Goal: Contribute content: Contribute content

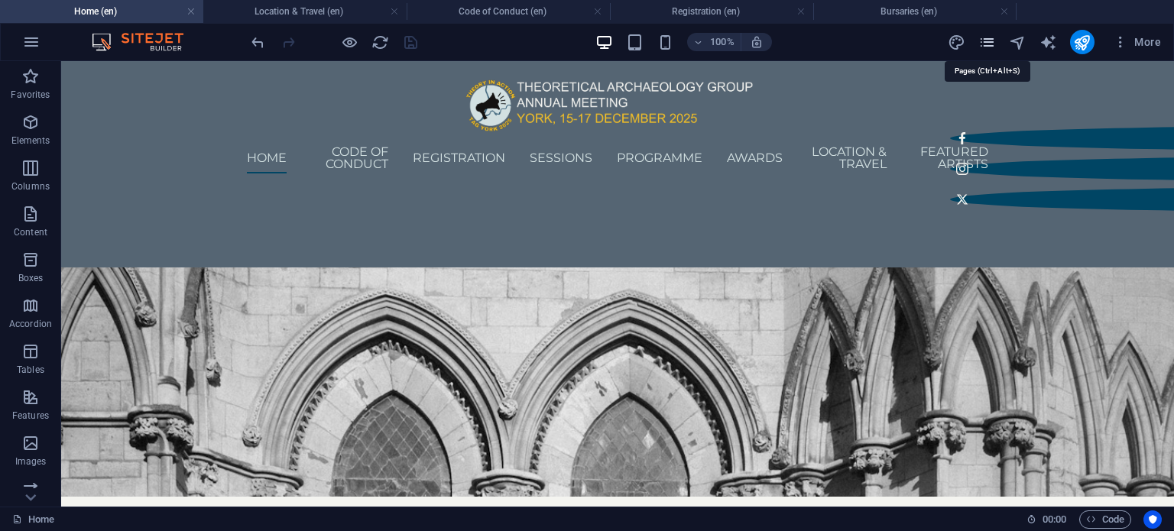
click at [979, 39] on icon "pages" at bounding box center [987, 43] width 18 height 18
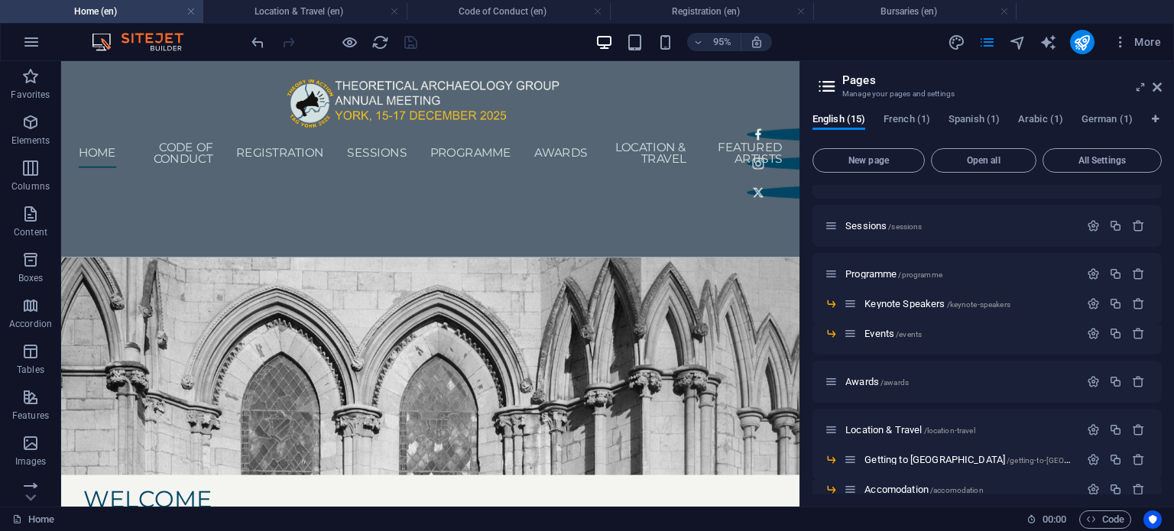
scroll to position [162, 0]
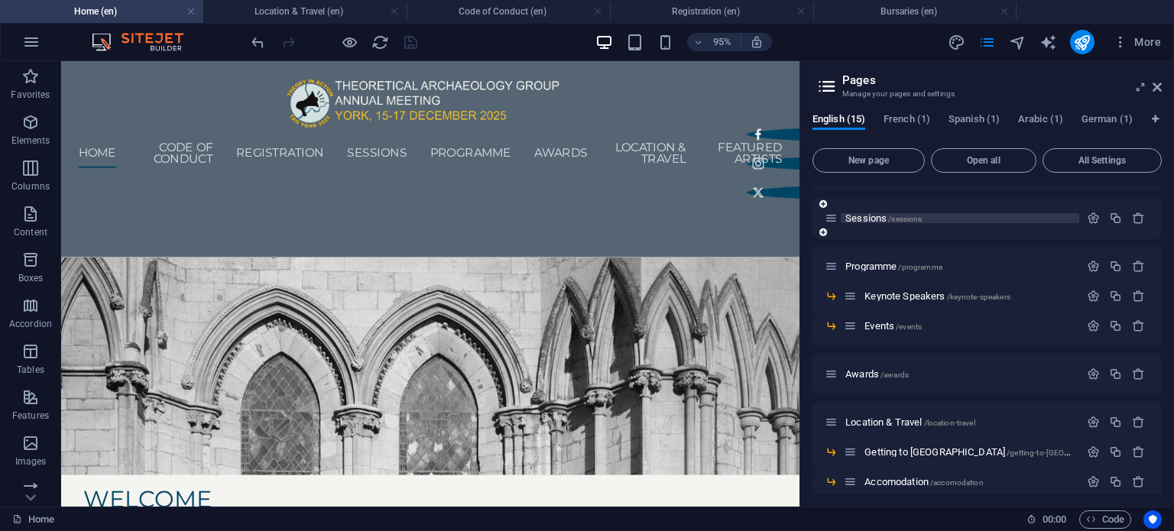
click at [878, 219] on span "Sessions /sessions" at bounding box center [883, 217] width 76 height 11
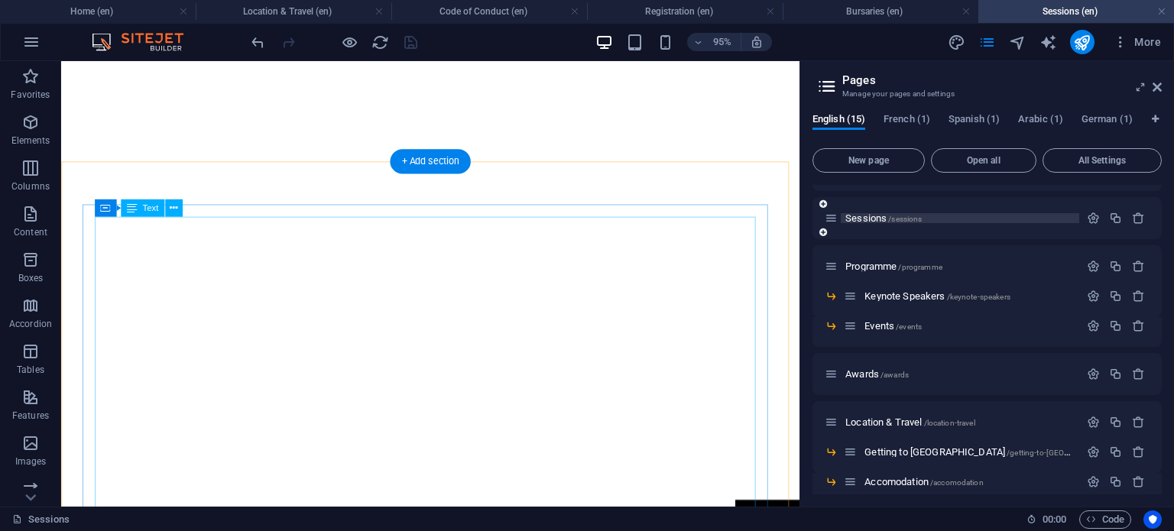
scroll to position [370, 0]
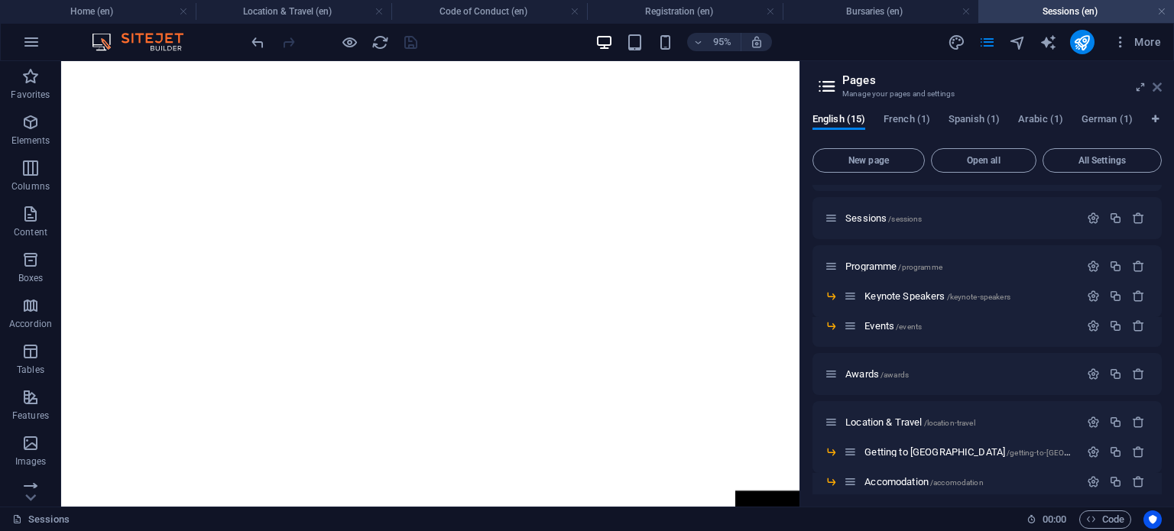
click at [1156, 86] on icon at bounding box center [1156, 87] width 9 height 12
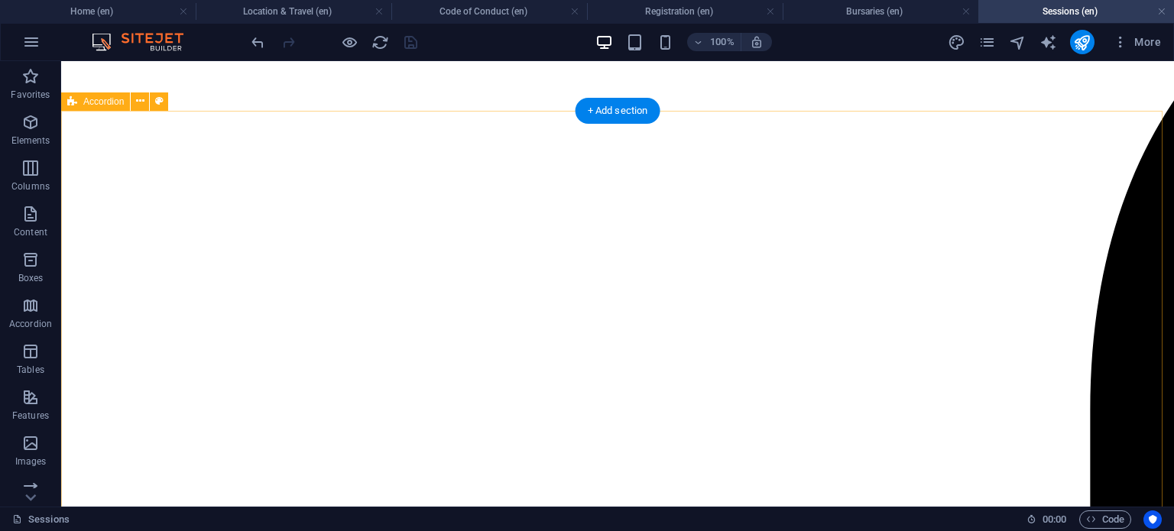
scroll to position [425, 0]
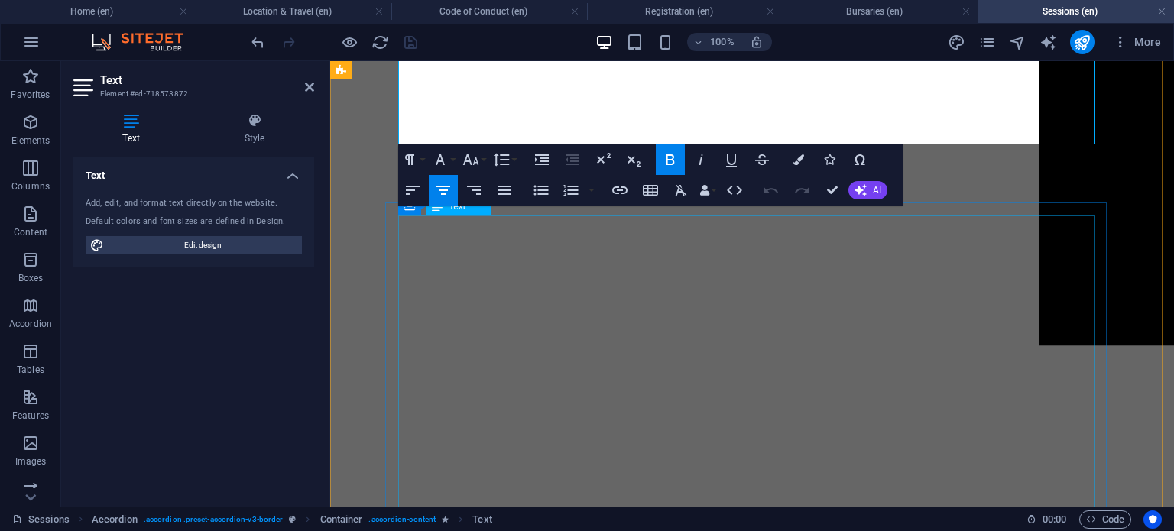
scroll to position [896, 0]
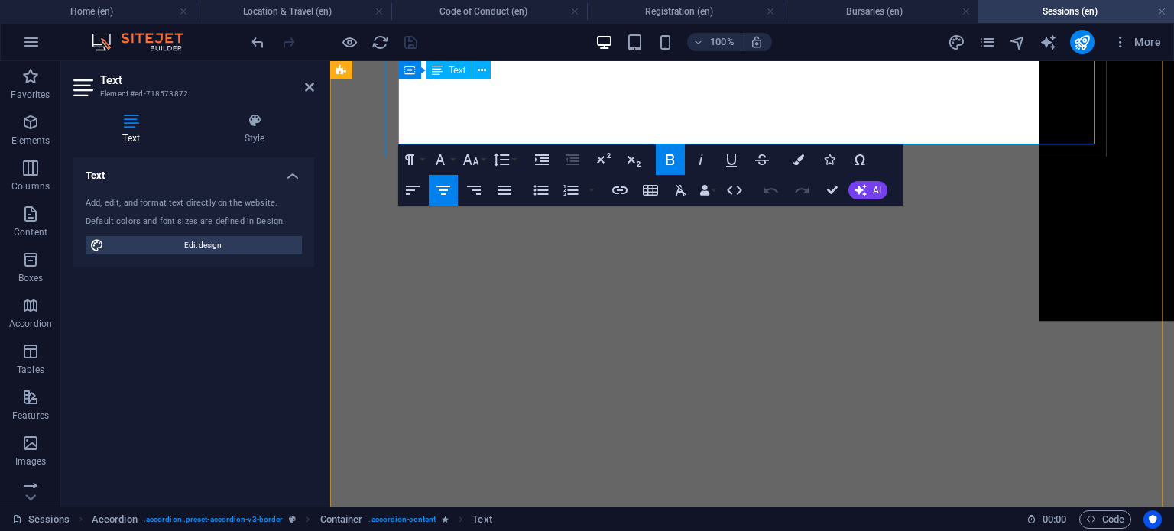
drag, startPoint x: 675, startPoint y: 252, endPoint x: 869, endPoint y: 137, distance: 225.8
click at [895, 146] on div "Paragraph Format Normal Heading 1 Heading 2 Heading 3 Heading 4 Heading 5 Headi…" at bounding box center [650, 174] width 504 height 61
drag, startPoint x: 1225, startPoint y: 207, endPoint x: 962, endPoint y: 144, distance: 270.9
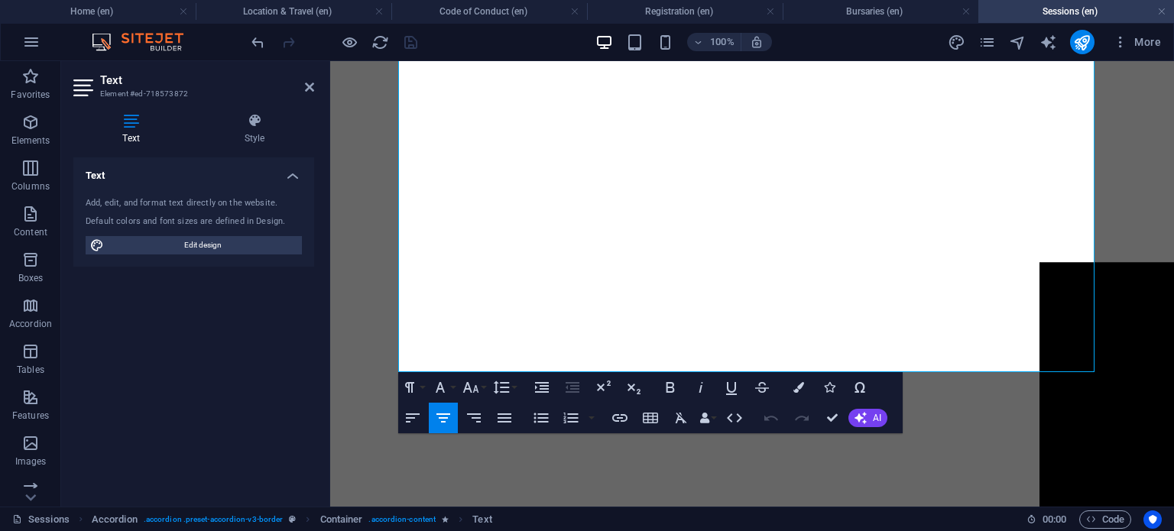
drag, startPoint x: 938, startPoint y: 140, endPoint x: 745, endPoint y: 53, distance: 212.0
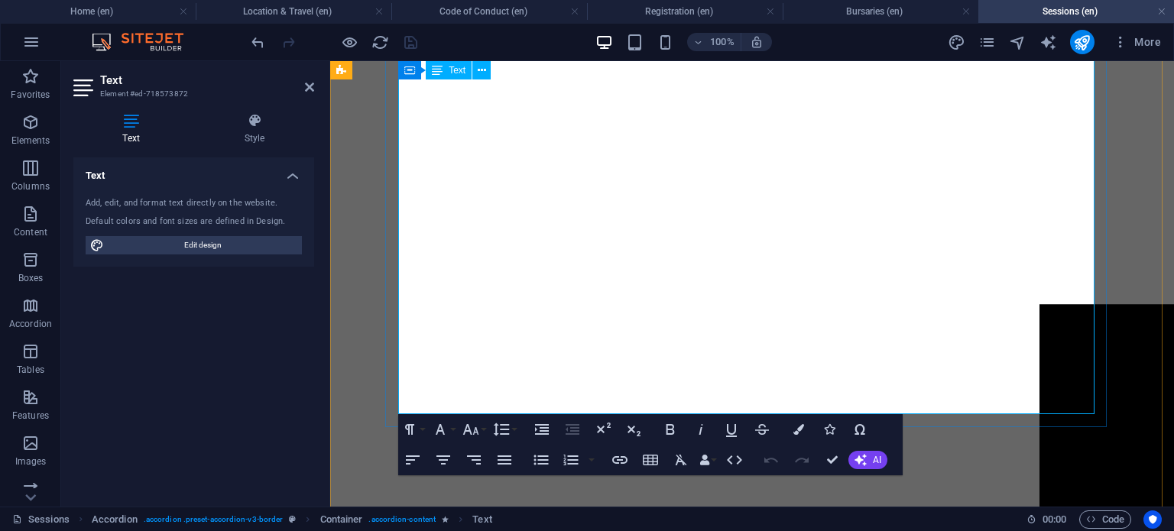
drag, startPoint x: 1075, startPoint y: 114, endPoint x: 697, endPoint y: 166, distance: 381.7
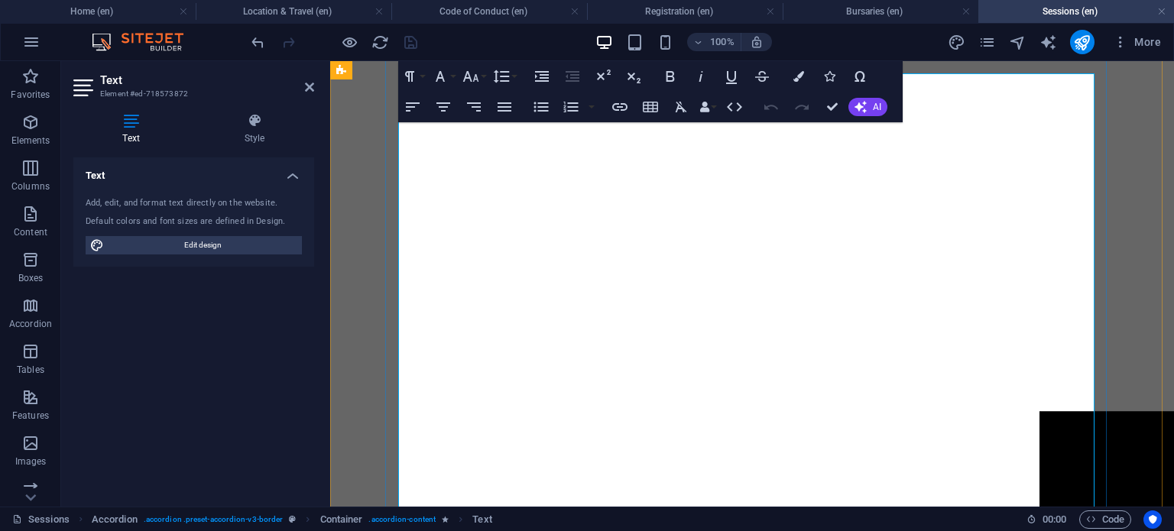
scroll to position [519, 0]
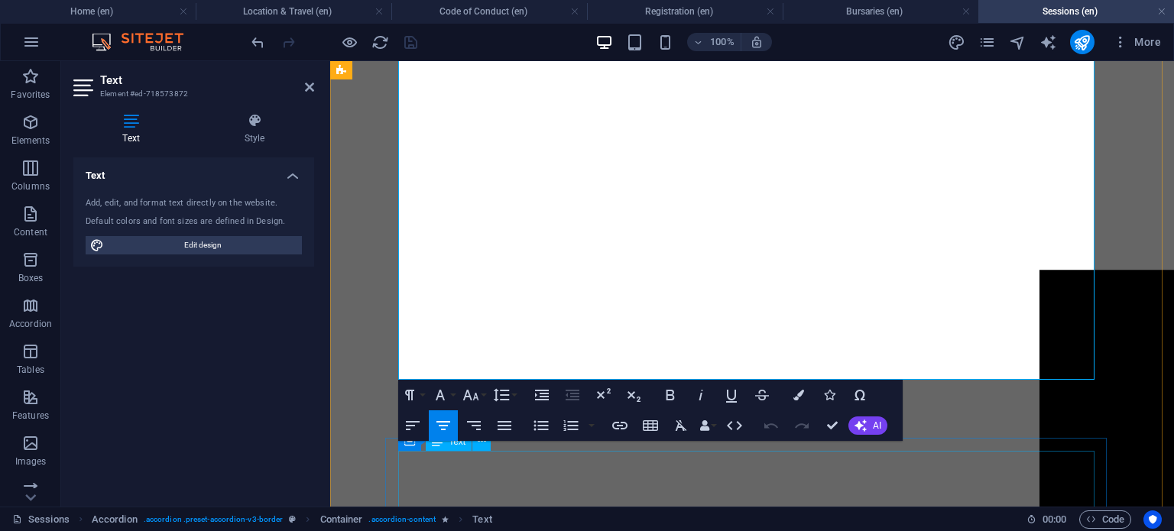
scroll to position [666, 0]
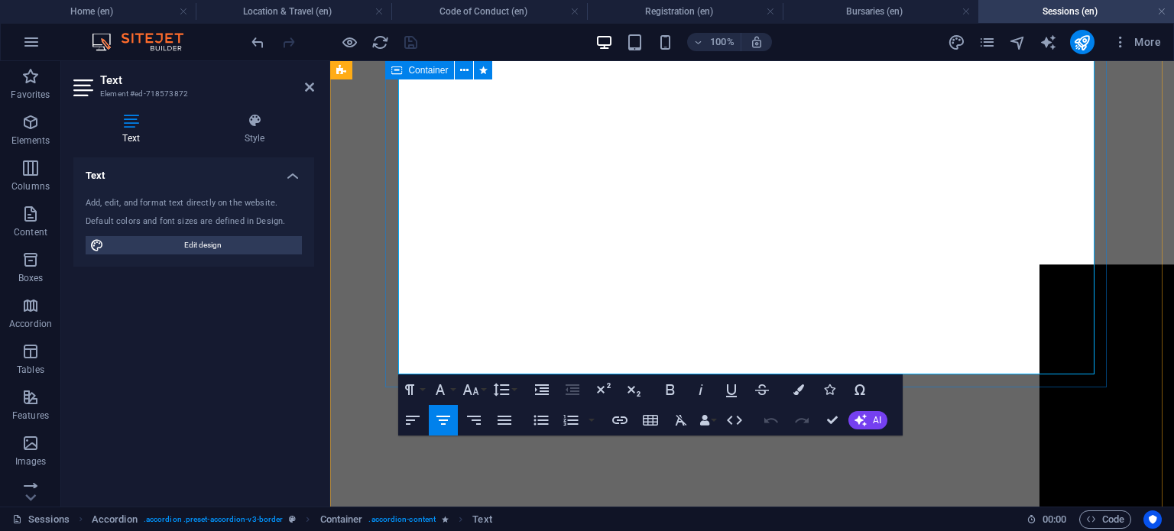
drag, startPoint x: 703, startPoint y: 170, endPoint x: 963, endPoint y: 381, distance: 335.2
click at [418, 421] on icon "button" at bounding box center [412, 420] width 18 height 18
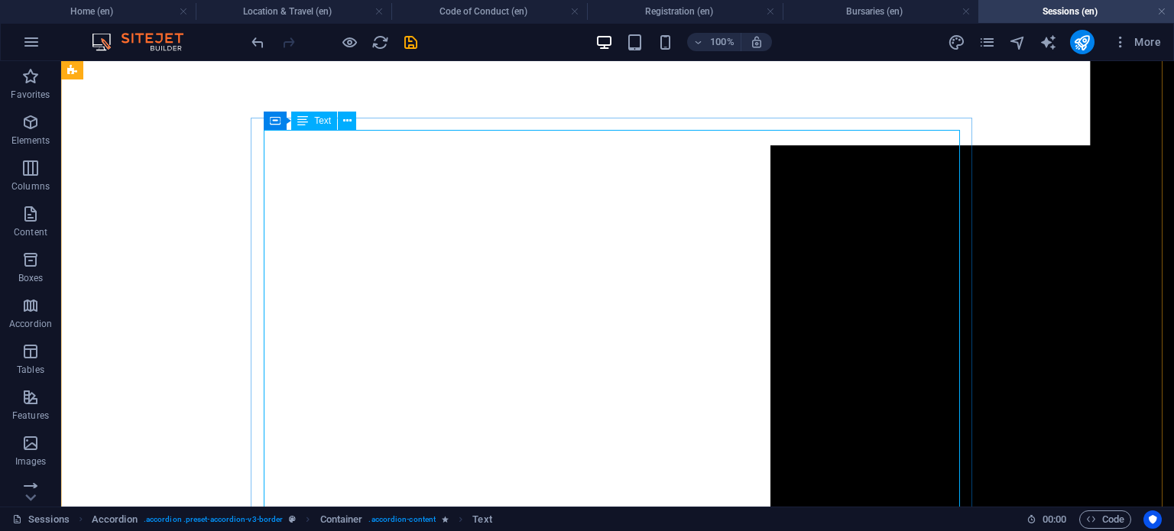
scroll to position [984, 0]
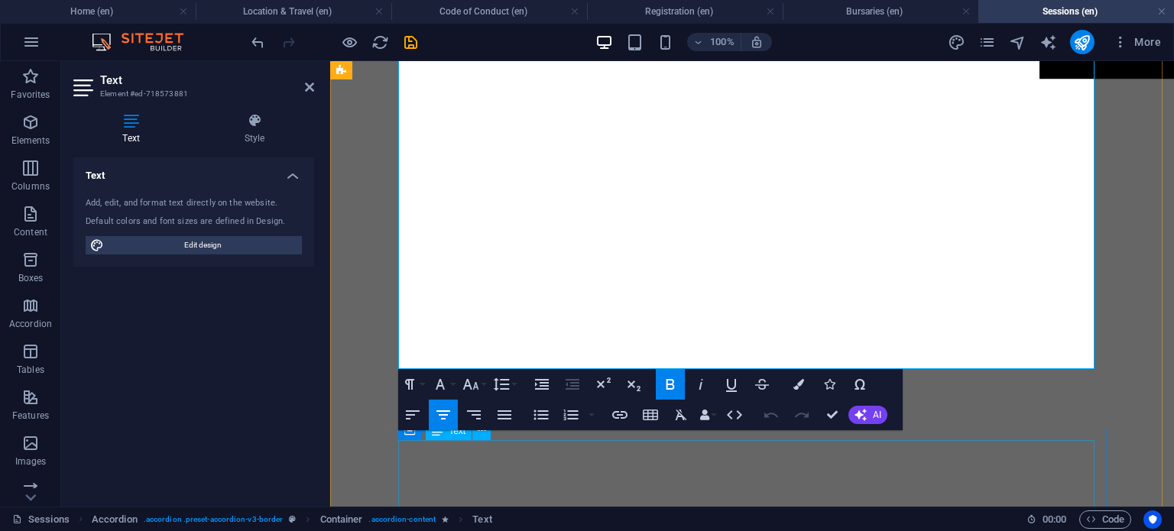
scroll to position [1258, 0]
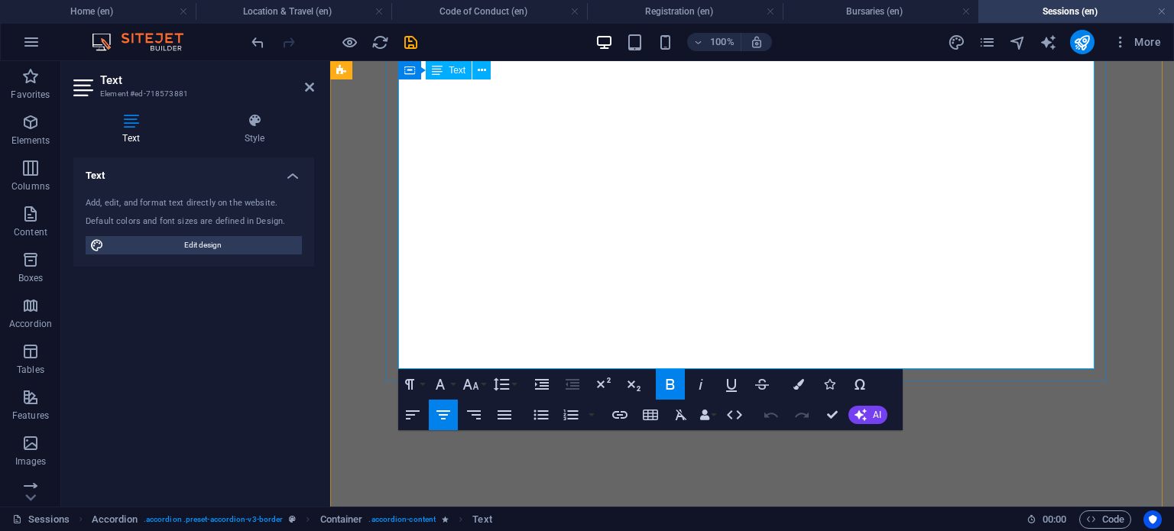
drag, startPoint x: 682, startPoint y: 239, endPoint x: 1009, endPoint y: 367, distance: 351.7
click at [406, 424] on button "Align Left" at bounding box center [412, 415] width 29 height 31
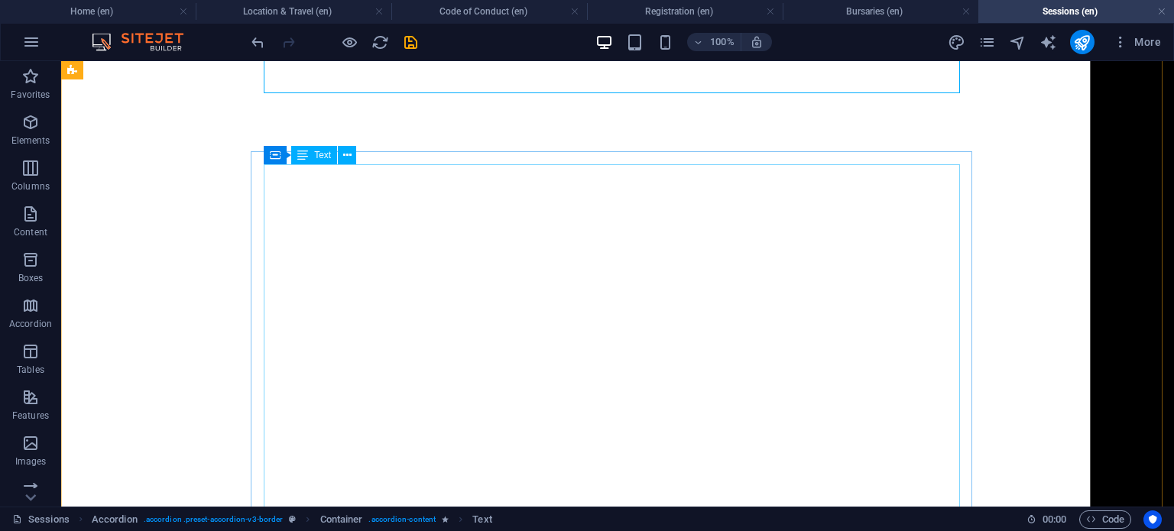
scroll to position [1542, 0]
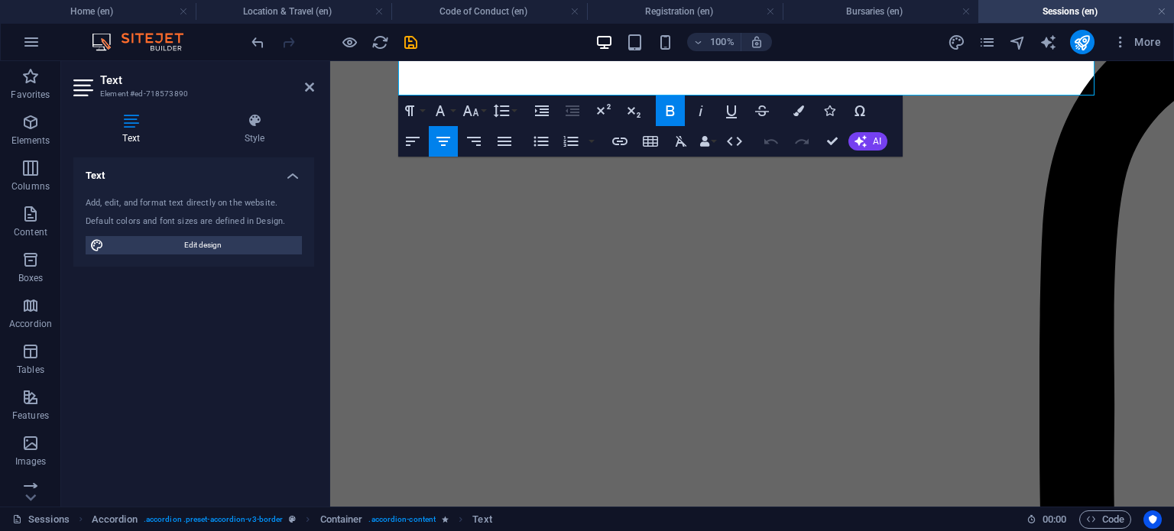
scroll to position [2135, 0]
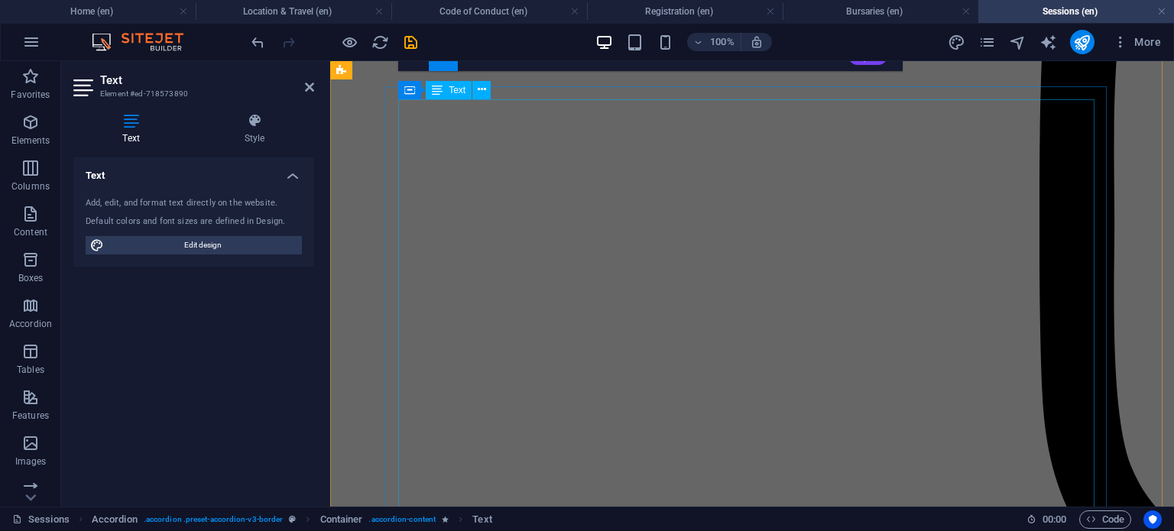
drag, startPoint x: 703, startPoint y: 258, endPoint x: 889, endPoint y: 121, distance: 231.2
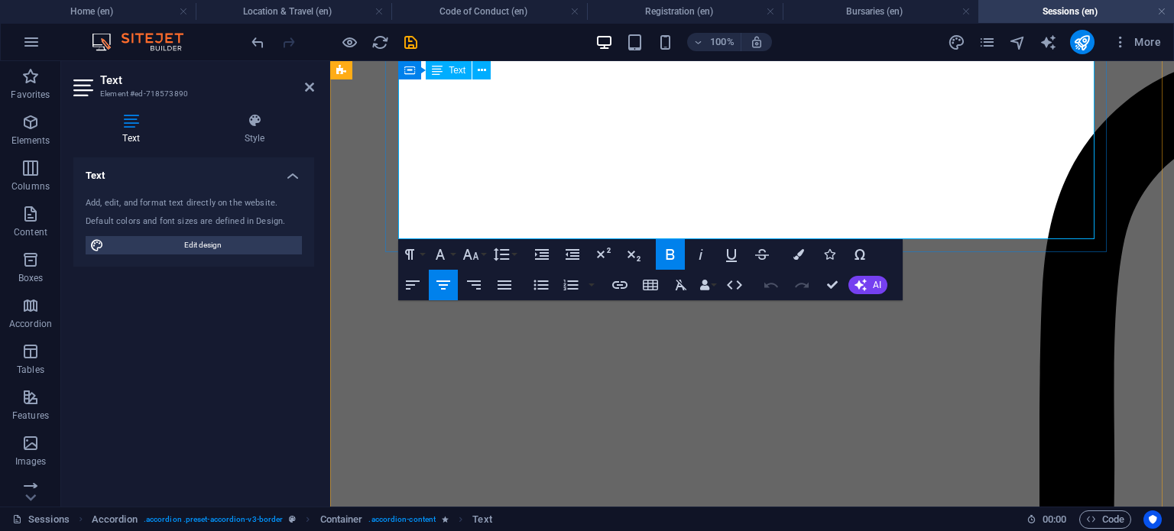
scroll to position [1891, 0]
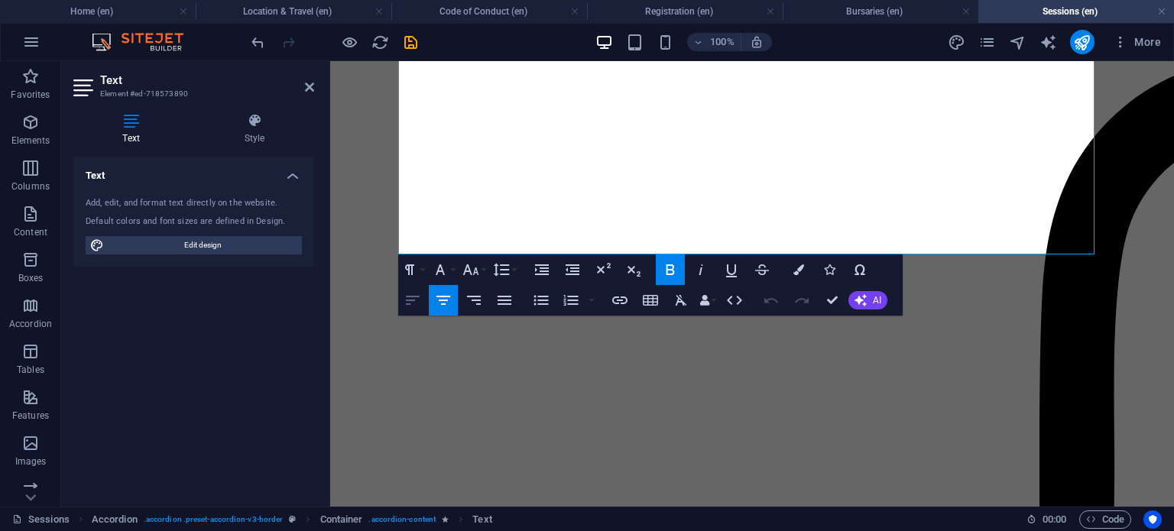
click at [413, 294] on icon "button" at bounding box center [412, 300] width 18 height 18
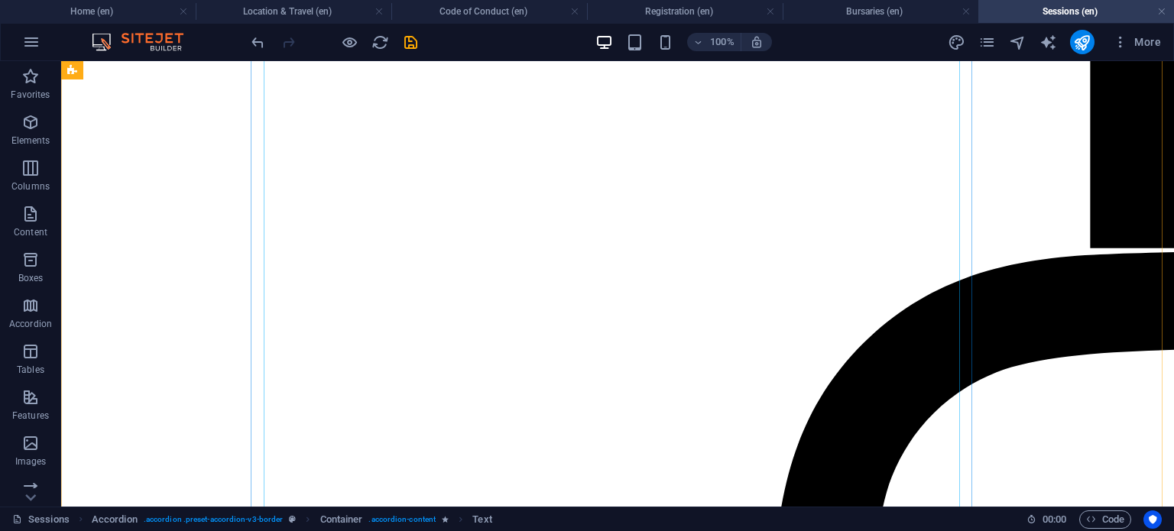
scroll to position [2213, 0]
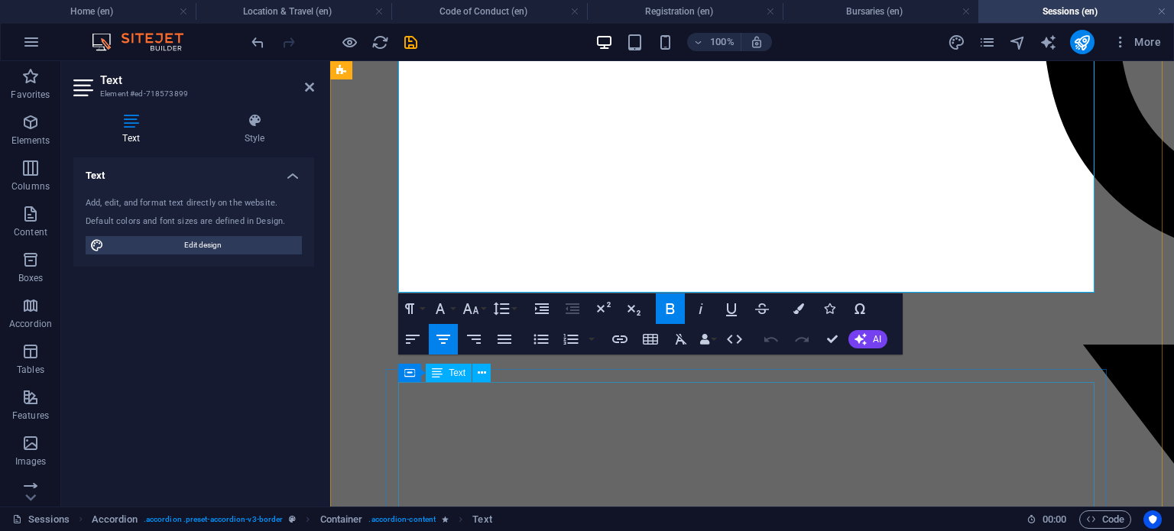
scroll to position [2547, 0]
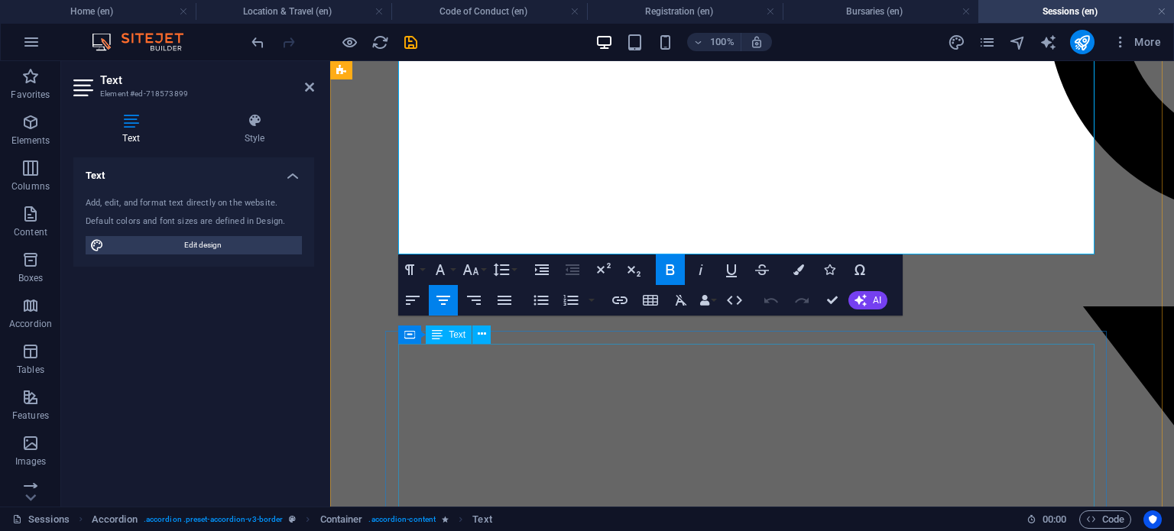
drag, startPoint x: 700, startPoint y: 372, endPoint x: 1096, endPoint y: 443, distance: 402.1
click at [416, 299] on icon "button" at bounding box center [412, 300] width 18 height 18
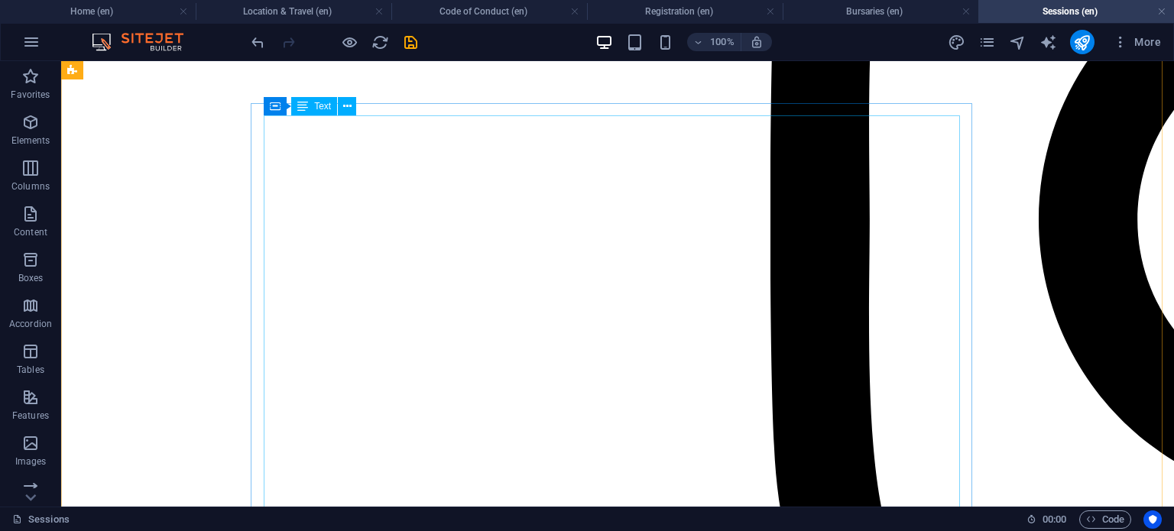
scroll to position [2796, 0]
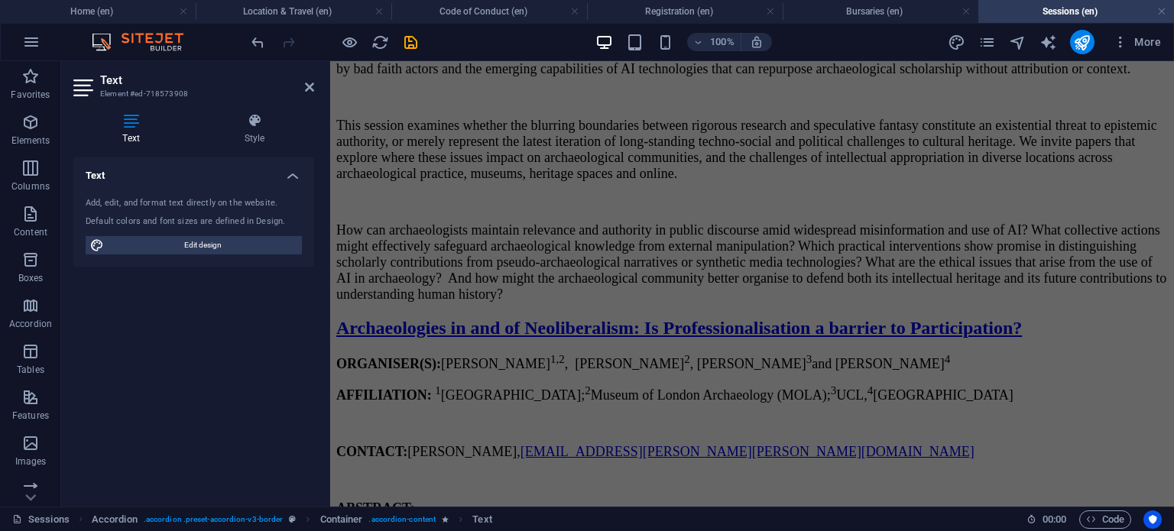
drag, startPoint x: 698, startPoint y: 259, endPoint x: 720, endPoint y: 513, distance: 254.6
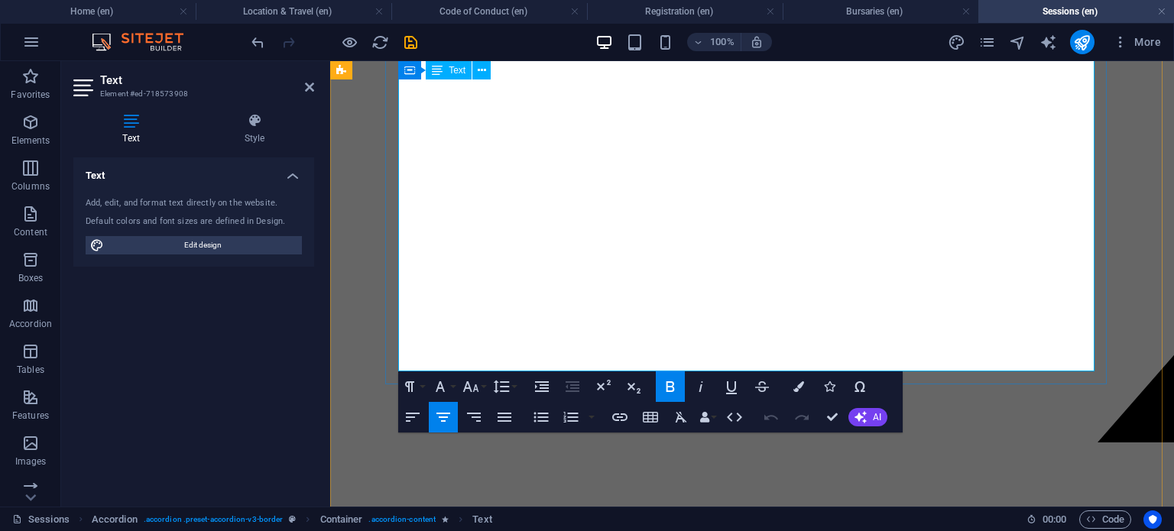
scroll to position [3087, 0]
click at [415, 415] on icon "button" at bounding box center [412, 417] width 18 height 18
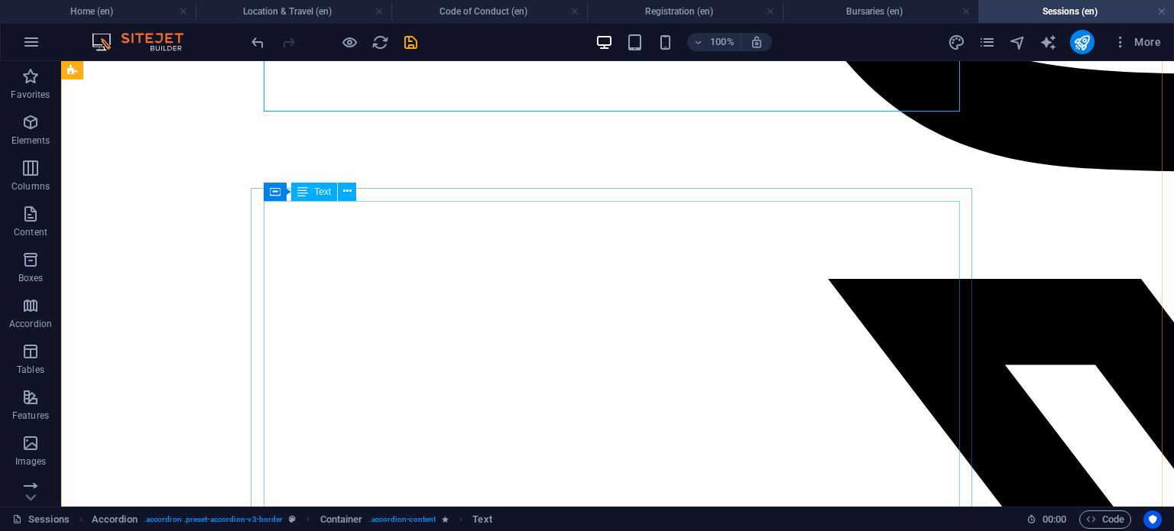
scroll to position [3401, 0]
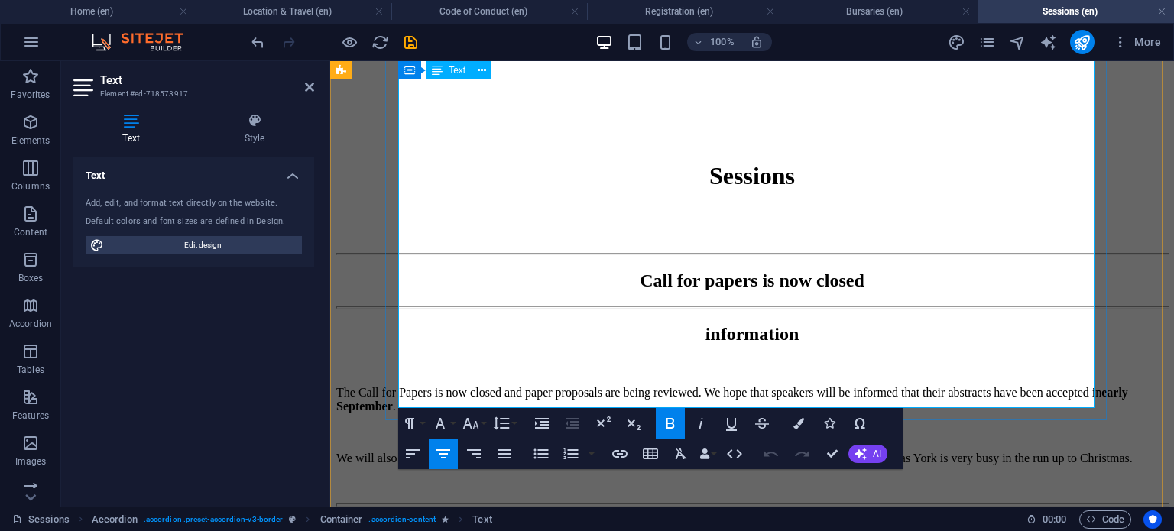
scroll to position [3521, 0]
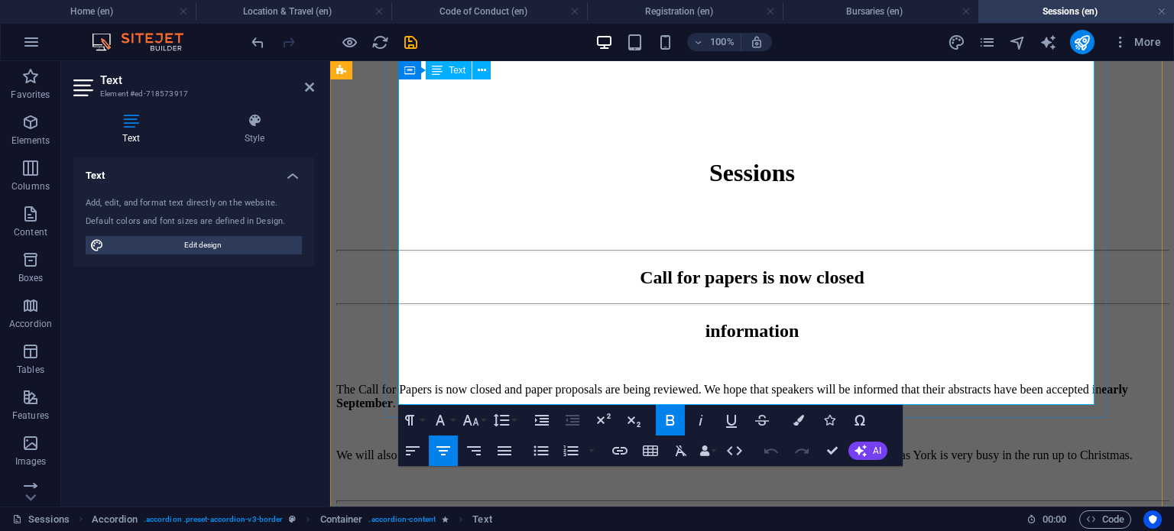
drag, startPoint x: 704, startPoint y: 118, endPoint x: 832, endPoint y: 406, distance: 315.0
click at [419, 448] on icon "button" at bounding box center [412, 451] width 18 height 18
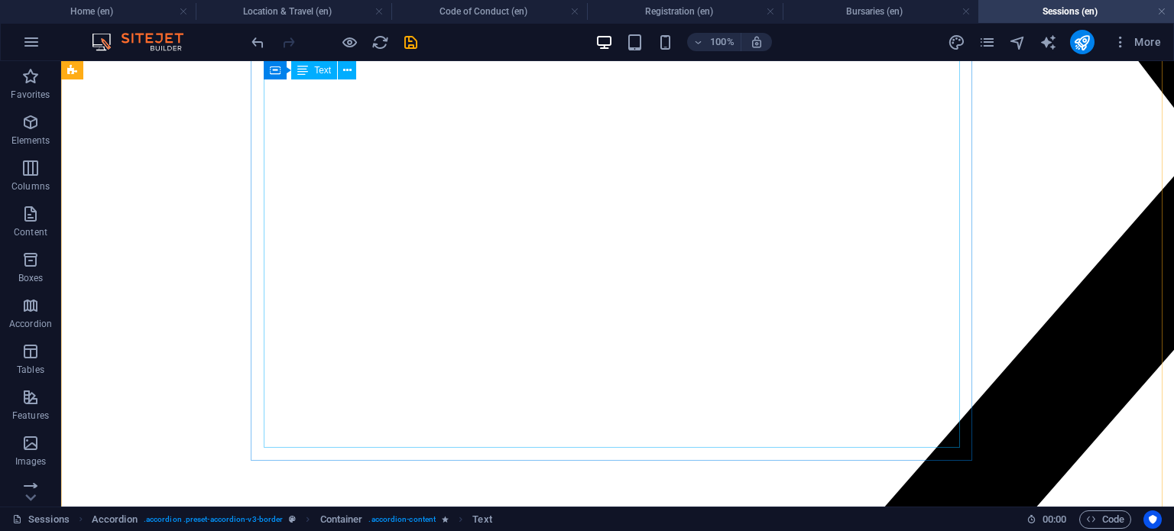
scroll to position [4013, 0]
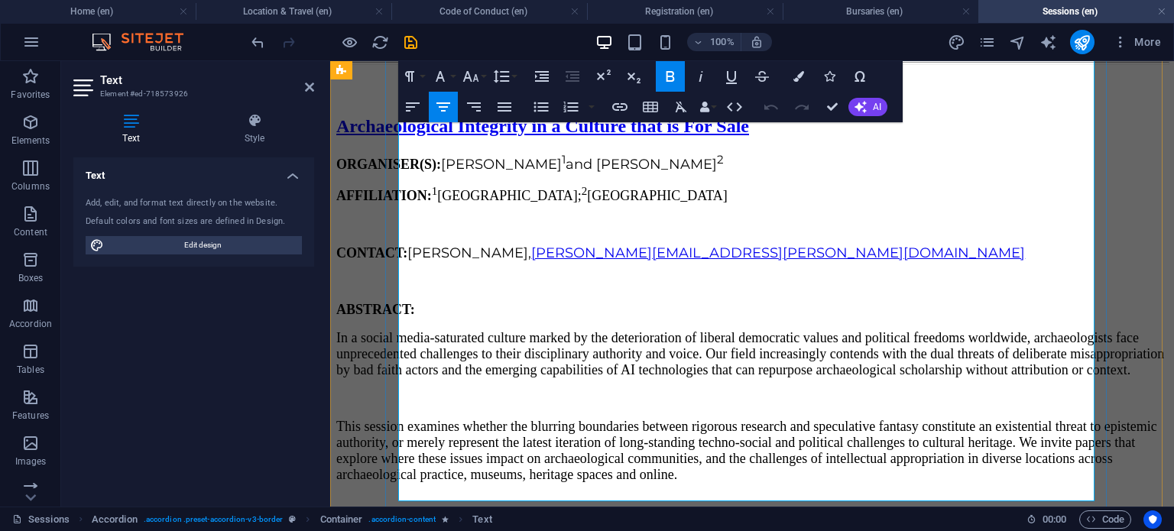
scroll to position [3964, 0]
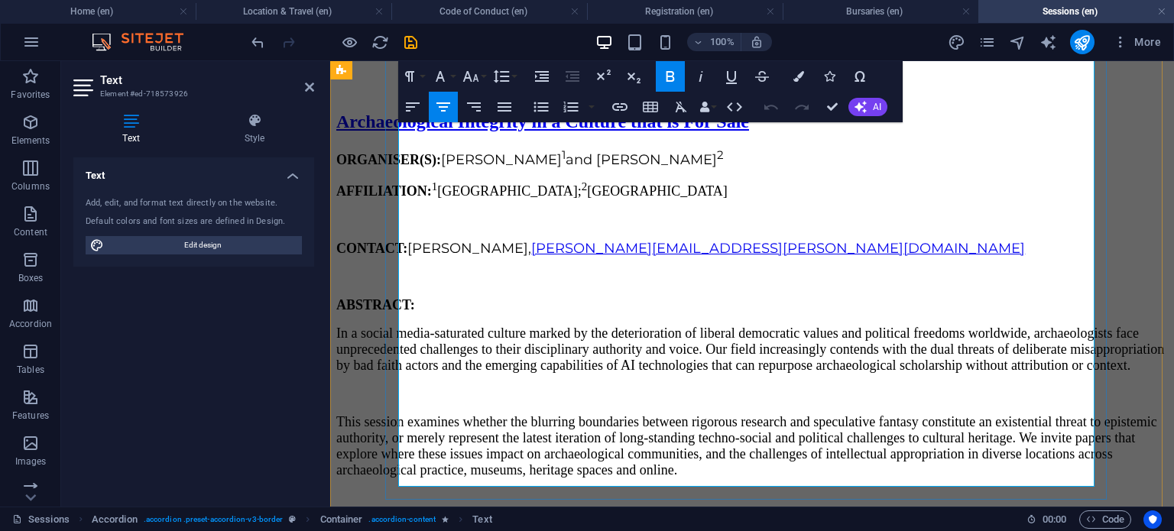
drag, startPoint x: 703, startPoint y: 133, endPoint x: 880, endPoint y: 485, distance: 394.3
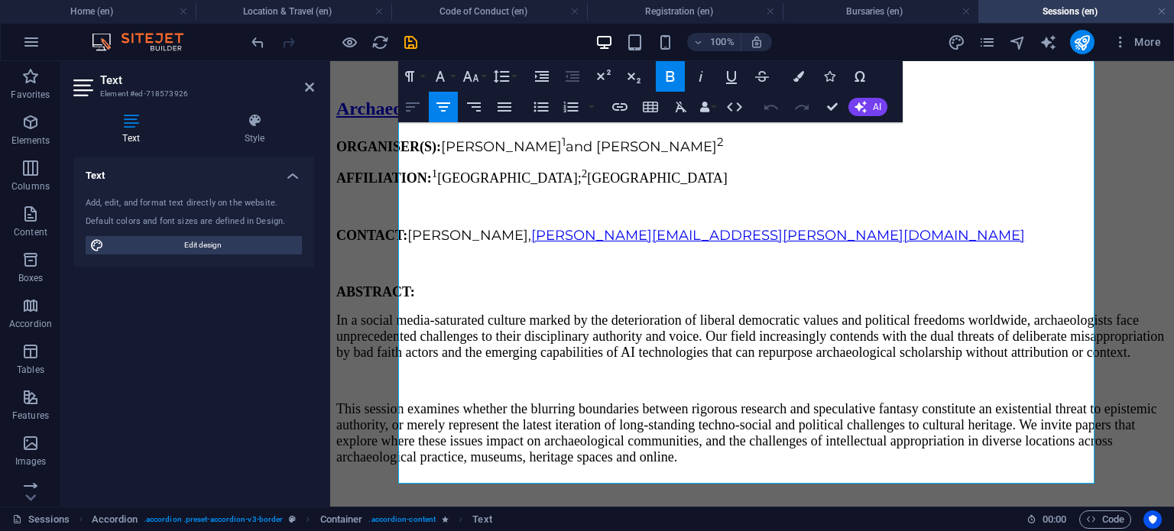
click at [415, 106] on icon "button" at bounding box center [413, 106] width 14 height 9
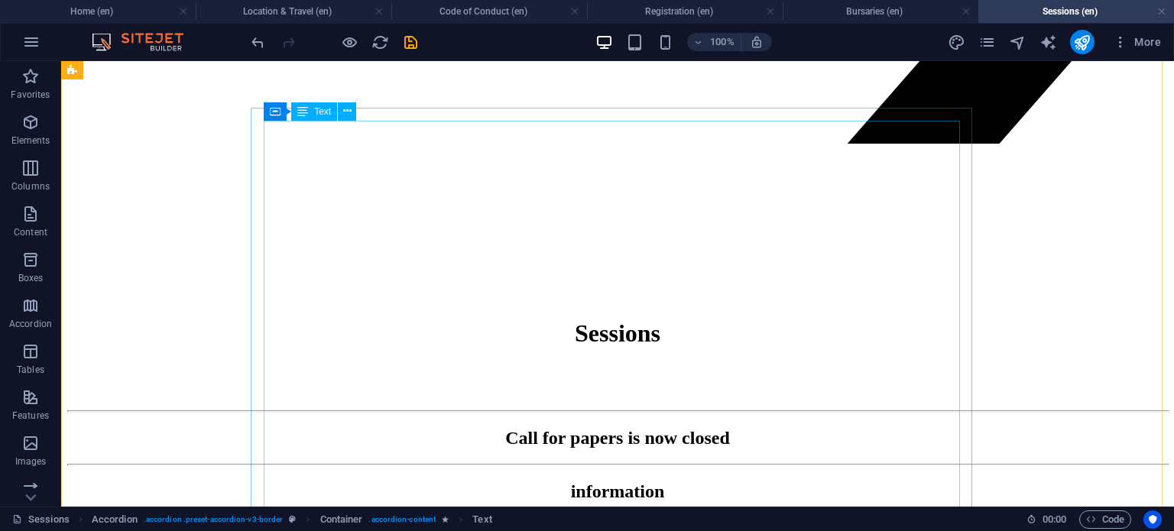
scroll to position [4422, 0]
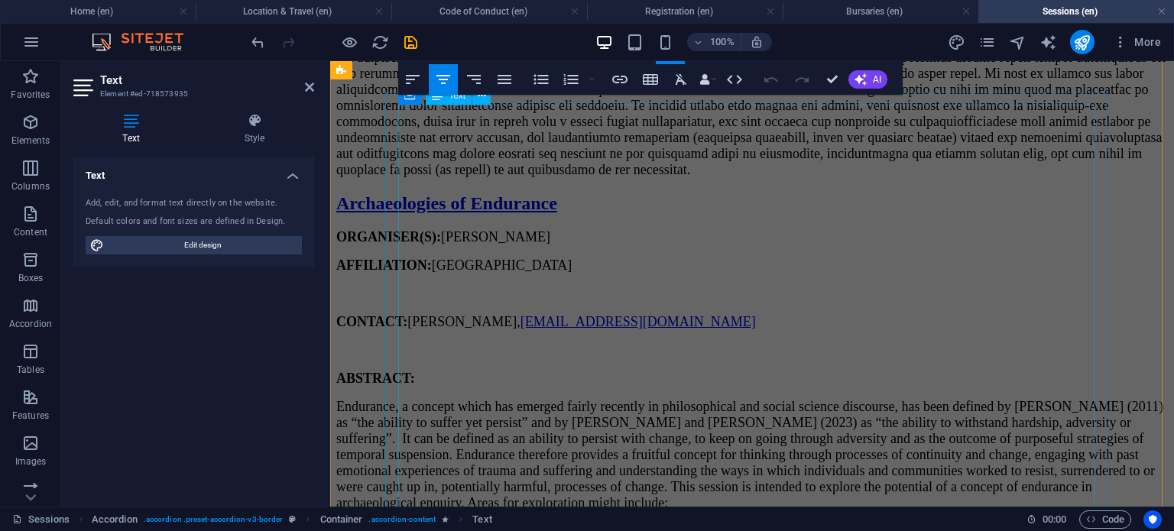
scroll to position [4910, 0]
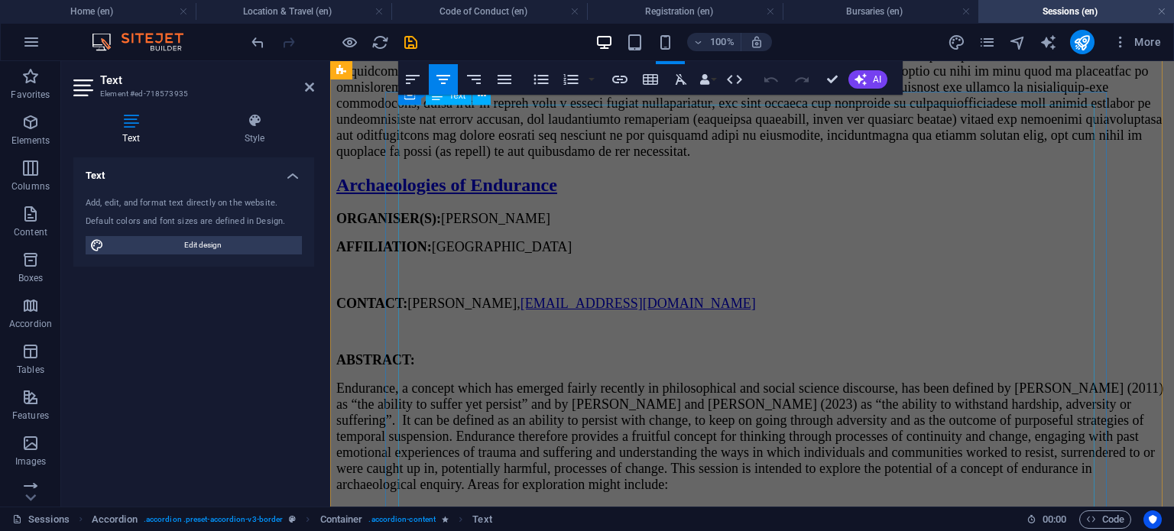
drag, startPoint x: 704, startPoint y: 209, endPoint x: 795, endPoint y: 283, distance: 116.2
click at [408, 76] on icon "button" at bounding box center [412, 79] width 18 height 18
drag, startPoint x: 825, startPoint y: 80, endPoint x: 761, endPoint y: 34, distance: 78.9
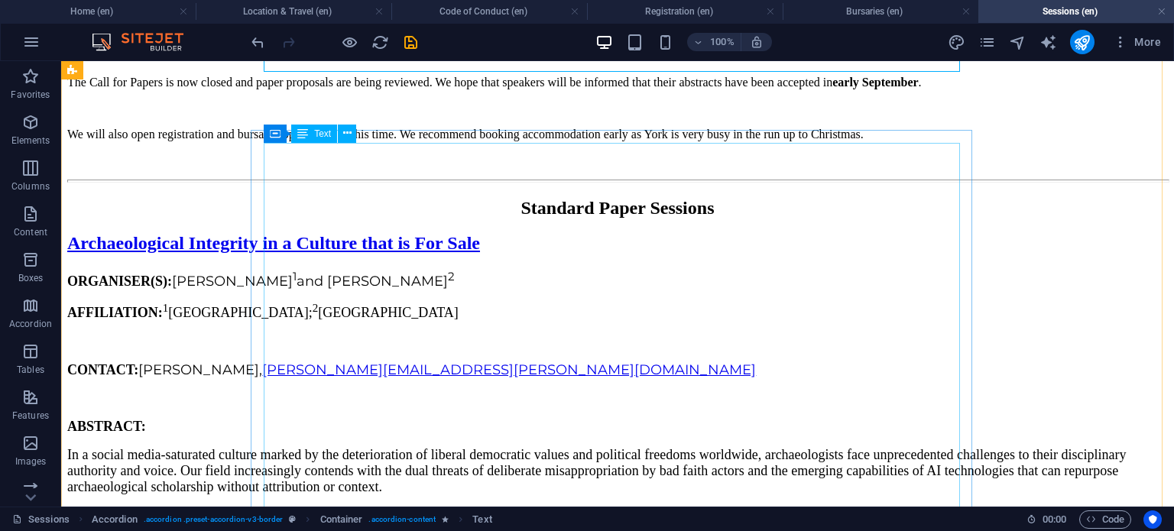
scroll to position [4891, 0]
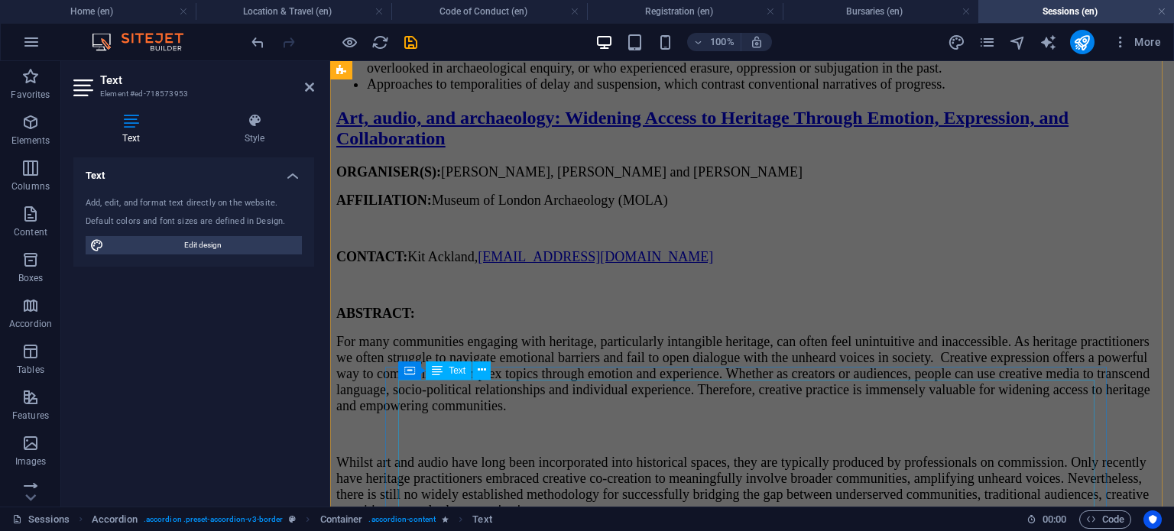
scroll to position [5518, 0]
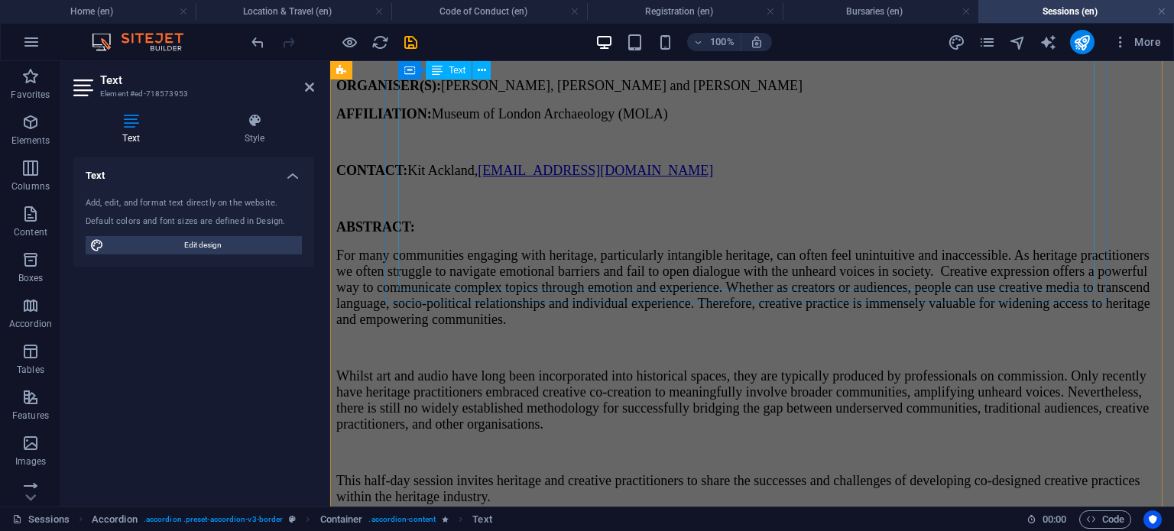
drag, startPoint x: 695, startPoint y: 222, endPoint x: 925, endPoint y: 191, distance: 232.0
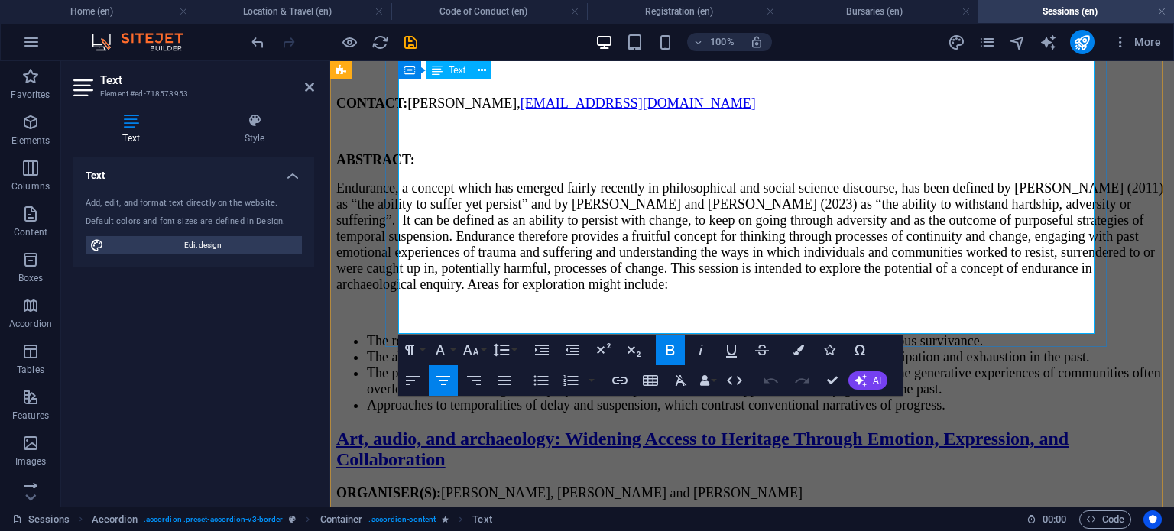
scroll to position [5108, 0]
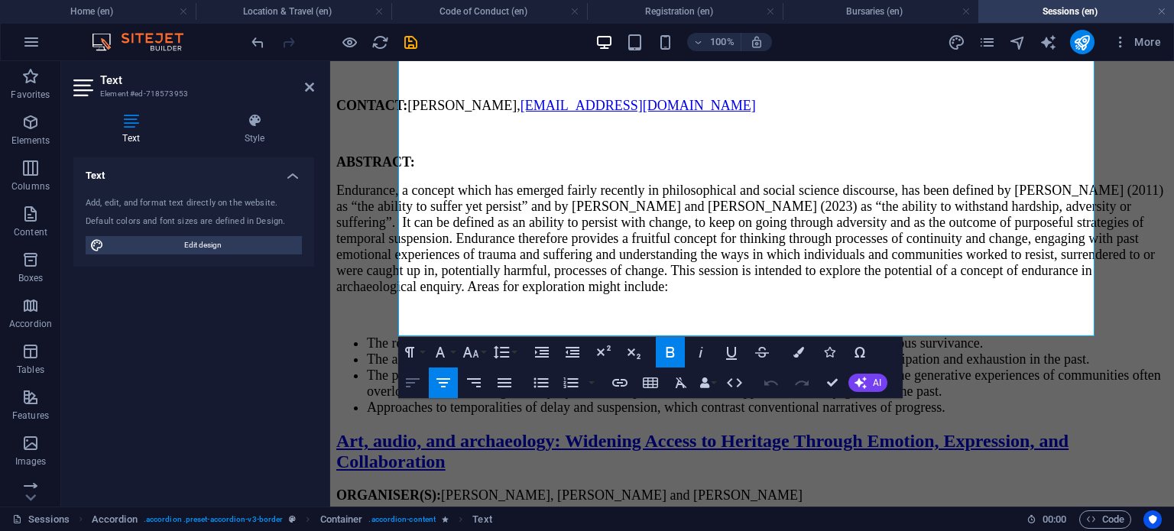
click at [419, 377] on icon "button" at bounding box center [412, 383] width 18 height 18
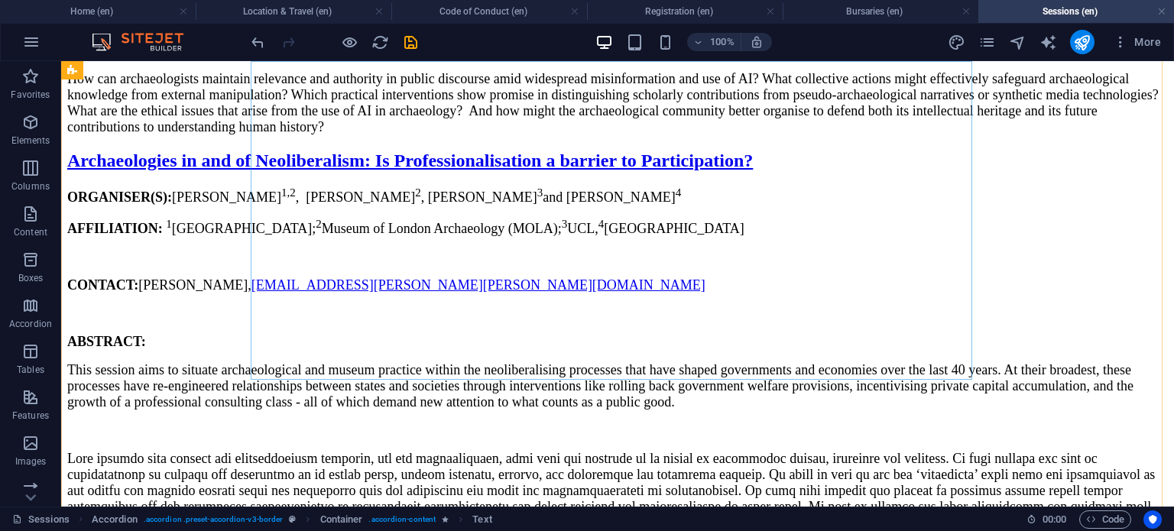
scroll to position [5441, 0]
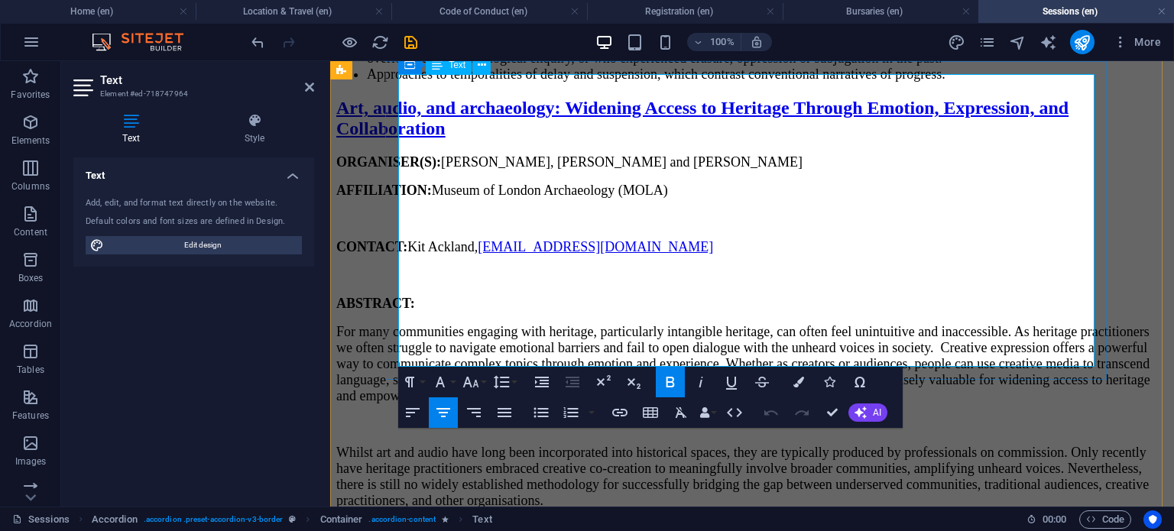
drag, startPoint x: 973, startPoint y: 360, endPoint x: 706, endPoint y: 172, distance: 326.9
drag, startPoint x: 702, startPoint y: 168, endPoint x: 978, endPoint y: 368, distance: 340.8
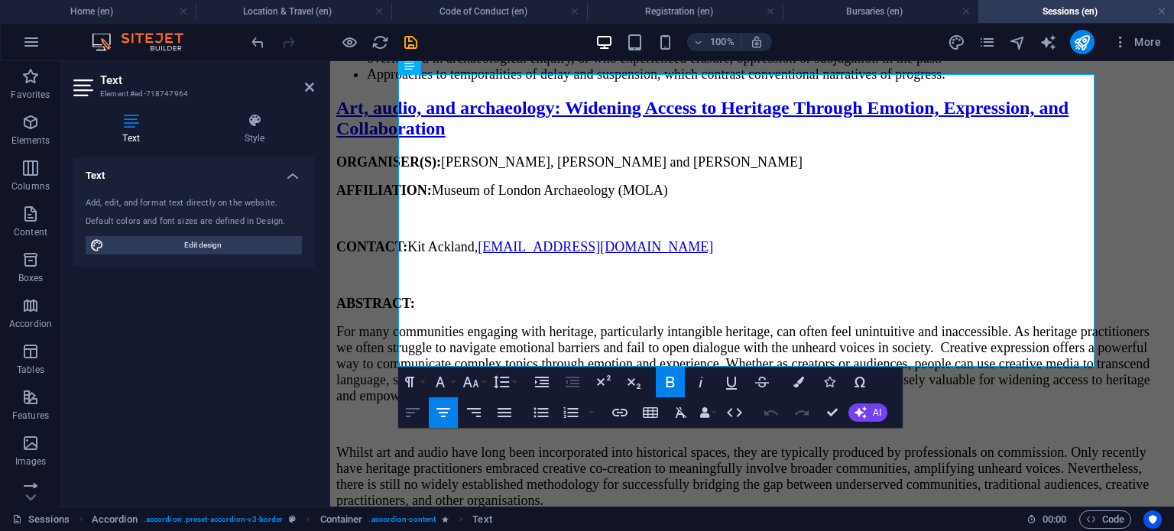
click at [403, 416] on icon "button" at bounding box center [412, 412] width 18 height 18
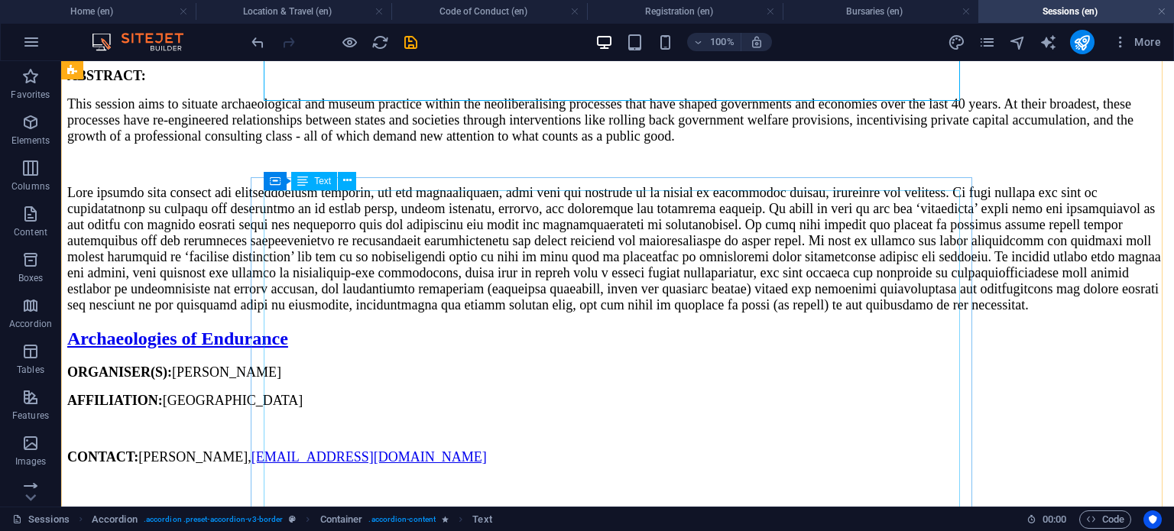
scroll to position [5707, 0]
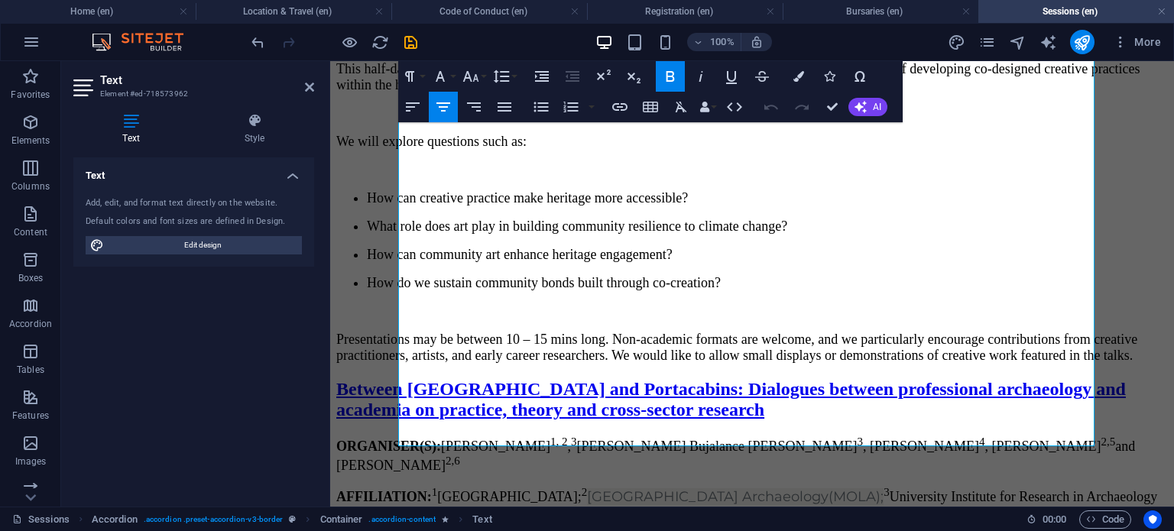
scroll to position [6052, 0]
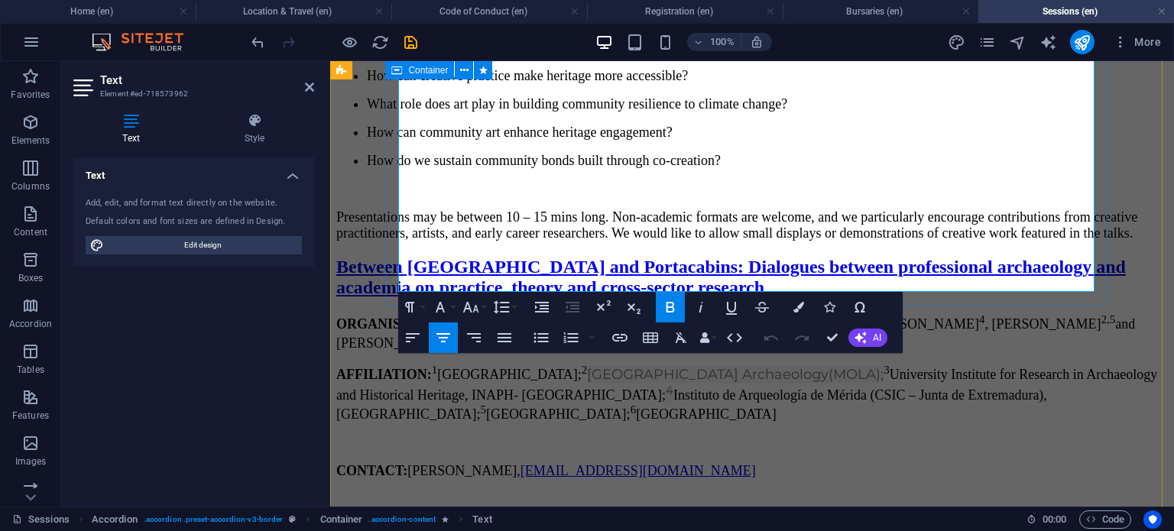
drag, startPoint x: 709, startPoint y: 288, endPoint x: 792, endPoint y: 296, distance: 82.9
click at [400, 337] on button "Align Left" at bounding box center [412, 337] width 29 height 31
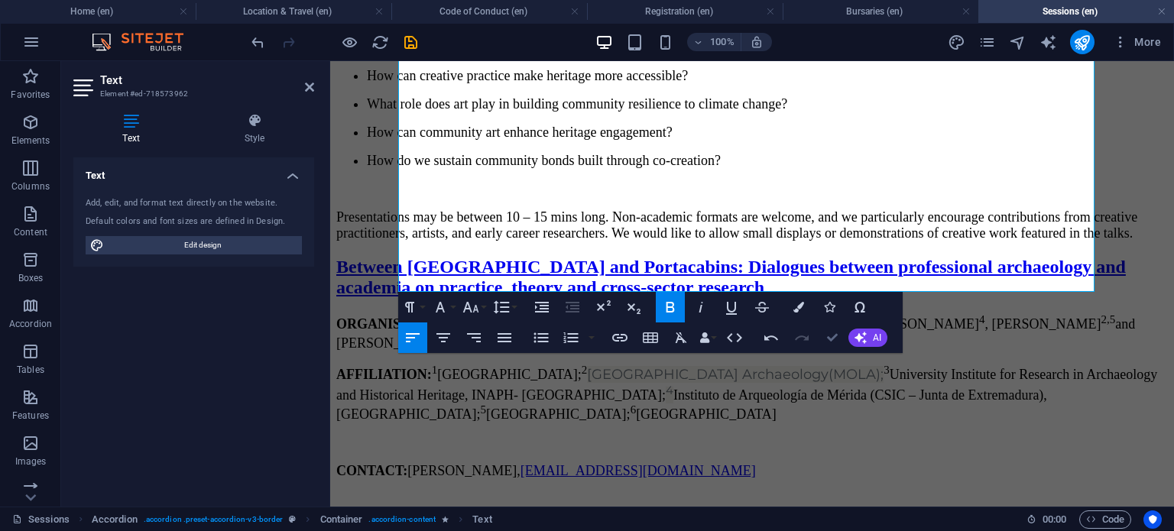
drag, startPoint x: 830, startPoint y: 340, endPoint x: 730, endPoint y: 299, distance: 108.0
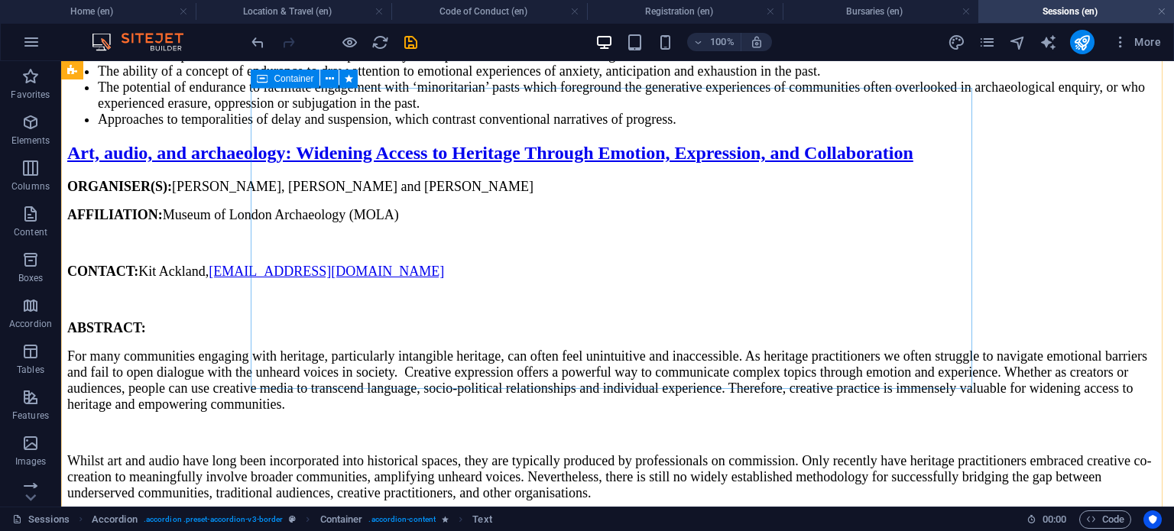
scroll to position [6315, 0]
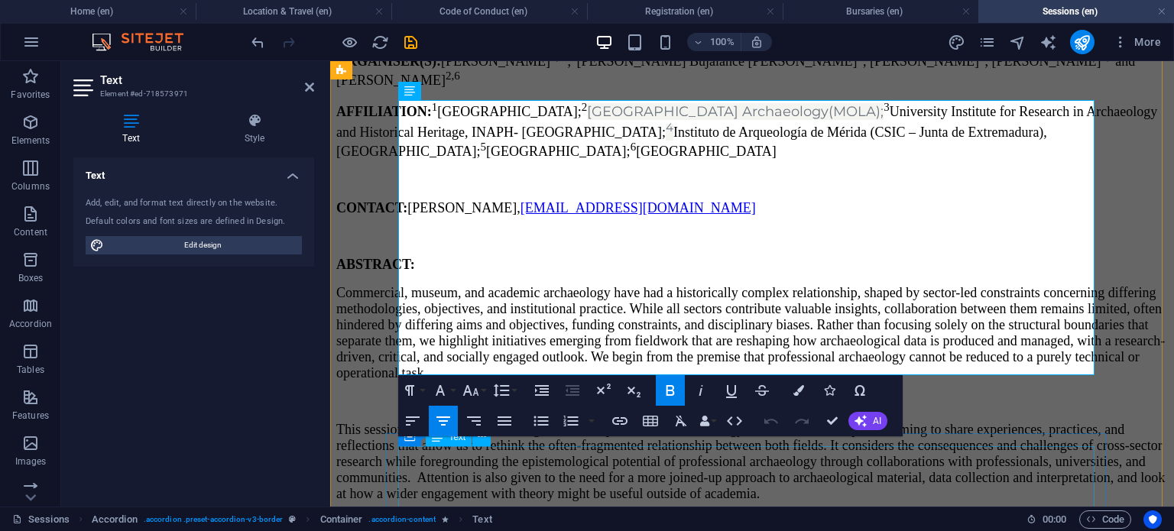
drag, startPoint x: 689, startPoint y: 199, endPoint x: 1112, endPoint y: 491, distance: 514.1
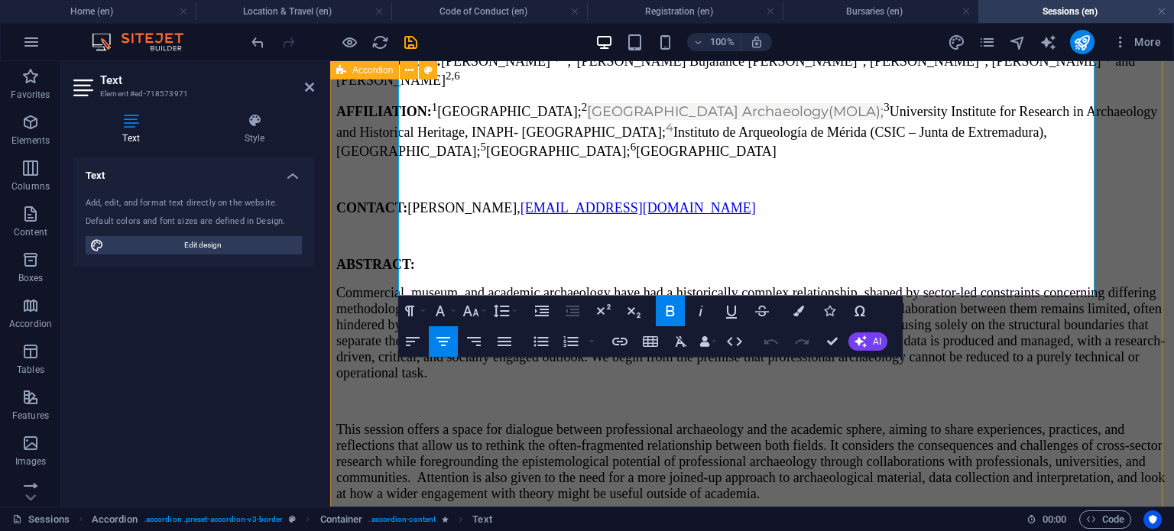
scroll to position [6394, 0]
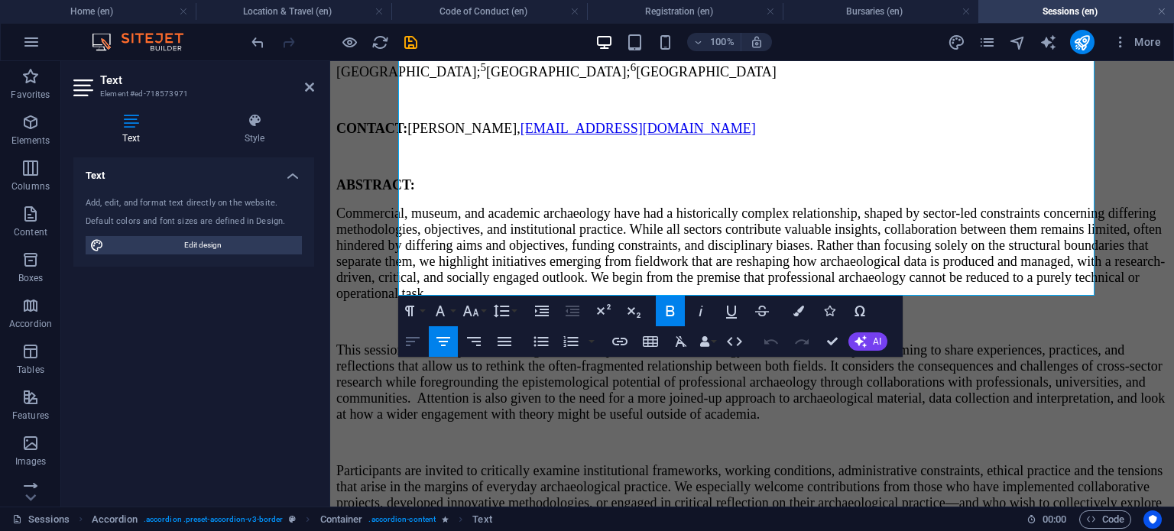
click at [403, 346] on icon "button" at bounding box center [412, 341] width 18 height 18
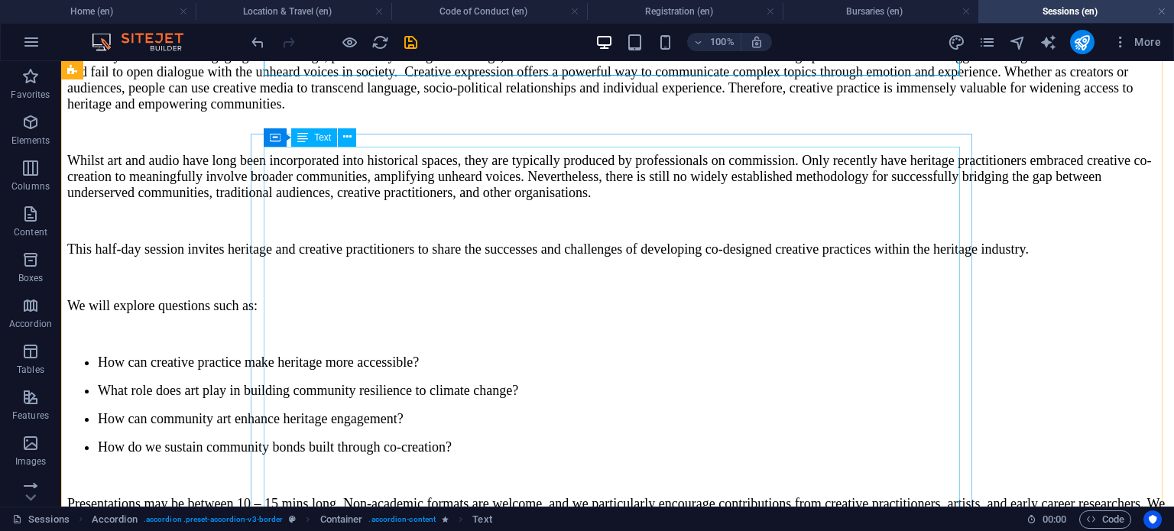
drag, startPoint x: 798, startPoint y: 357, endPoint x: 775, endPoint y: 363, distance: 23.7
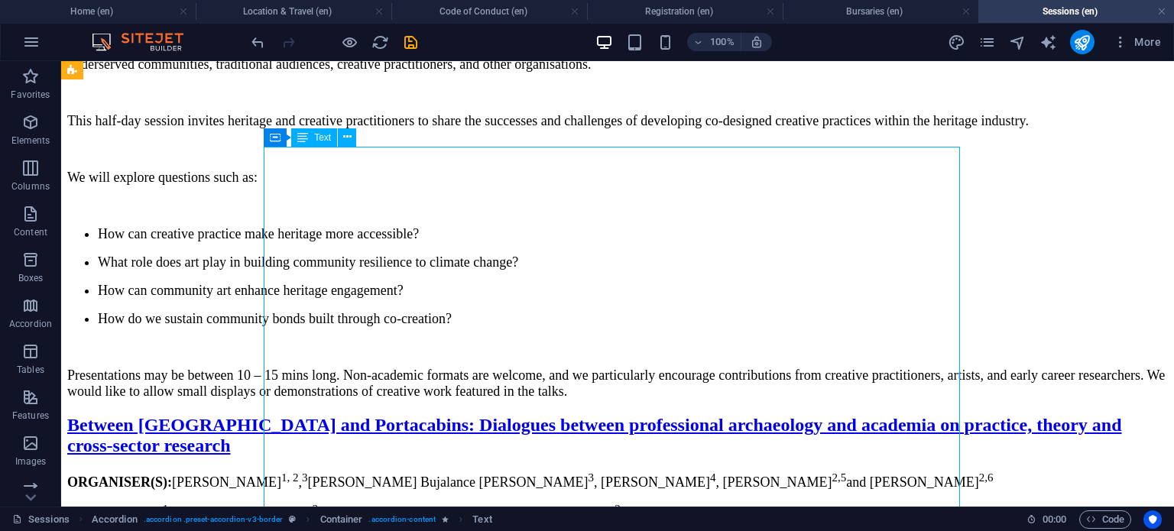
scroll to position [6767, 0]
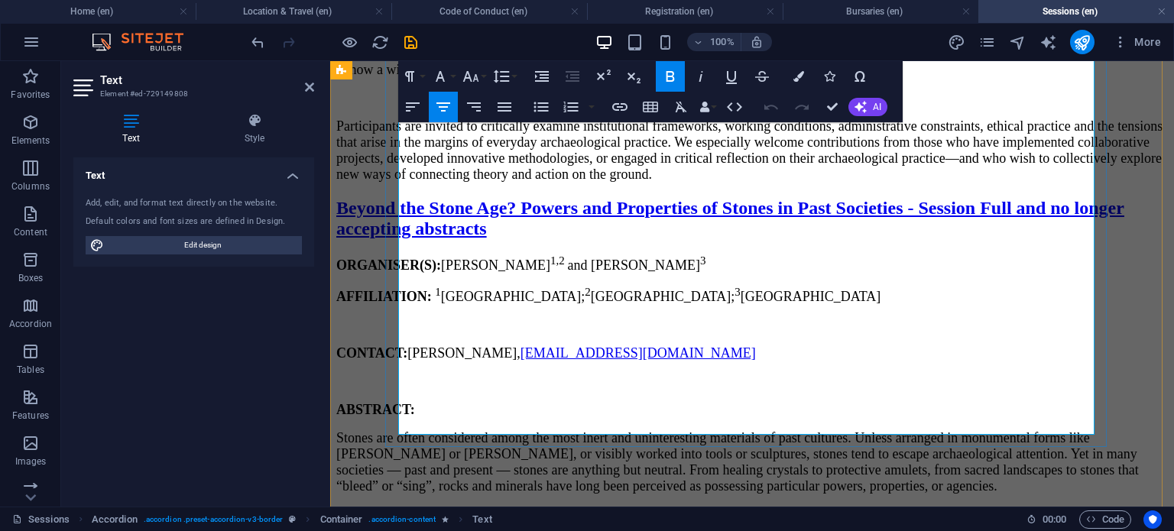
scroll to position [6726, 0]
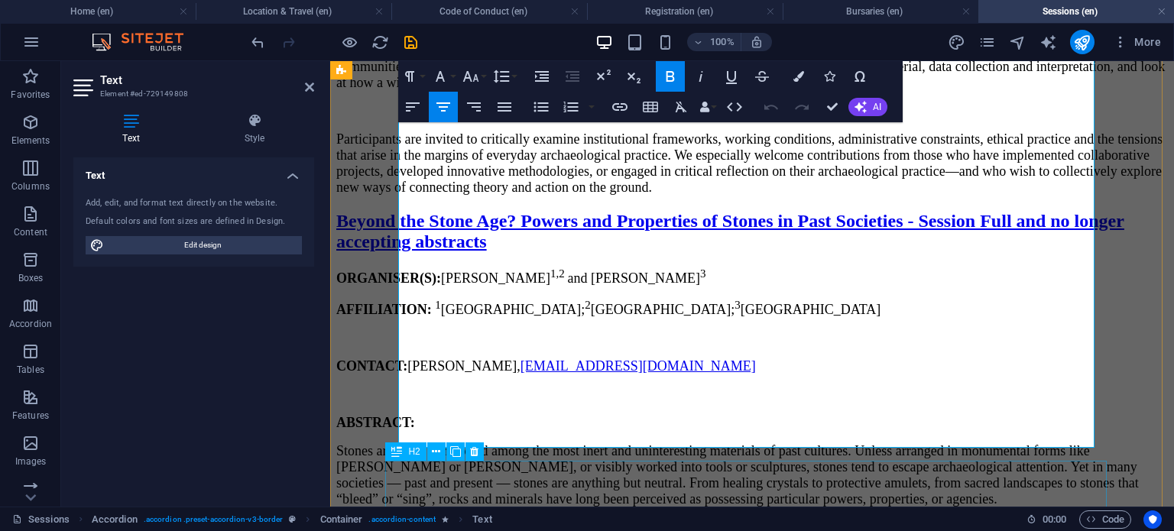
drag, startPoint x: 706, startPoint y: 132, endPoint x: 874, endPoint y: 464, distance: 371.8
click at [406, 109] on icon "button" at bounding box center [412, 107] width 18 height 18
drag, startPoint x: 834, startPoint y: 109, endPoint x: 762, endPoint y: 70, distance: 82.1
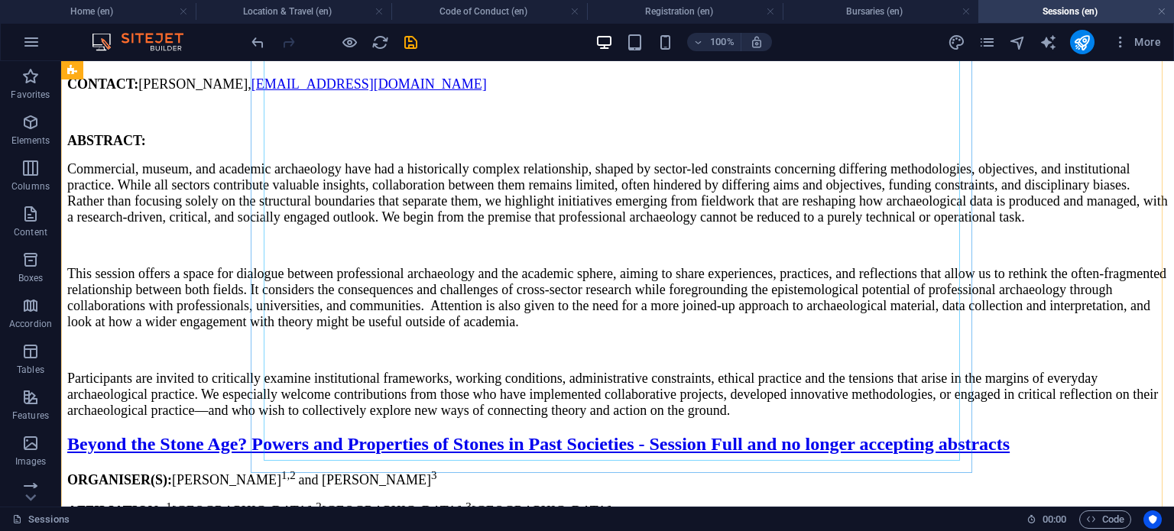
scroll to position [7252, 0]
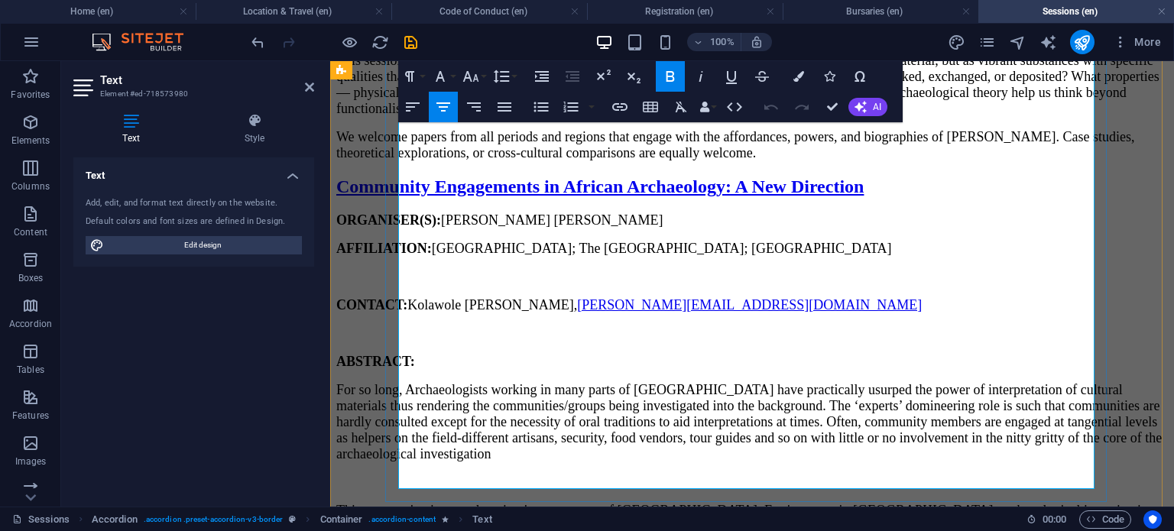
scroll to position [7222, 0]
drag, startPoint x: 703, startPoint y: 137, endPoint x: 850, endPoint y: 487, distance: 379.7
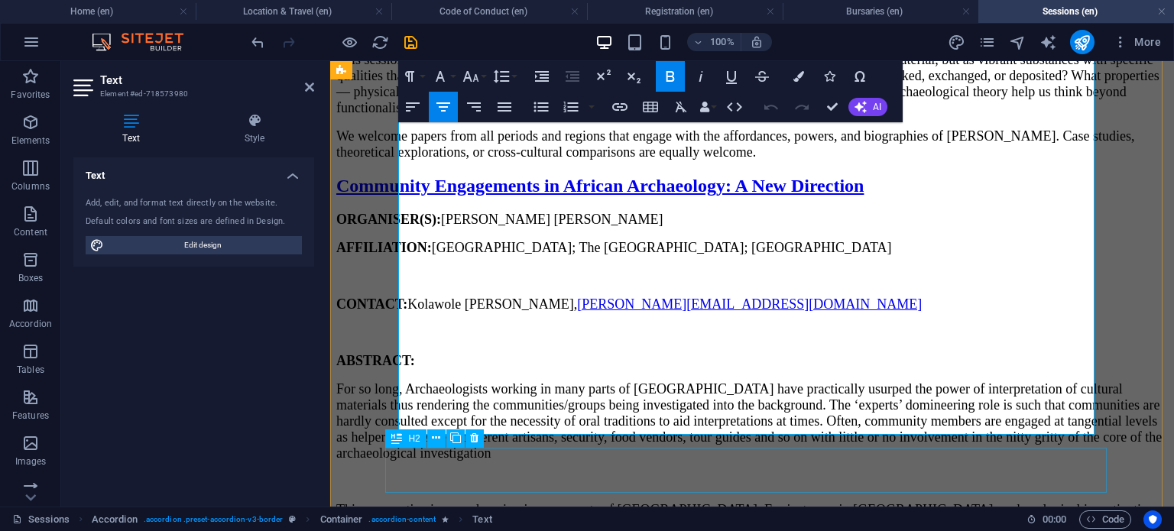
scroll to position [7275, 0]
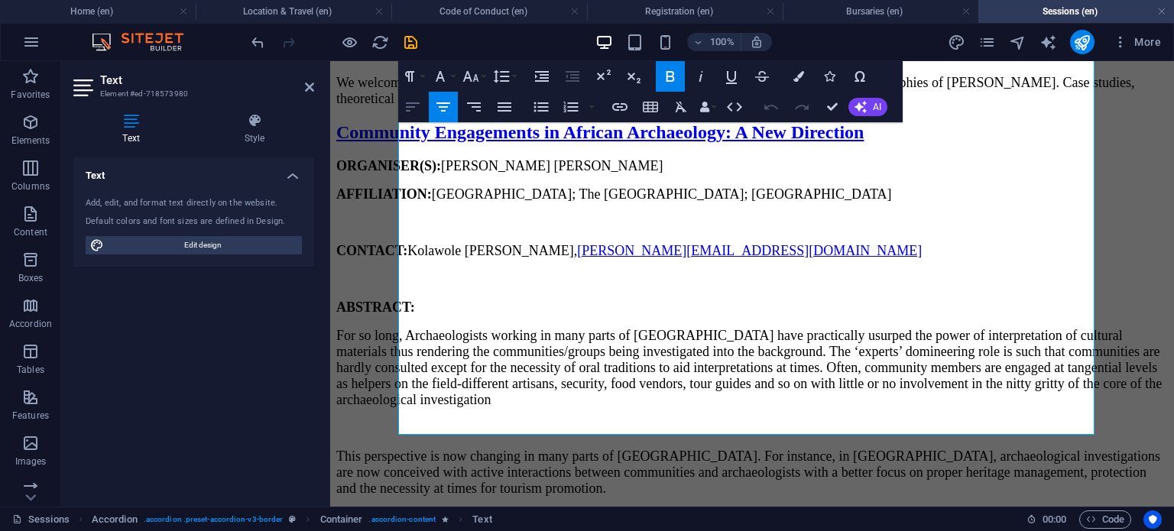
click at [423, 103] on button "Align Left" at bounding box center [412, 107] width 29 height 31
drag, startPoint x: 827, startPoint y: 109, endPoint x: 765, endPoint y: 50, distance: 85.9
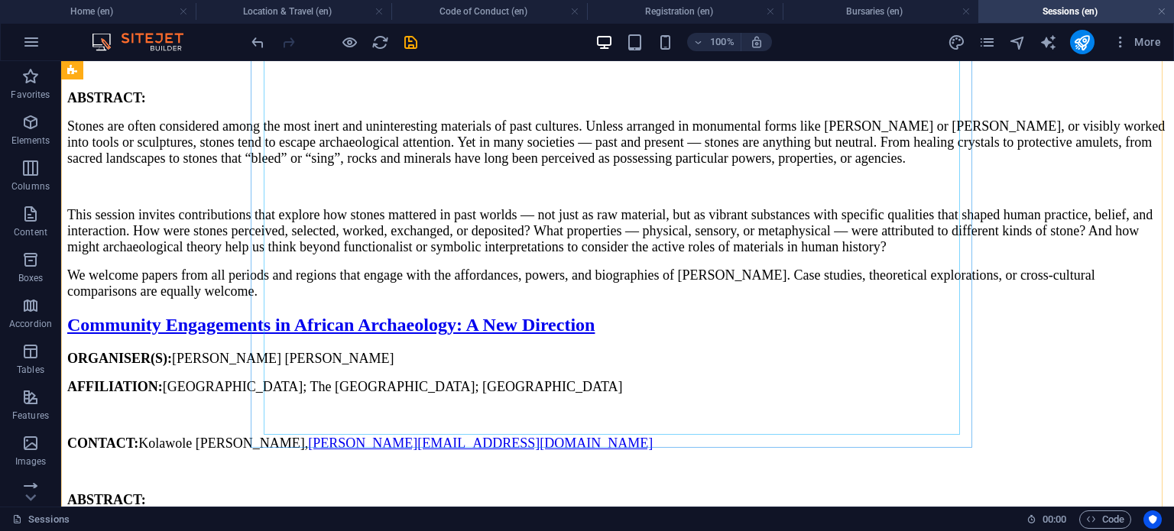
scroll to position [7793, 0]
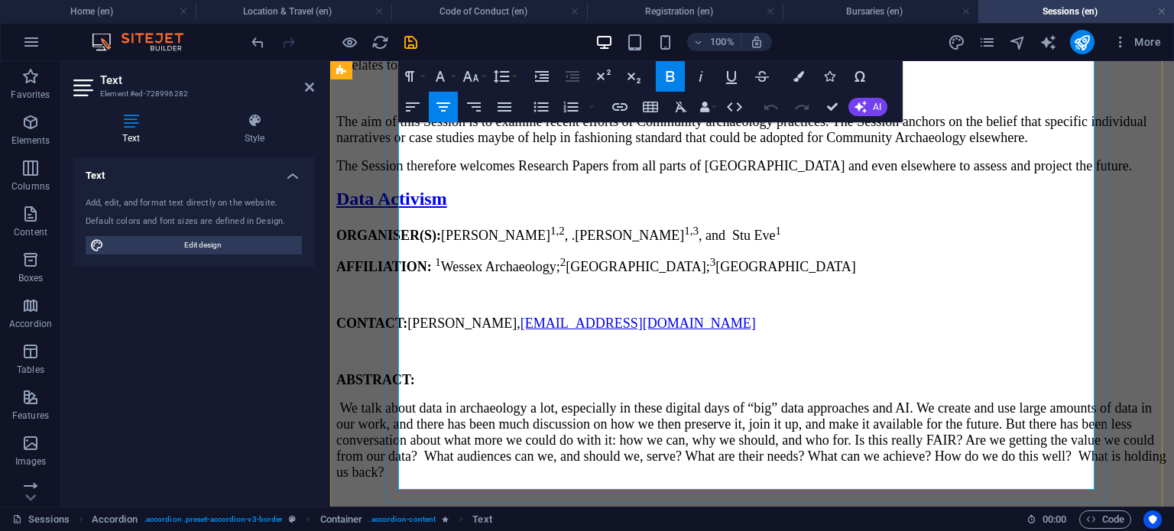
scroll to position [7736, 0]
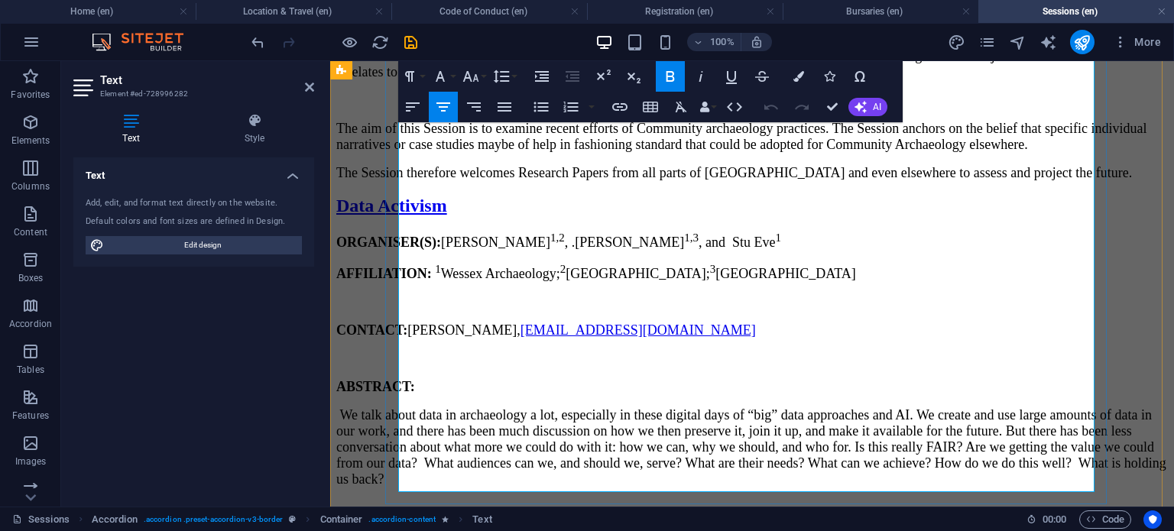
drag, startPoint x: 707, startPoint y: 142, endPoint x: 1009, endPoint y: 483, distance: 455.2
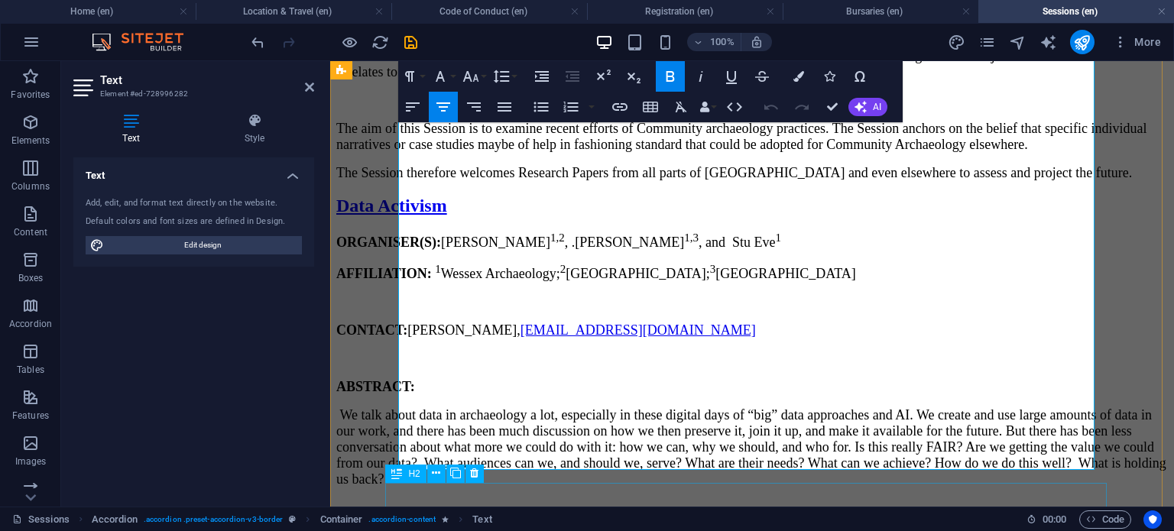
scroll to position [7758, 0]
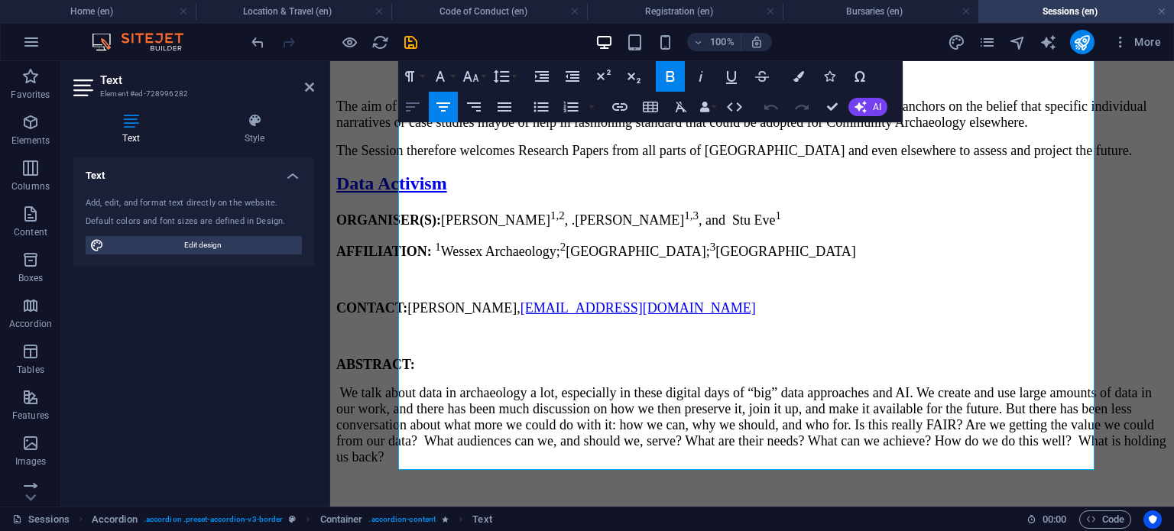
click at [411, 109] on icon "button" at bounding box center [412, 107] width 18 height 18
drag, startPoint x: 834, startPoint y: 103, endPoint x: 725, endPoint y: 107, distance: 109.3
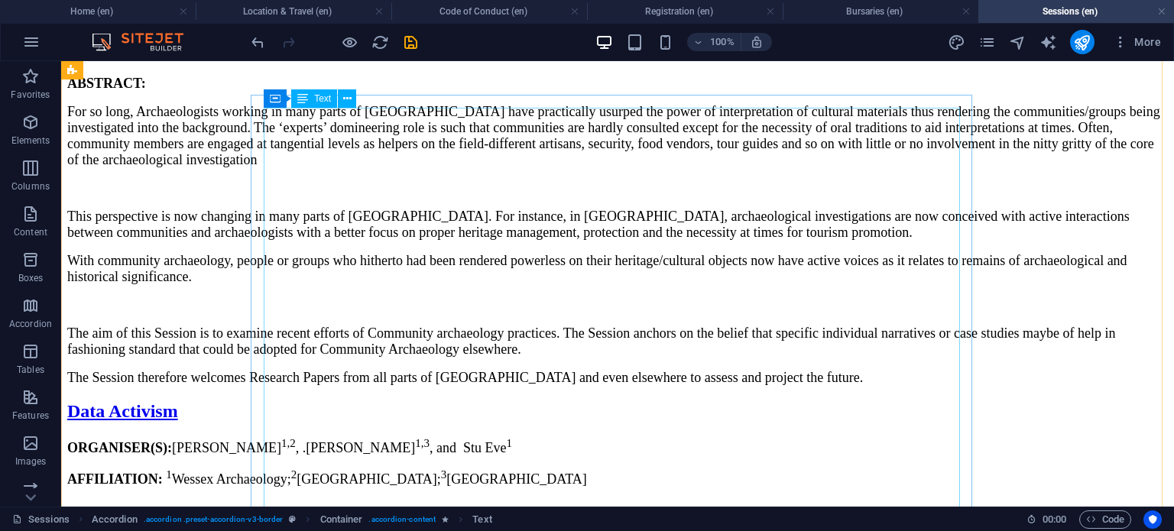
scroll to position [8191, 0]
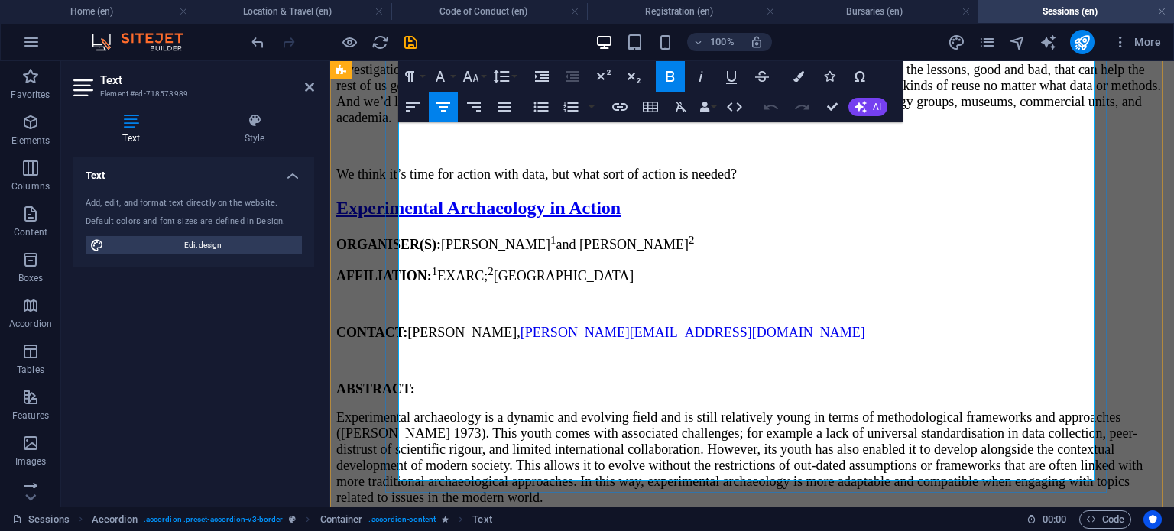
scroll to position [8265, 0]
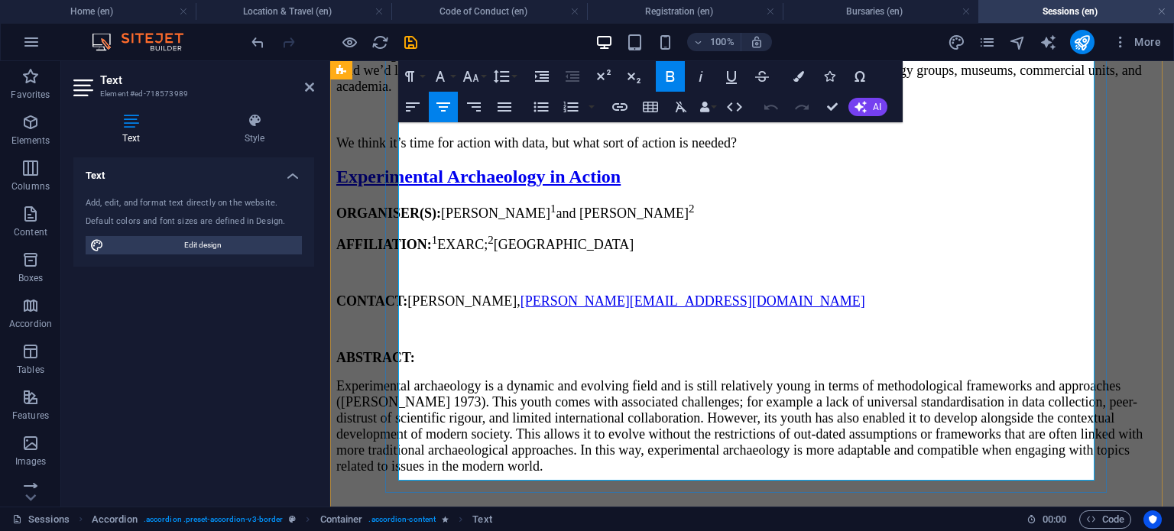
drag, startPoint x: 698, startPoint y: 131, endPoint x: 883, endPoint y: 475, distance: 391.0
click at [413, 108] on icon "button" at bounding box center [412, 107] width 18 height 18
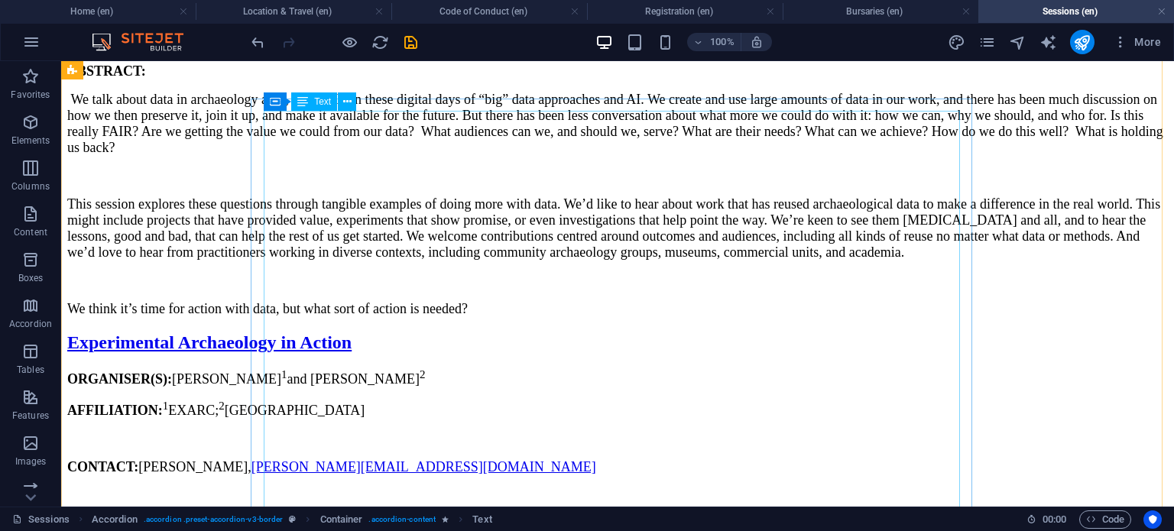
scroll to position [8714, 0]
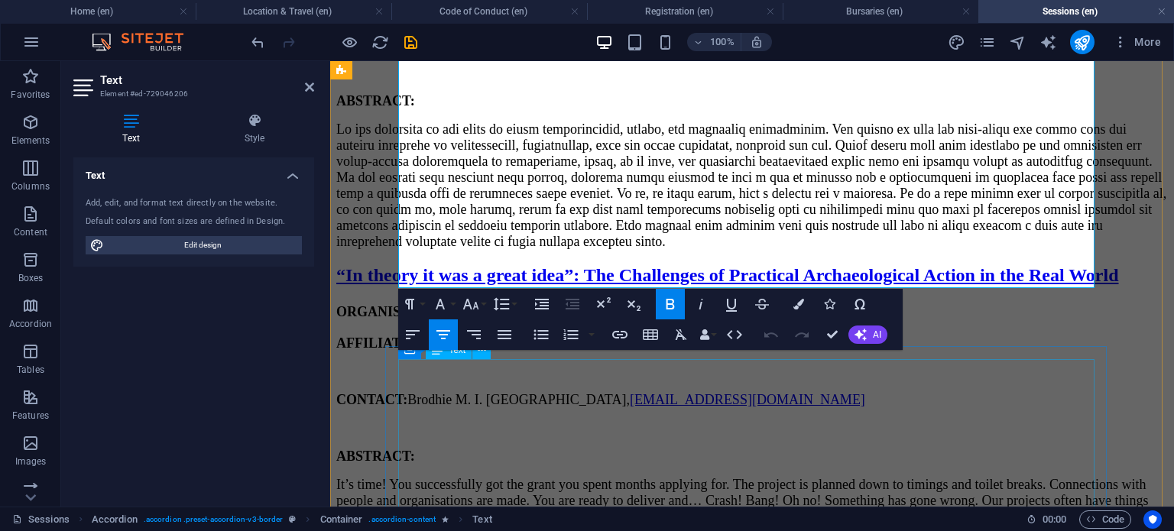
scroll to position [9077, 0]
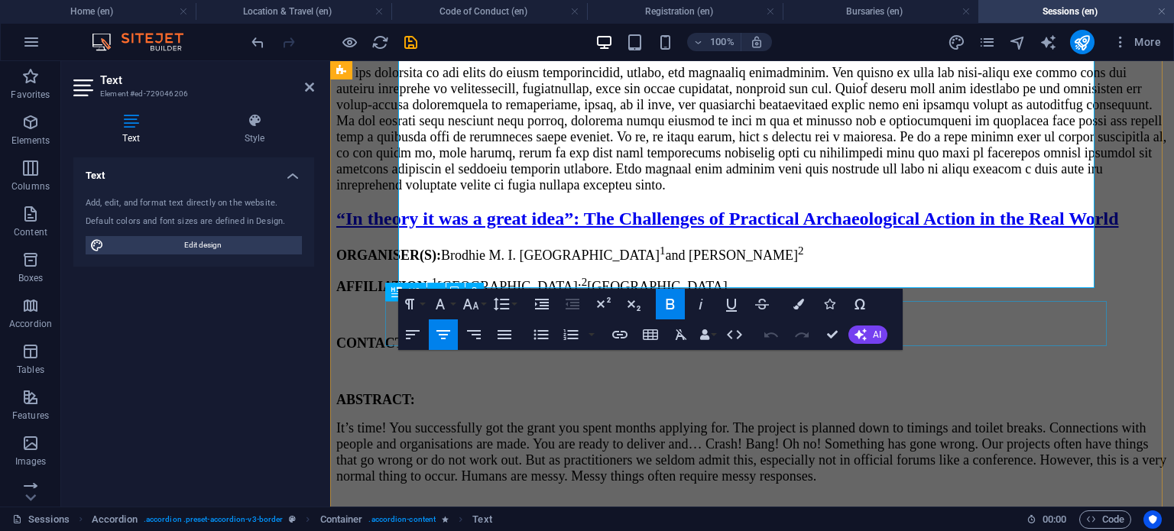
drag, startPoint x: 682, startPoint y: 198, endPoint x: 766, endPoint y: 332, distance: 158.3
click at [412, 335] on icon "button" at bounding box center [412, 334] width 18 height 18
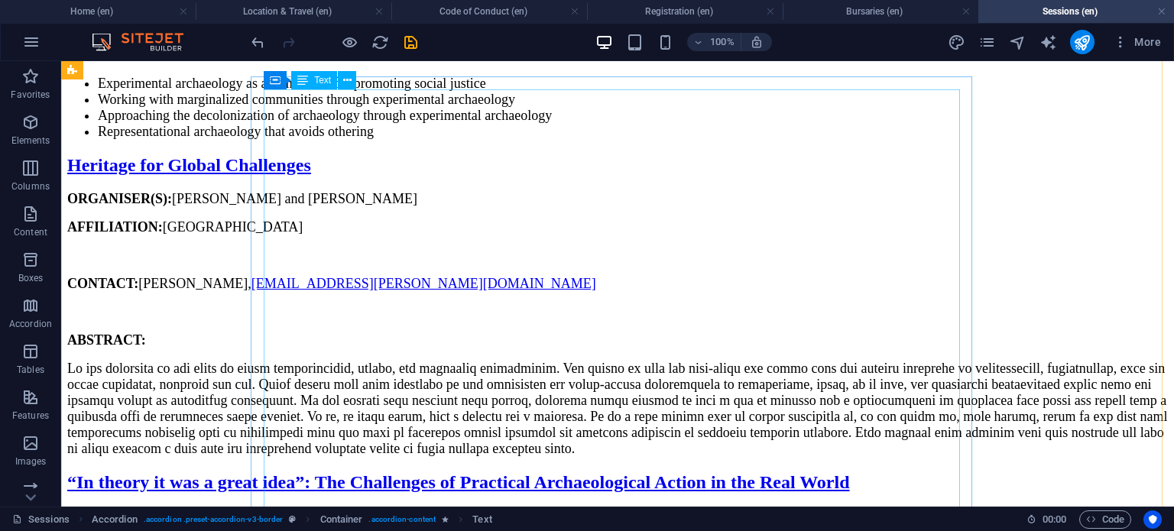
scroll to position [9364, 0]
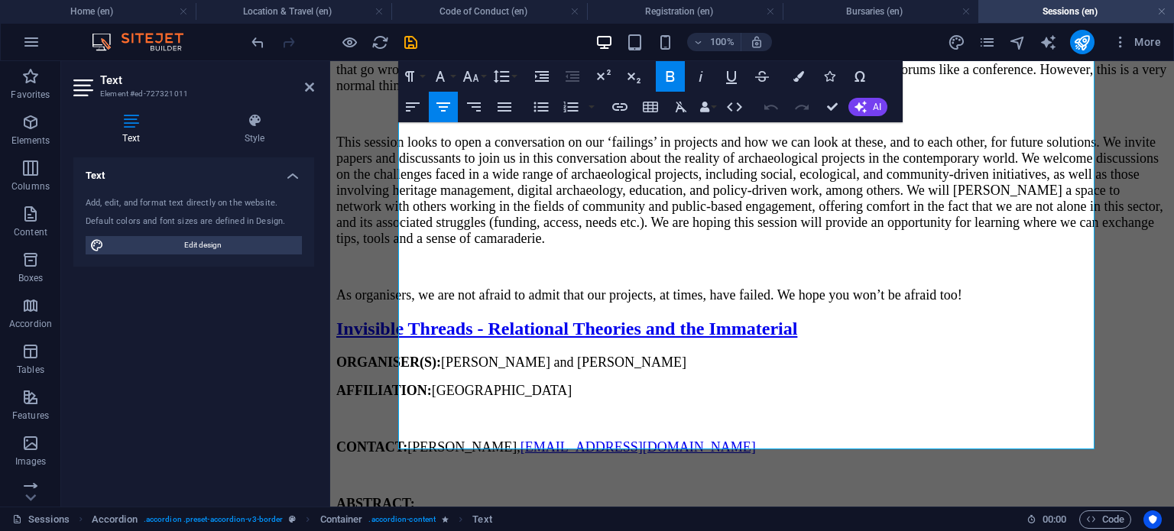
scroll to position [9712, 0]
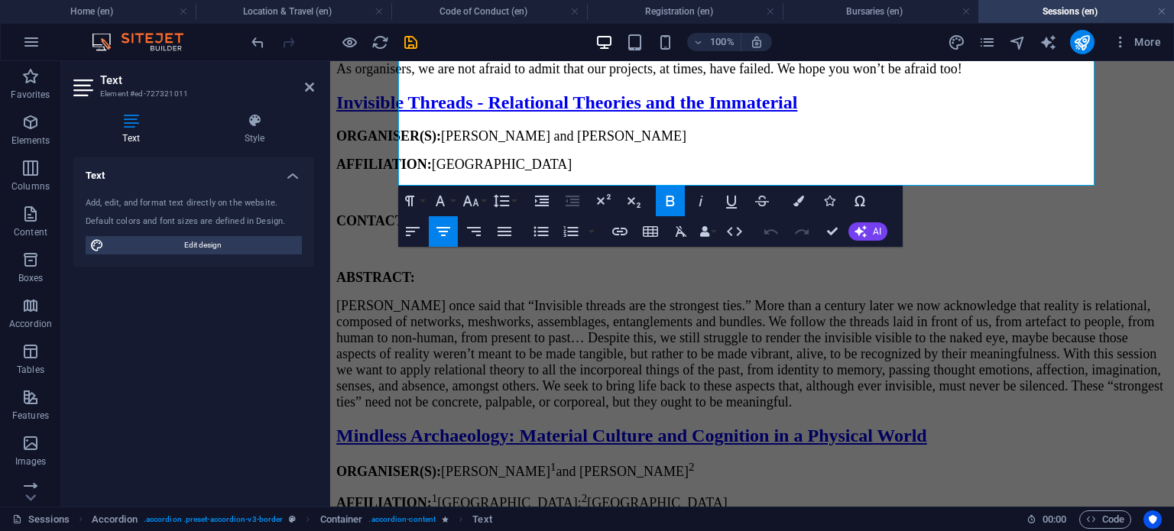
drag, startPoint x: 703, startPoint y: 208, endPoint x: 706, endPoint y: 493, distance: 285.0
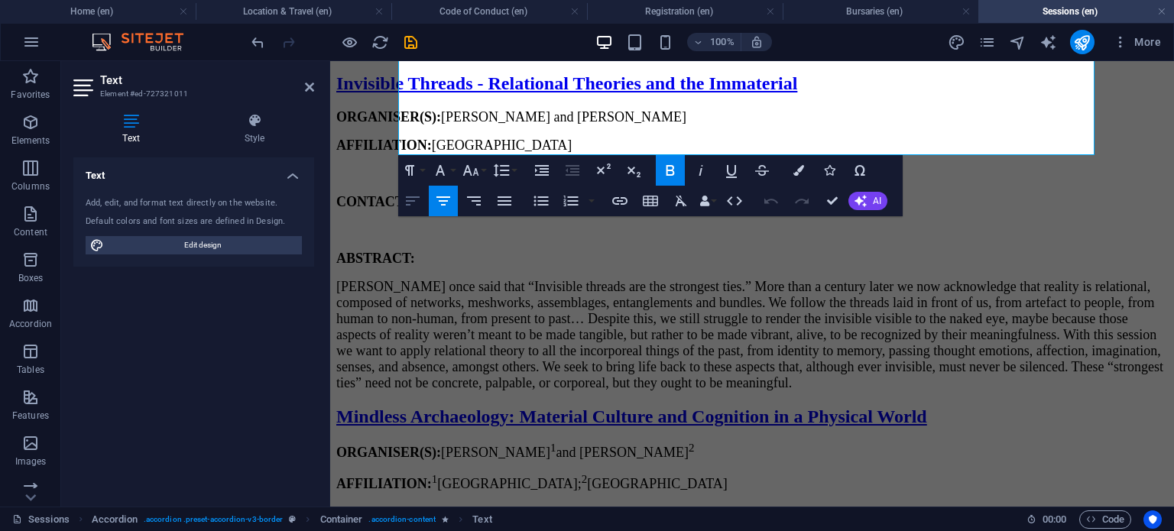
click at [414, 208] on icon "button" at bounding box center [412, 201] width 18 height 18
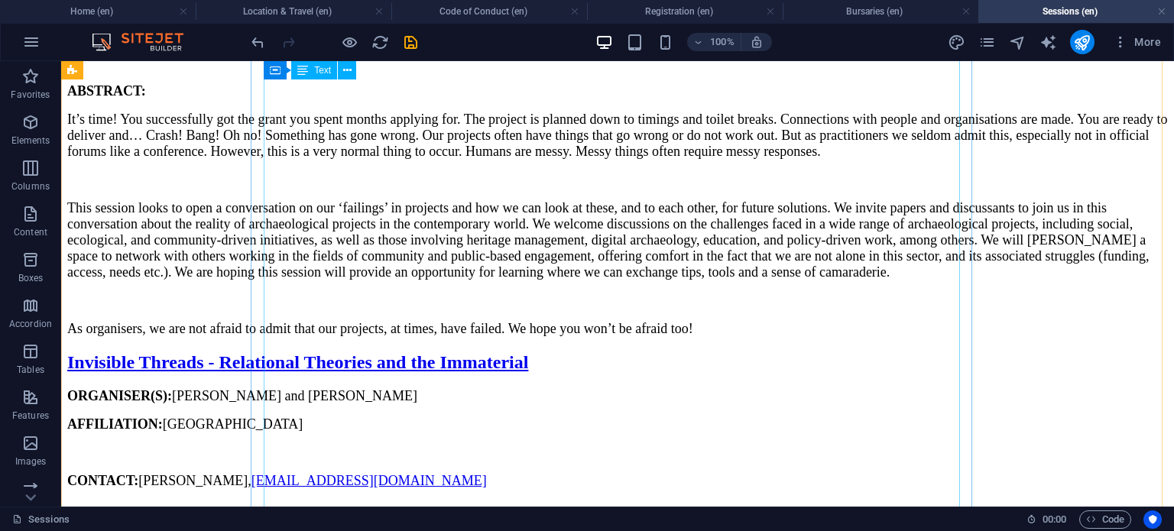
scroll to position [9938, 0]
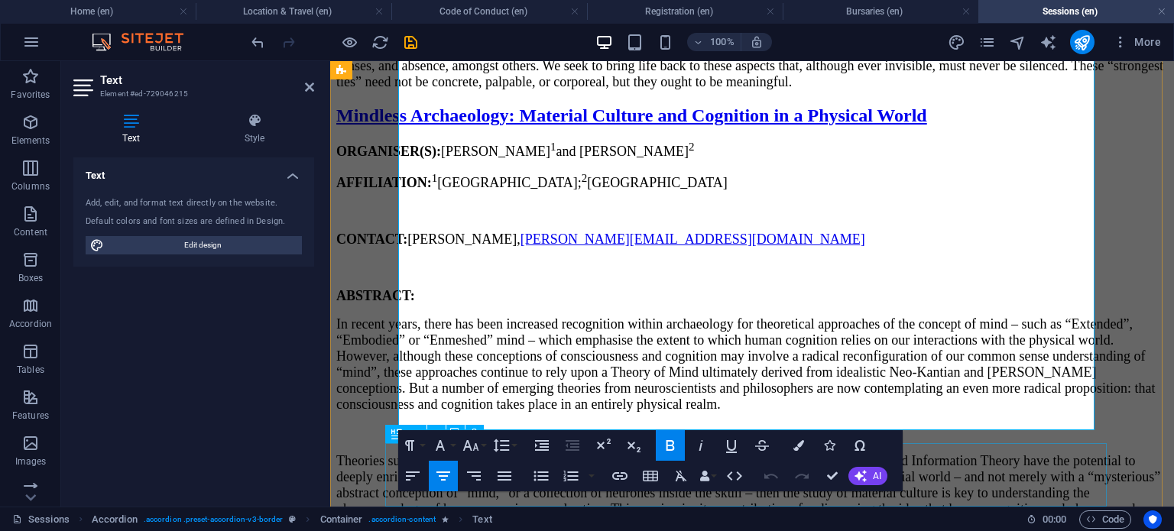
scroll to position [10059, 0]
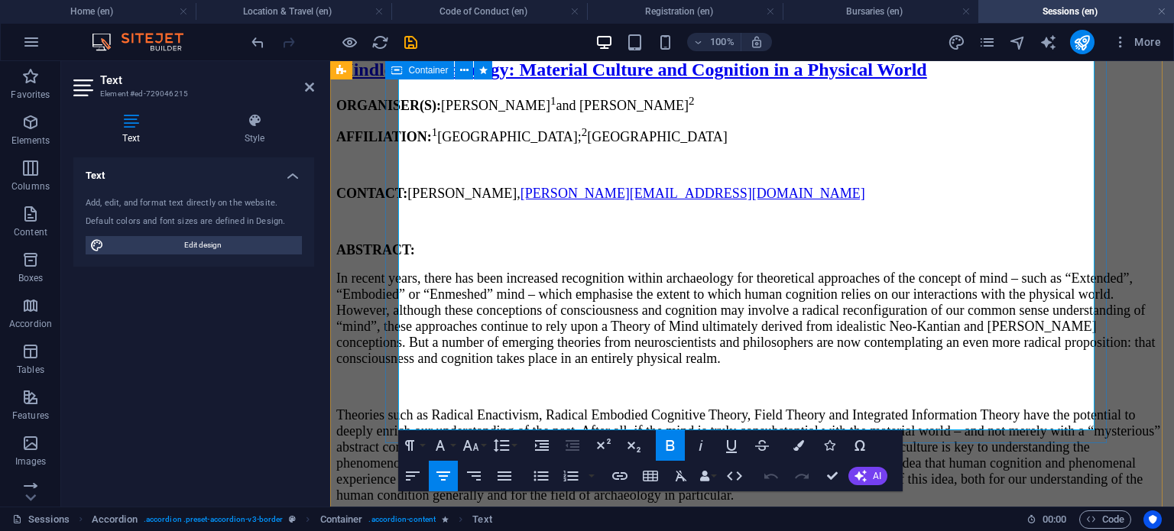
drag, startPoint x: 703, startPoint y: 367, endPoint x: 996, endPoint y: 438, distance: 301.7
click at [418, 471] on icon "button" at bounding box center [413, 475] width 14 height 9
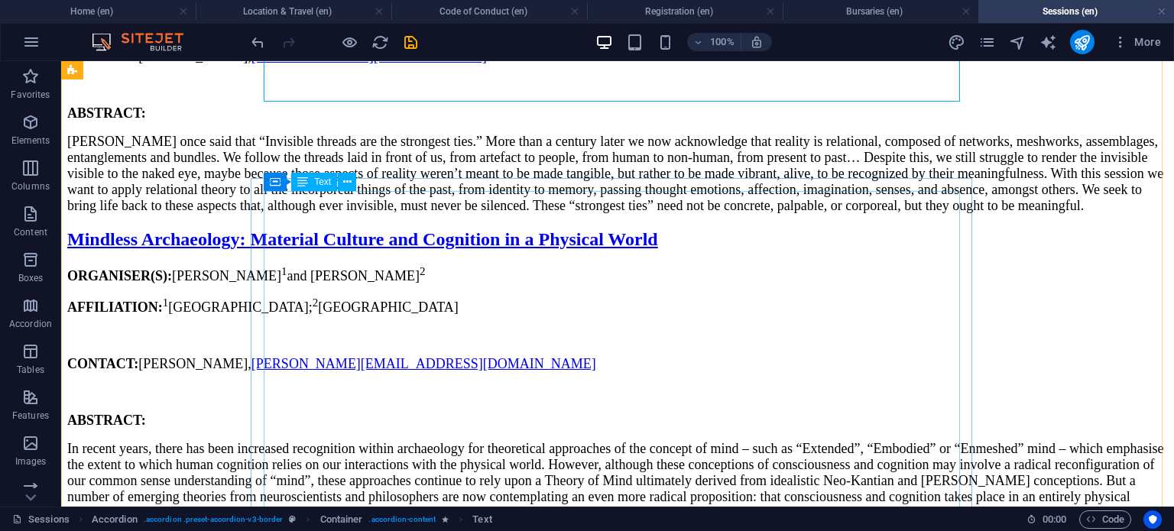
scroll to position [10401, 0]
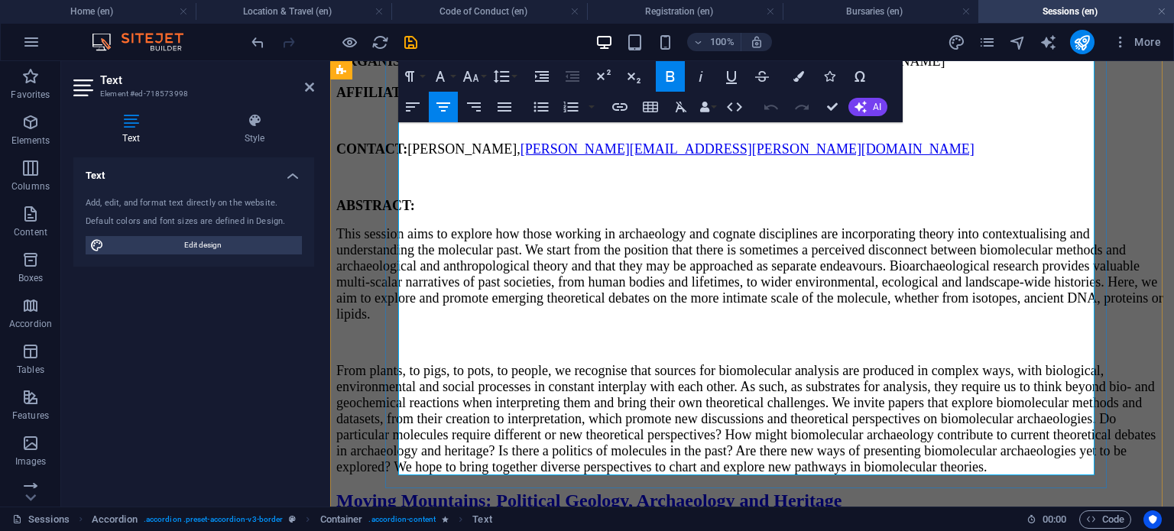
scroll to position [10550, 0]
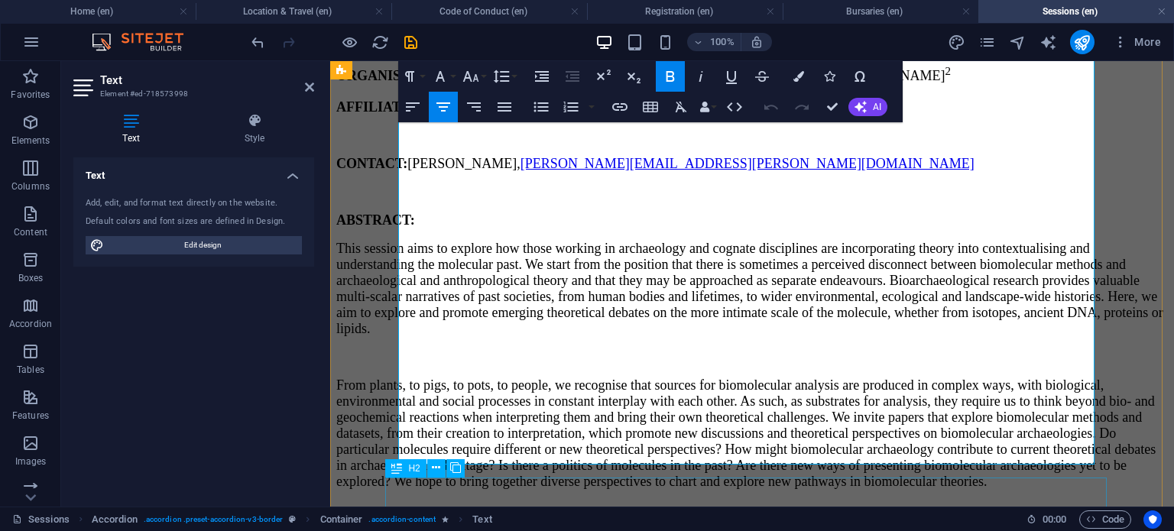
drag, startPoint x: 696, startPoint y: 127, endPoint x: 670, endPoint y: 491, distance: 365.4
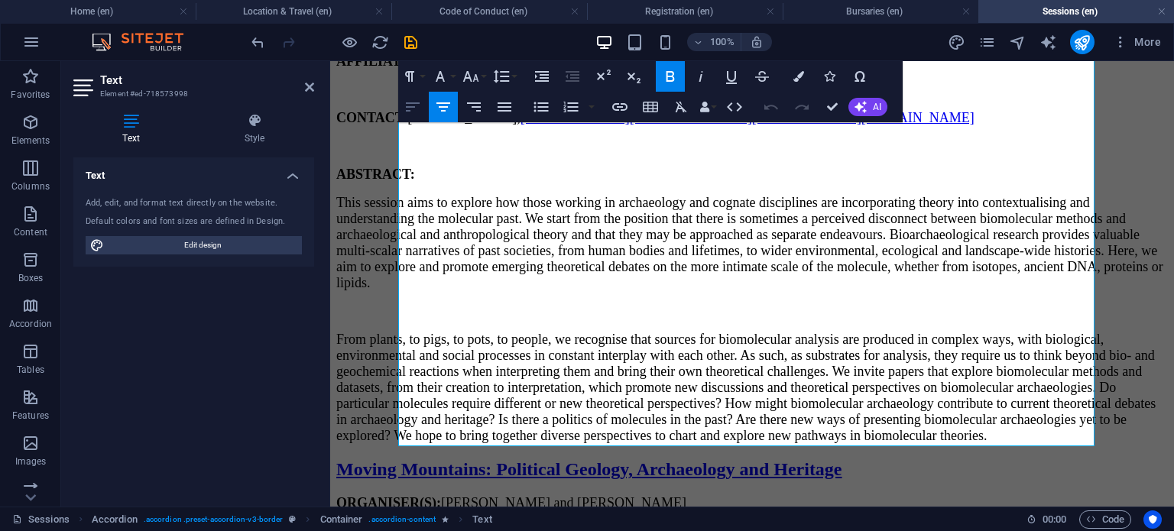
click at [410, 112] on icon "button" at bounding box center [412, 107] width 18 height 18
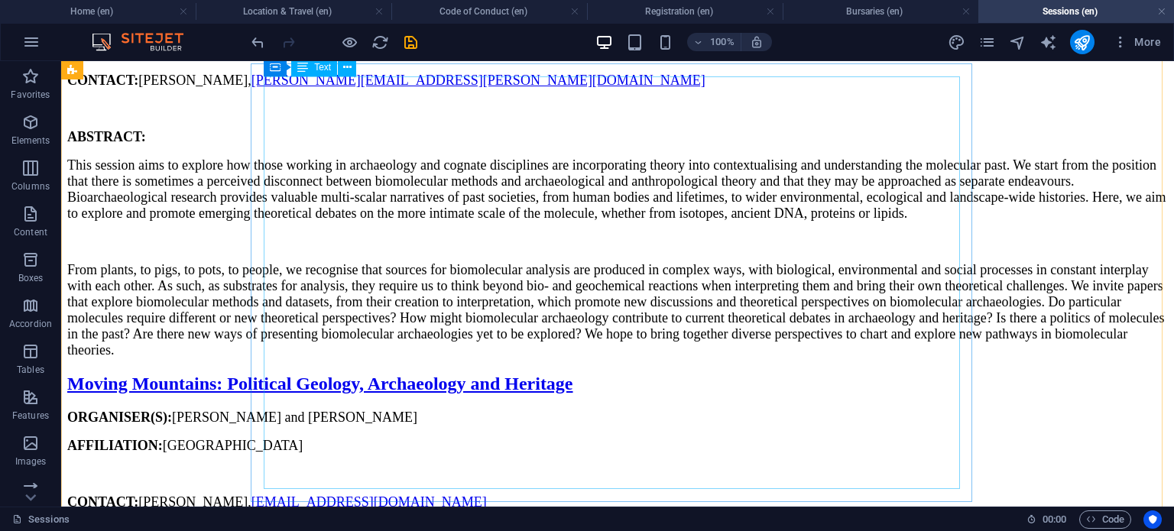
scroll to position [11082, 0]
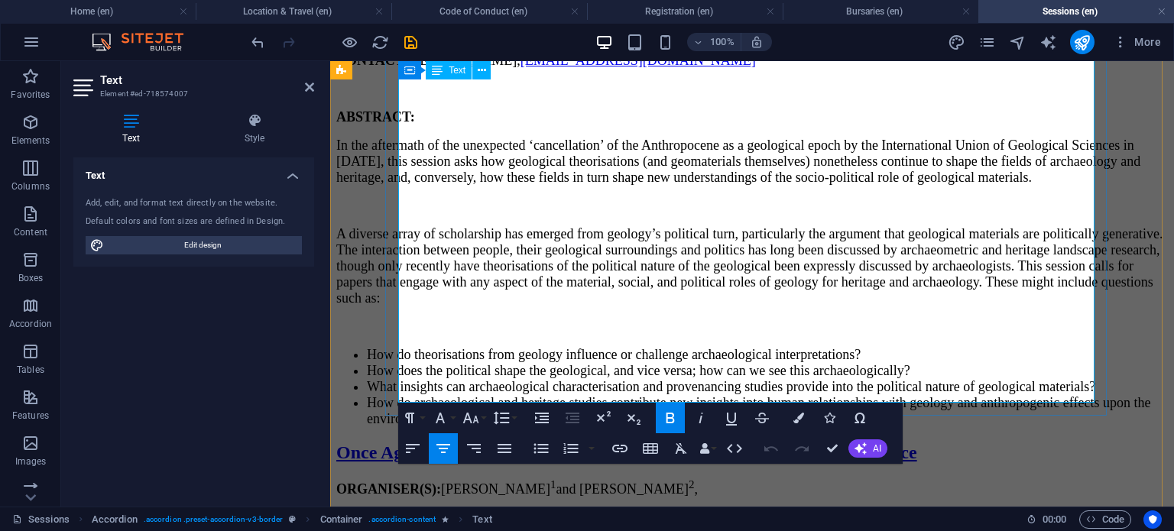
scroll to position [11123, 0]
drag, startPoint x: 697, startPoint y: 82, endPoint x: 645, endPoint y: 390, distance: 313.0
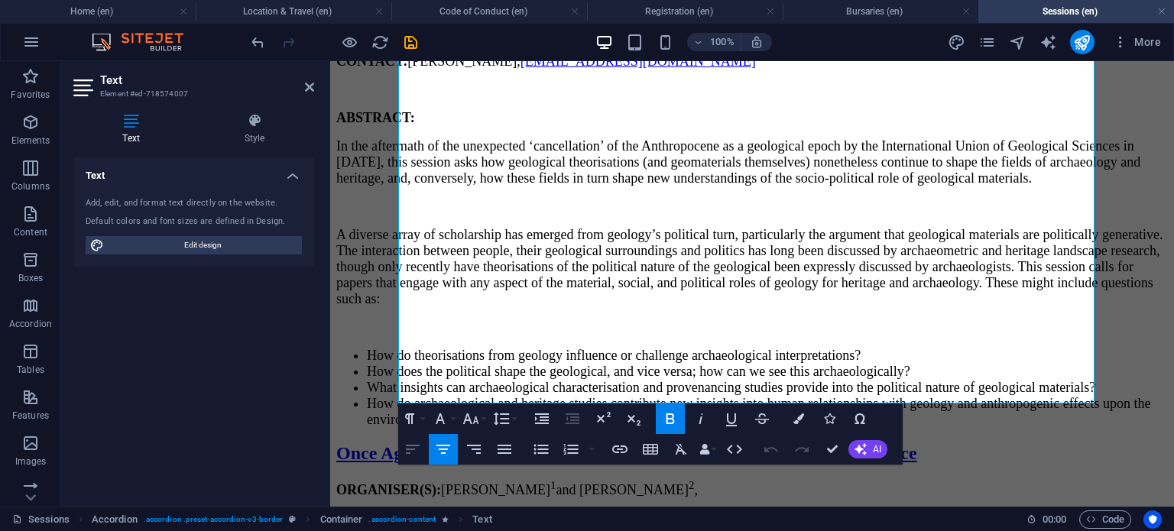
click at [414, 436] on button "Align Left" at bounding box center [412, 449] width 29 height 31
drag, startPoint x: 831, startPoint y: 453, endPoint x: 734, endPoint y: 309, distance: 173.3
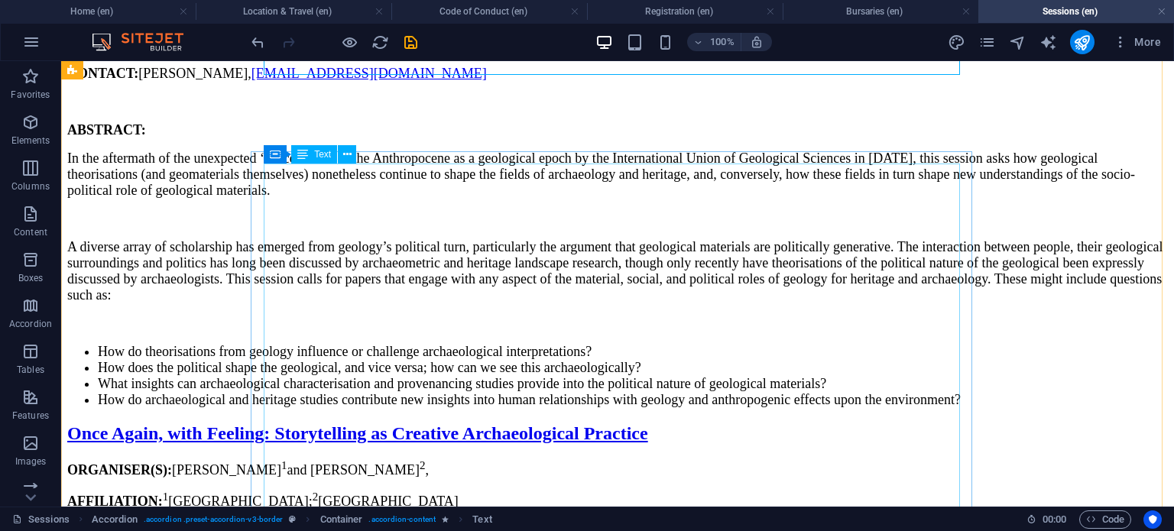
scroll to position [11512, 0]
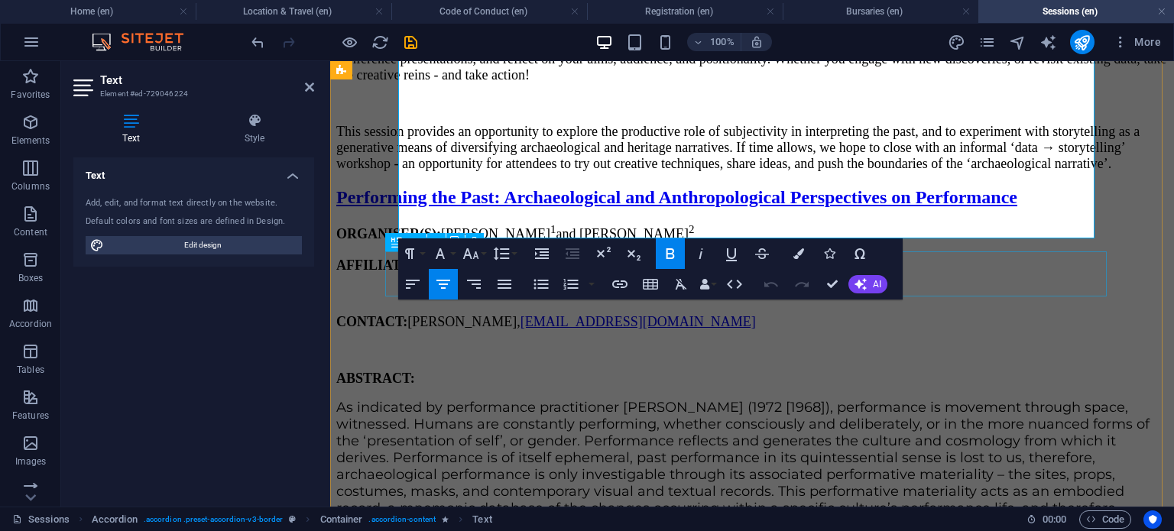
scroll to position [11937, 0]
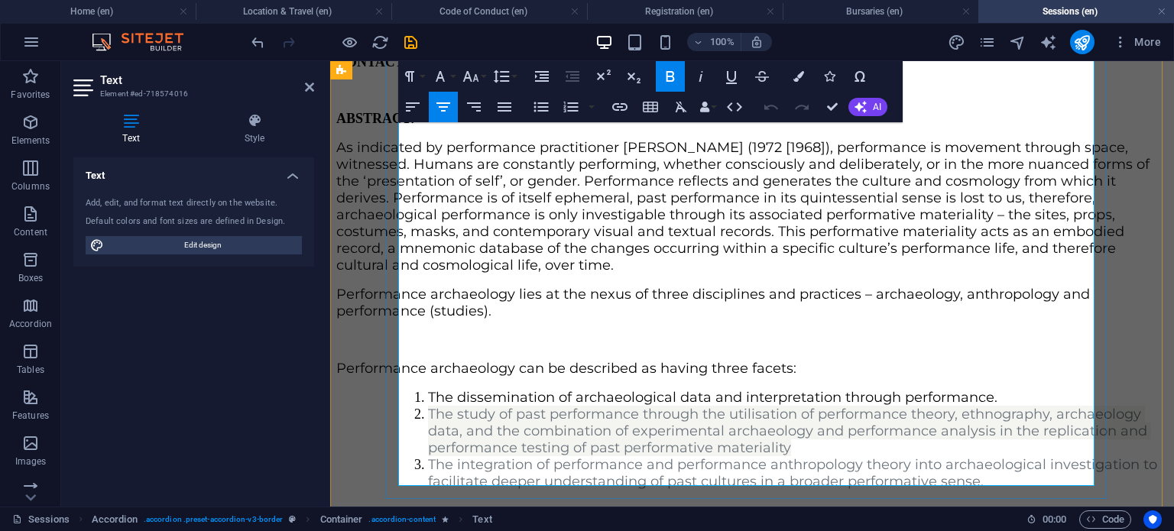
scroll to position [12234, 0]
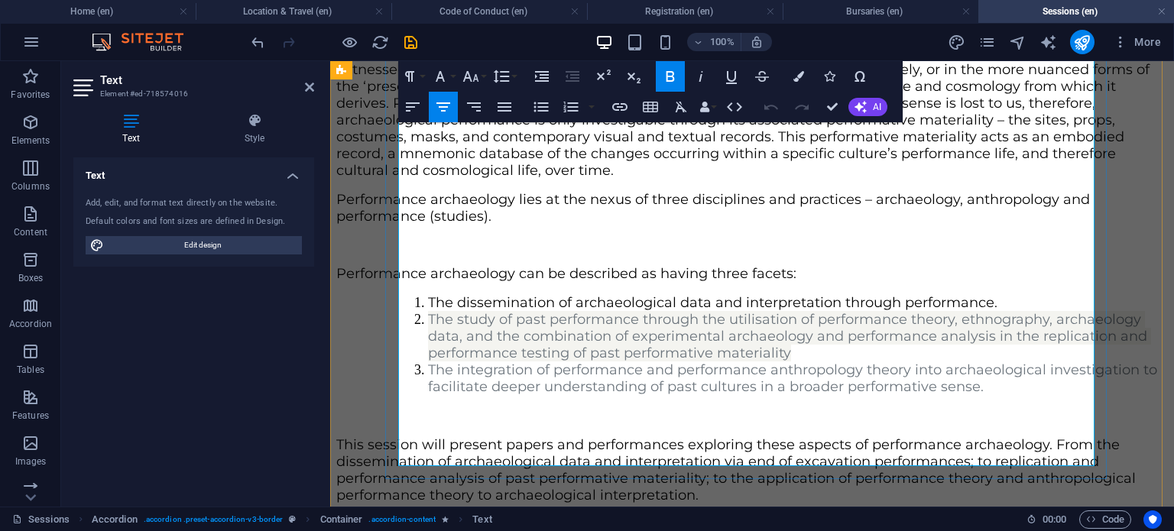
drag, startPoint x: 664, startPoint y: 304, endPoint x: 608, endPoint y: 455, distance: 161.2
click at [410, 112] on icon "button" at bounding box center [412, 107] width 18 height 18
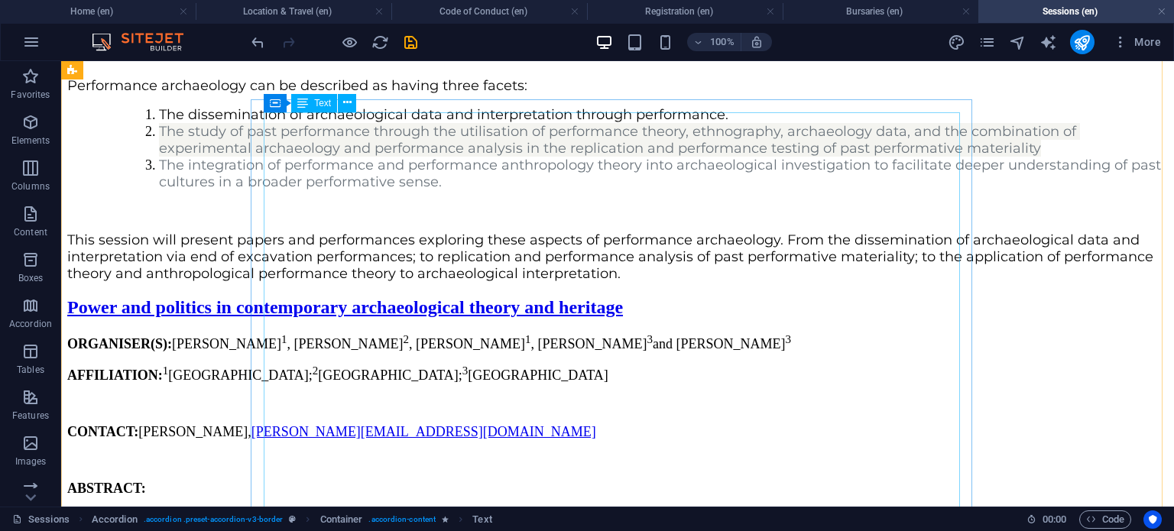
scroll to position [12722, 0]
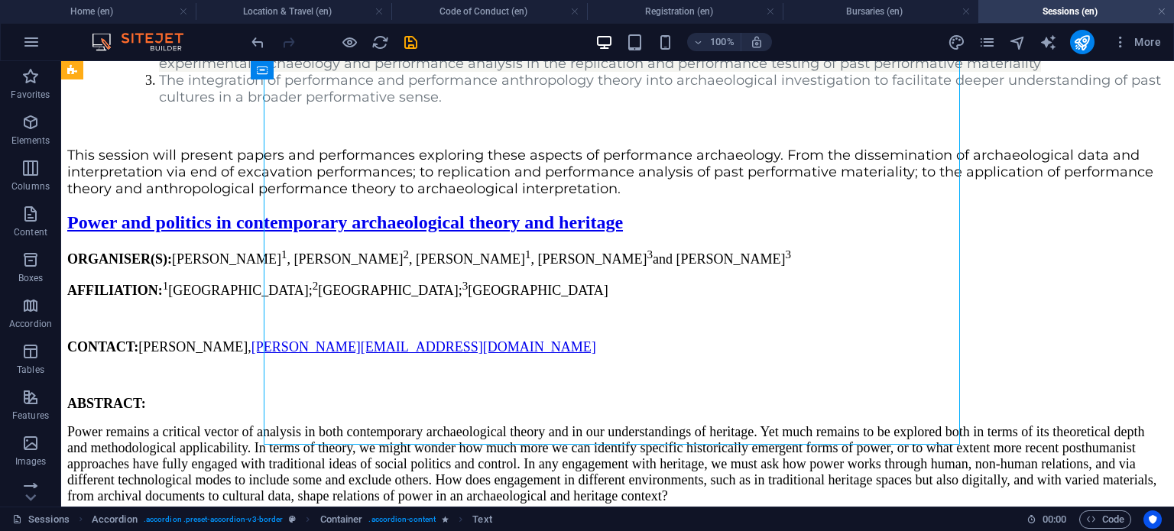
scroll to position [12787, 0]
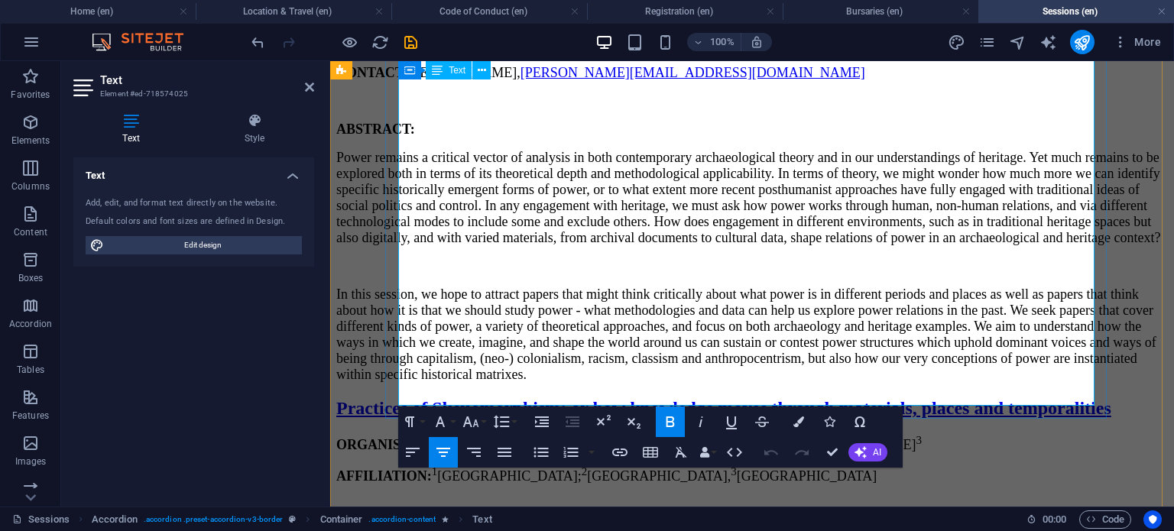
scroll to position [12813, 0]
drag, startPoint x: 698, startPoint y: 73, endPoint x: 659, endPoint y: 406, distance: 334.7
click at [416, 455] on icon "button" at bounding box center [412, 452] width 18 height 18
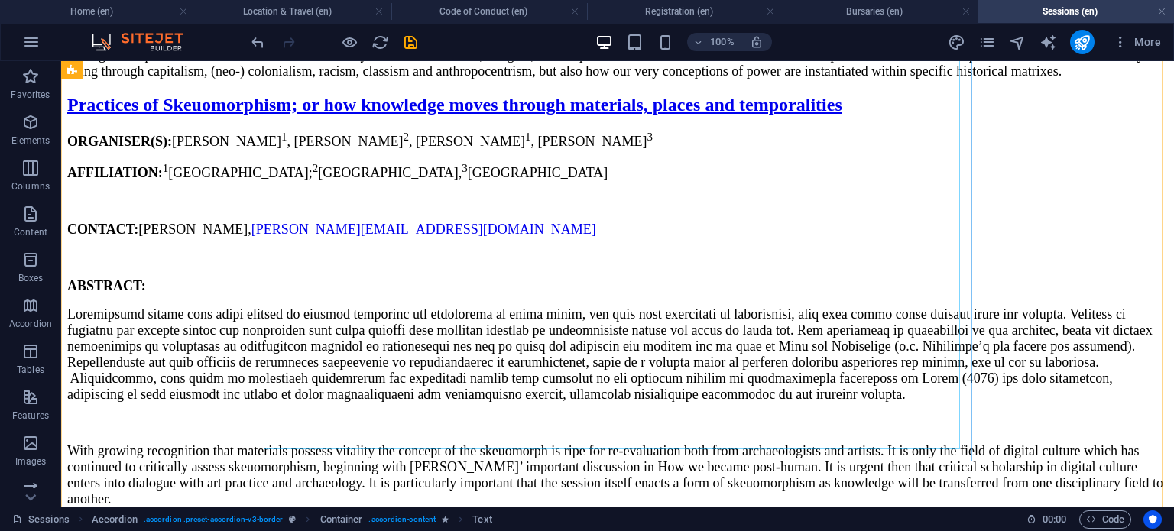
scroll to position [13311, 0]
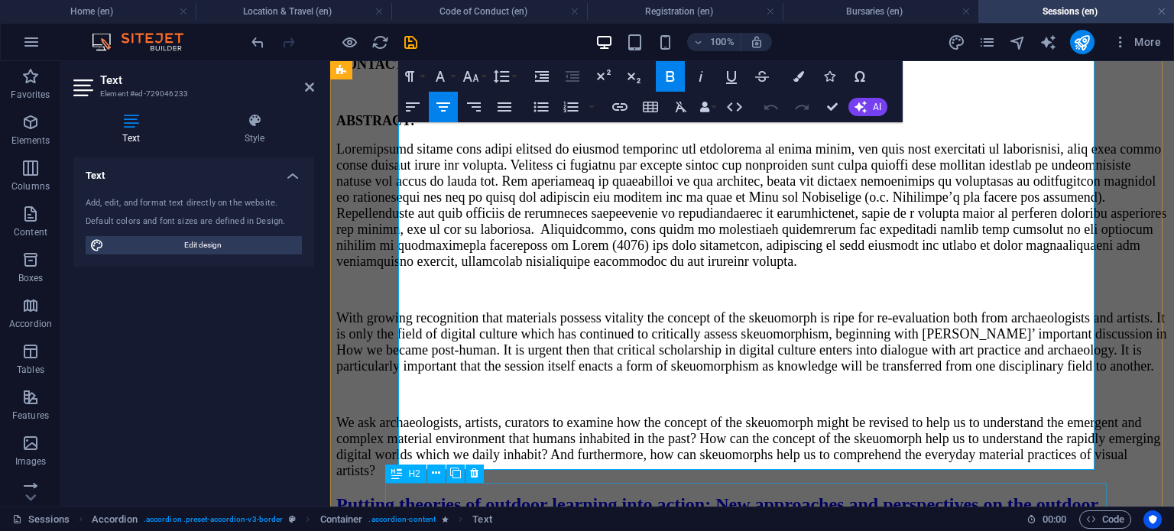
scroll to position [13285, 0]
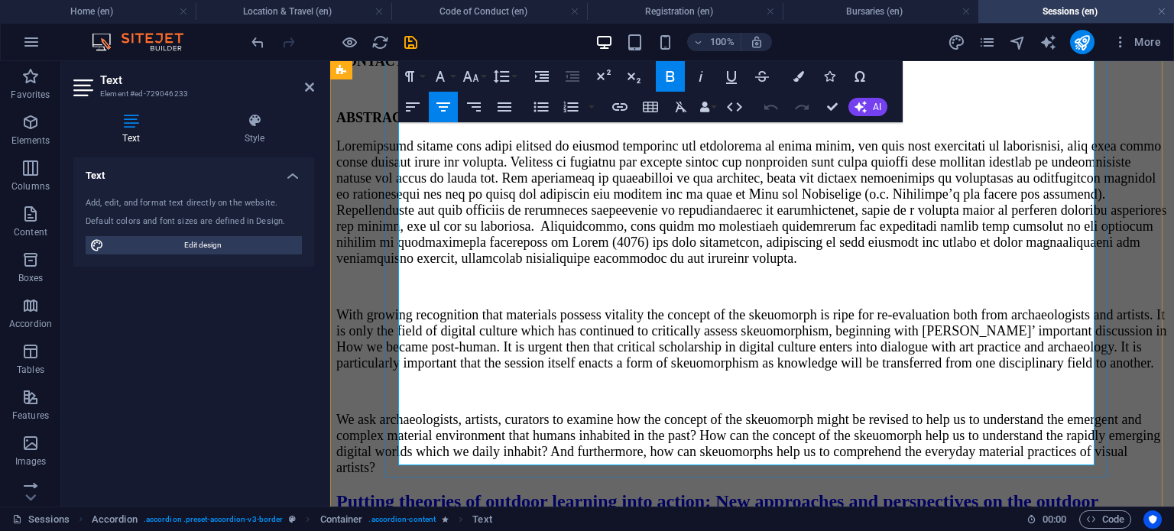
drag, startPoint x: 702, startPoint y: 228, endPoint x: 656, endPoint y: 461, distance: 236.9
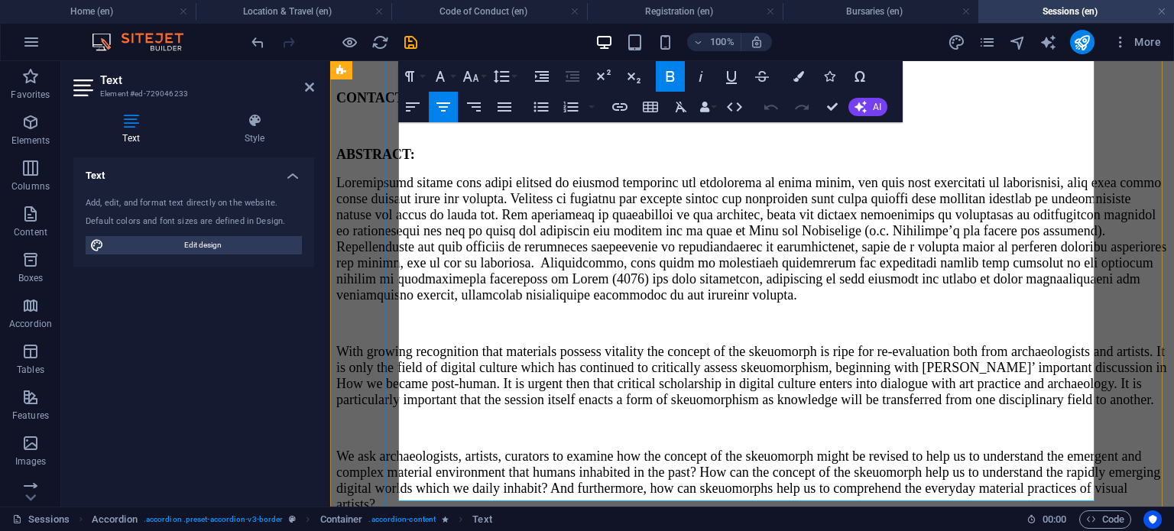
scroll to position [13248, 0]
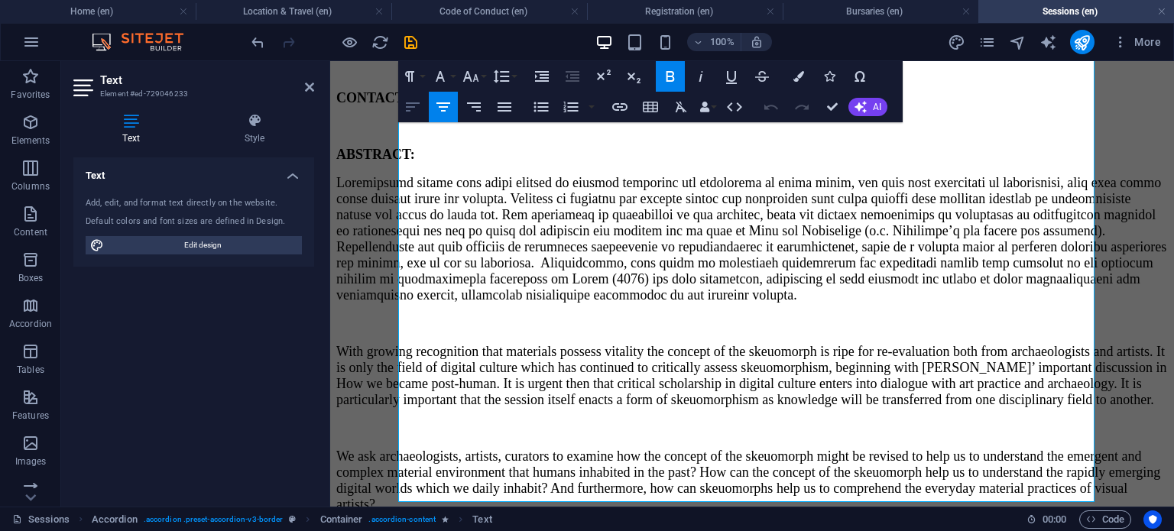
click at [419, 106] on icon "button" at bounding box center [412, 107] width 18 height 18
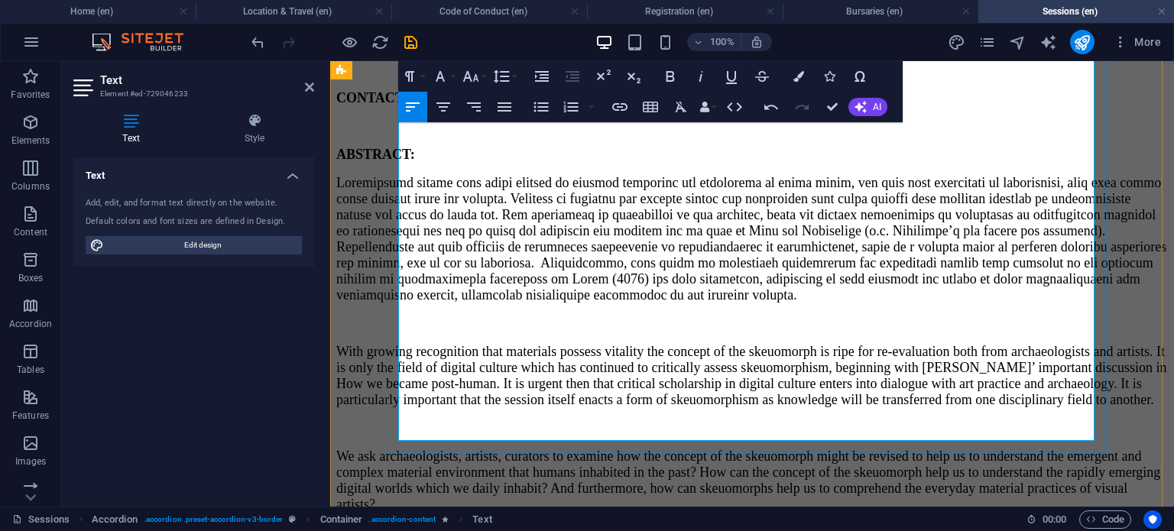
scroll to position [13318, 0]
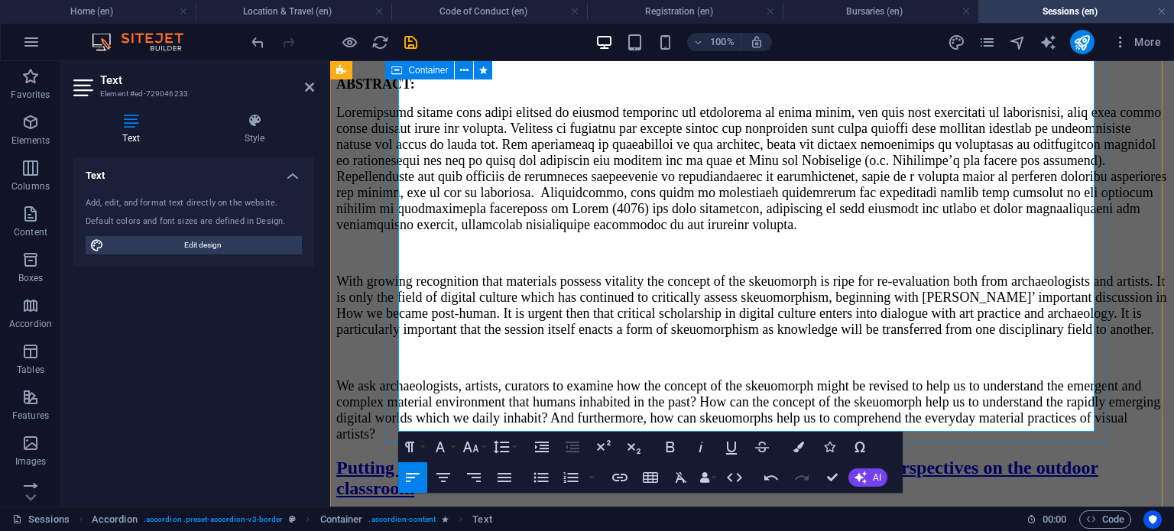
drag, startPoint x: 879, startPoint y: 427, endPoint x: 394, endPoint y: 103, distance: 583.4
click at [468, 448] on icon "button" at bounding box center [471, 447] width 16 height 11
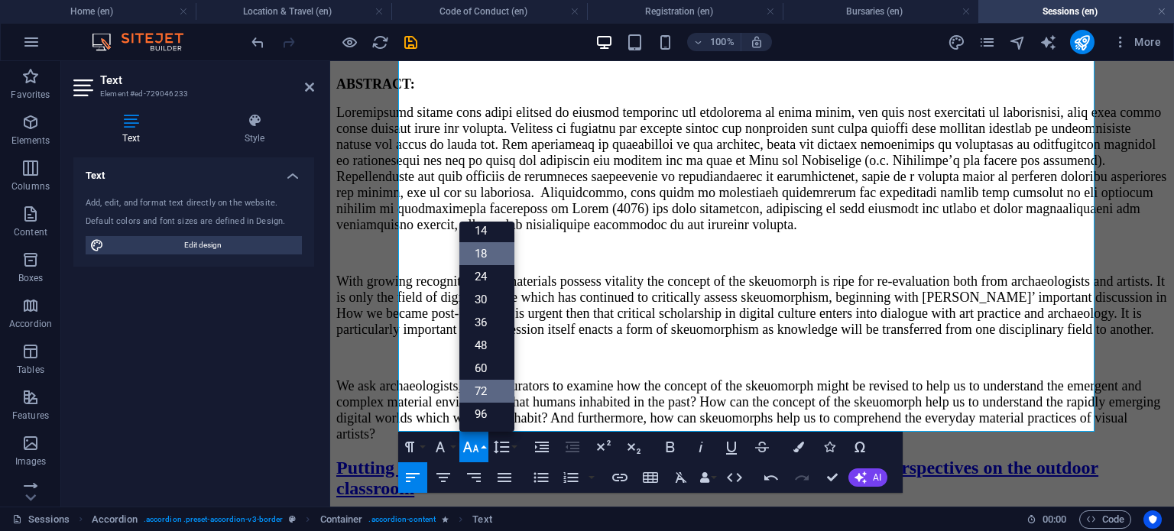
scroll to position [122, 0]
click at [494, 253] on link "18" at bounding box center [486, 254] width 55 height 23
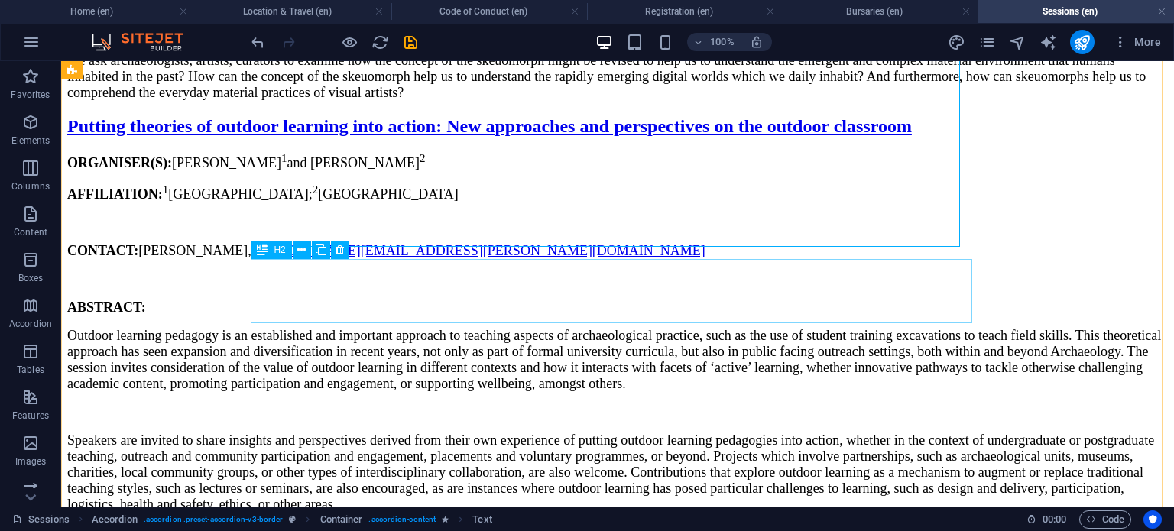
scroll to position [13859, 0]
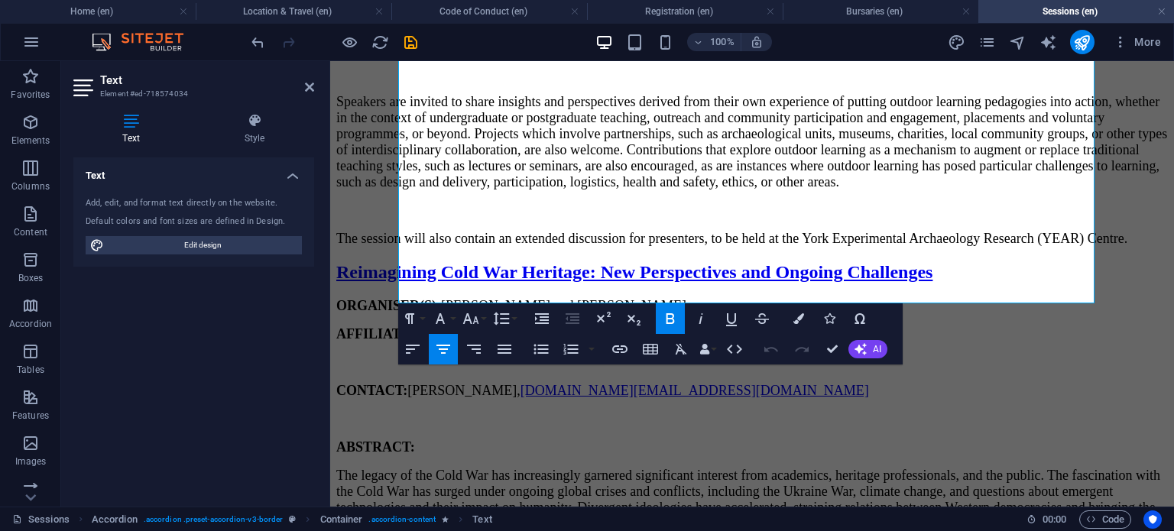
scroll to position [14286, 0]
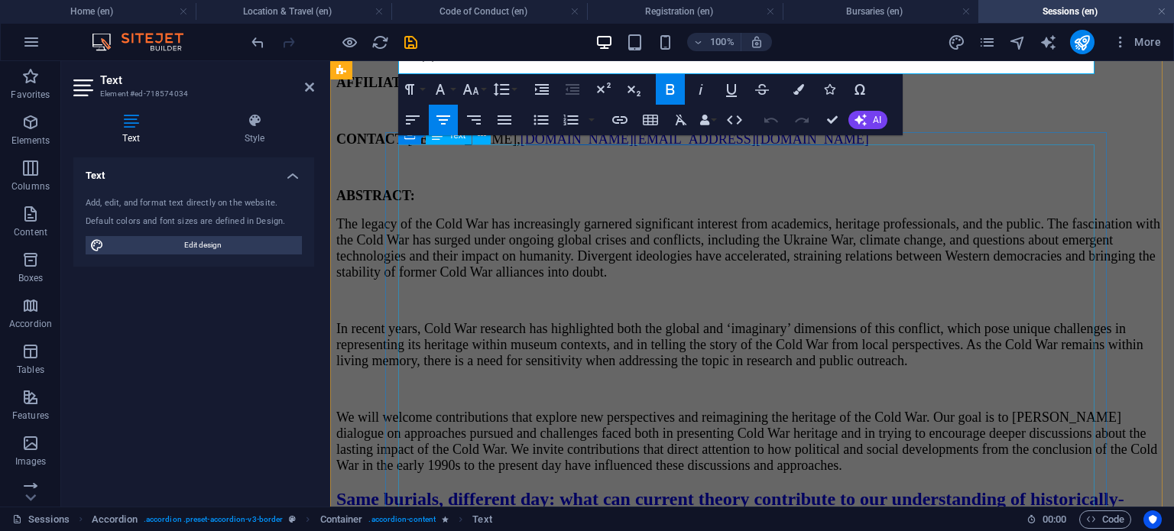
drag, startPoint x: 700, startPoint y: 389, endPoint x: 688, endPoint y: 458, distance: 69.8
click at [414, 125] on icon "button" at bounding box center [412, 120] width 18 height 18
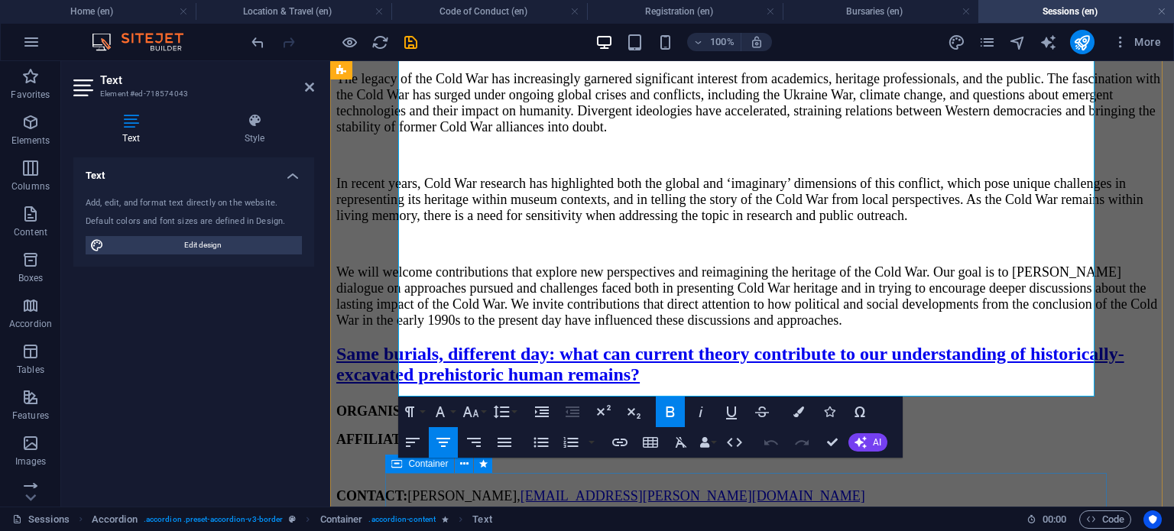
scroll to position [14516, 0]
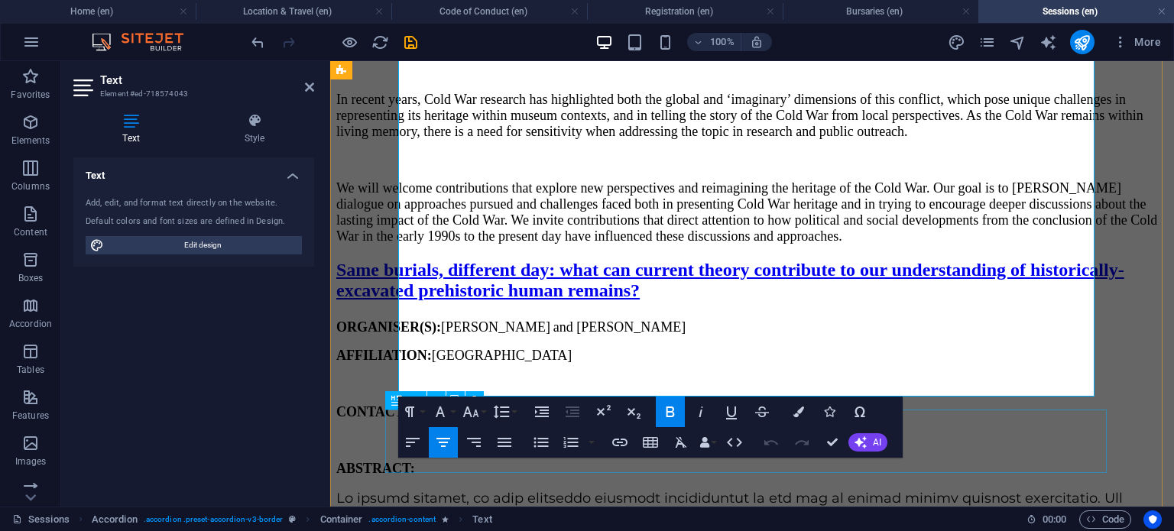
drag, startPoint x: 678, startPoint y: 235, endPoint x: 673, endPoint y: 419, distance: 184.2
click at [413, 442] on icon "button" at bounding box center [412, 442] width 18 height 18
drag, startPoint x: 828, startPoint y: 442, endPoint x: 753, endPoint y: 369, distance: 104.8
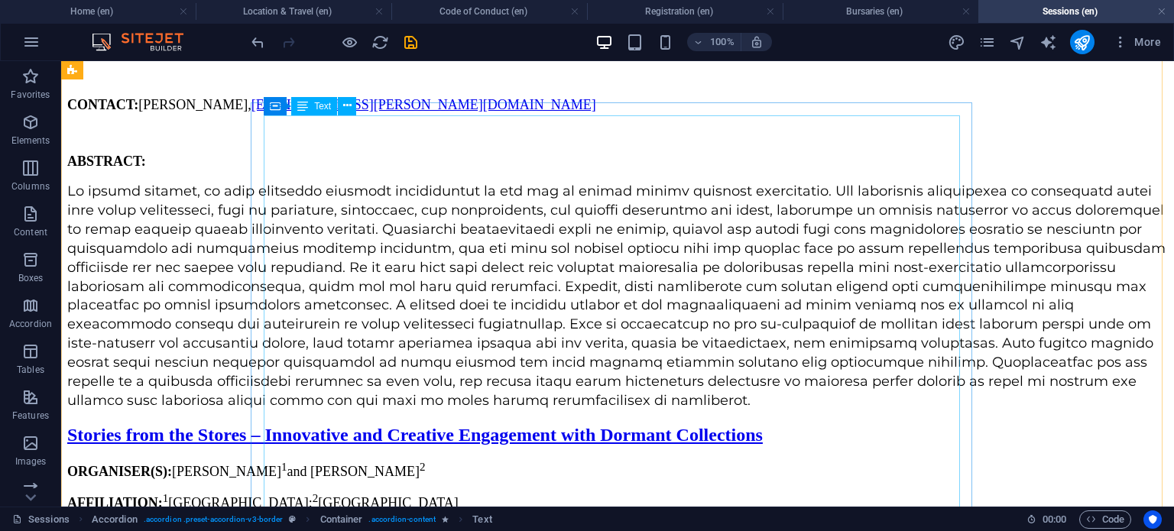
scroll to position [14911, 0]
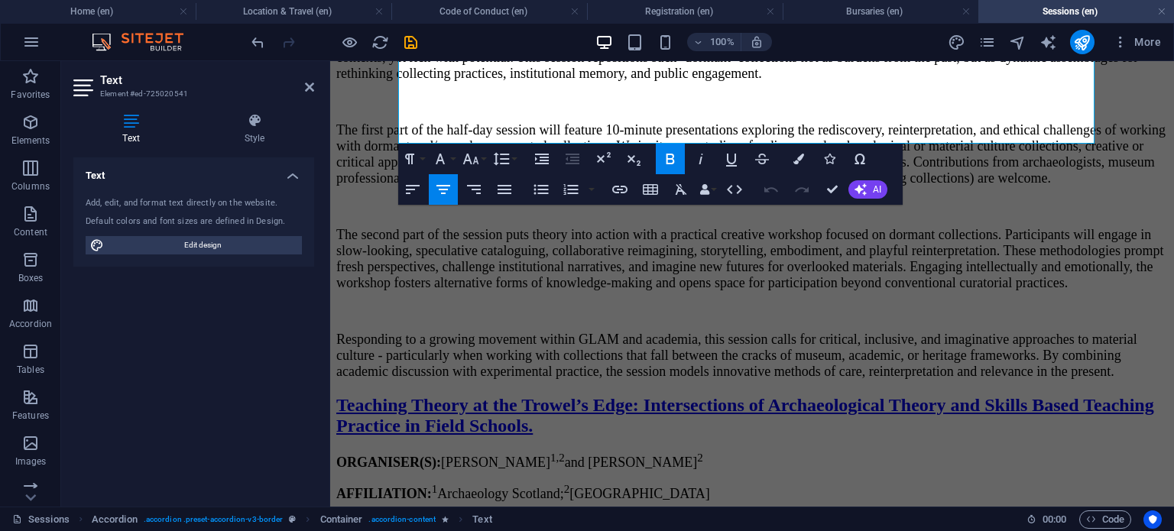
scroll to position [15620, 0]
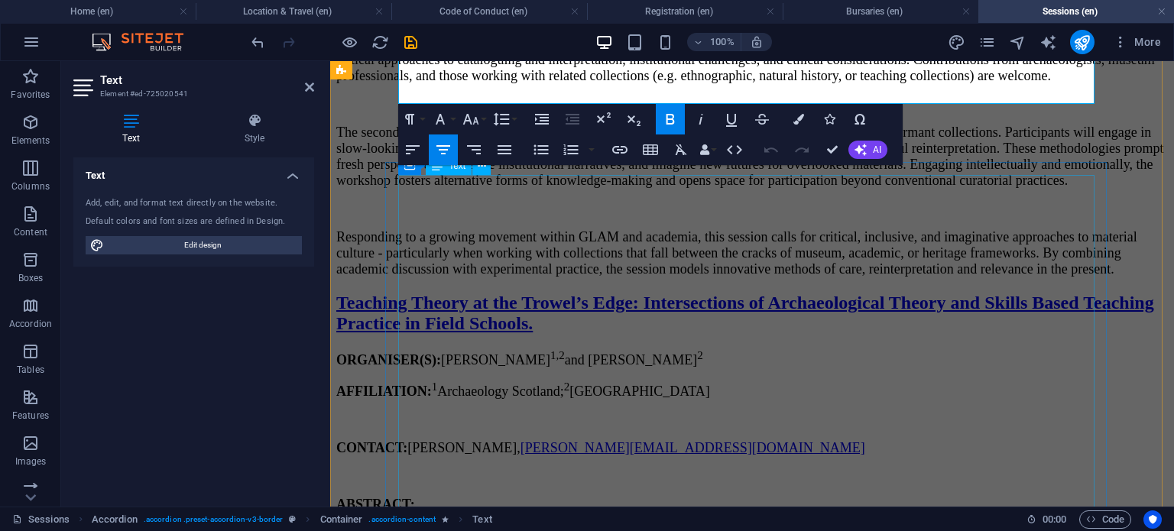
drag, startPoint x: 698, startPoint y: 200, endPoint x: 682, endPoint y: 308, distance: 109.0
click at [416, 151] on icon "button" at bounding box center [412, 150] width 18 height 18
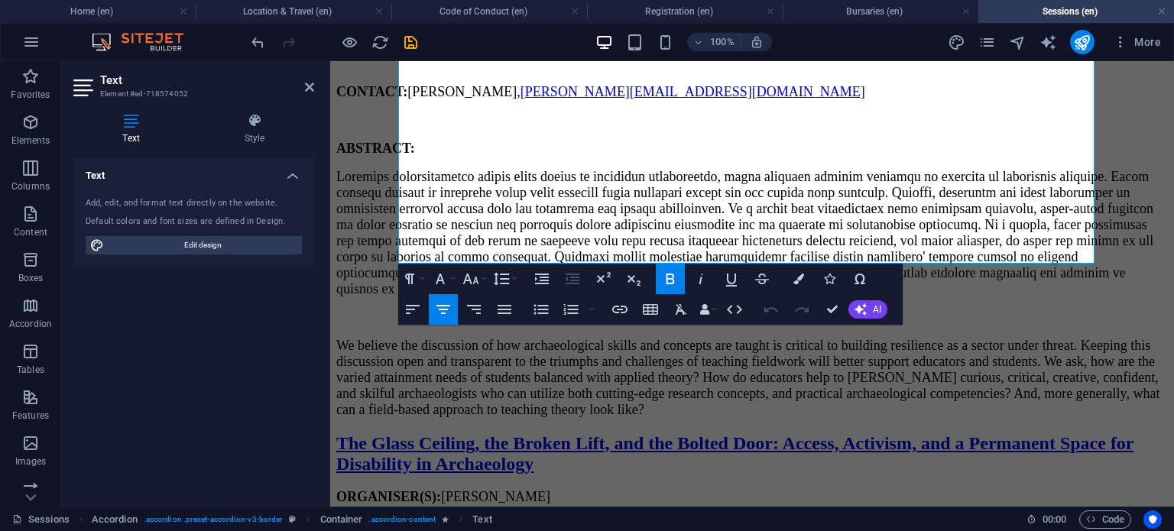
scroll to position [16005, 0]
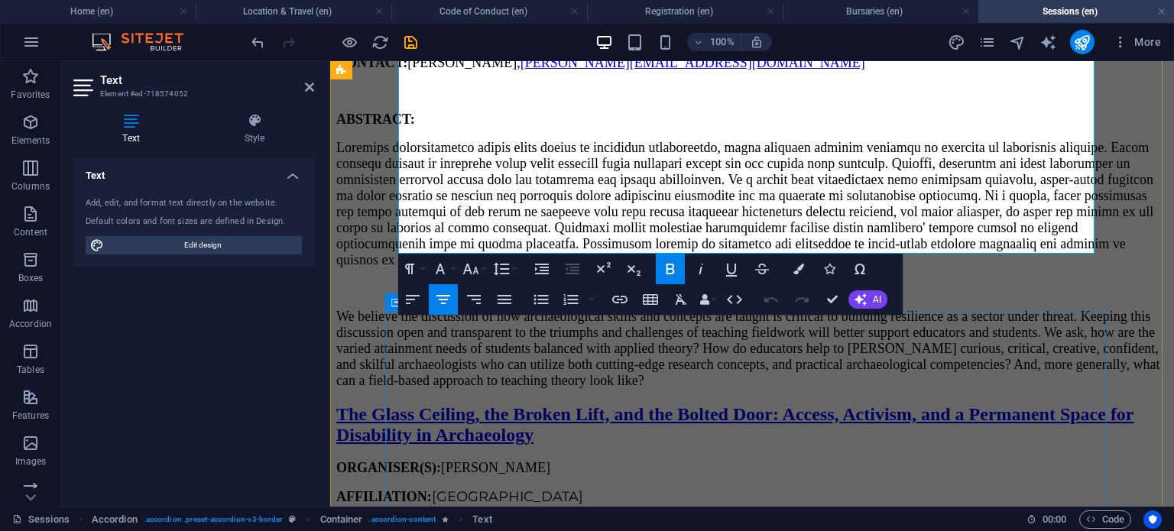
drag, startPoint x: 683, startPoint y: 154, endPoint x: 725, endPoint y: 311, distance: 162.2
click at [414, 300] on icon "button" at bounding box center [413, 299] width 14 height 9
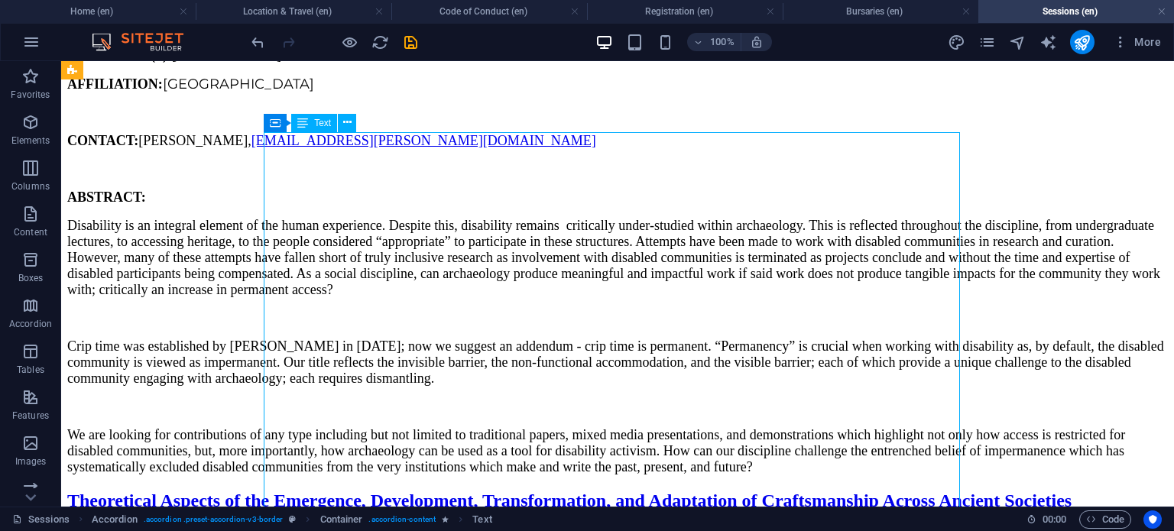
scroll to position [16254, 0]
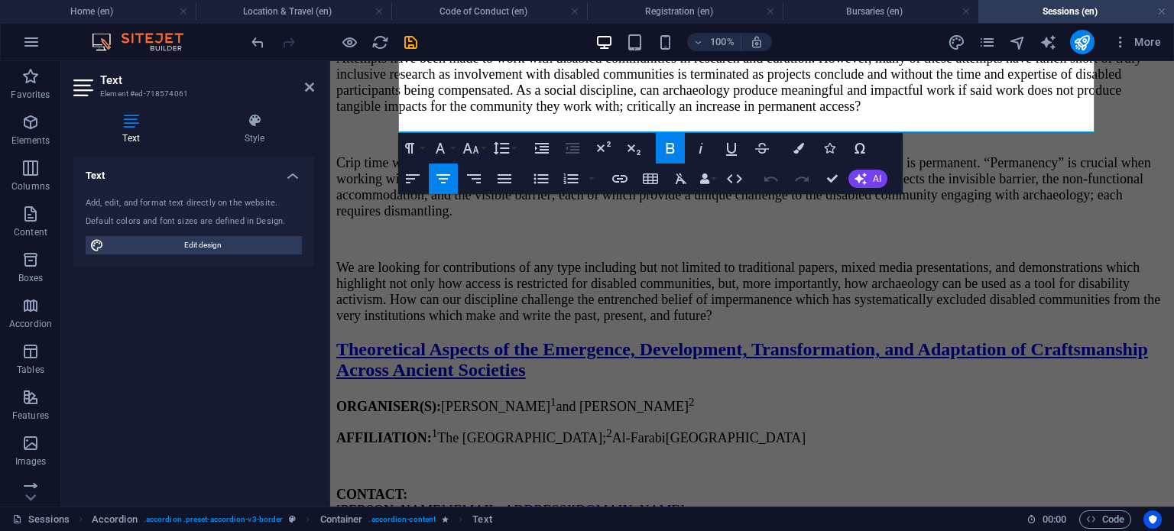
scroll to position [16695, 0]
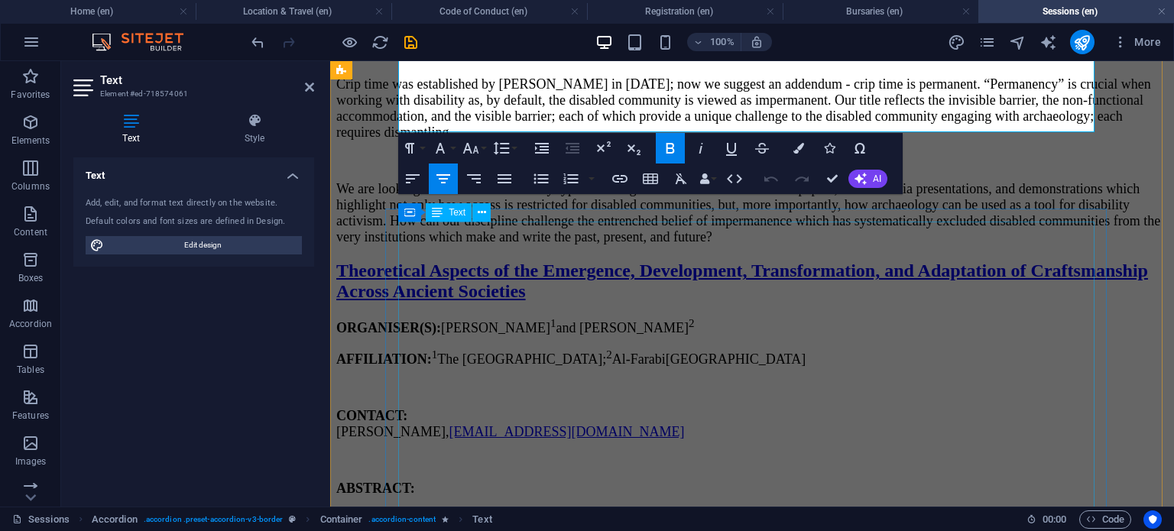
drag, startPoint x: 701, startPoint y: 170, endPoint x: 657, endPoint y: 298, distance: 134.8
click at [419, 184] on icon "button" at bounding box center [412, 179] width 18 height 18
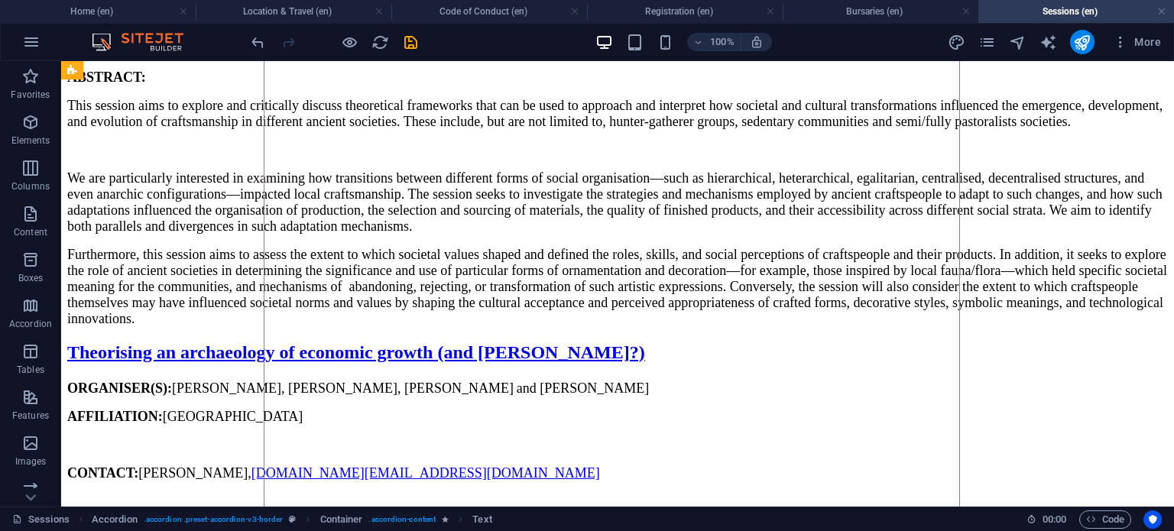
scroll to position [16870, 0]
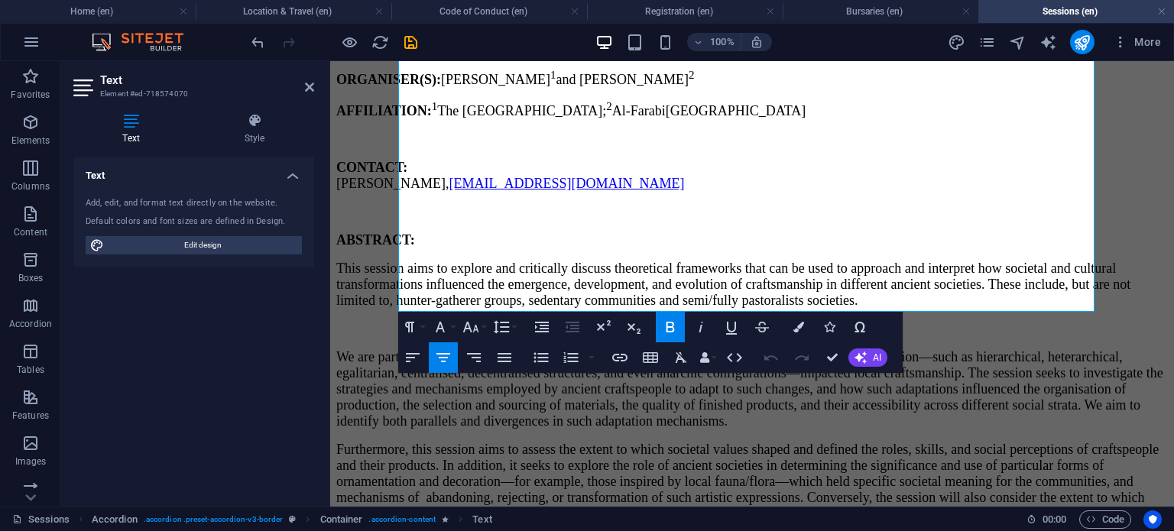
scroll to position [17332, 0]
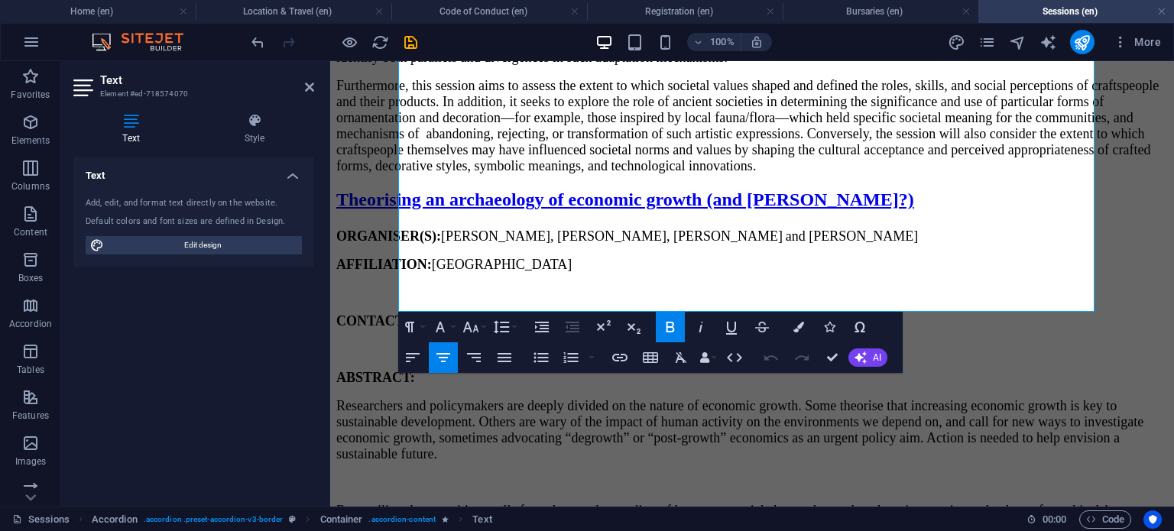
drag, startPoint x: 672, startPoint y: 358, endPoint x: 649, endPoint y: 503, distance: 147.0
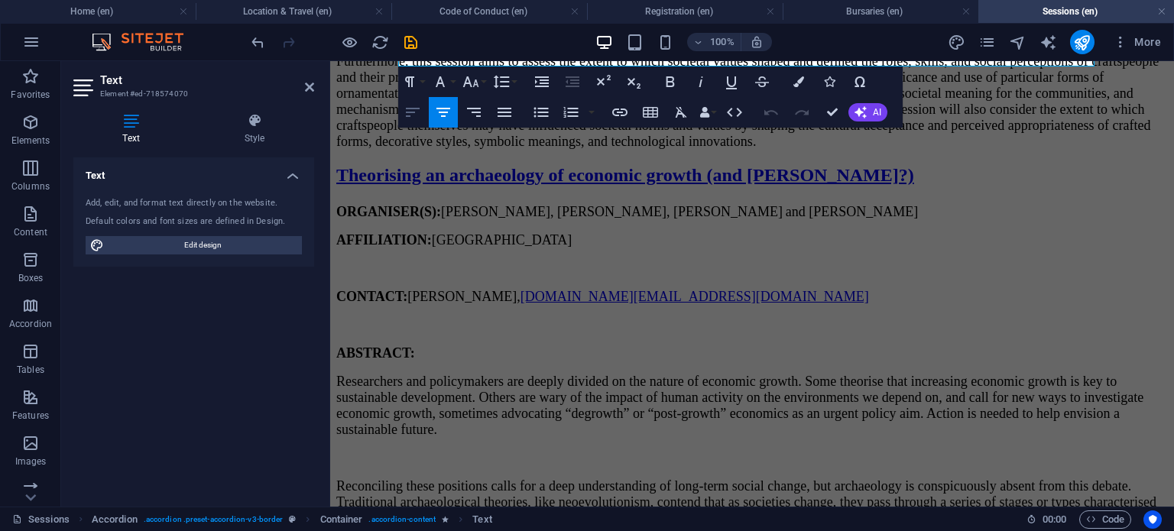
click at [410, 116] on icon "button" at bounding box center [413, 112] width 14 height 9
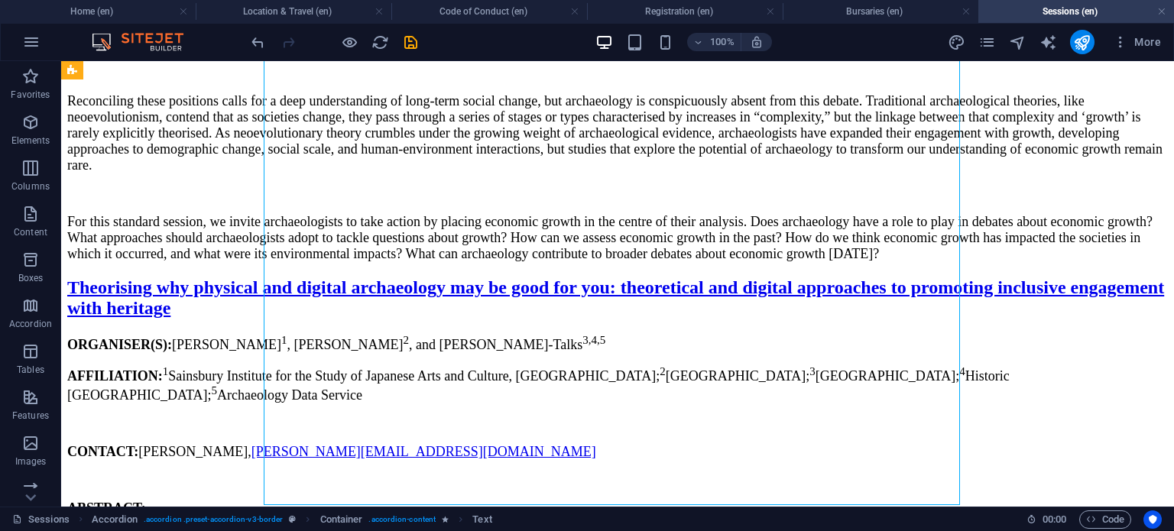
scroll to position [17411, 0]
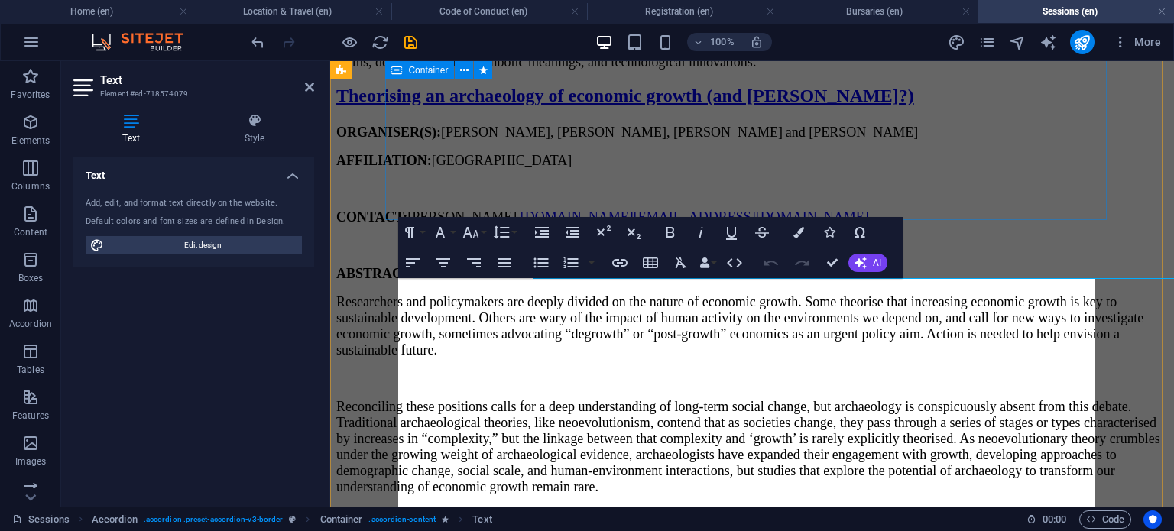
scroll to position [17191, 0]
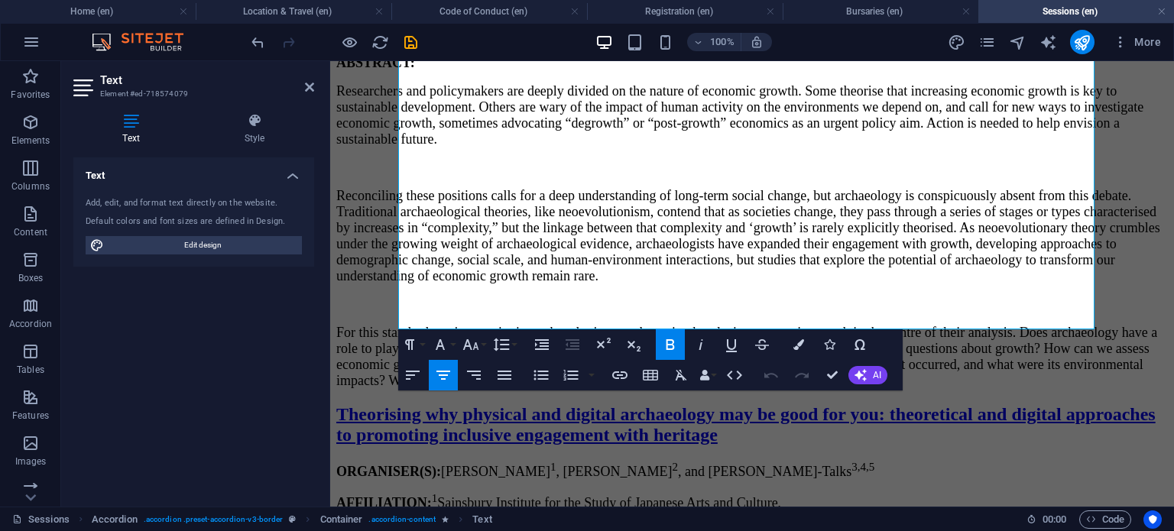
drag, startPoint x: 675, startPoint y: 368, endPoint x: 672, endPoint y: 500, distance: 131.4
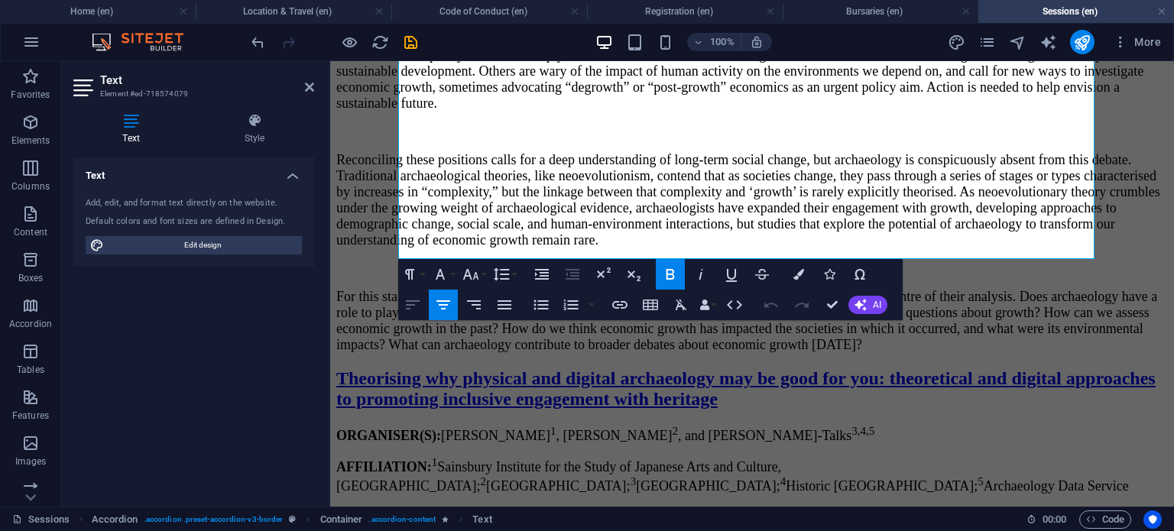
click at [411, 308] on icon "button" at bounding box center [412, 305] width 18 height 18
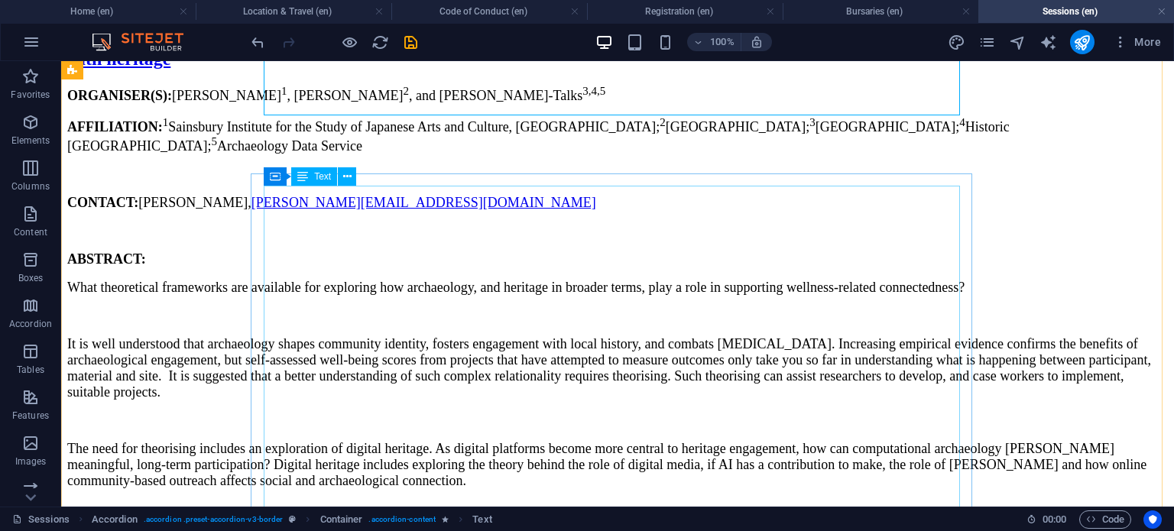
scroll to position [17906, 0]
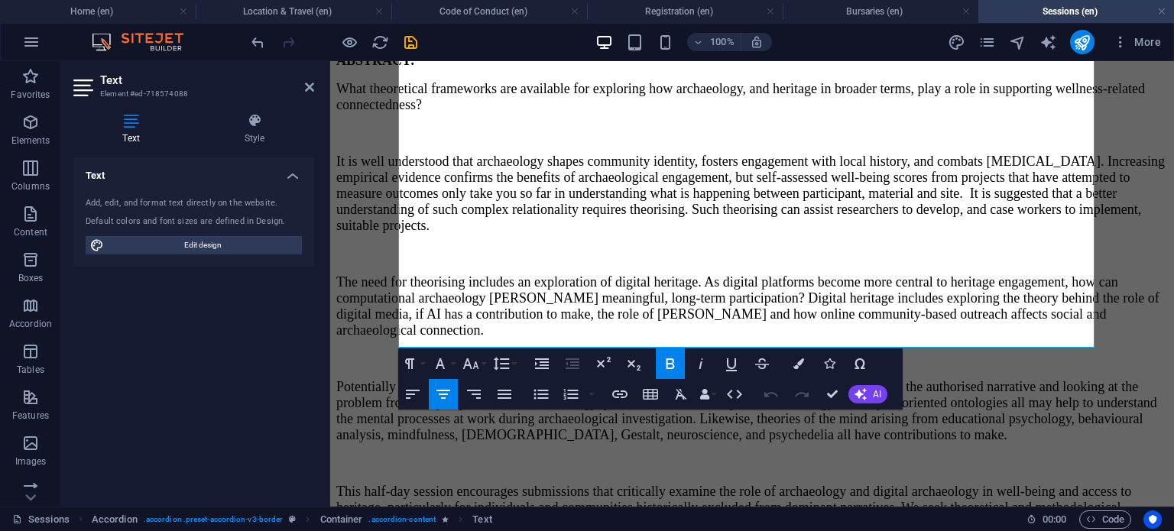
drag, startPoint x: 696, startPoint y: 181, endPoint x: 673, endPoint y: 497, distance: 316.4
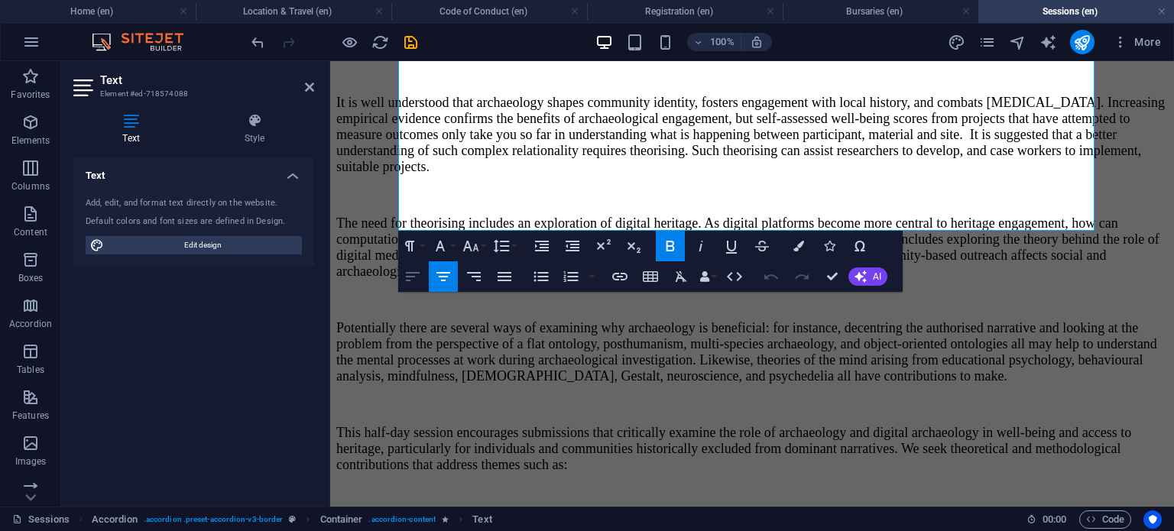
click at [419, 276] on icon "button" at bounding box center [412, 276] width 18 height 18
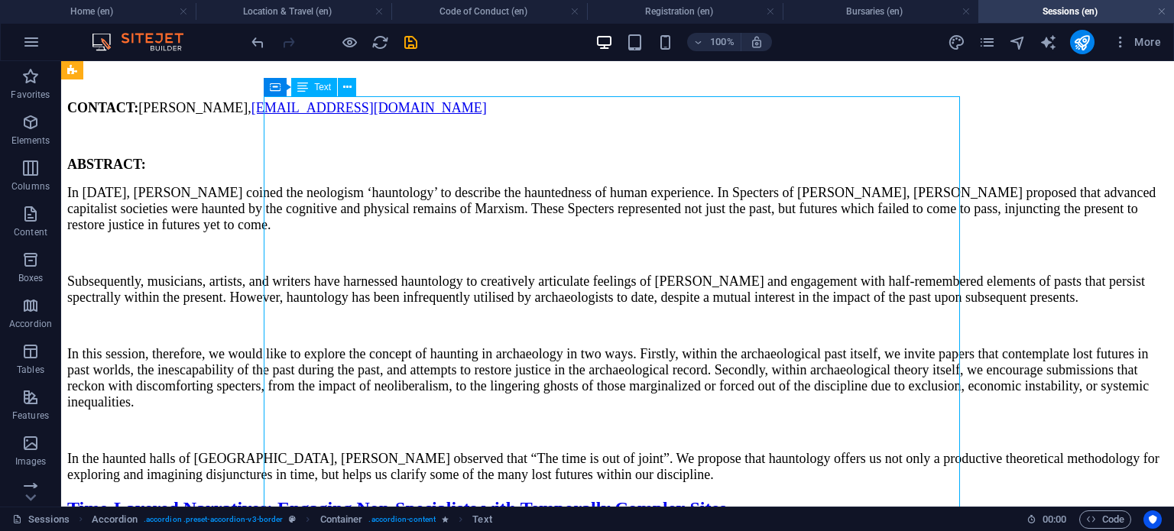
scroll to position [18488, 0]
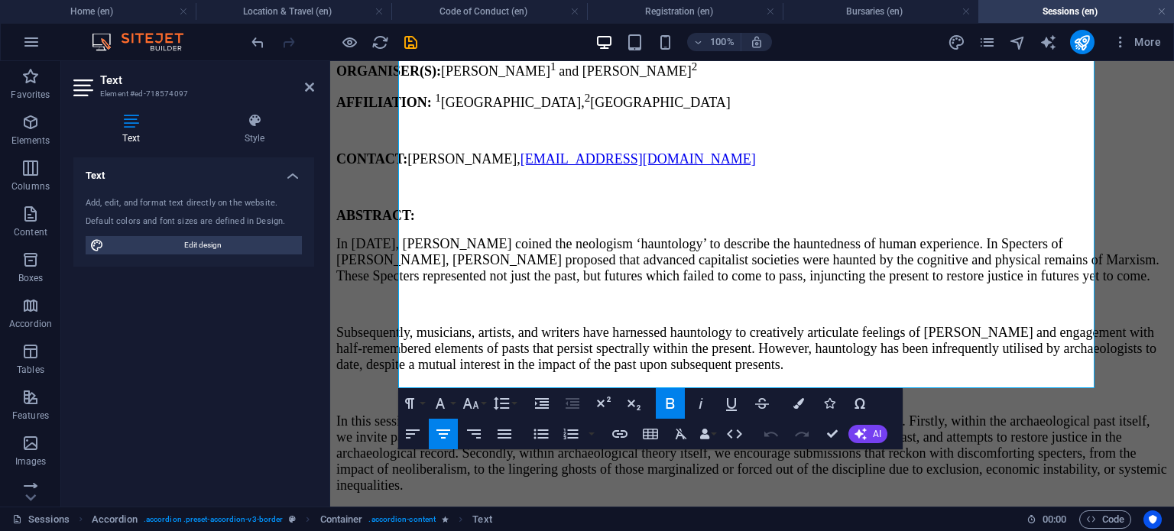
drag, startPoint x: 687, startPoint y: 160, endPoint x: 633, endPoint y: 505, distance: 348.7
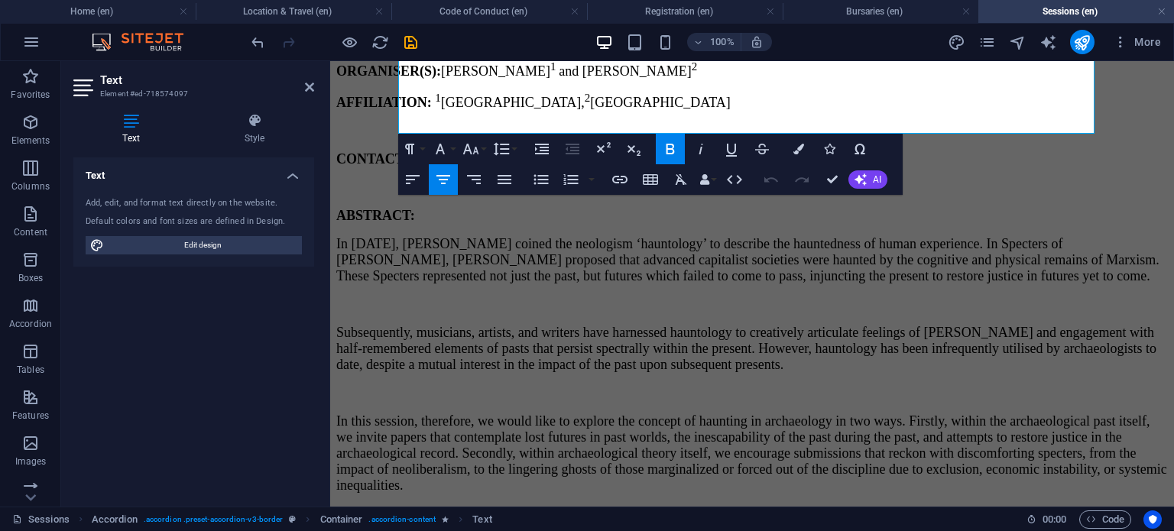
scroll to position [18905, 0]
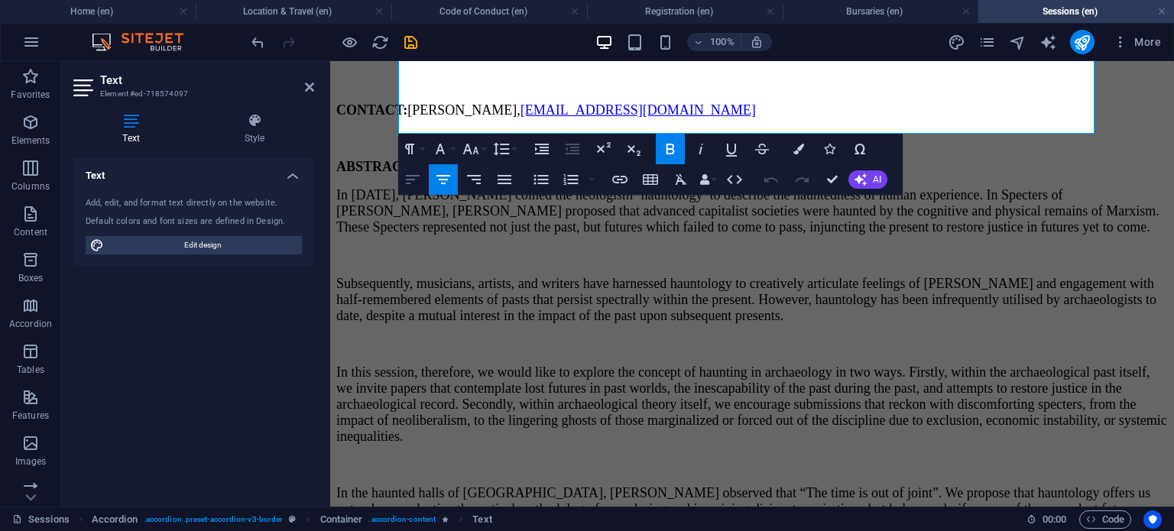
click at [414, 191] on button "Align Left" at bounding box center [412, 179] width 29 height 31
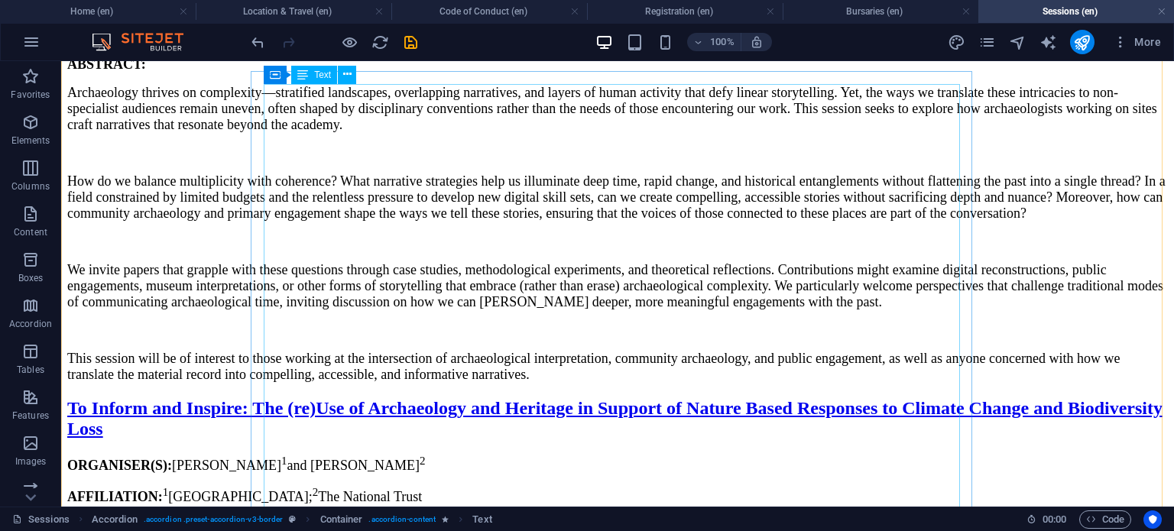
scroll to position [19119, 0]
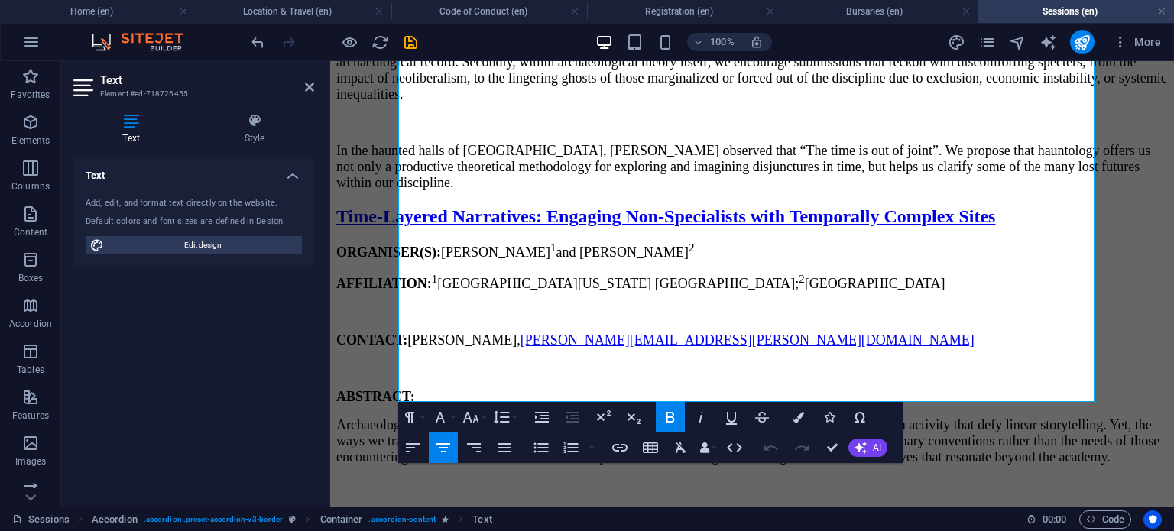
scroll to position [19385, 0]
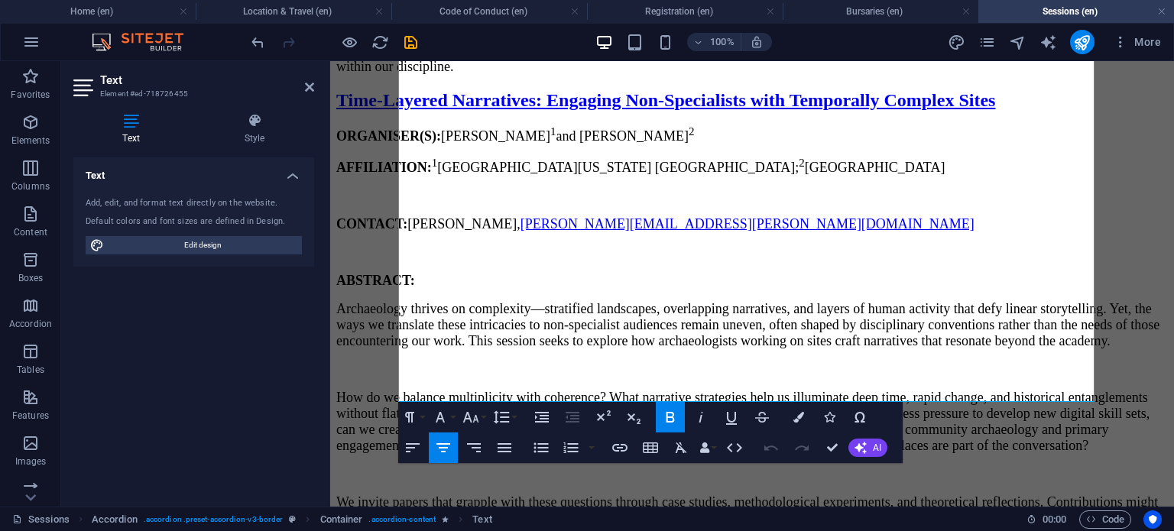
drag, startPoint x: 688, startPoint y: 184, endPoint x: 648, endPoint y: 494, distance: 312.7
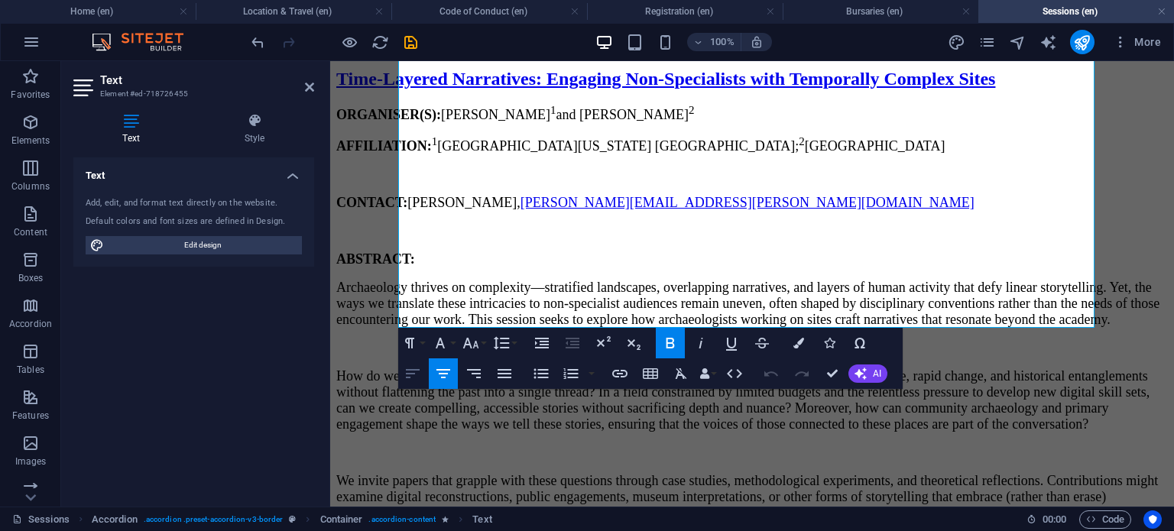
click at [413, 382] on icon "button" at bounding box center [412, 373] width 18 height 18
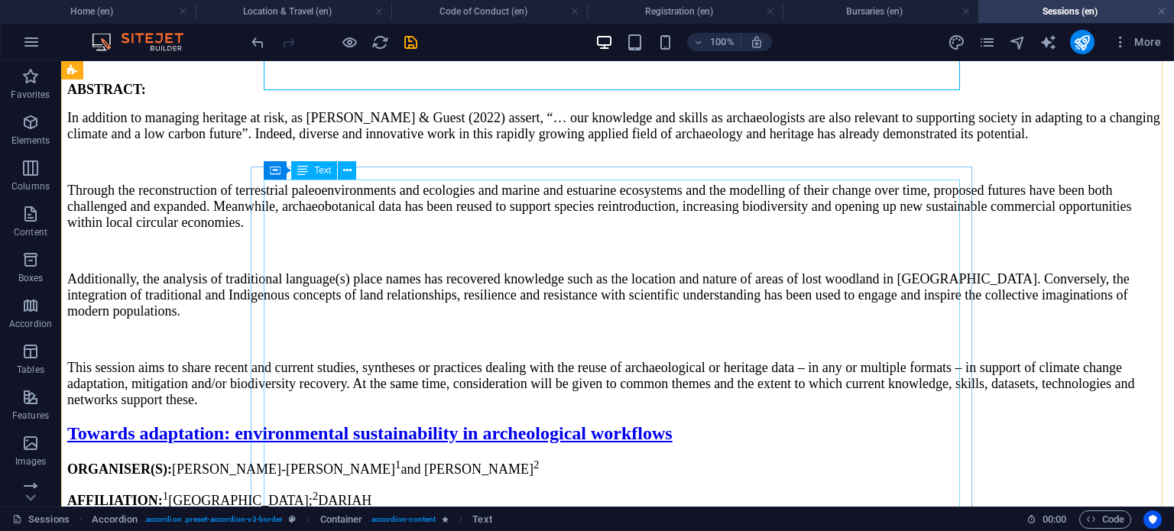
scroll to position [19638, 0]
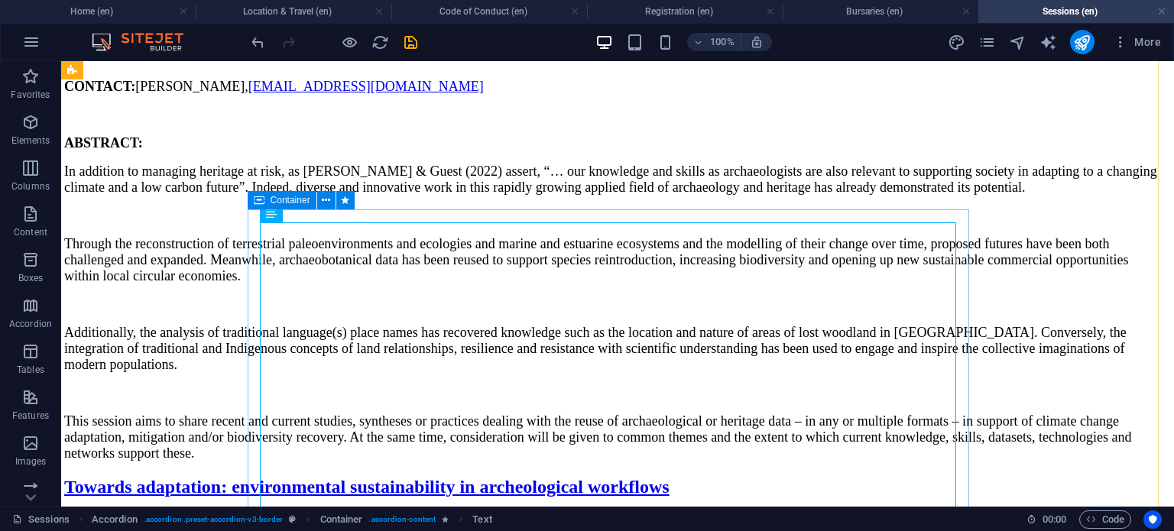
scroll to position [19577, 3]
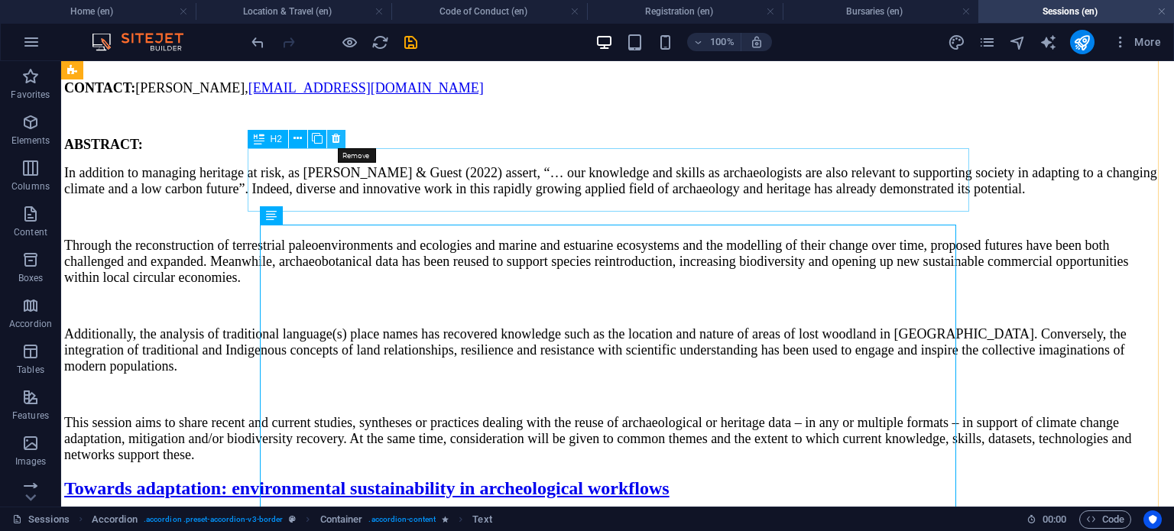
click at [341, 140] on button at bounding box center [336, 139] width 18 height 18
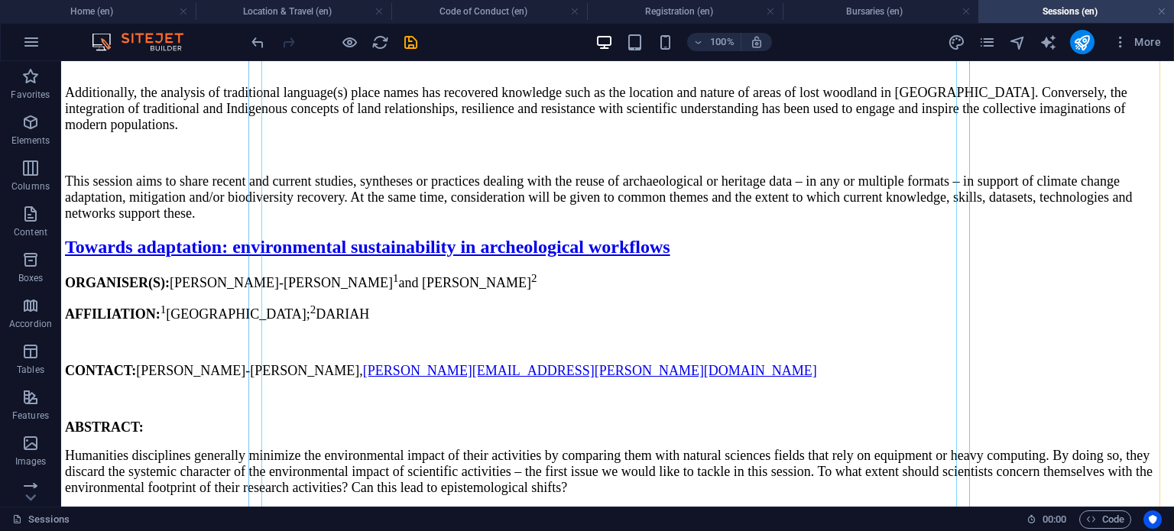
scroll to position [19821, 2]
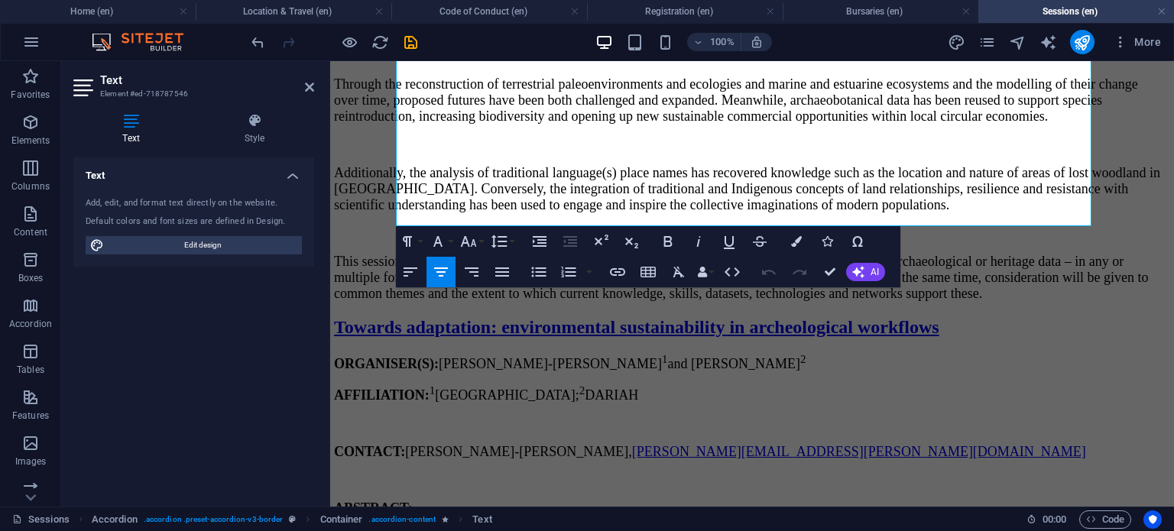
drag, startPoint x: 697, startPoint y: 431, endPoint x: 688, endPoint y: 540, distance: 109.6
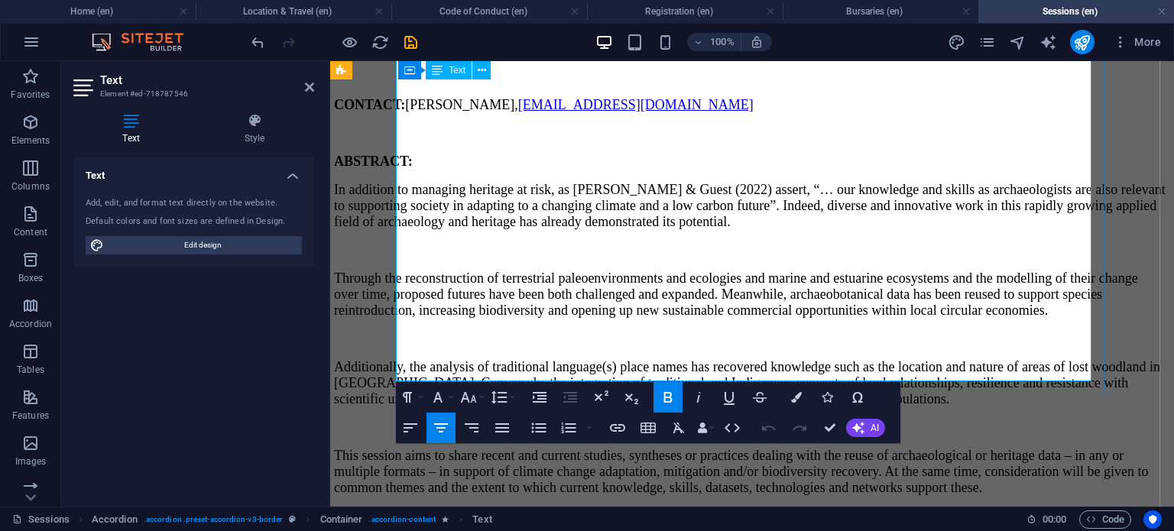
scroll to position [20033, 2]
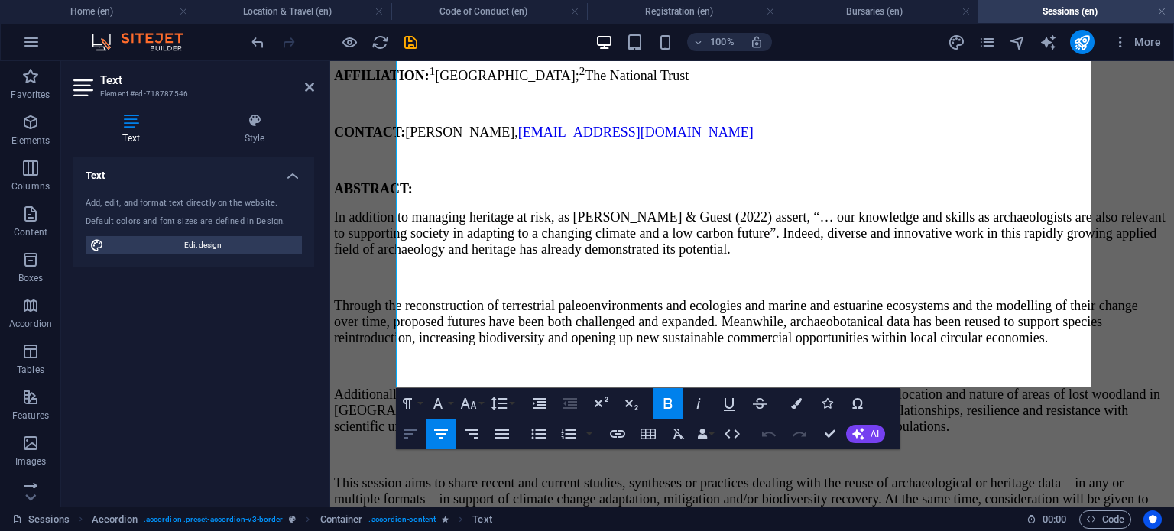
click at [407, 435] on icon "button" at bounding box center [410, 434] width 18 height 18
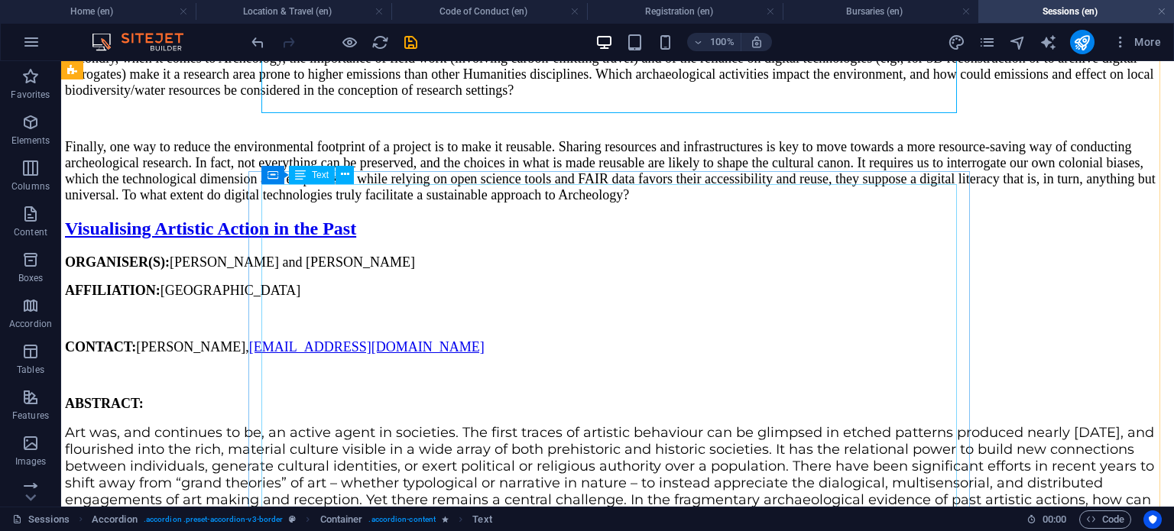
scroll to position [20308, 2]
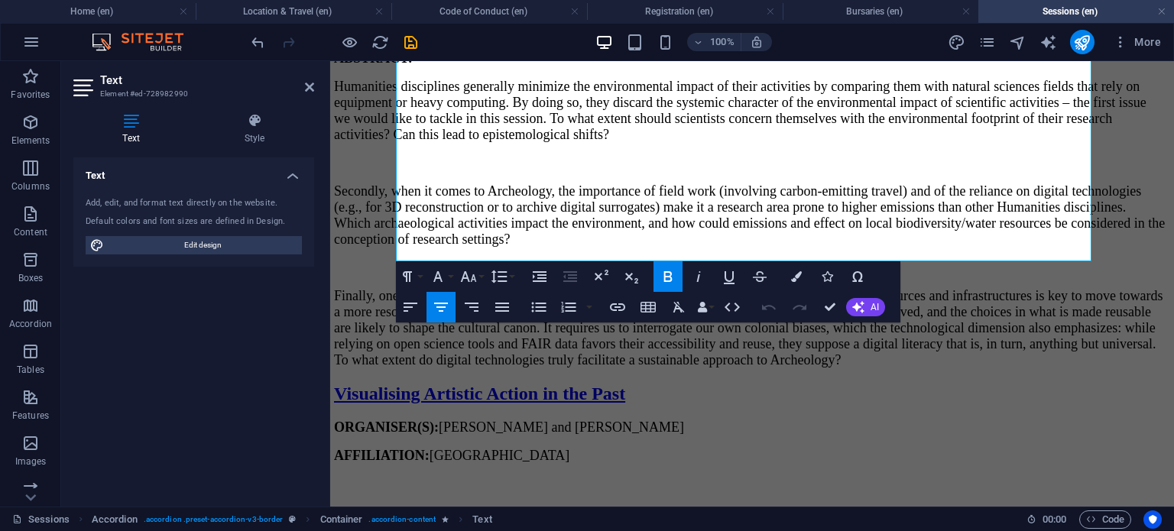
drag, startPoint x: 701, startPoint y: 278, endPoint x: 704, endPoint y: 510, distance: 231.5
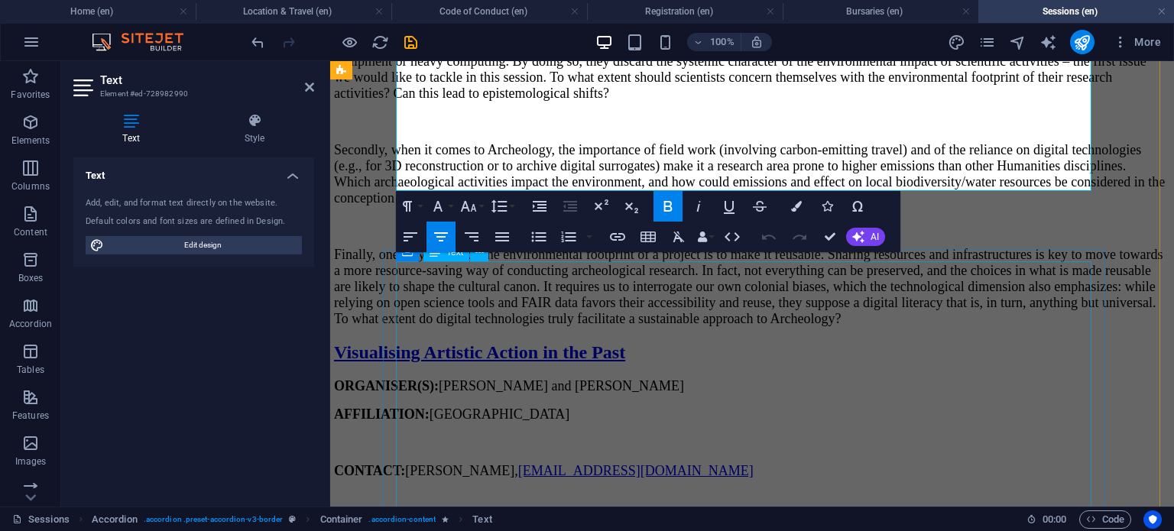
scroll to position [20745, 2]
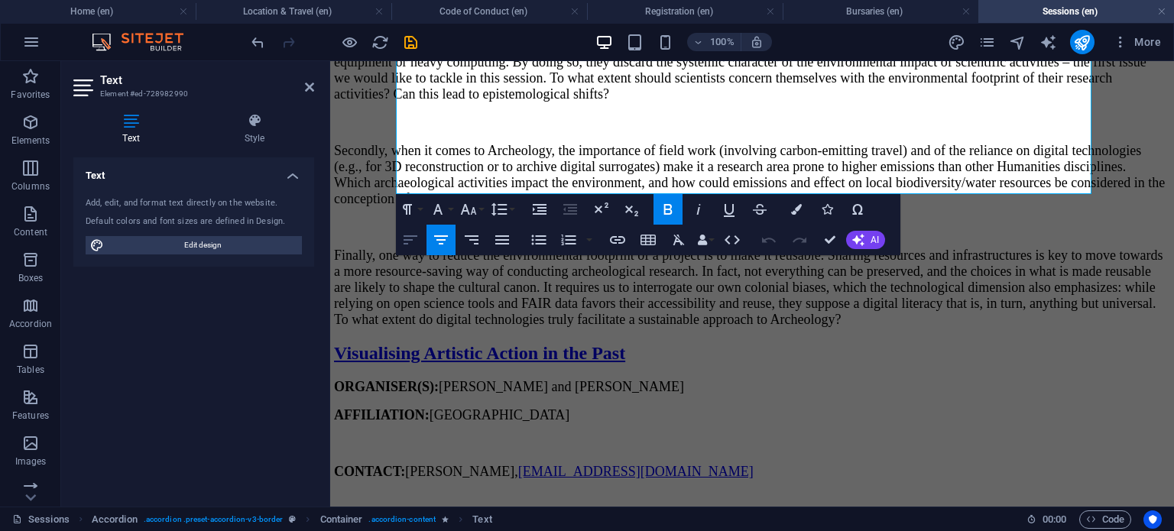
click at [403, 241] on icon "button" at bounding box center [410, 240] width 18 height 18
drag, startPoint x: 825, startPoint y: 238, endPoint x: 721, endPoint y: 173, distance: 122.5
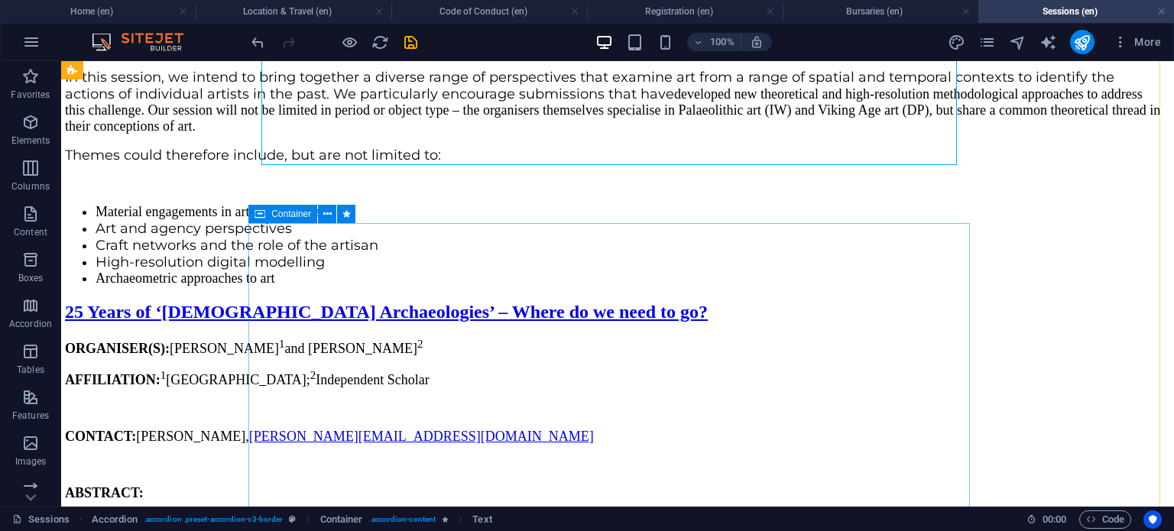
scroll to position [20872, 2]
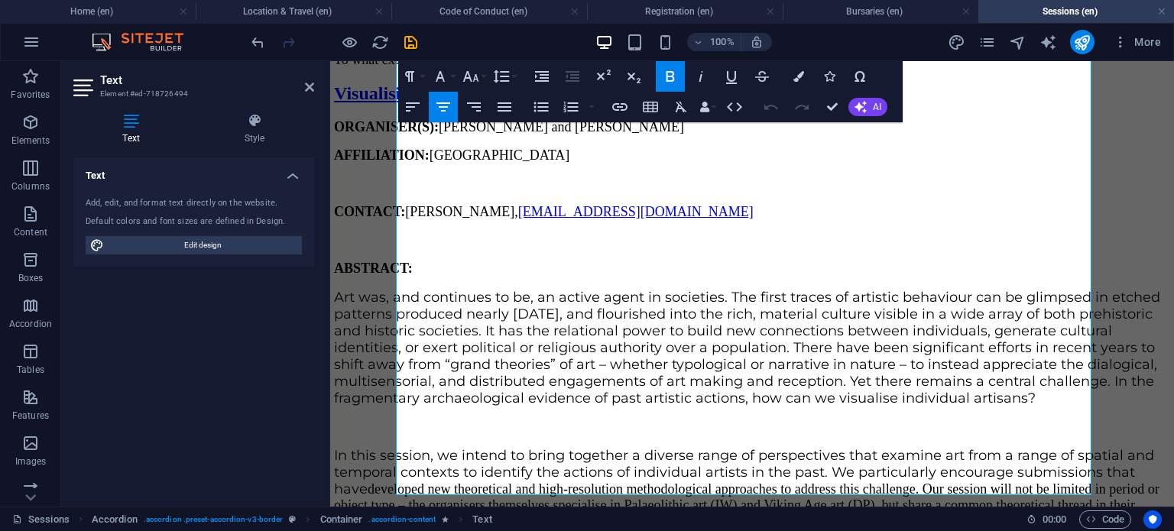
drag, startPoint x: 697, startPoint y: 232, endPoint x: 701, endPoint y: 500, distance: 268.2
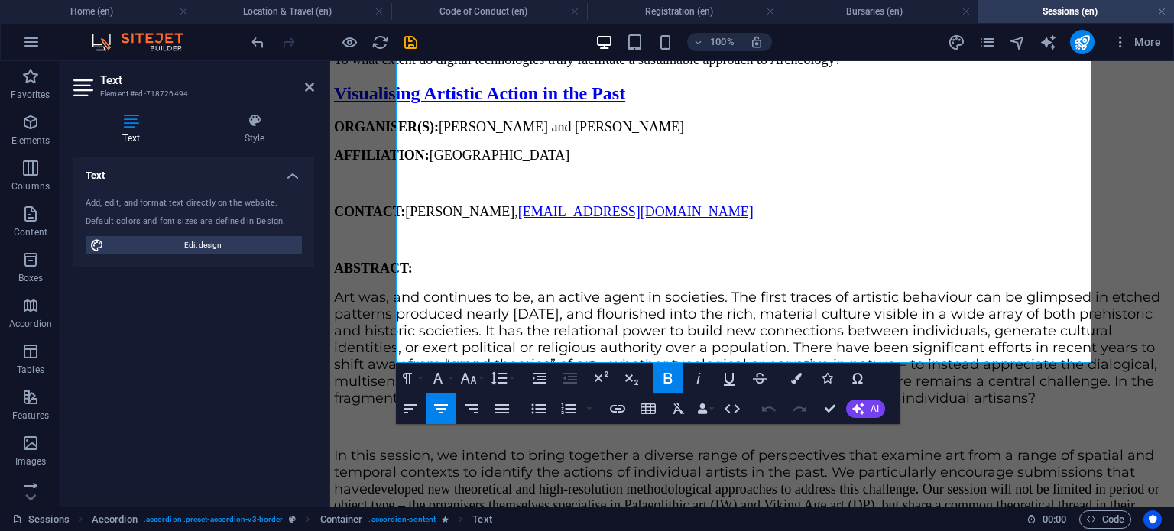
scroll to position [21137, 2]
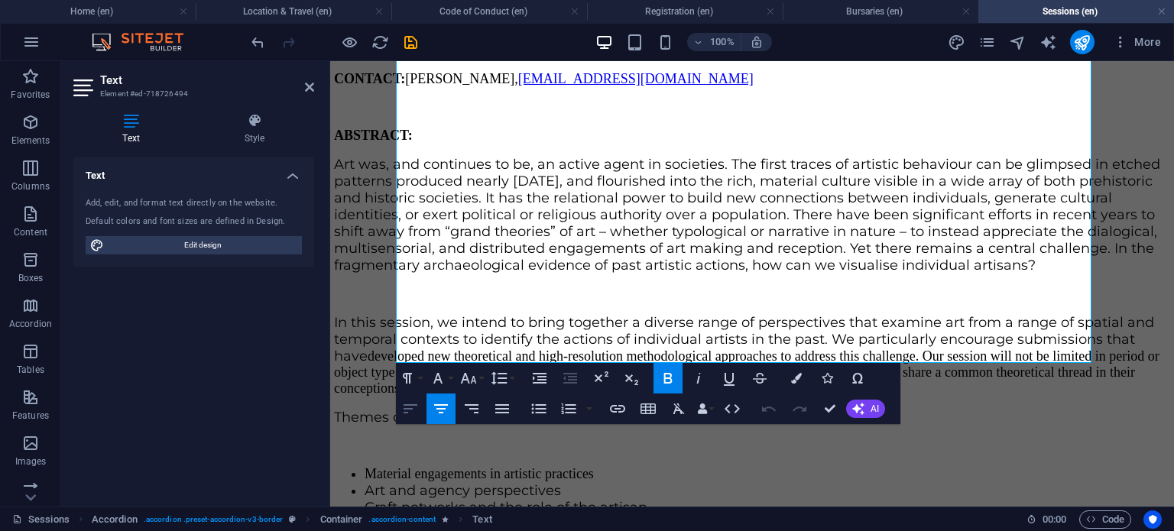
click at [413, 403] on icon "button" at bounding box center [410, 409] width 18 height 18
click at [471, 377] on icon "button" at bounding box center [468, 378] width 18 height 18
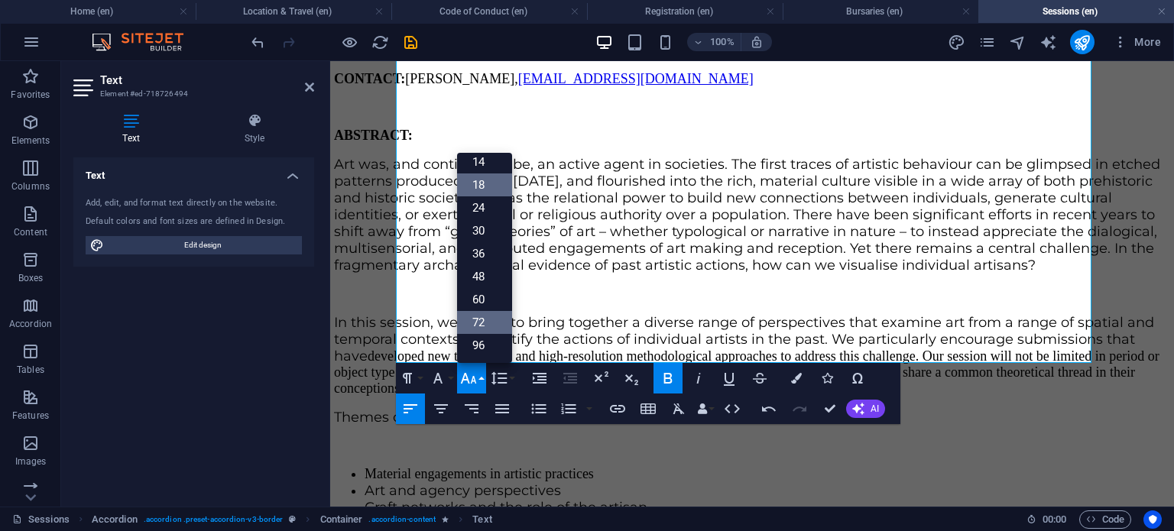
scroll to position [122, 0]
click at [486, 186] on link "18" at bounding box center [484, 185] width 55 height 23
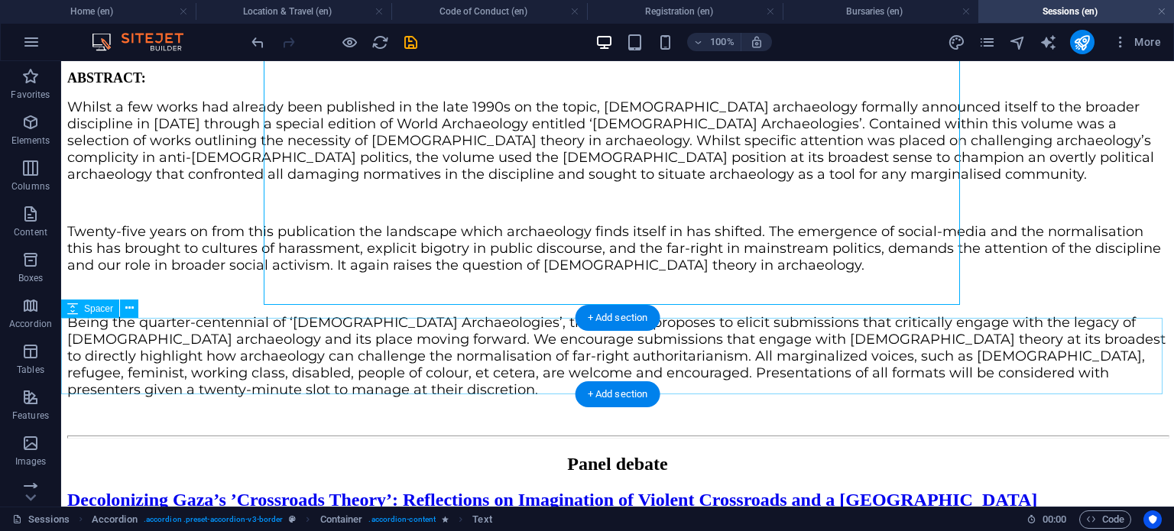
scroll to position [21222, 0]
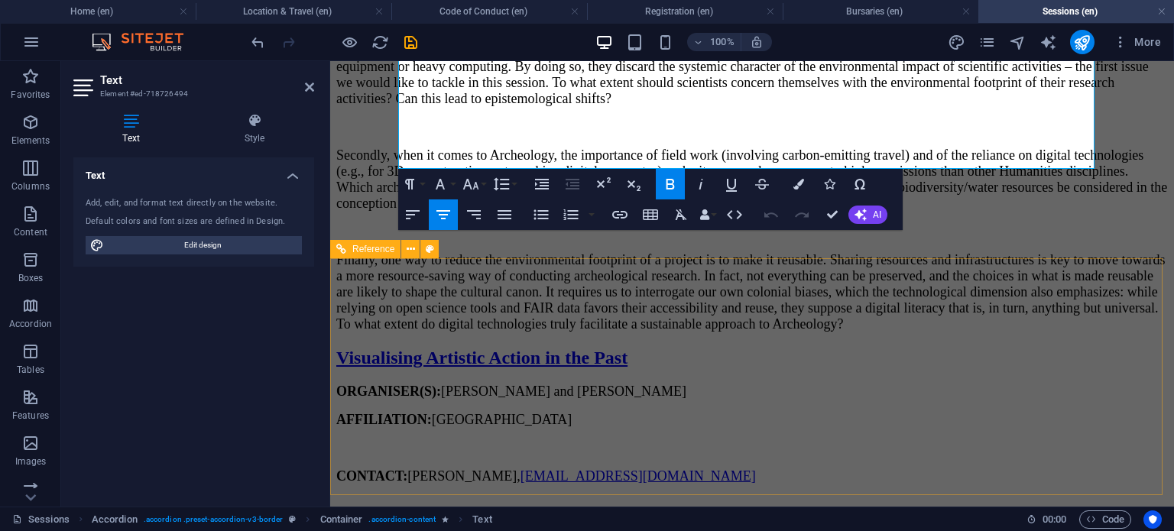
scroll to position [21337, 0]
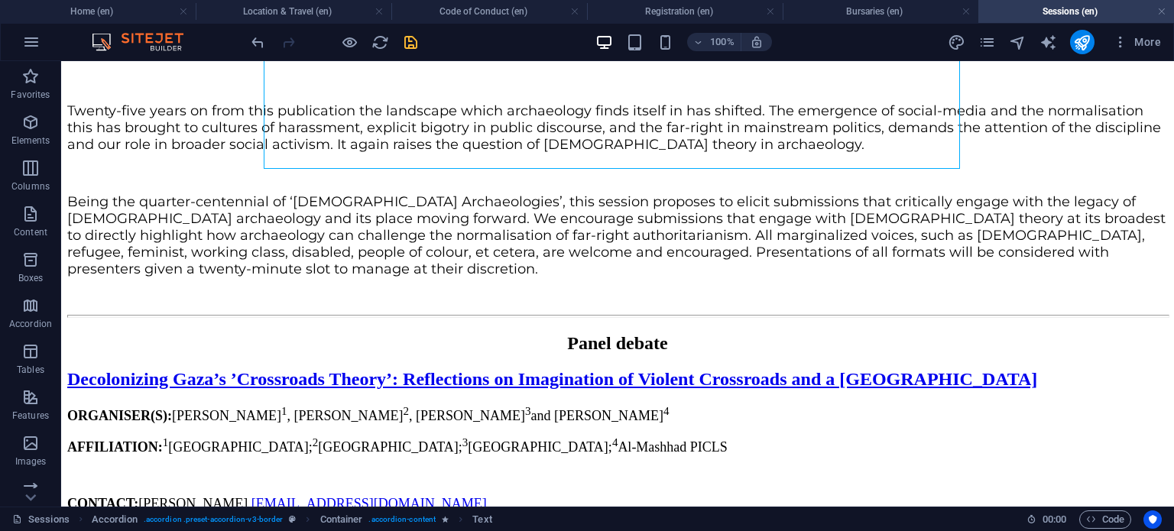
click at [413, 37] on icon "save" at bounding box center [411, 43] width 18 height 18
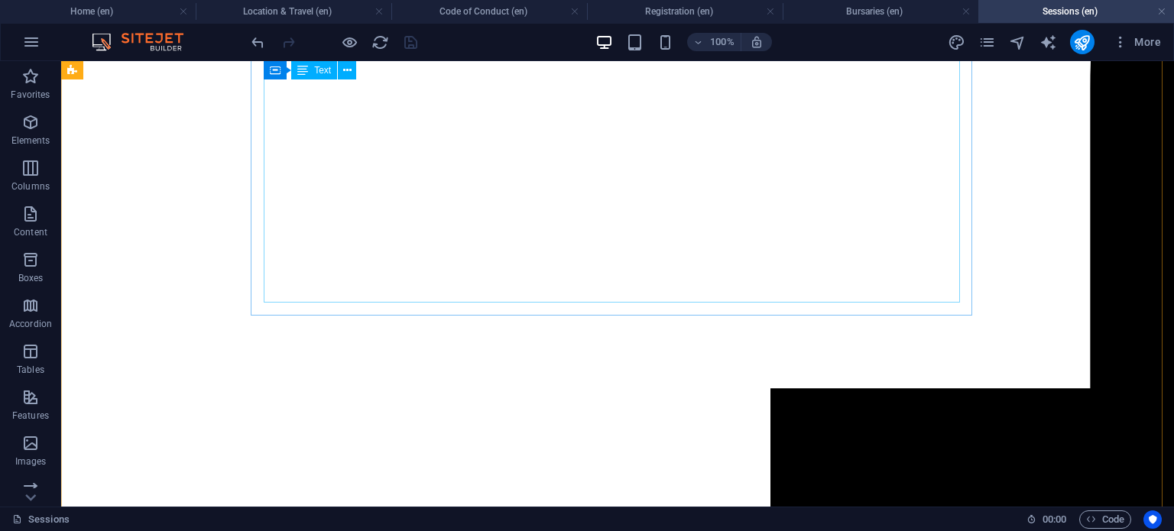
scroll to position [0, 0]
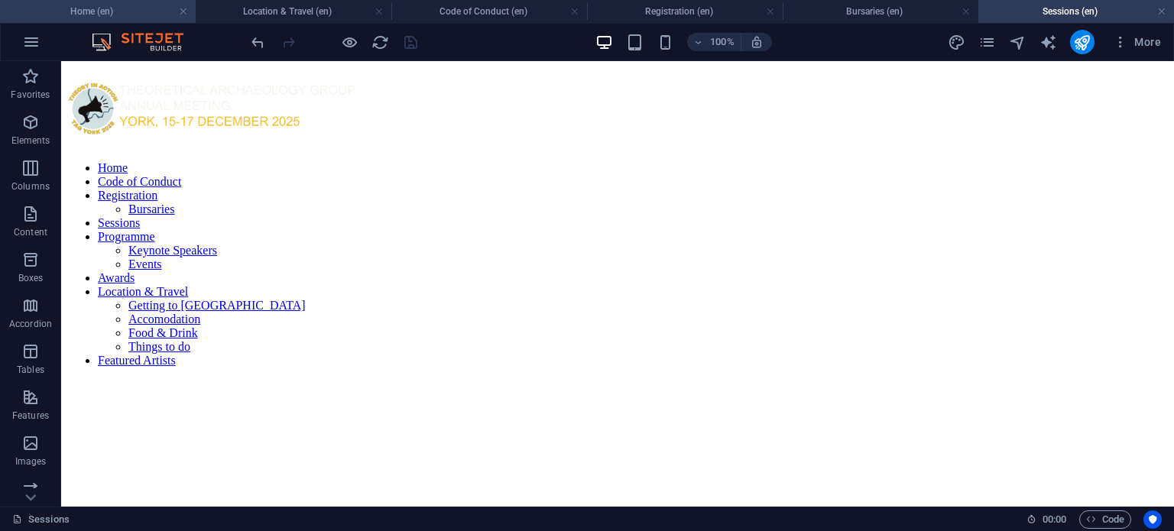
click at [149, 7] on h4 "Home (en)" at bounding box center [98, 11] width 196 height 17
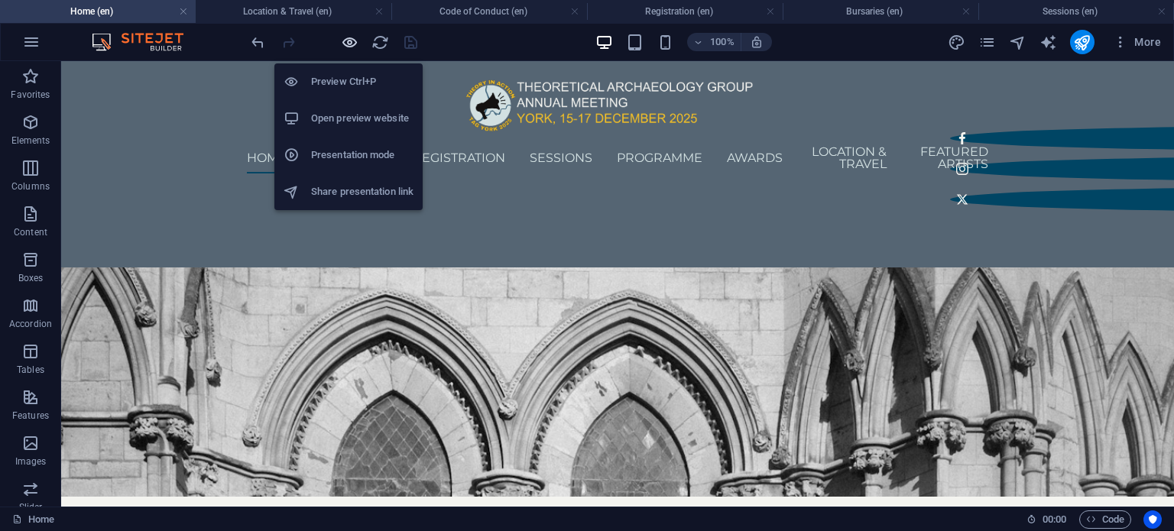
click at [350, 45] on icon "button" at bounding box center [350, 43] width 18 height 18
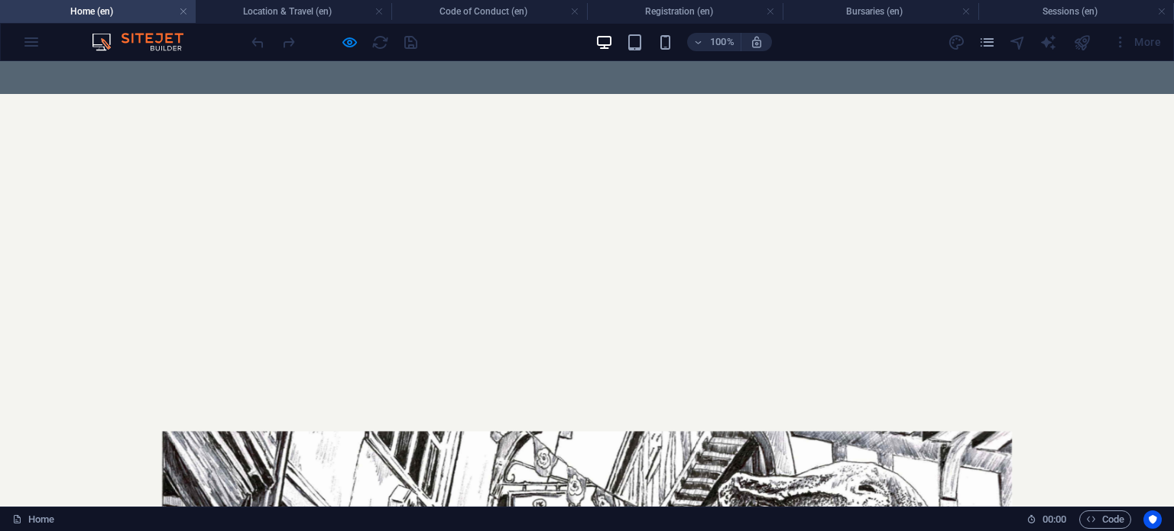
scroll to position [1643, 0]
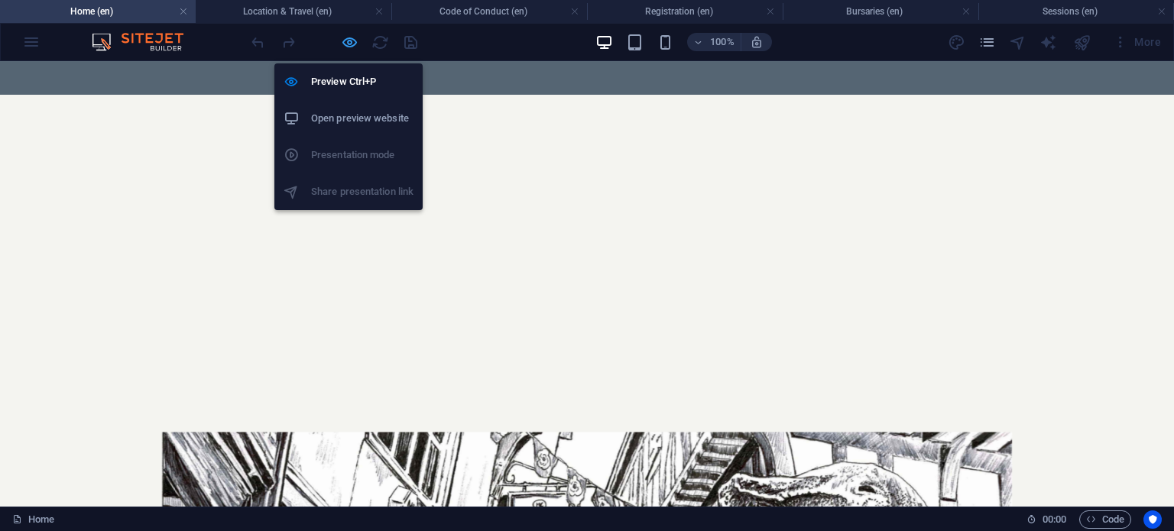
click at [341, 39] on icon "button" at bounding box center [350, 43] width 18 height 18
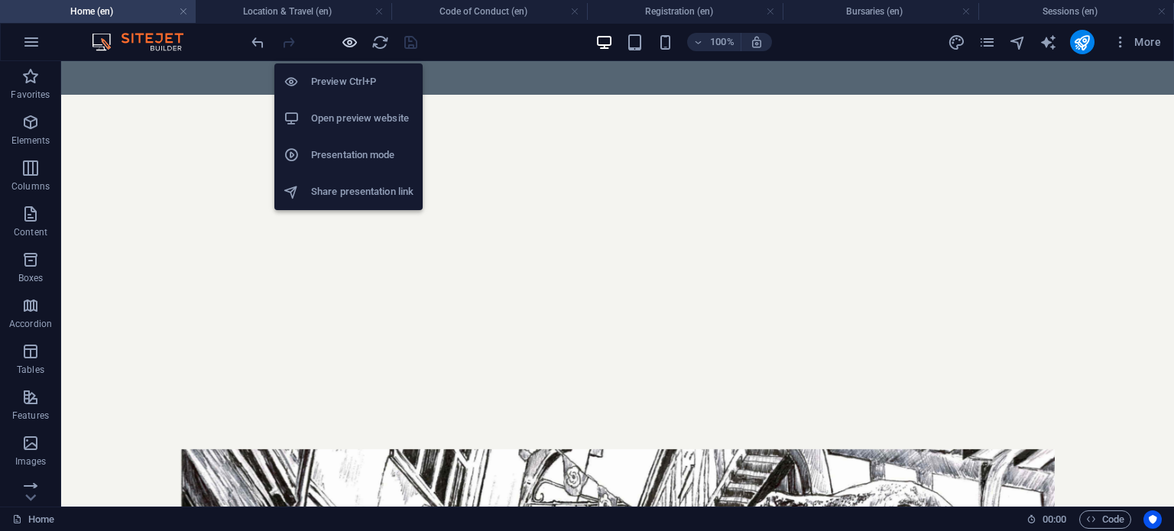
scroll to position [1677, 0]
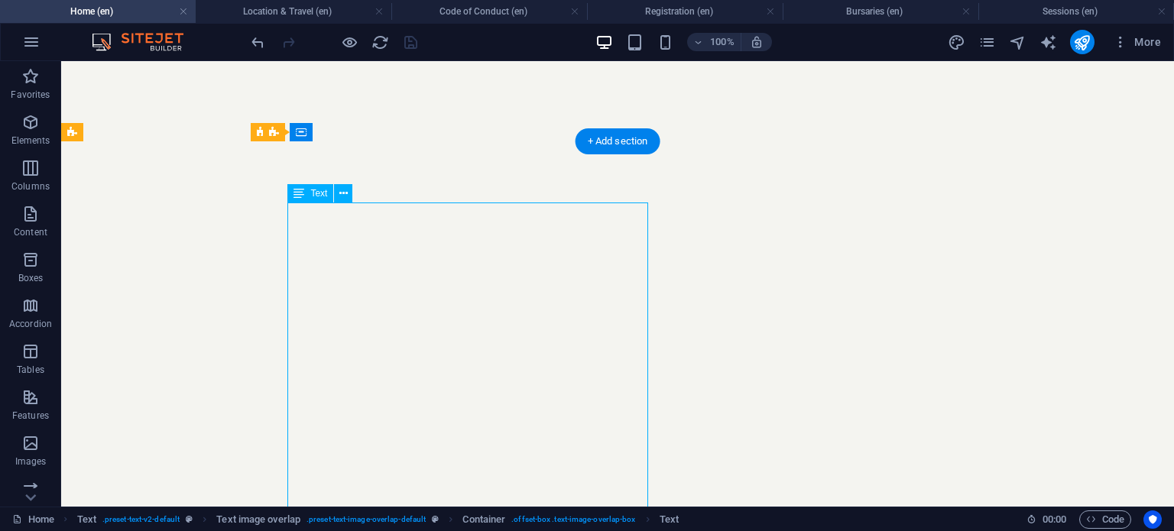
scroll to position [1935, 0]
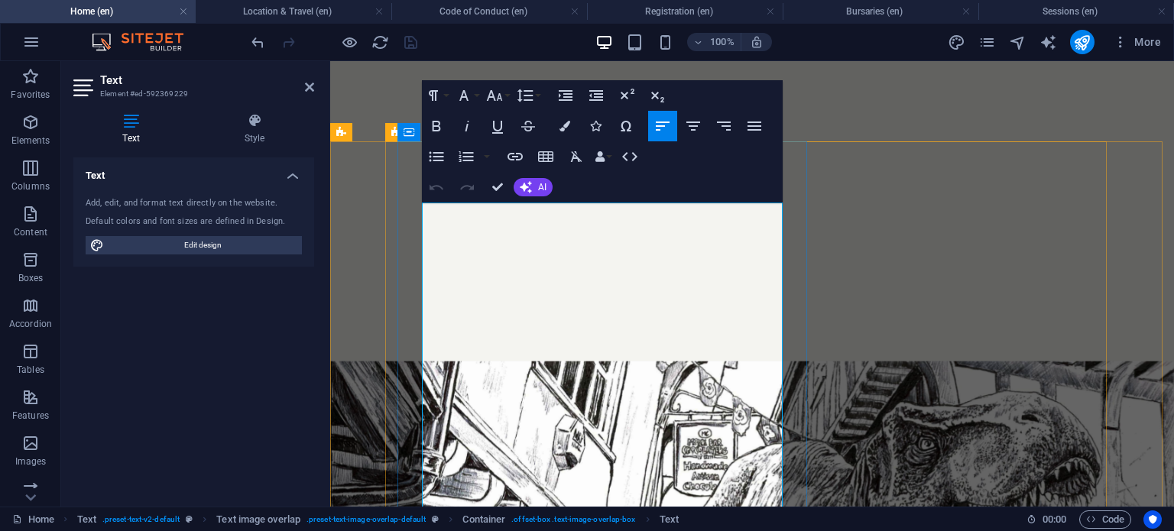
copy div "LOR ip dolorsita co adipisci e seddoeiusm tempo in utlaboree dol magnaaliqu eni…"
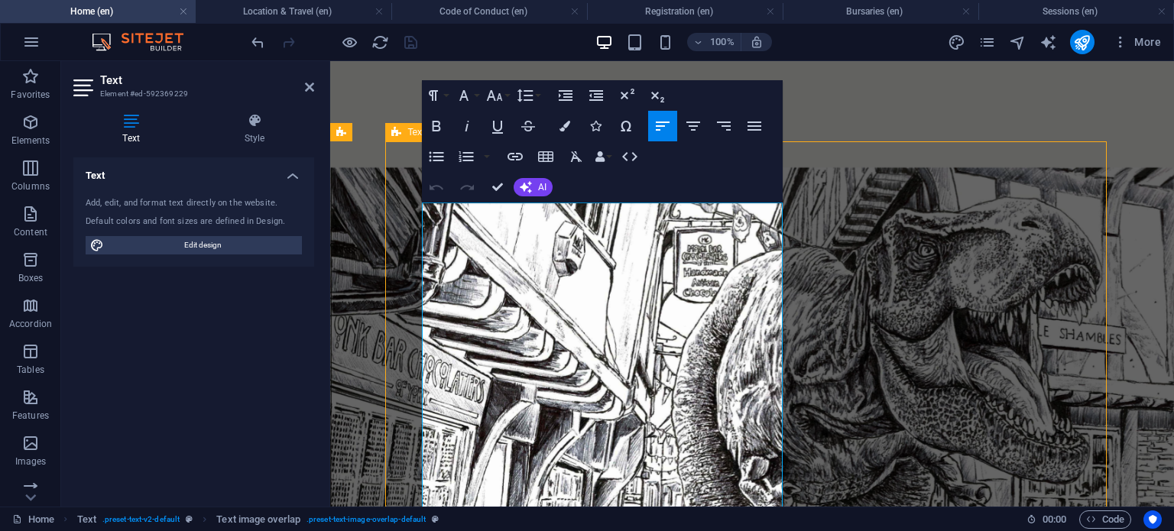
scroll to position [1678, 0]
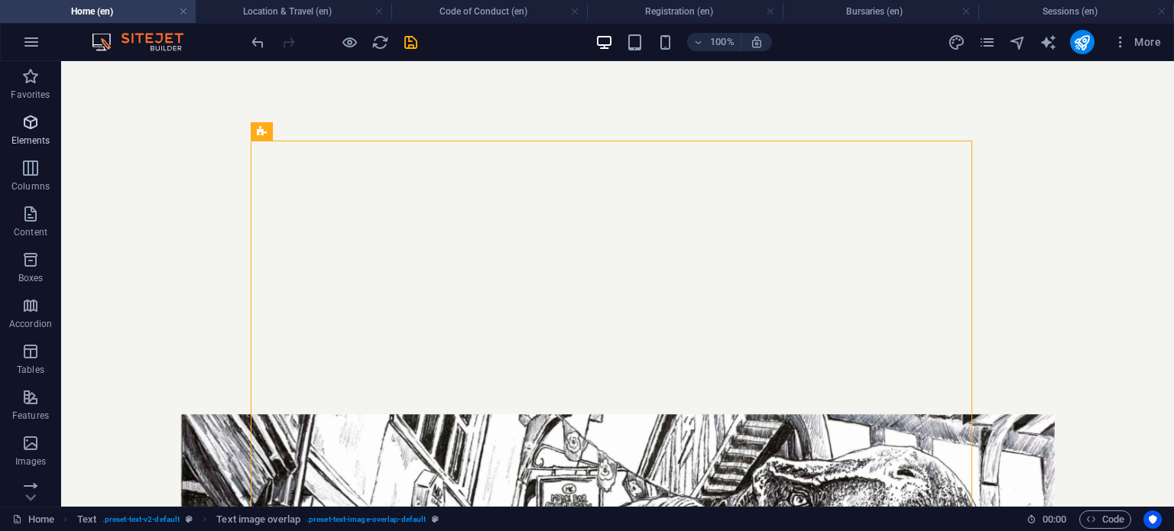
click at [31, 129] on icon "button" at bounding box center [30, 122] width 18 height 18
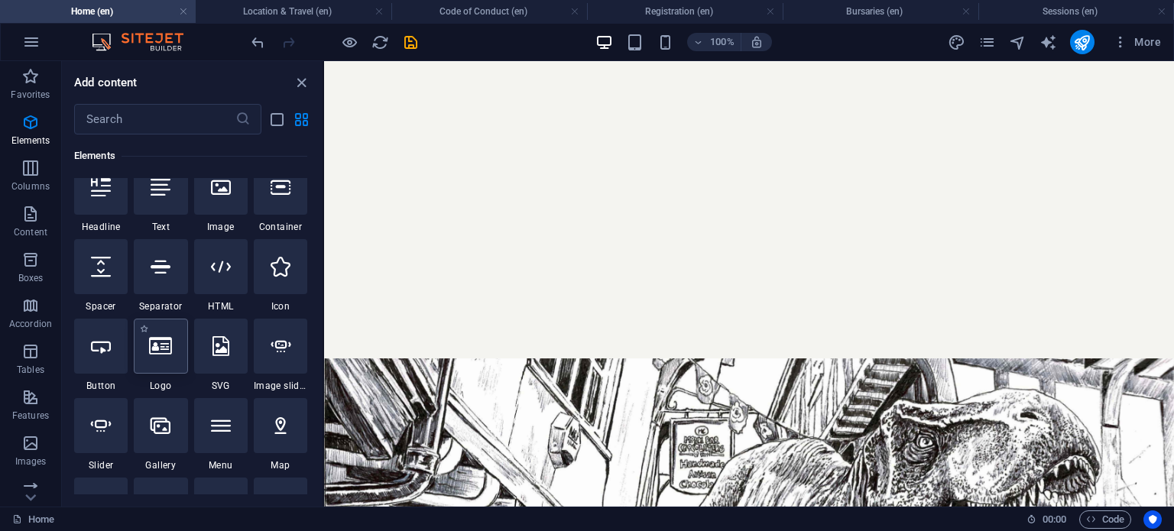
scroll to position [193, 0]
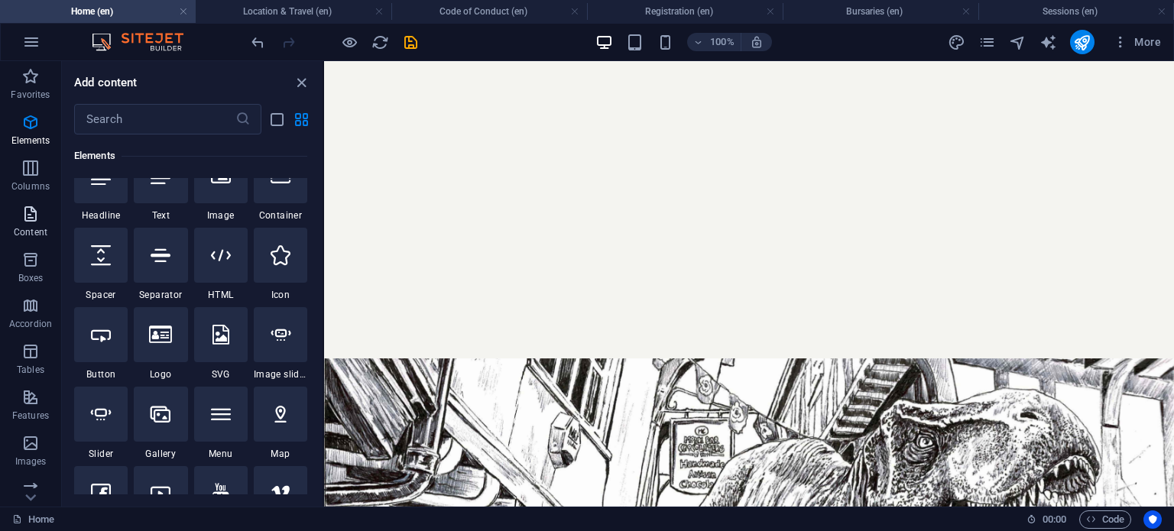
click at [36, 206] on icon "button" at bounding box center [30, 214] width 18 height 18
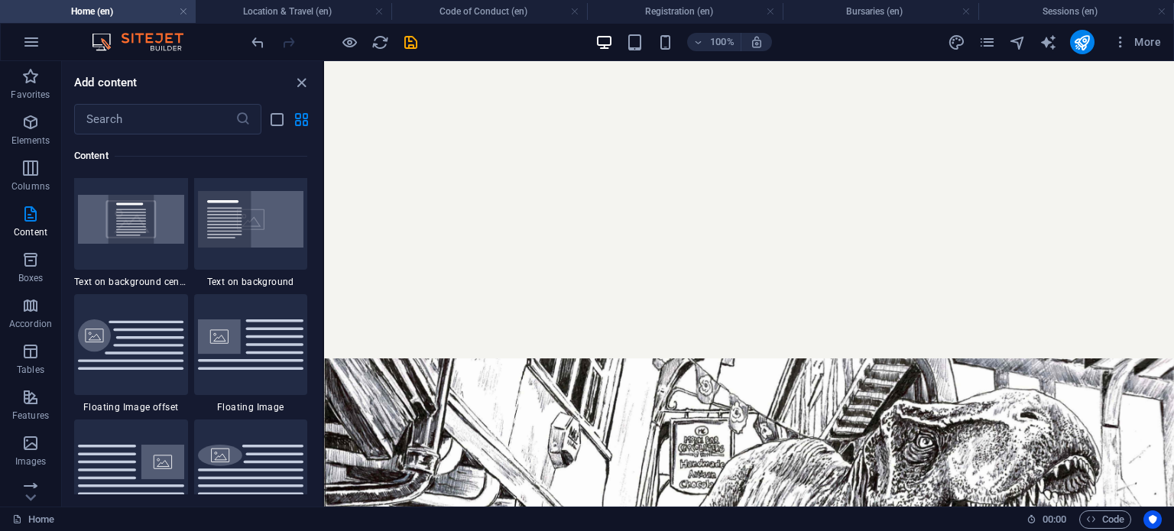
scroll to position [3196, 0]
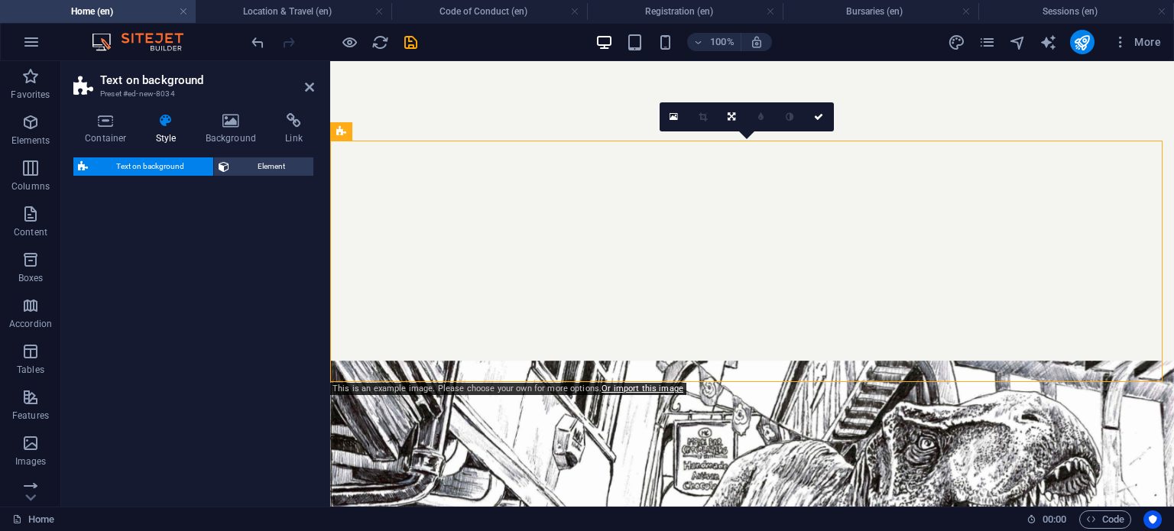
select select "%"
select select "rem"
select select "px"
select select "preset-fullscreen-text-on-background-v2-default"
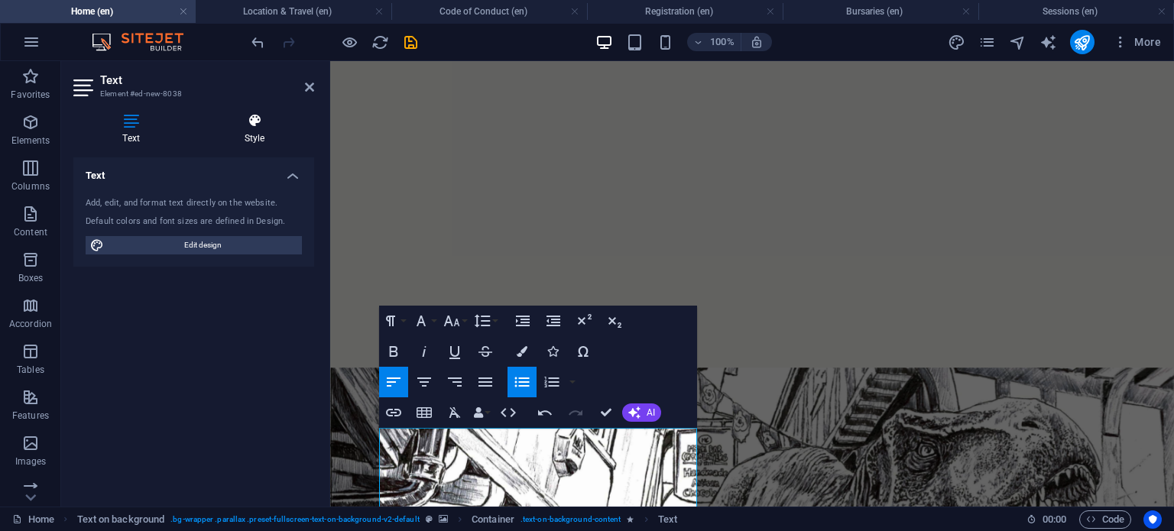
scroll to position [1734, 0]
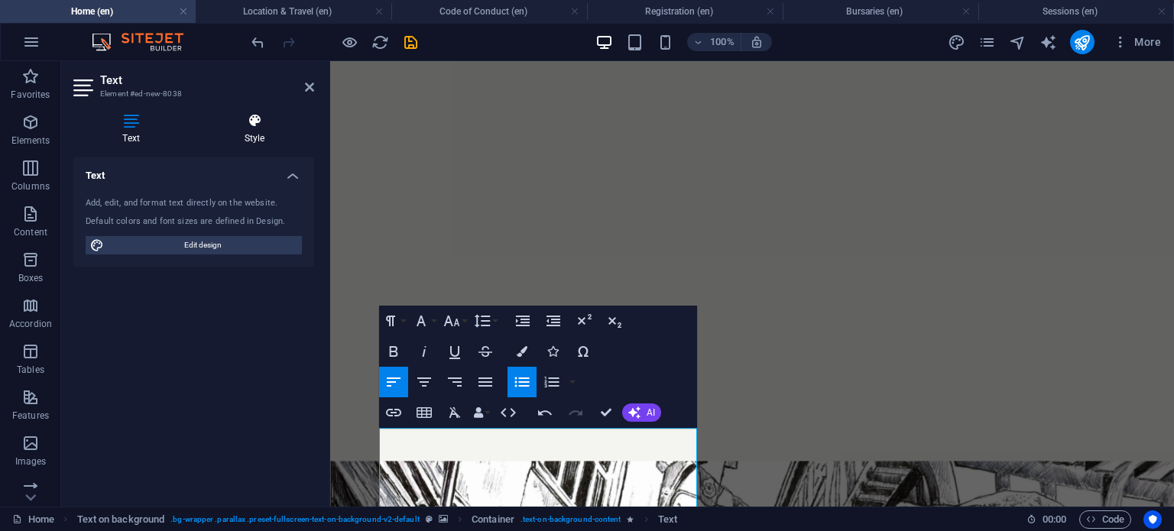
click at [273, 133] on h4 "Style" at bounding box center [254, 129] width 119 height 32
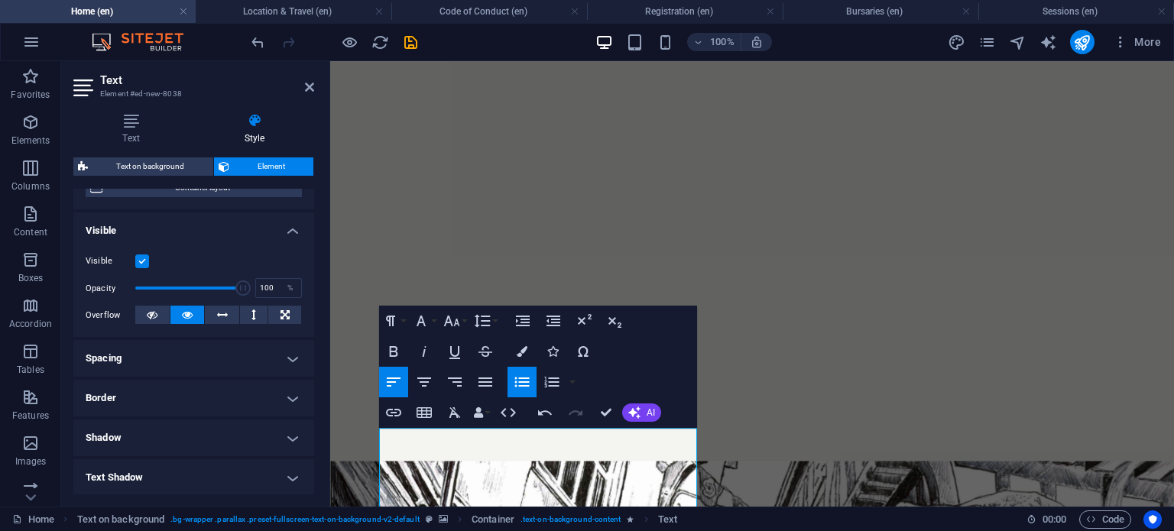
scroll to position [136, 0]
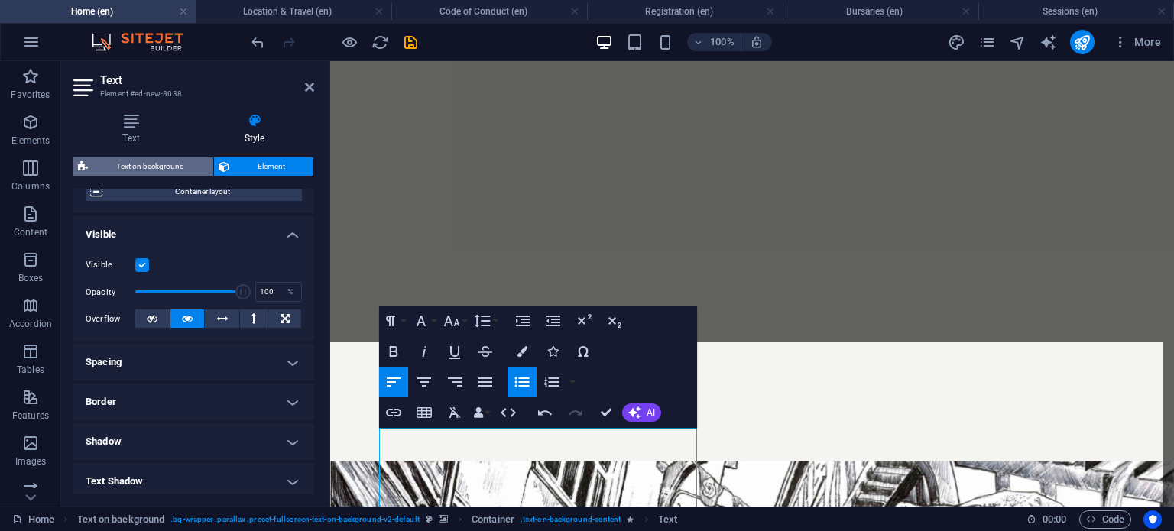
click at [168, 169] on span "Text on background" at bounding box center [150, 166] width 116 height 18
select select "%"
select select "rem"
select select "px"
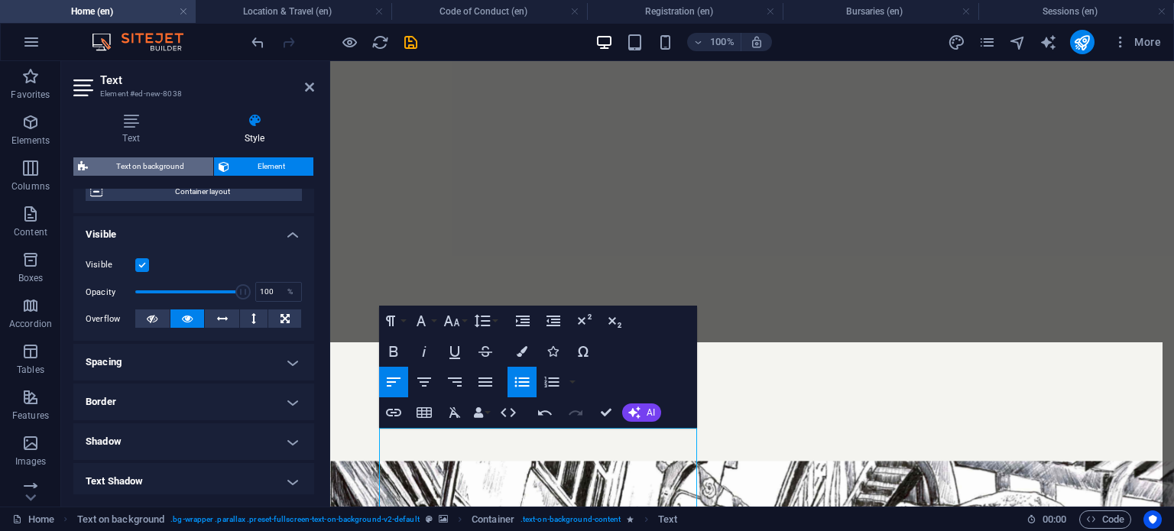
select select "preset-fullscreen-text-on-background-v2-default"
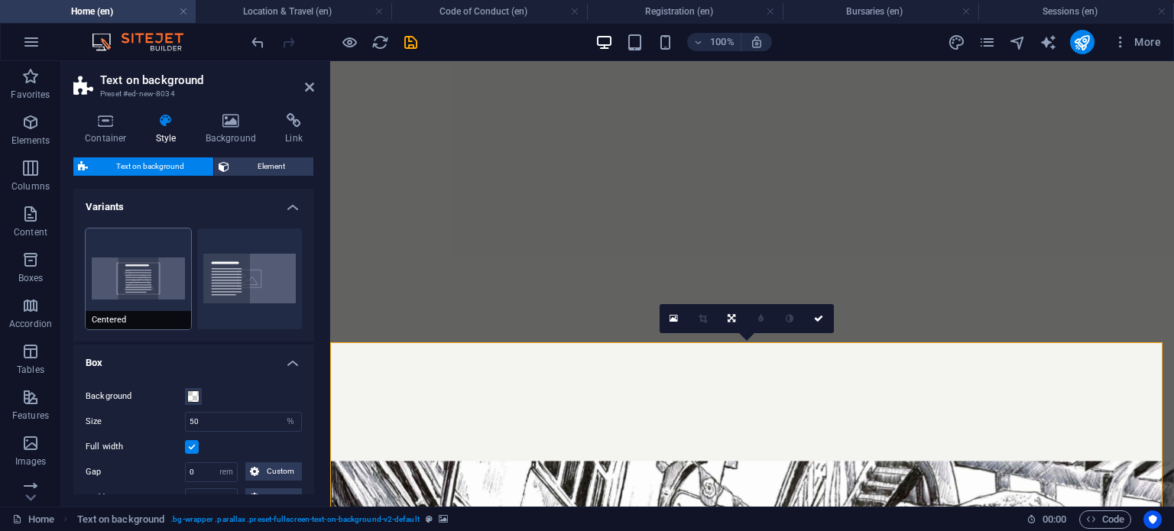
click at [153, 271] on button "Centered" at bounding box center [138, 278] width 105 height 101
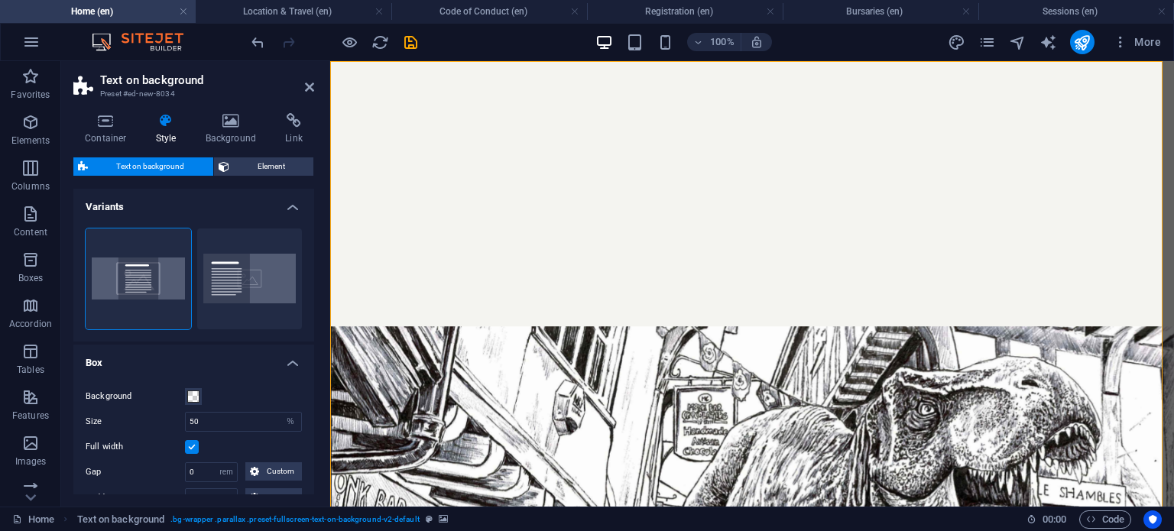
scroll to position [2015, 0]
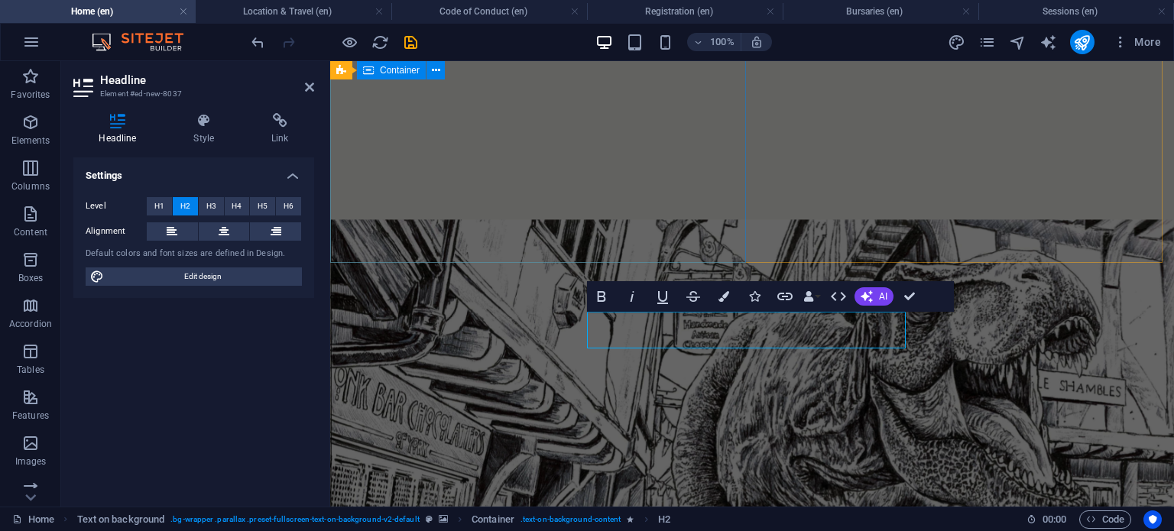
scroll to position [1814, 0]
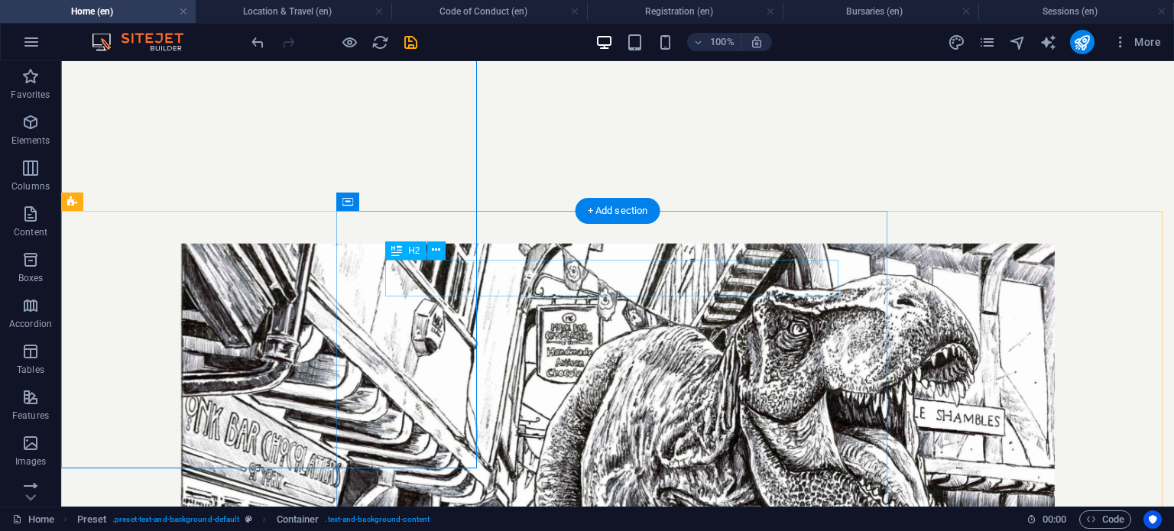
scroll to position [1608, 0]
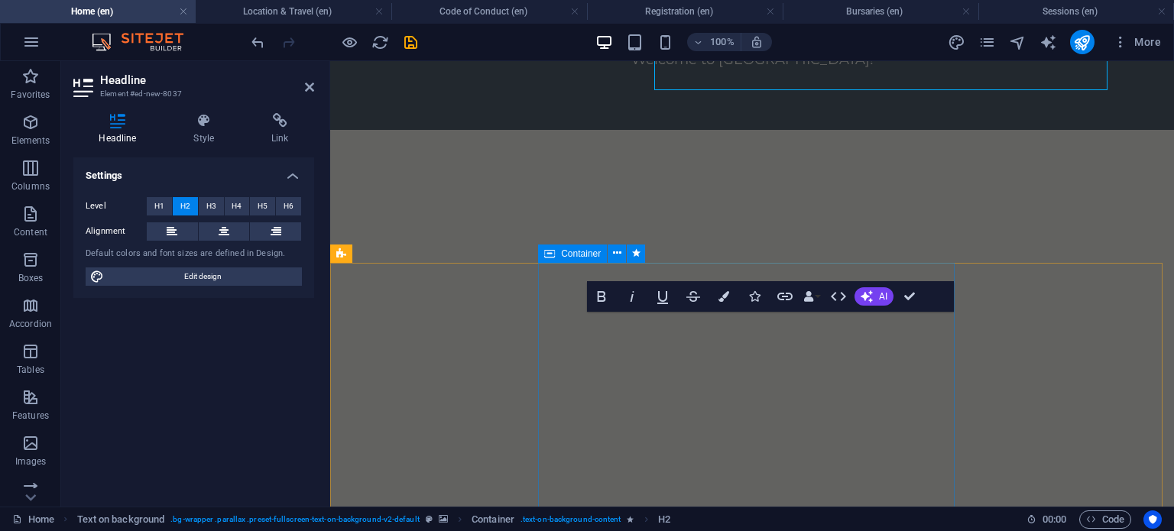
scroll to position [1814, 0]
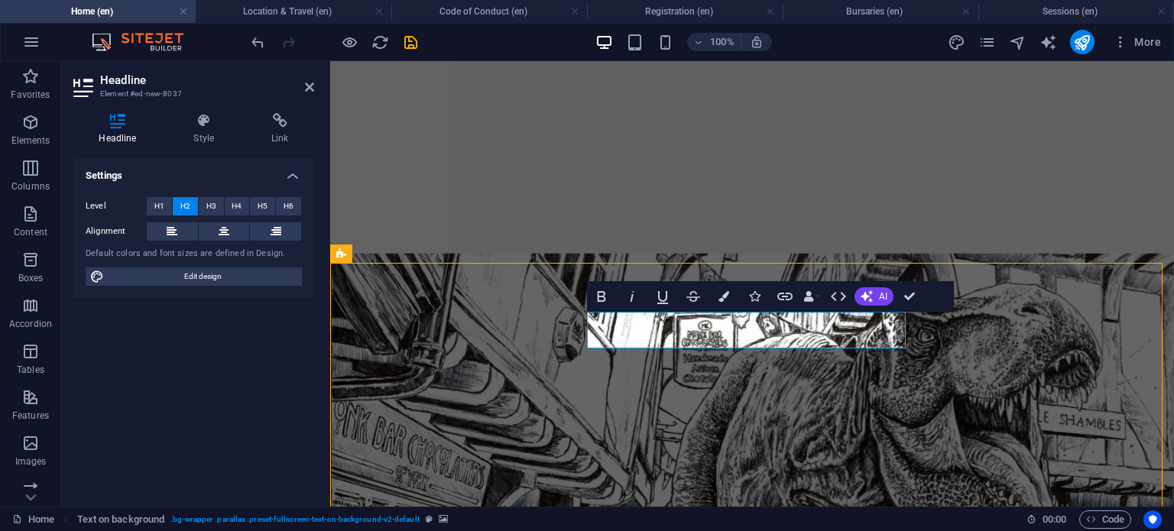
scroll to position [1608, 0]
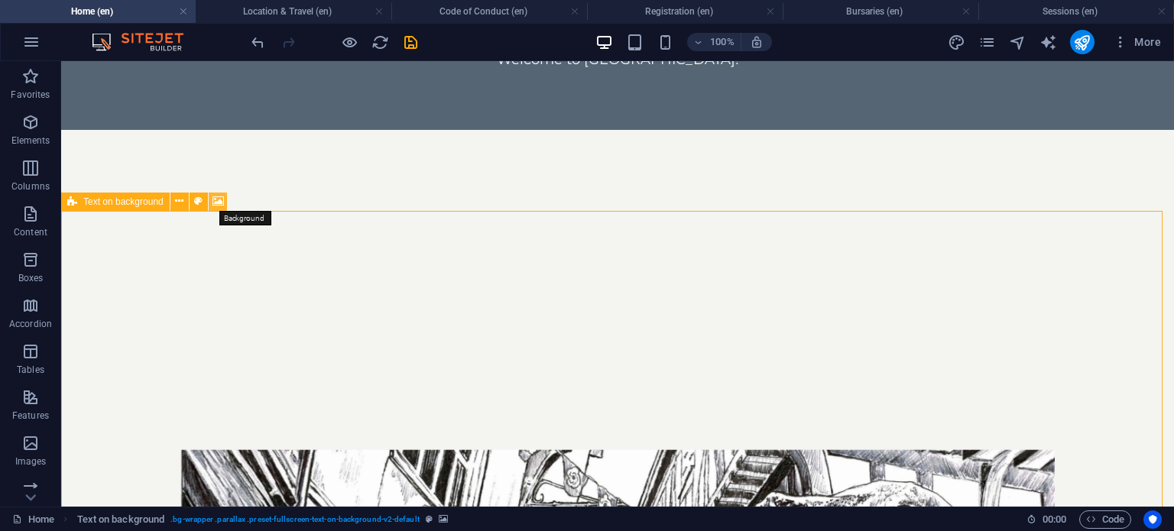
click at [214, 197] on icon at bounding box center [217, 201] width 11 height 16
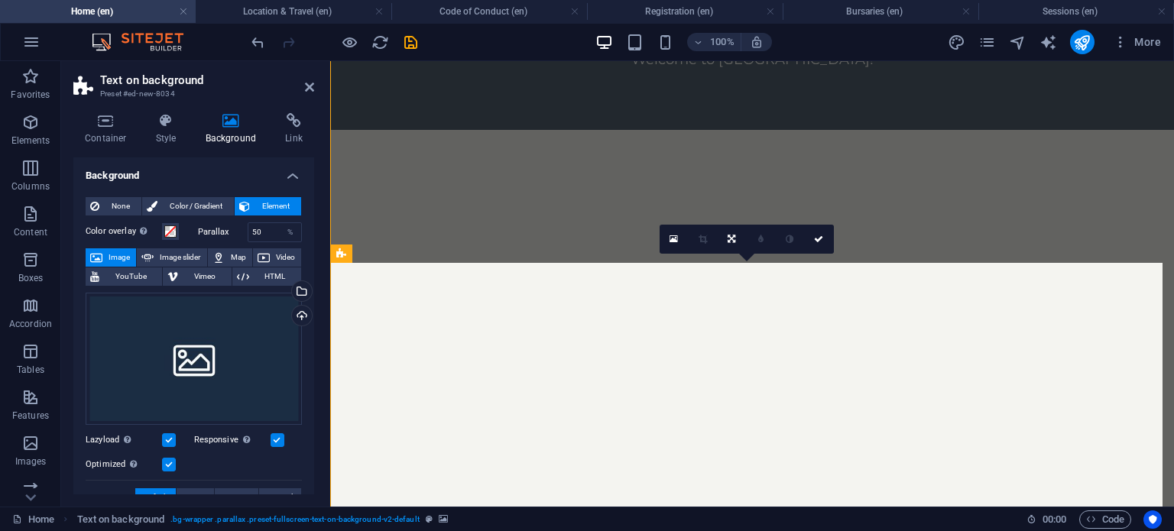
scroll to position [1814, 0]
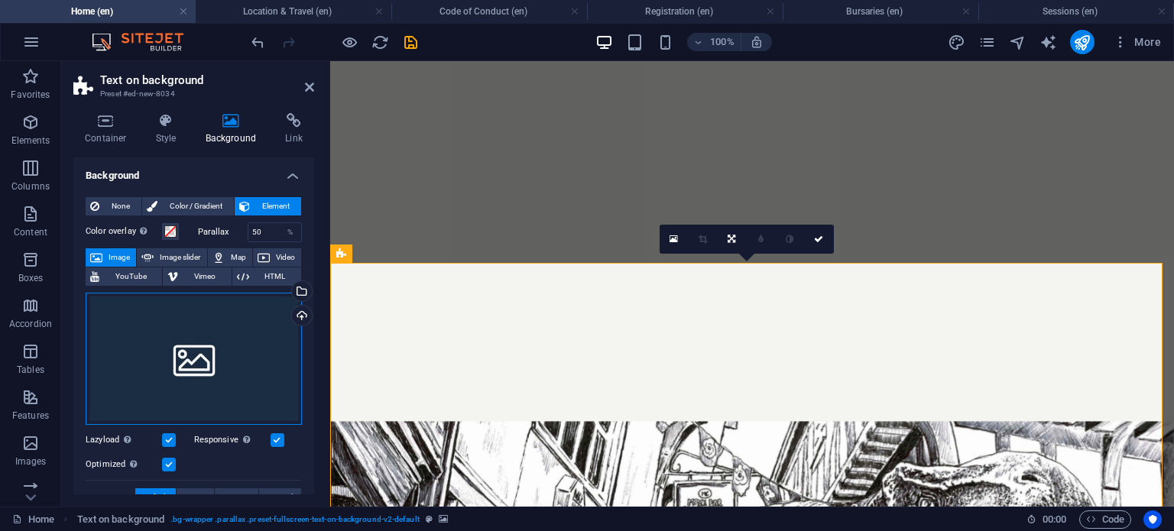
click at [206, 357] on div "Drag files here, click to choose files or select files from Files or our free s…" at bounding box center [194, 359] width 216 height 133
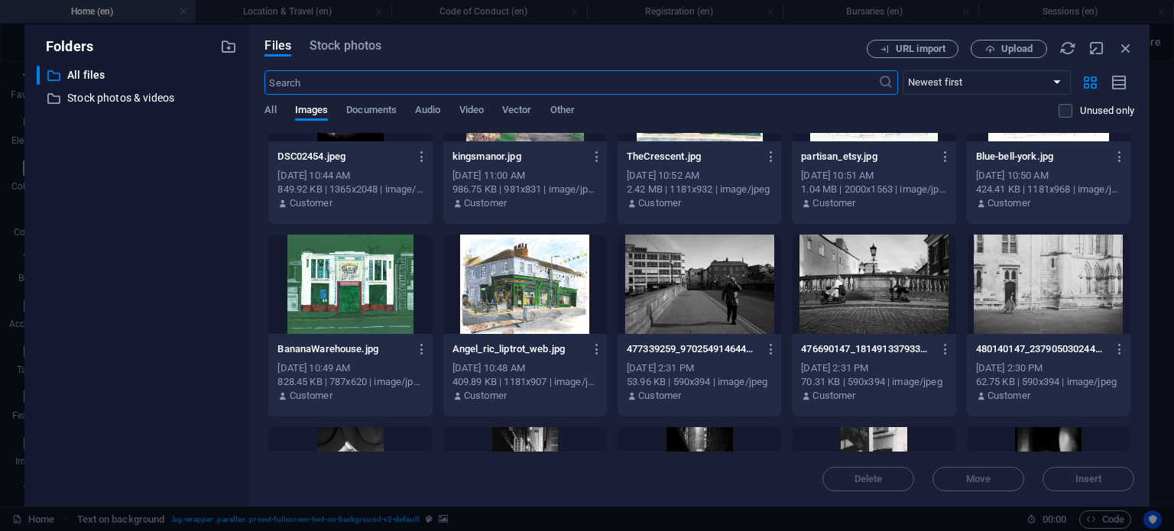
scroll to position [477, 0]
click at [883, 277] on div at bounding box center [874, 284] width 164 height 99
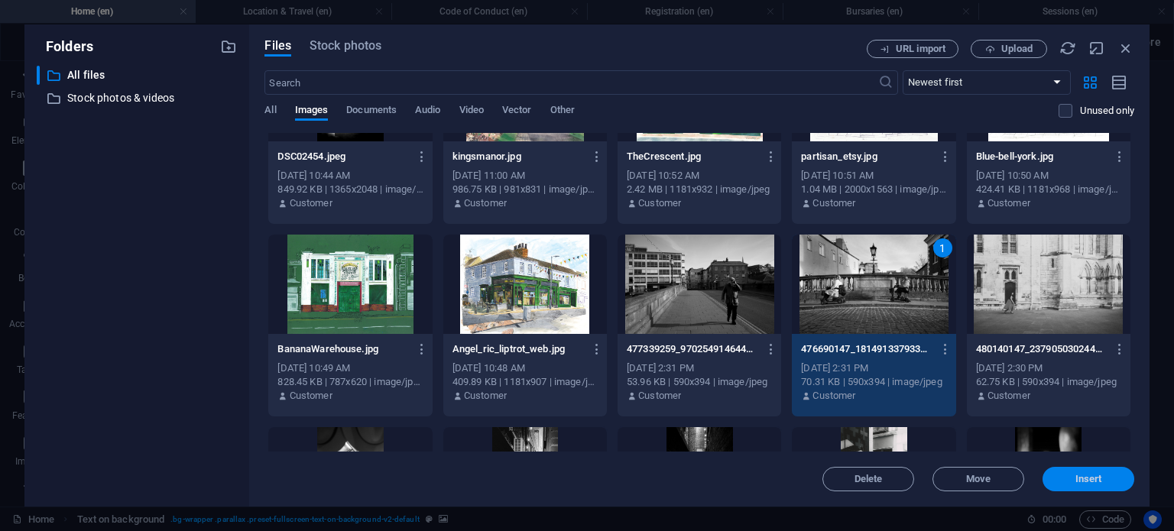
click at [1084, 479] on span "Insert" at bounding box center [1088, 478] width 27 height 9
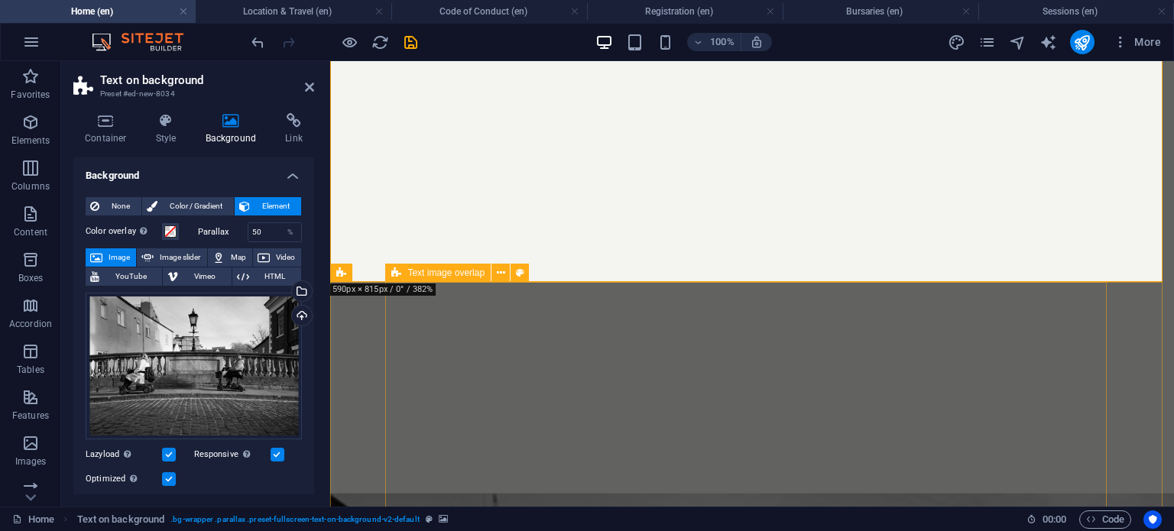
scroll to position [2944, 0]
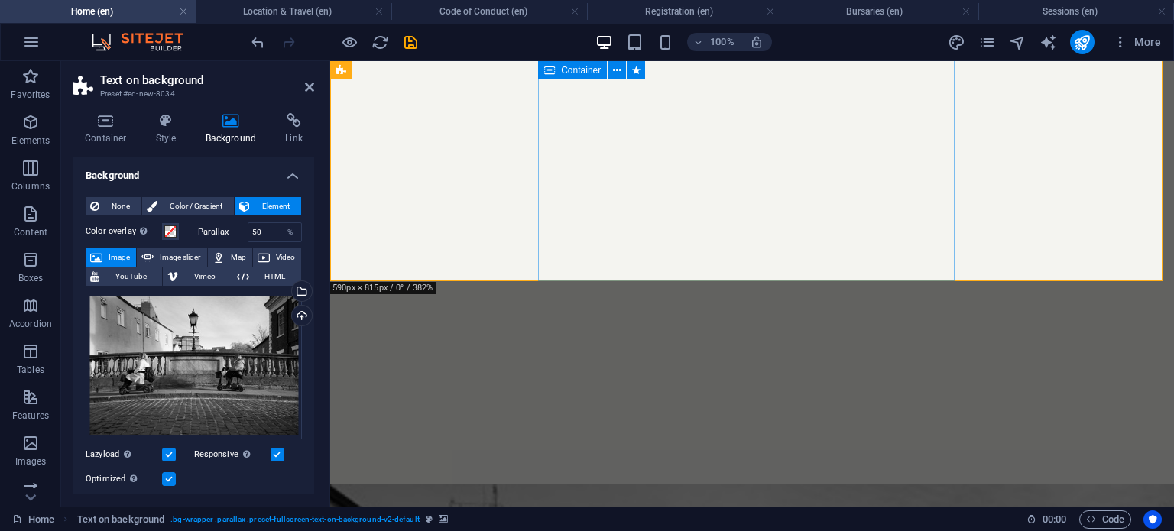
click at [615, 70] on icon at bounding box center [617, 71] width 8 height 16
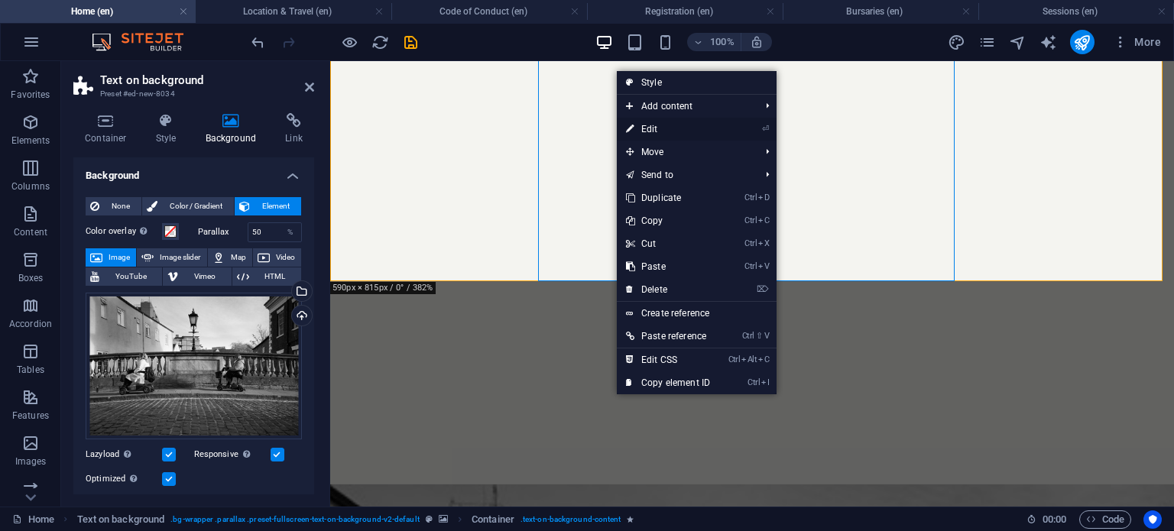
click at [645, 123] on link "⏎ Edit" at bounding box center [668, 129] width 102 height 23
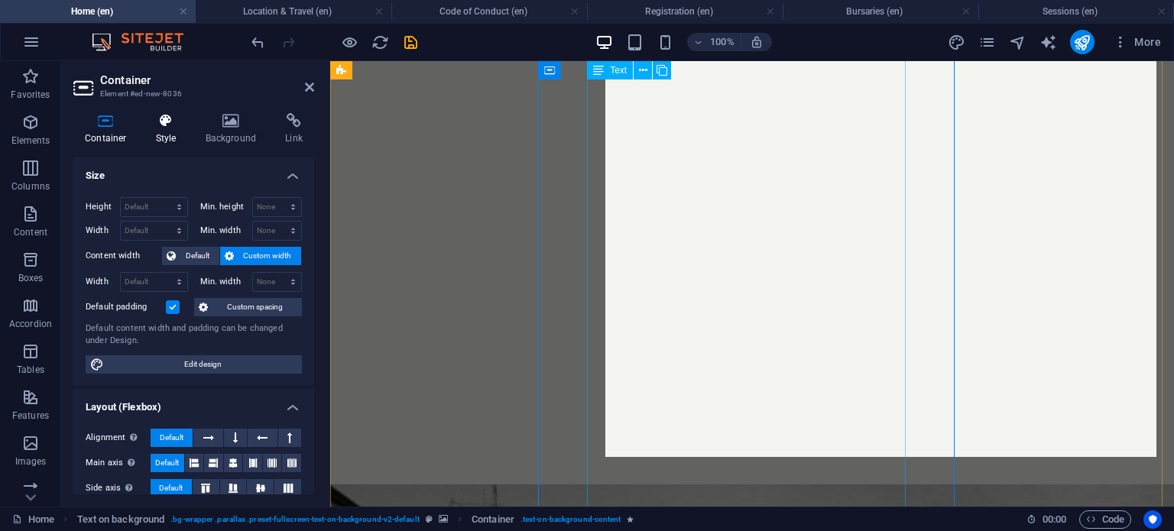
scroll to position [2236, 0]
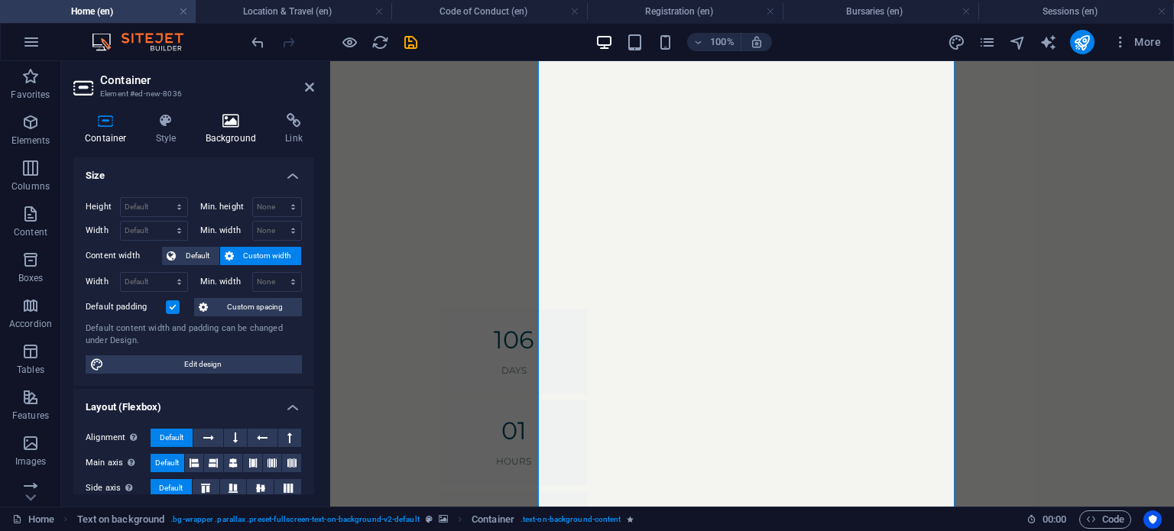
click at [223, 133] on h4 "Background" at bounding box center [234, 129] width 80 height 32
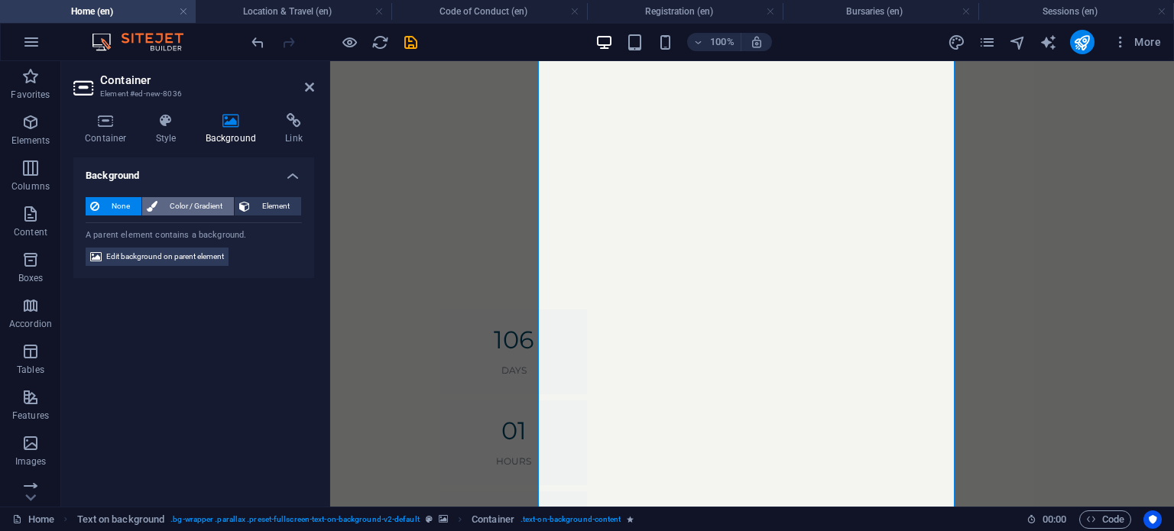
click at [199, 207] on span "Color / Gradient" at bounding box center [195, 206] width 67 height 18
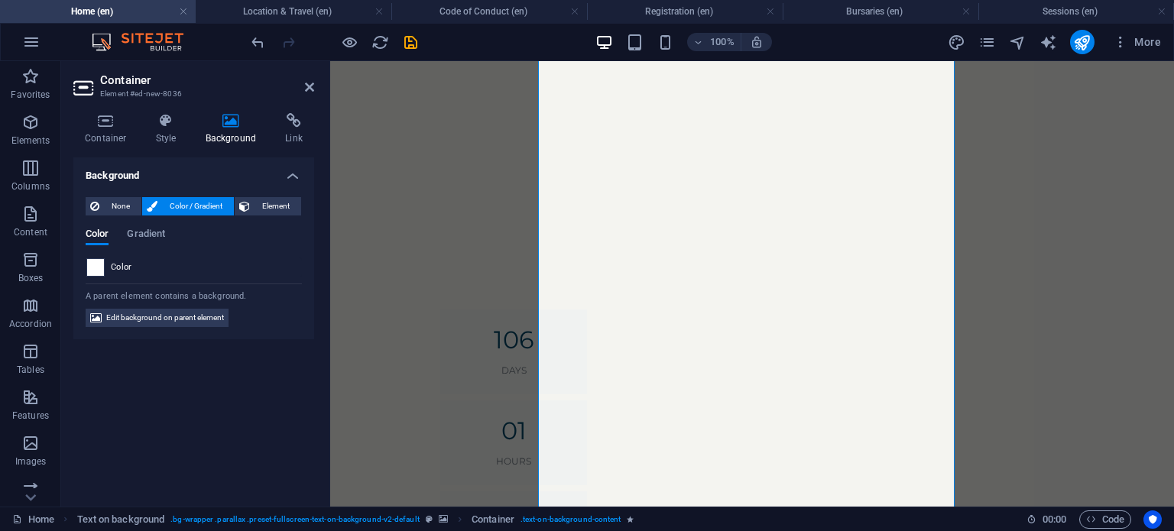
click at [96, 267] on span at bounding box center [95, 267] width 17 height 17
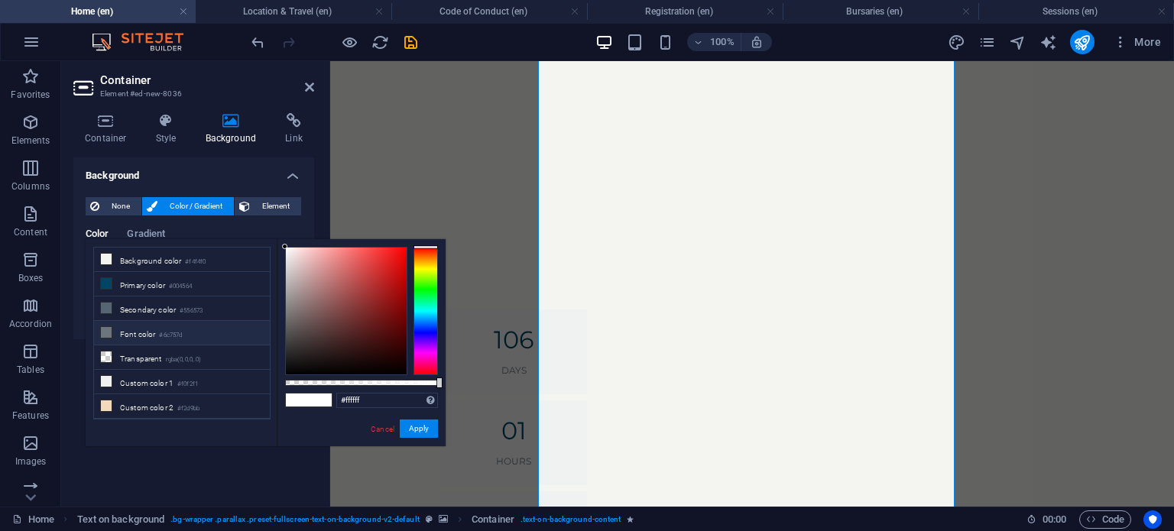
scroll to position [63, 0]
click at [180, 341] on small "#f2d9bb" at bounding box center [188, 345] width 22 height 11
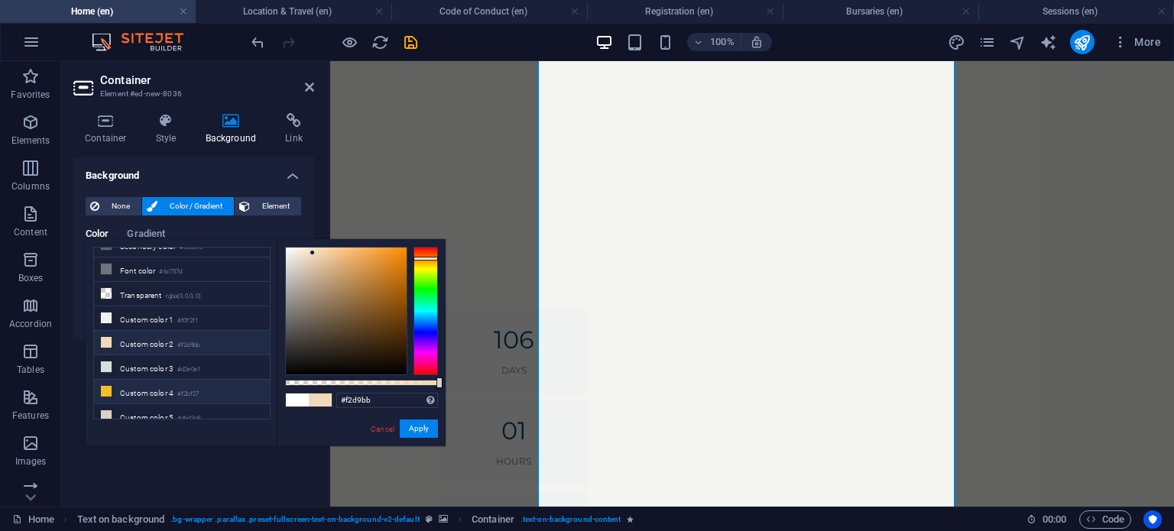
click at [168, 380] on li "Custom color 4 #f2bf27" at bounding box center [182, 392] width 176 height 24
type input "#f2bf27"
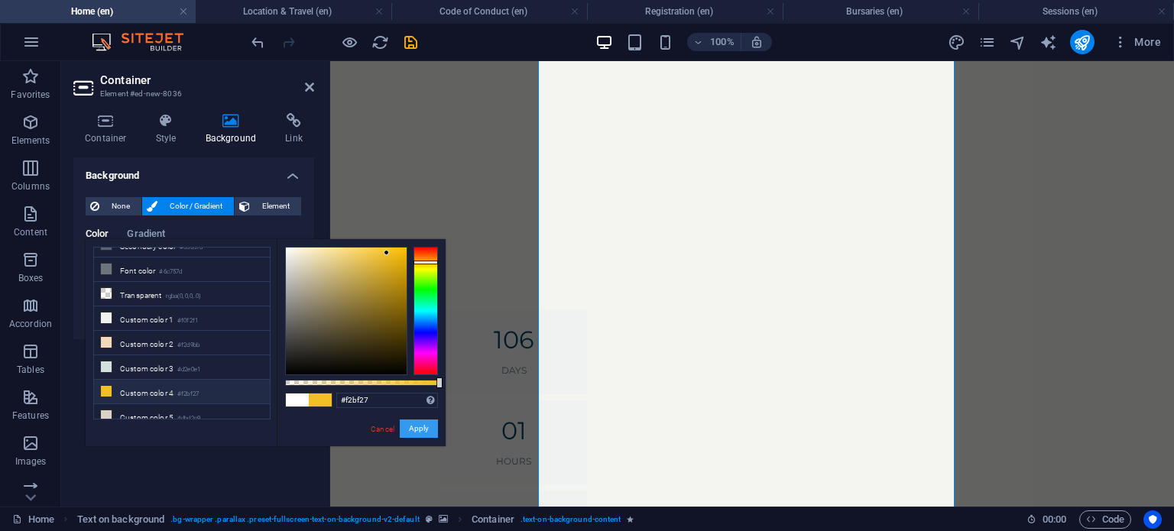
click at [432, 433] on button "Apply" at bounding box center [419, 428] width 38 height 18
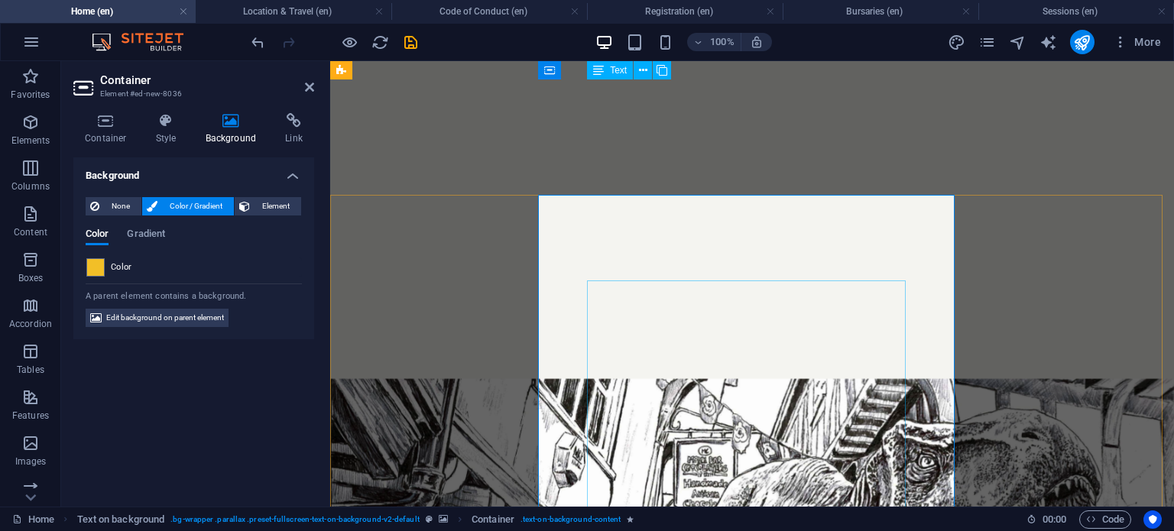
scroll to position [1907, 0]
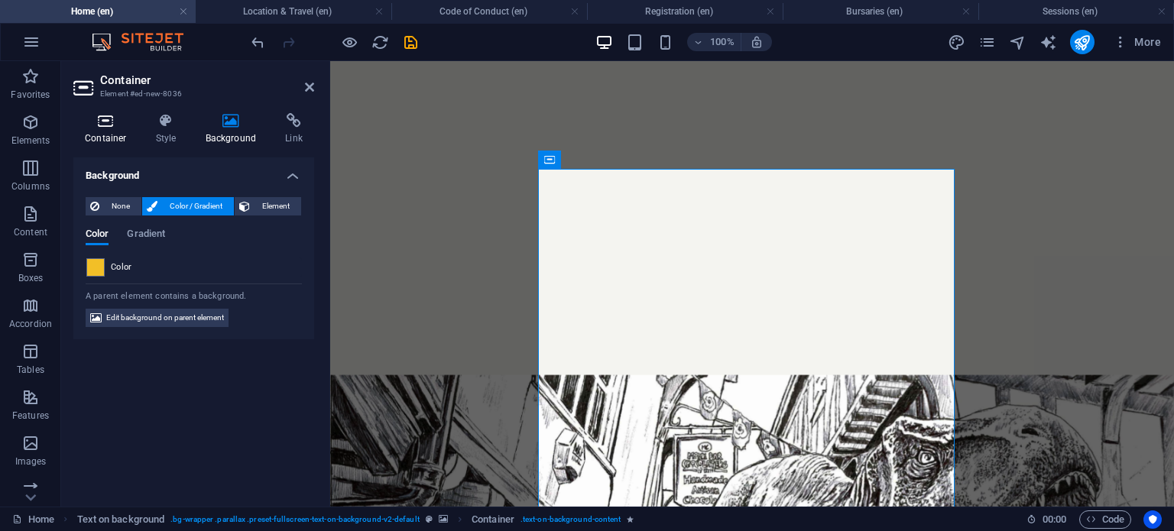
click at [105, 118] on icon at bounding box center [105, 120] width 65 height 15
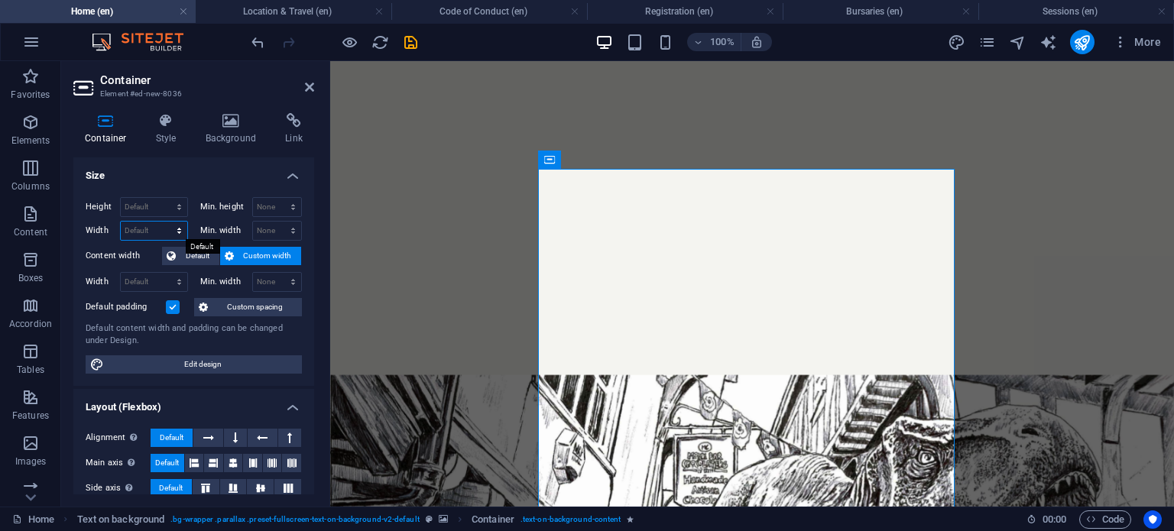
click at [159, 232] on select "Default px rem % em vh vw" at bounding box center [154, 231] width 66 height 18
select select "px"
click at [164, 222] on select "Default px rem % em vh vw" at bounding box center [154, 231] width 66 height 18
type input "700"
click at [156, 279] on select "Default px rem % em vh vw" at bounding box center [154, 282] width 66 height 18
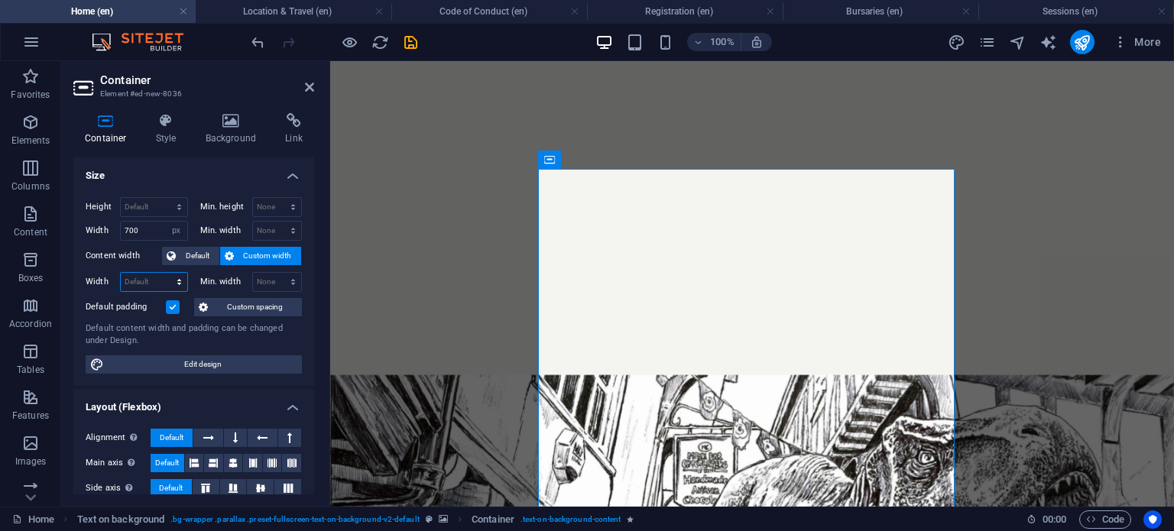
select select "px"
click at [164, 273] on select "Default px rem % em vh vw" at bounding box center [154, 282] width 66 height 18
type input "700"
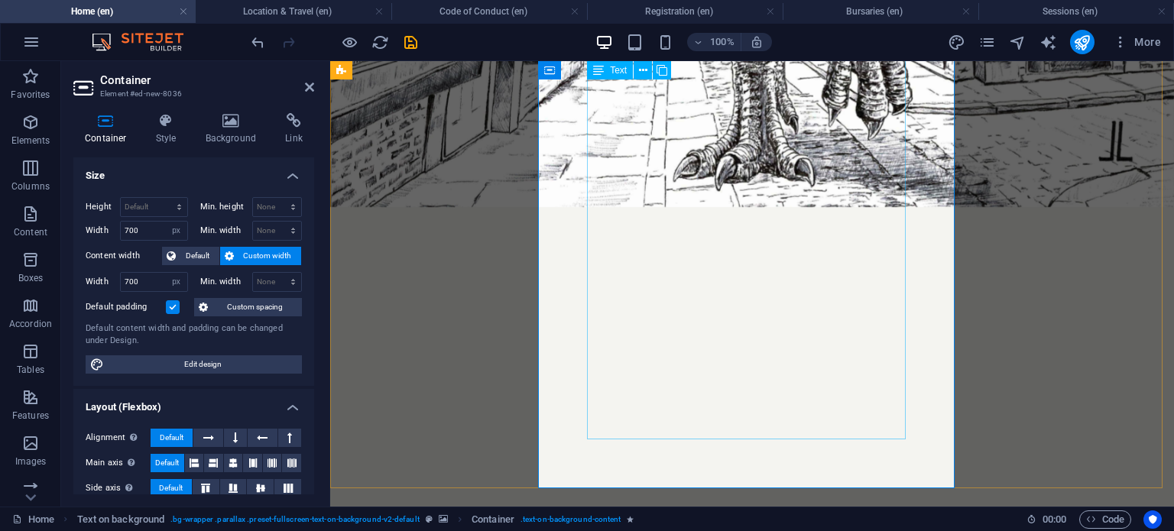
scroll to position [2722, 0]
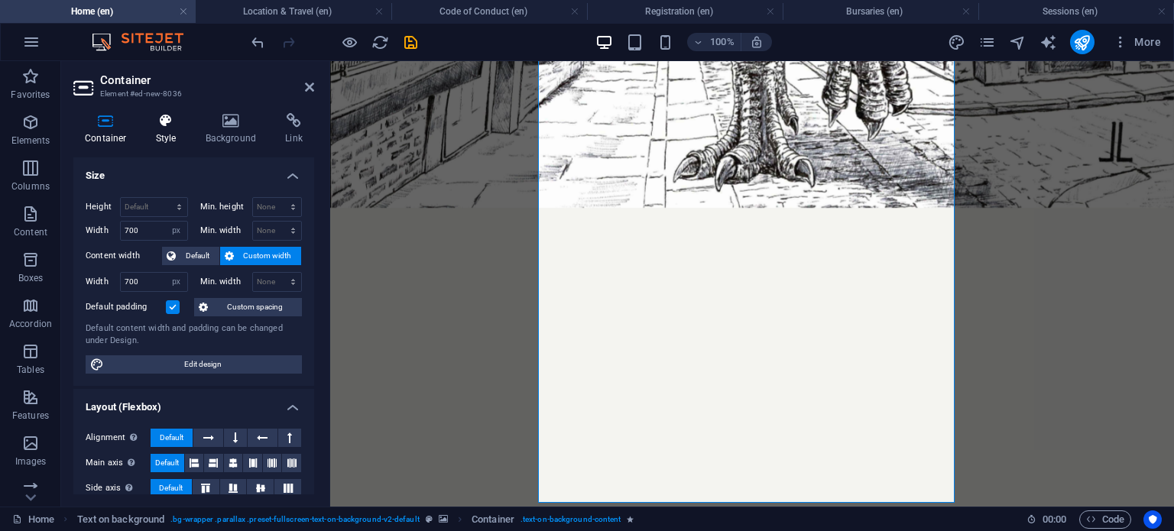
click at [159, 134] on h4 "Style" at bounding box center [169, 129] width 50 height 32
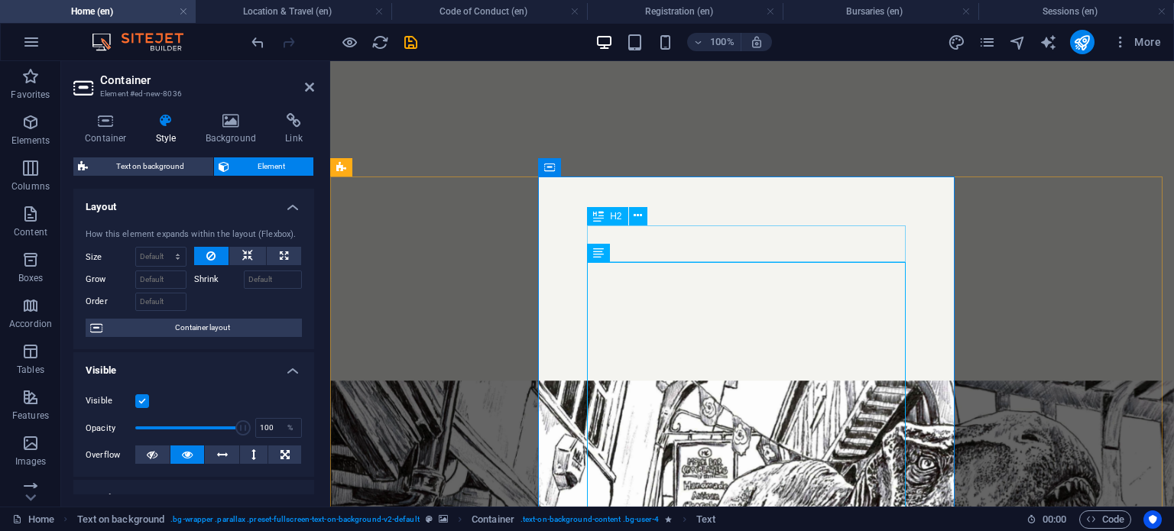
scroll to position [1898, 0]
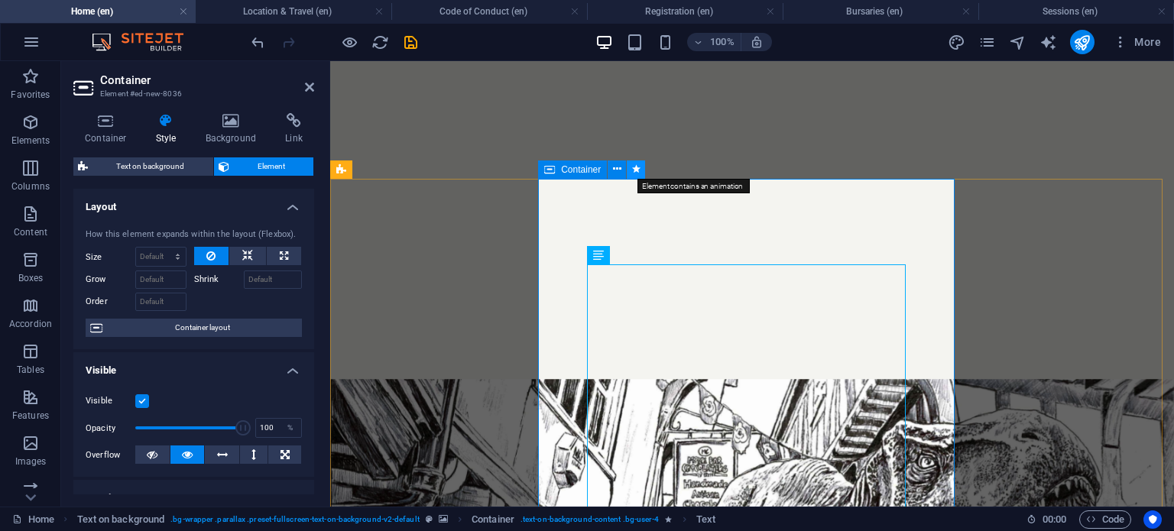
click at [634, 173] on icon at bounding box center [636, 169] width 8 height 16
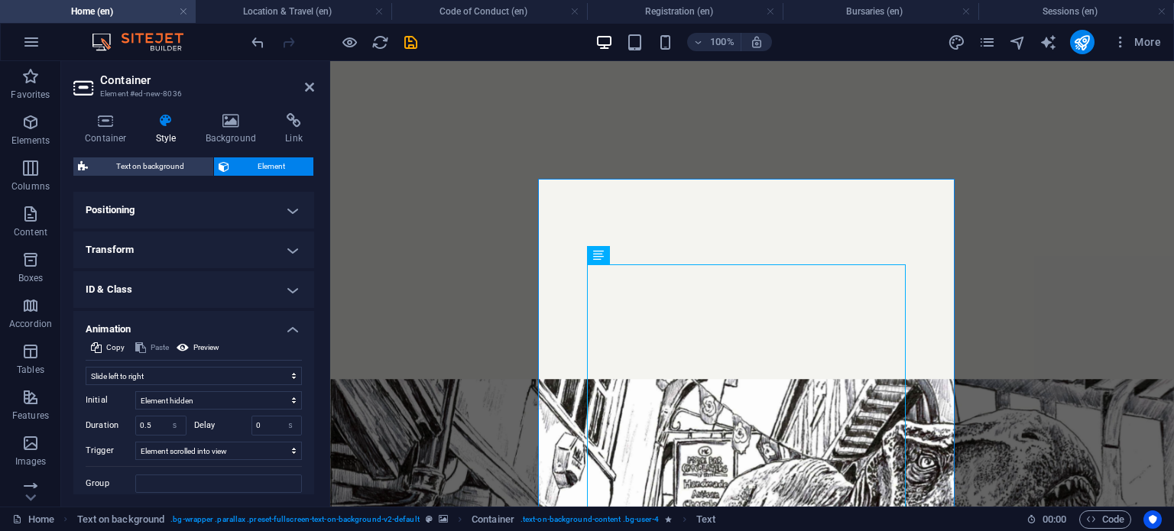
scroll to position [284, 0]
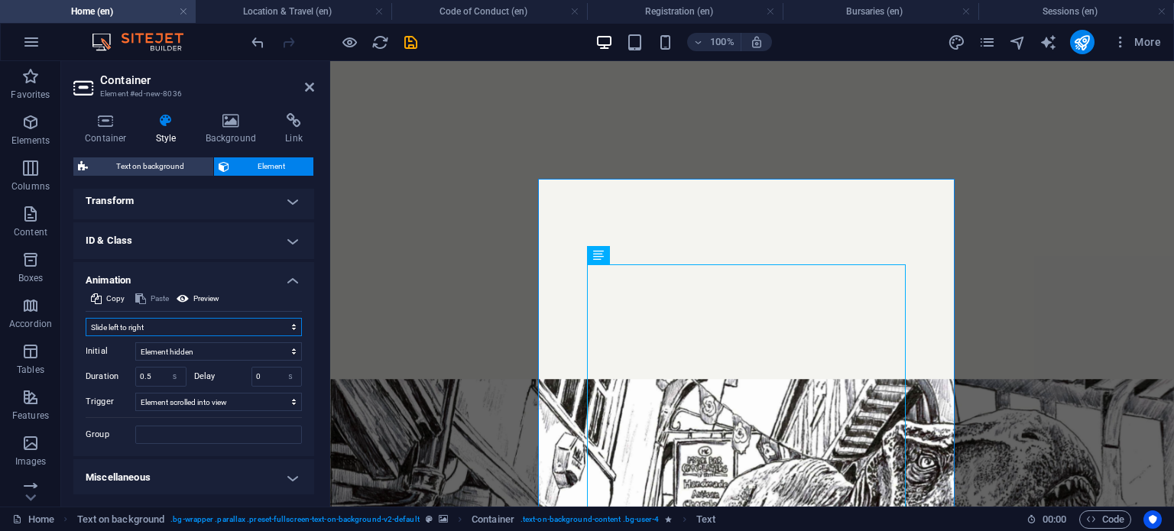
click at [160, 329] on select "Don't animate Show / Hide Slide up/down Zoom in/out Slide left to right Slide r…" at bounding box center [194, 327] width 216 height 18
select select "none"
click at [86, 336] on select "Don't animate Show / Hide Slide up/down Zoom in/out Slide left to right Slide r…" at bounding box center [194, 327] width 216 height 18
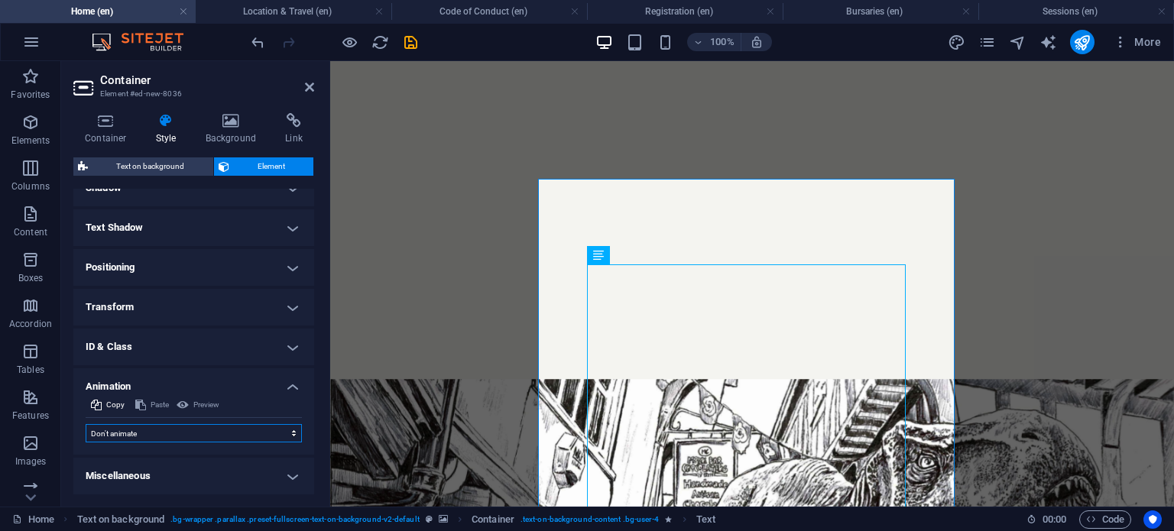
scroll to position [177, 0]
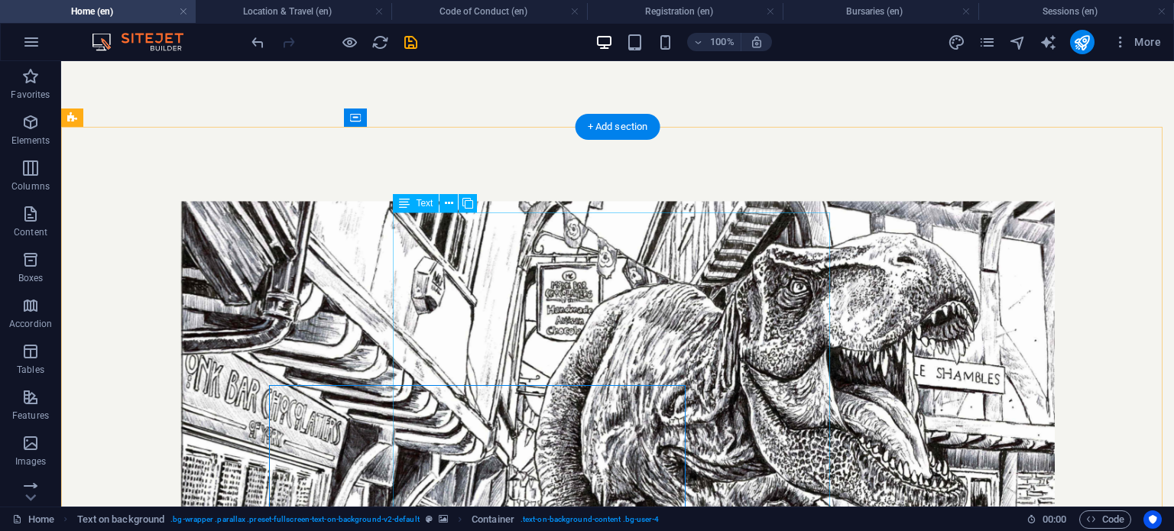
scroll to position [1692, 0]
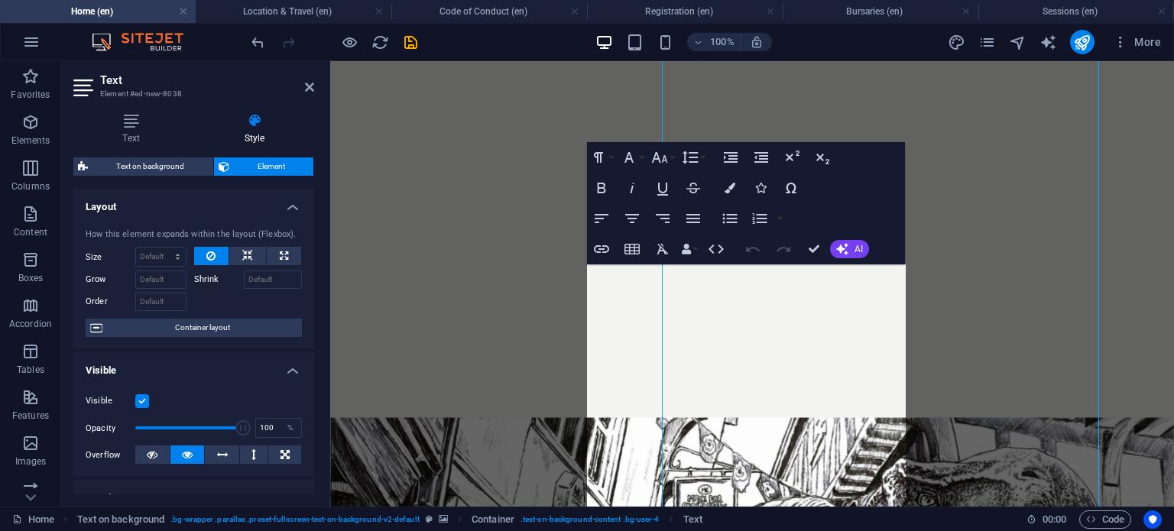
scroll to position [1898, 0]
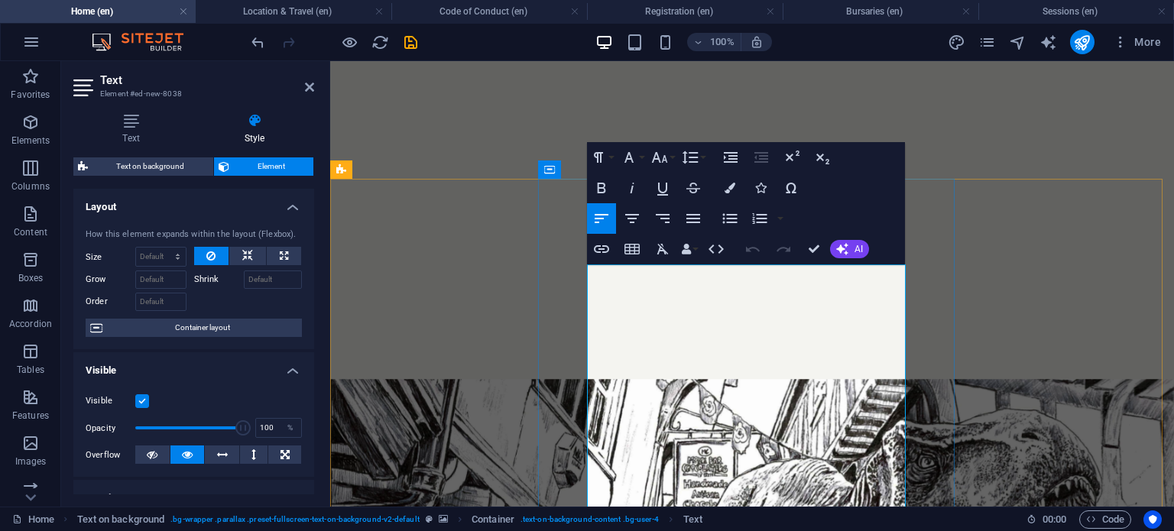
click at [733, 186] on icon "button" at bounding box center [729, 188] width 11 height 11
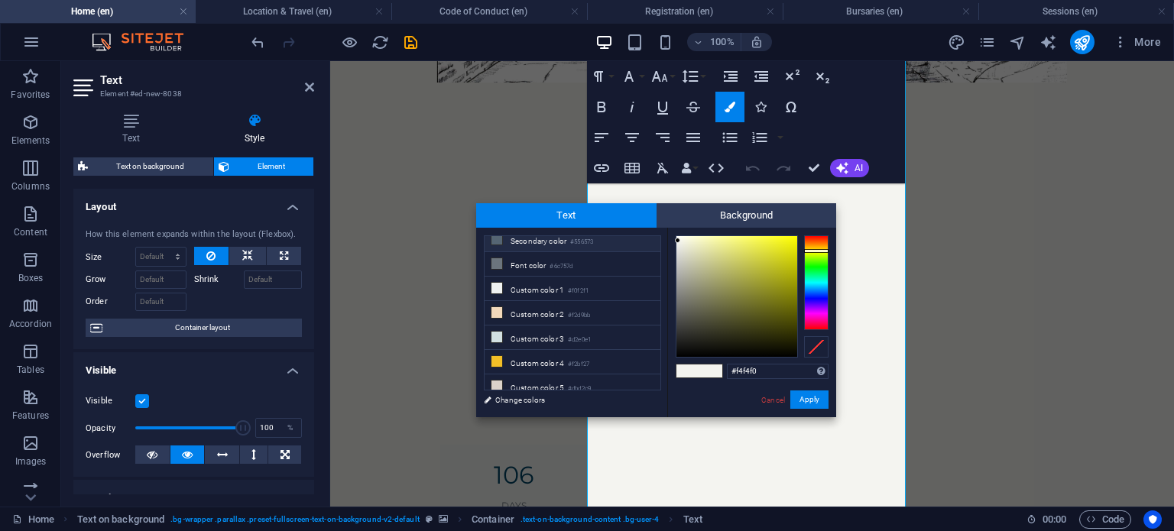
scroll to position [0, 0]
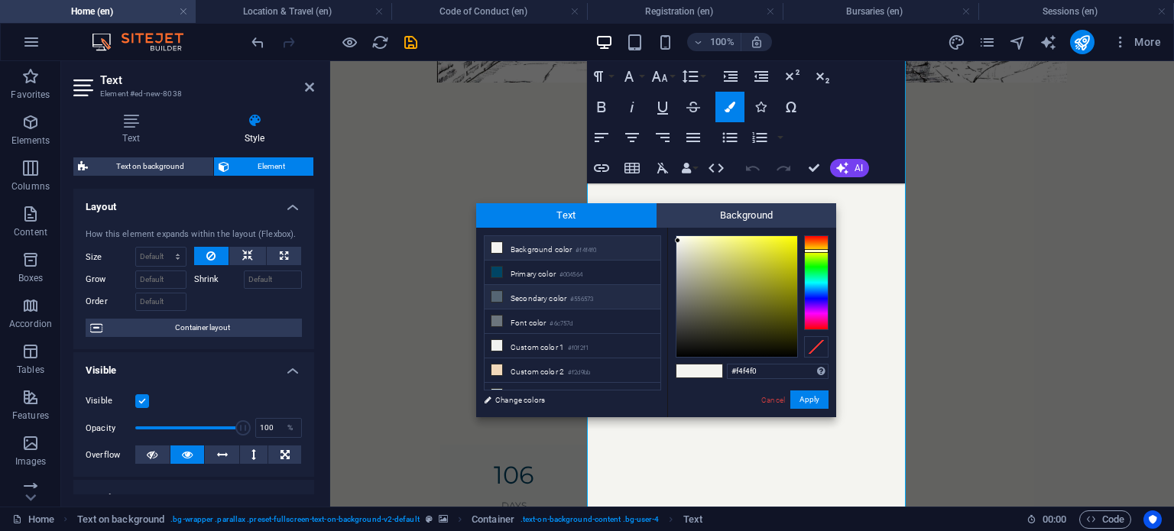
click at [578, 298] on small "#556573" at bounding box center [581, 299] width 23 height 11
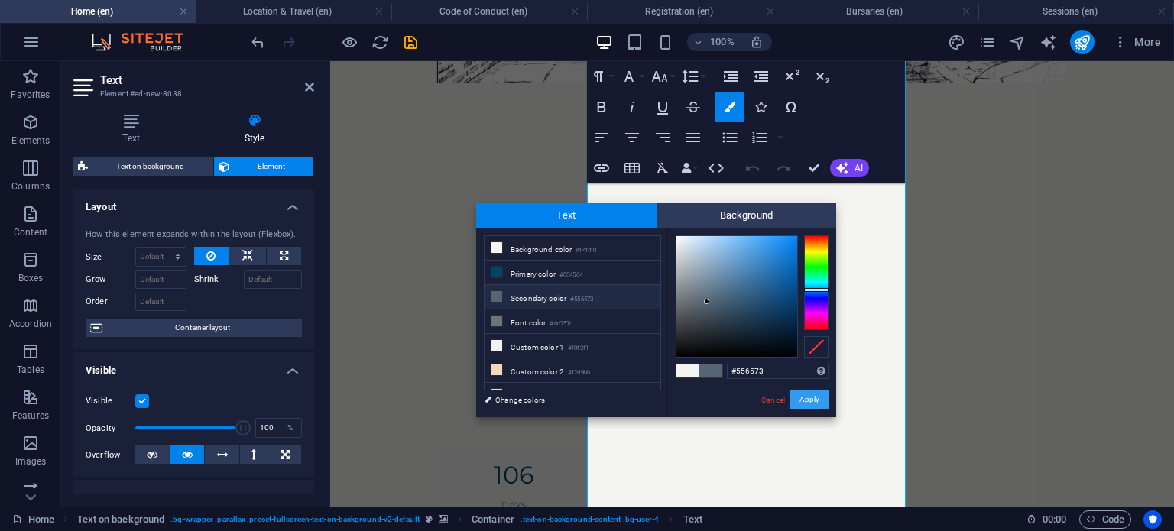
click at [814, 397] on button "Apply" at bounding box center [809, 399] width 38 height 18
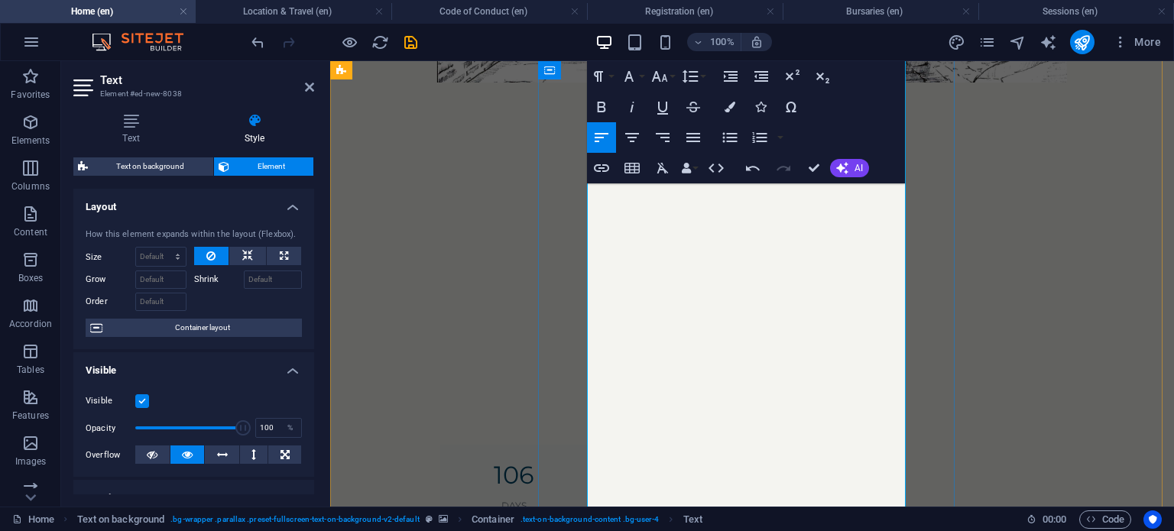
scroll to position [2128, 0]
click at [731, 104] on icon "button" at bounding box center [729, 107] width 11 height 11
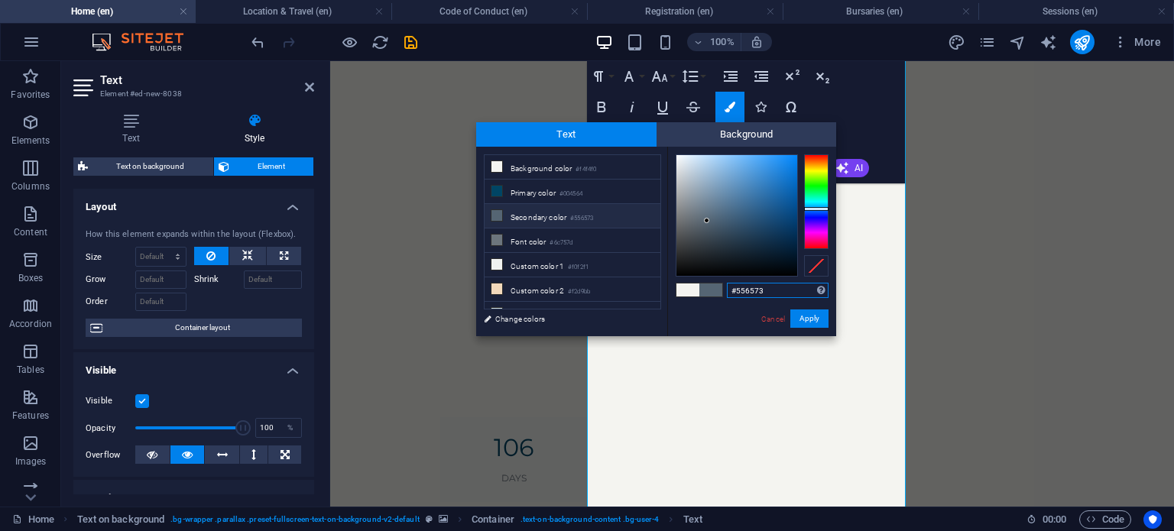
scroll to position [57, 0]
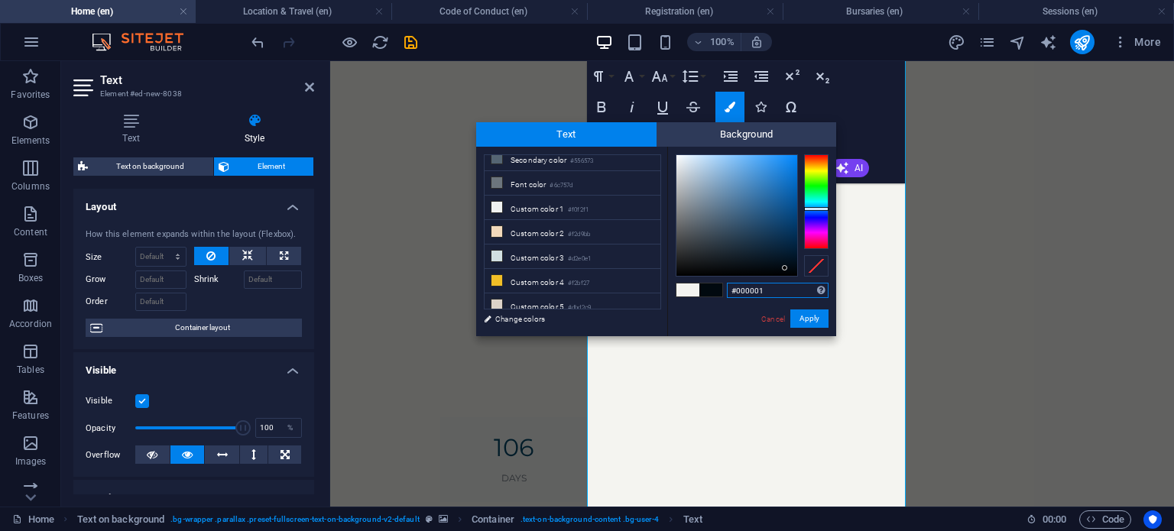
type input "#000000"
drag, startPoint x: 785, startPoint y: 268, endPoint x: 807, endPoint y: 280, distance: 25.3
click at [807, 280] on div "#000000 Supported formats #0852ed rgb(8, 82, 237) rgba(8, 82, 237, 90%) hsv(221…" at bounding box center [751, 352] width 169 height 411
click at [819, 325] on button "Apply" at bounding box center [809, 318] width 38 height 18
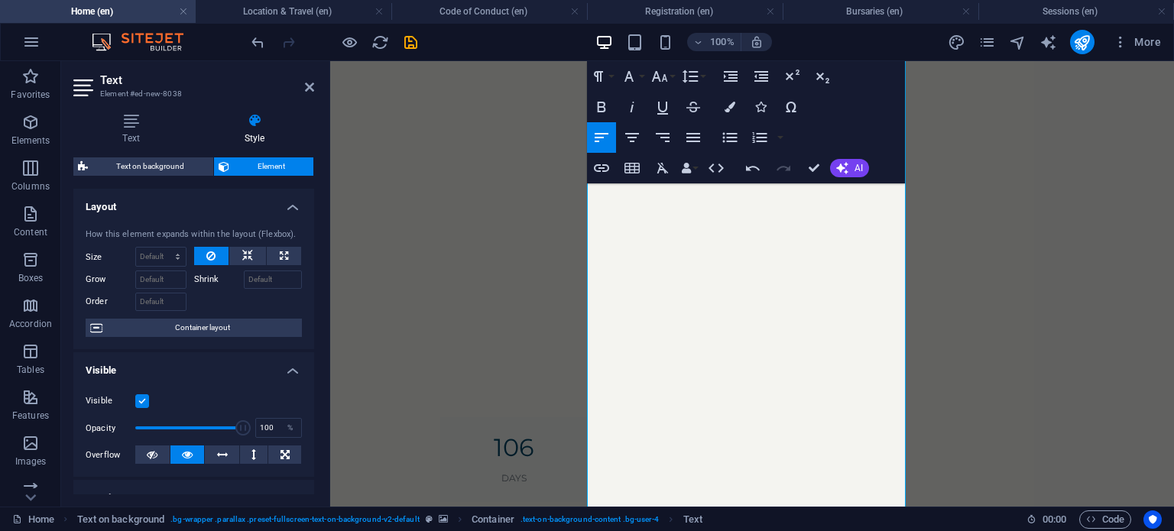
click at [737, 312] on div "Drag here to replace the existing content. Press “Ctrl” if you want to create a…" at bounding box center [751, 283] width 843 height 445
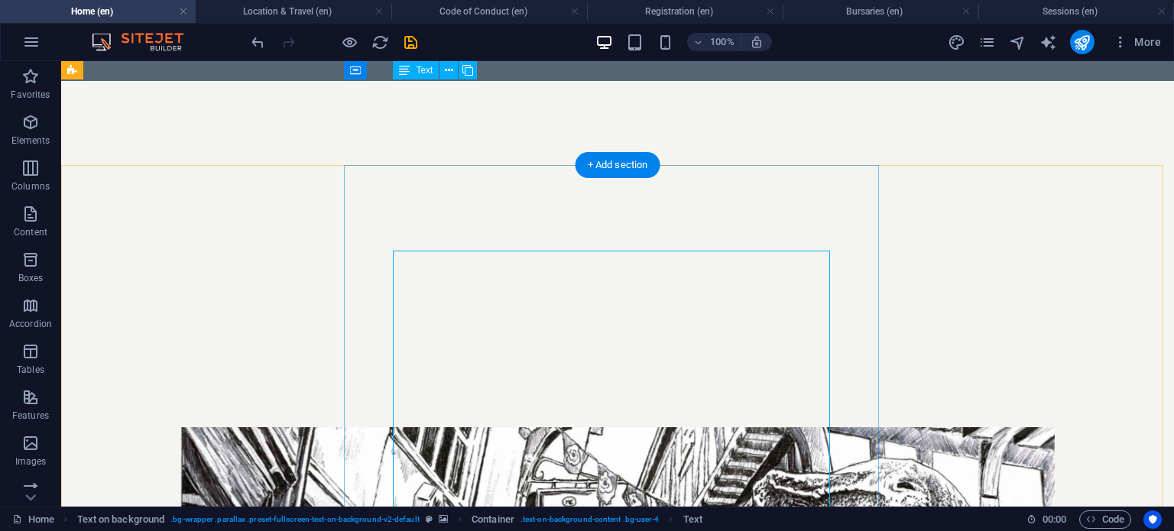
scroll to position [1640, 0]
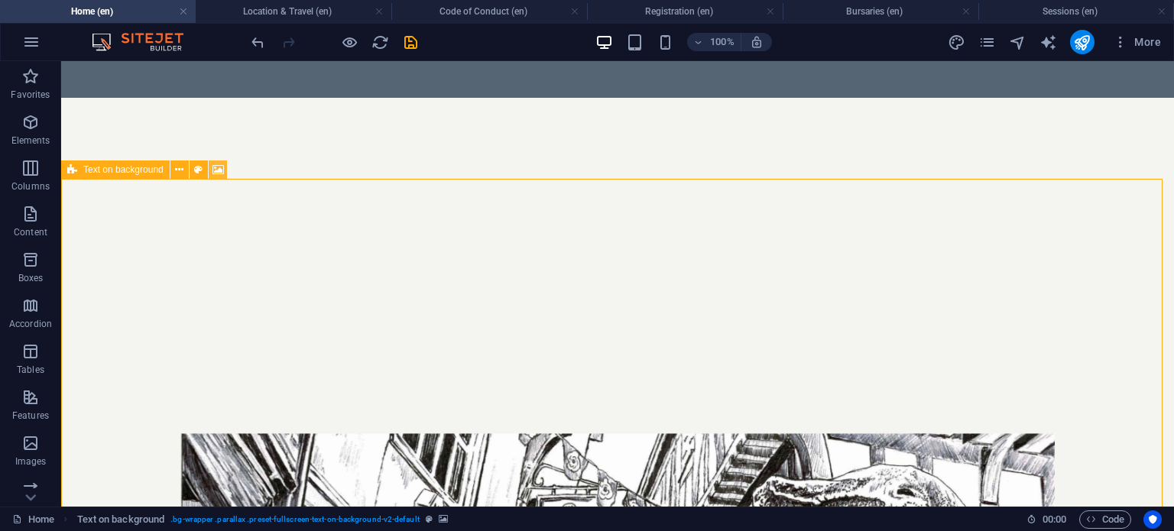
click at [215, 170] on icon at bounding box center [217, 170] width 11 height 16
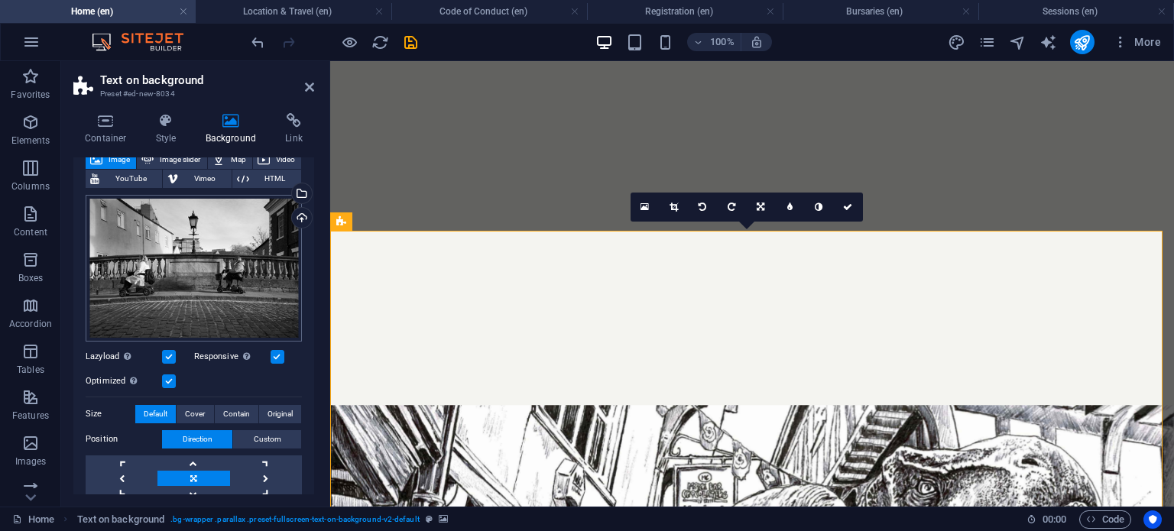
scroll to position [248, 0]
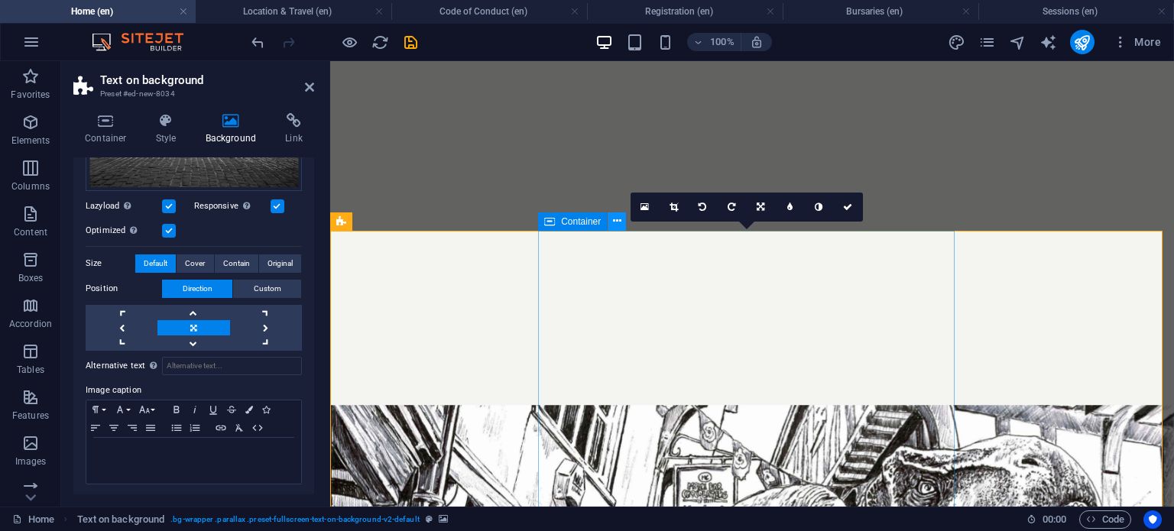
click at [615, 221] on icon at bounding box center [617, 221] width 8 height 16
click at [546, 228] on icon at bounding box center [549, 221] width 11 height 18
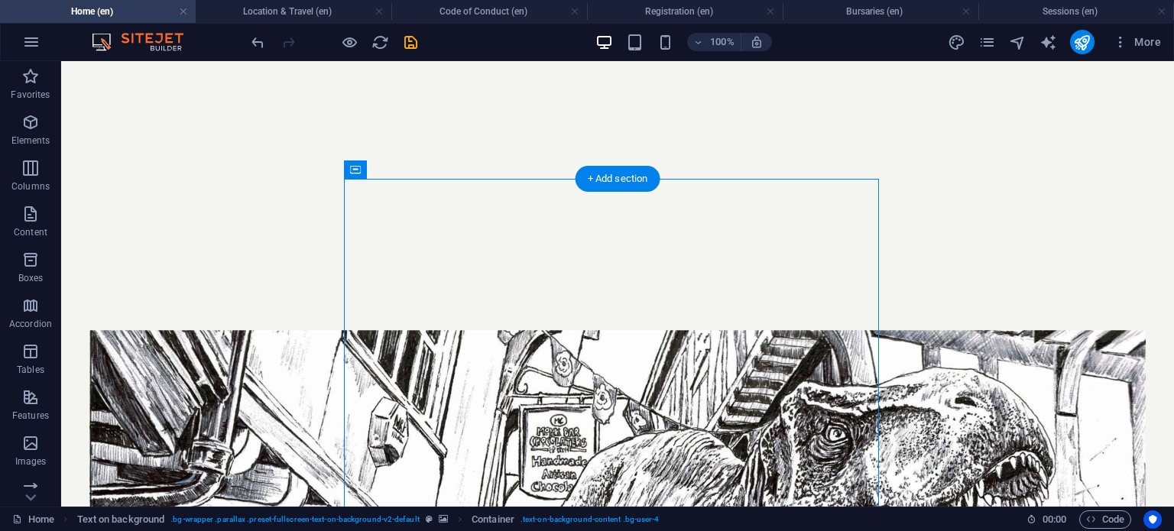
scroll to position [1640, 0]
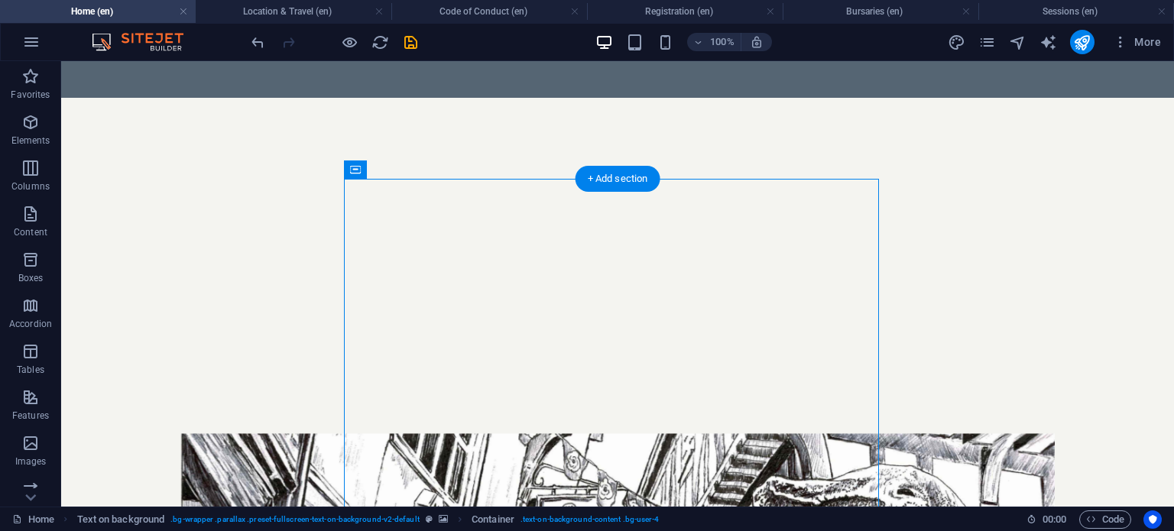
drag, startPoint x: 614, startPoint y: 282, endPoint x: 541, endPoint y: 213, distance: 100.5
click at [420, 167] on icon at bounding box center [423, 170] width 8 height 16
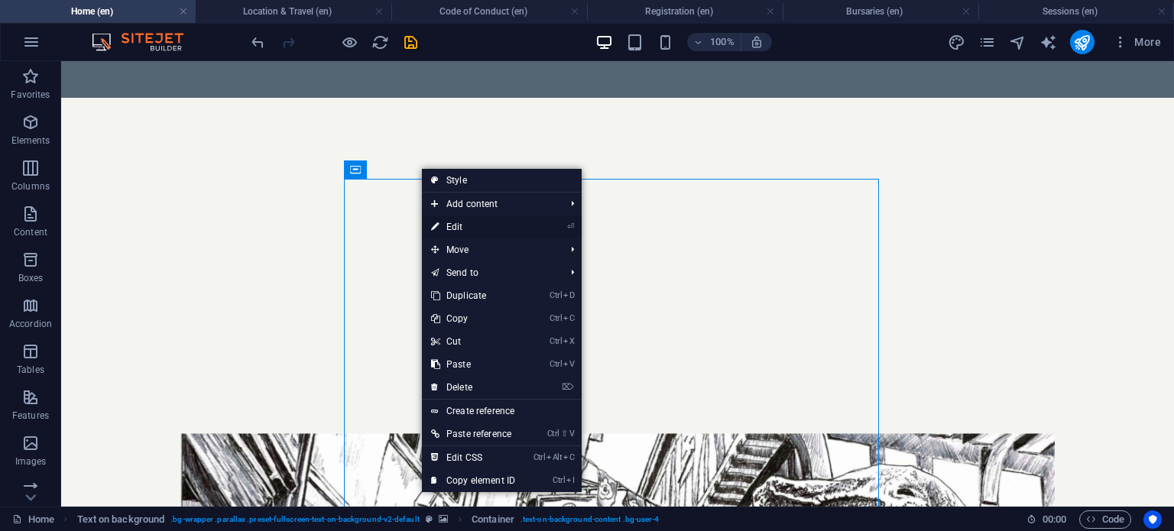
click at [468, 225] on link "⏎ Edit" at bounding box center [473, 226] width 102 height 23
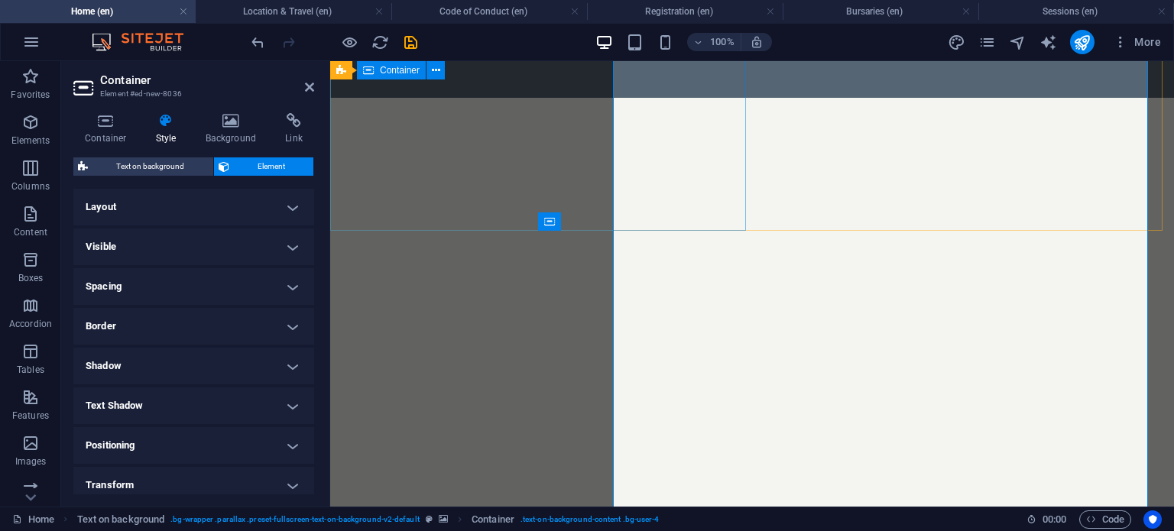
scroll to position [1846, 0]
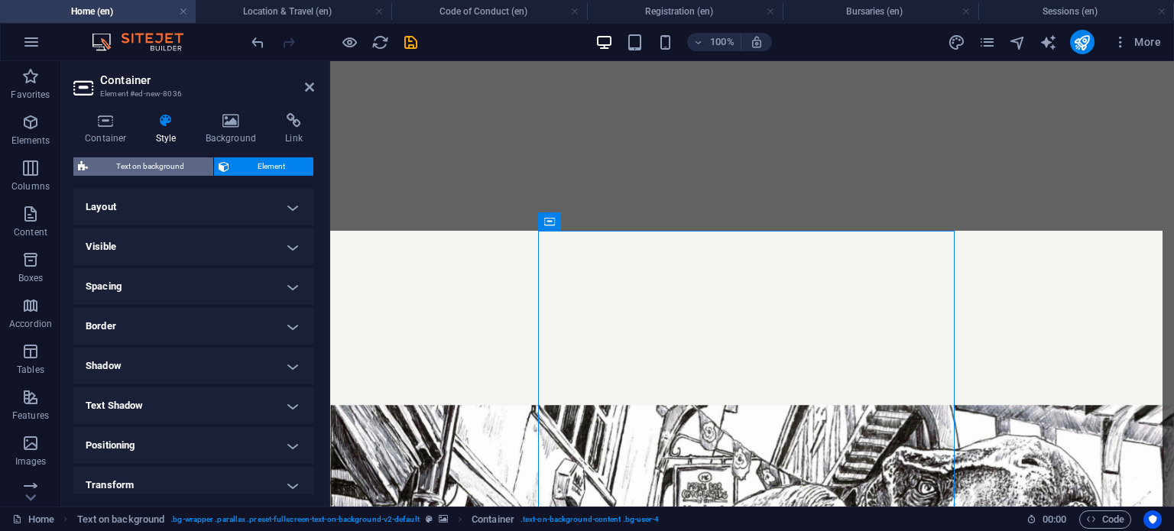
click at [153, 168] on span "Text on background" at bounding box center [150, 166] width 116 height 18
select select "%"
select select "rem"
select select "px"
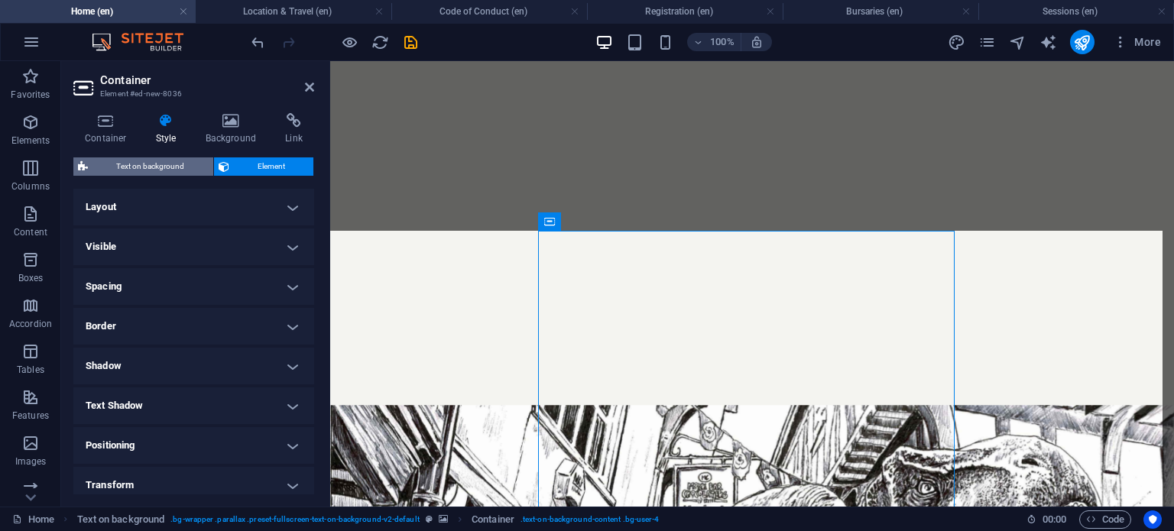
select select "preset-fullscreen-text-on-background-v2-default"
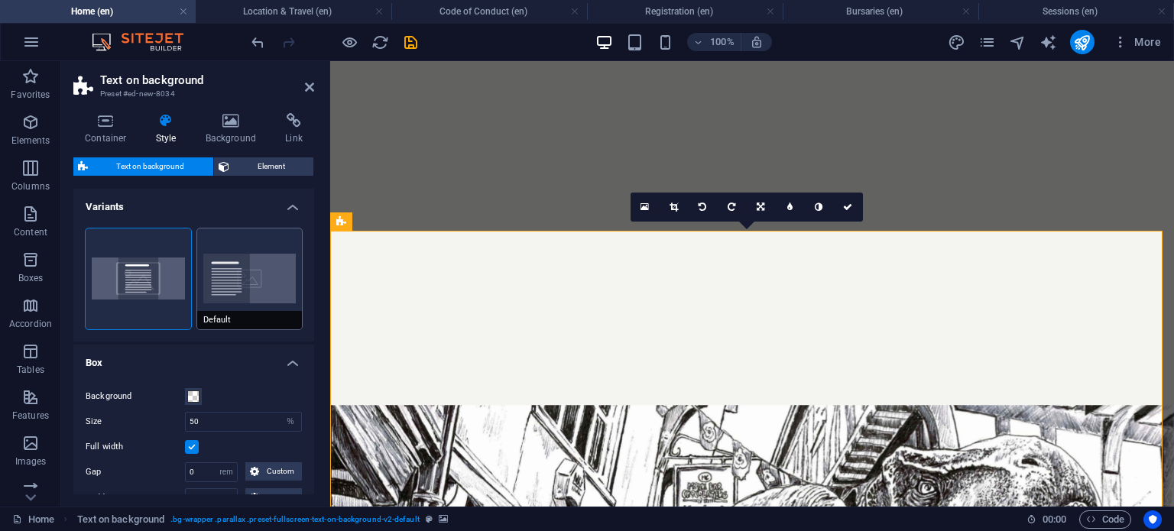
click at [231, 282] on button "Default" at bounding box center [249, 278] width 105 height 101
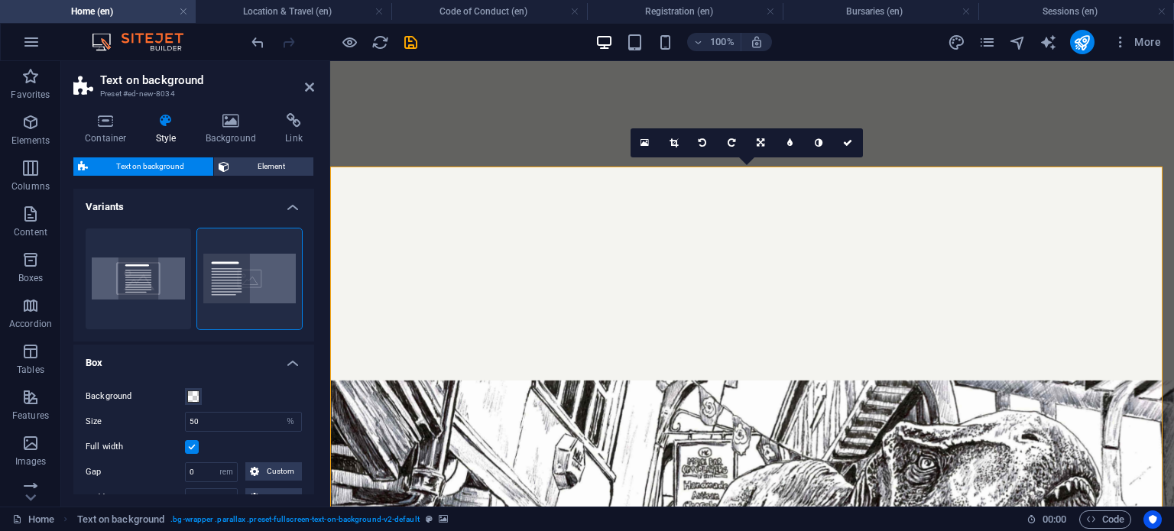
scroll to position [1894, 0]
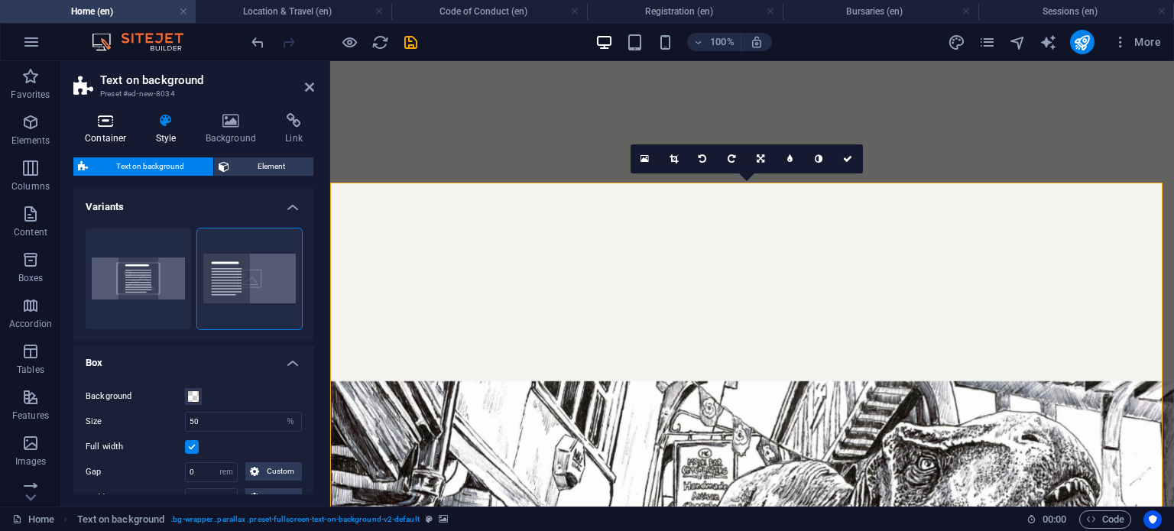
click at [126, 117] on icon at bounding box center [105, 120] width 65 height 15
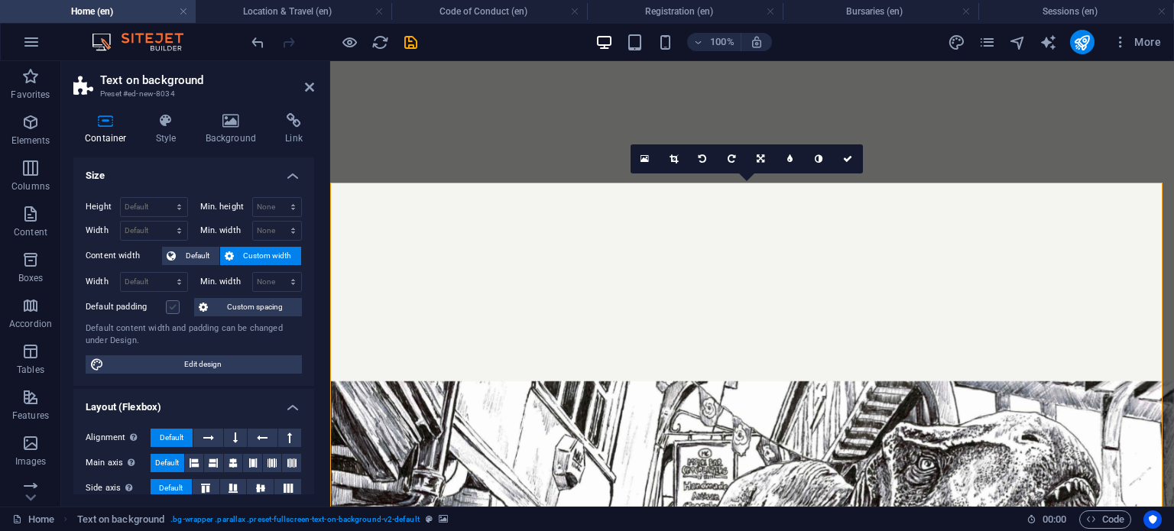
click at [173, 309] on label at bounding box center [173, 307] width 14 height 14
click at [0, 0] on input "Default padding" at bounding box center [0, 0] width 0 height 0
click at [173, 309] on label at bounding box center [173, 307] width 14 height 14
click at [0, 0] on input "Default padding" at bounding box center [0, 0] width 0 height 0
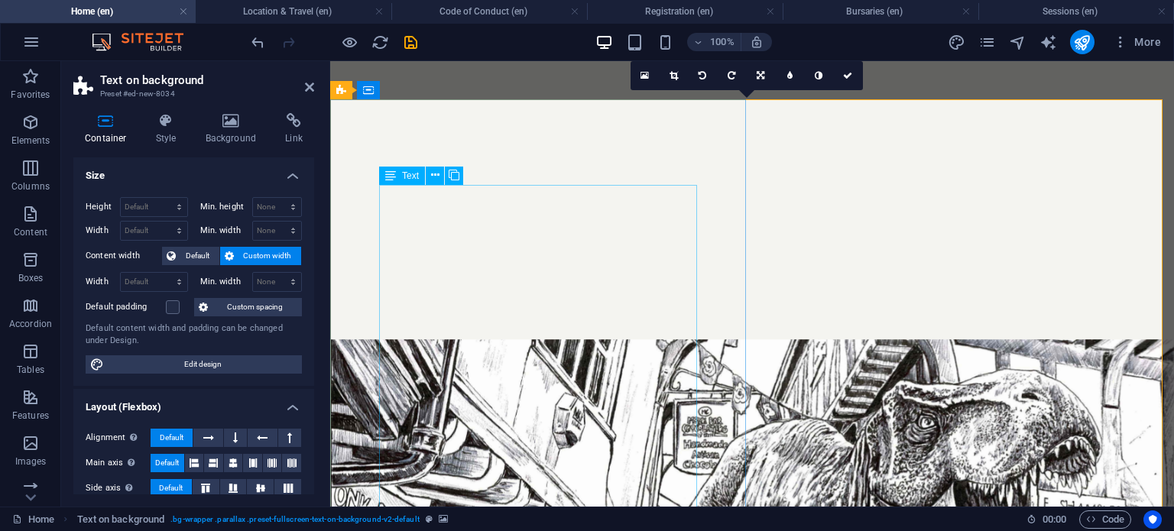
scroll to position [1959, 0]
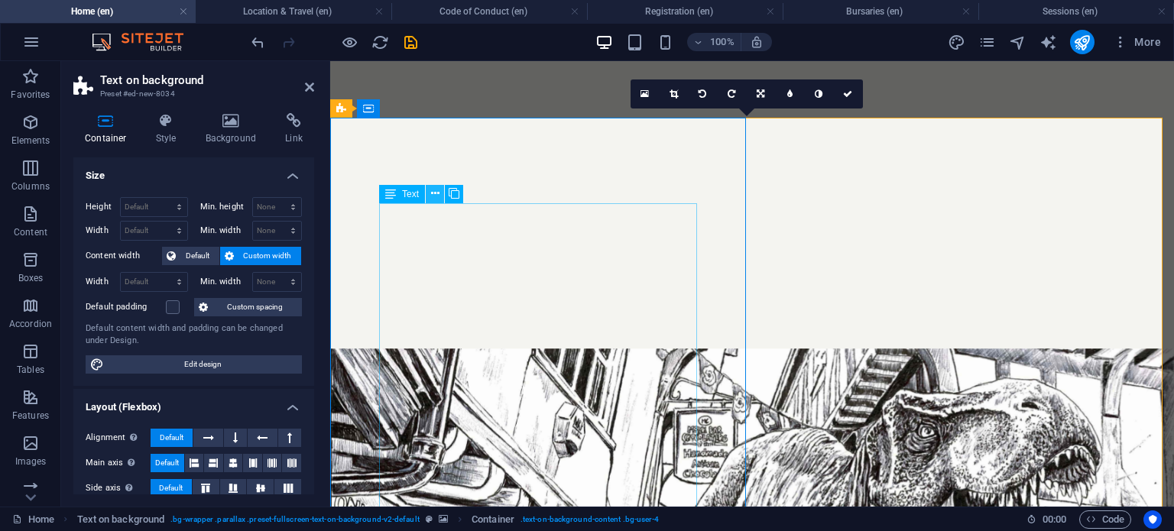
click at [434, 194] on icon at bounding box center [435, 194] width 8 height 16
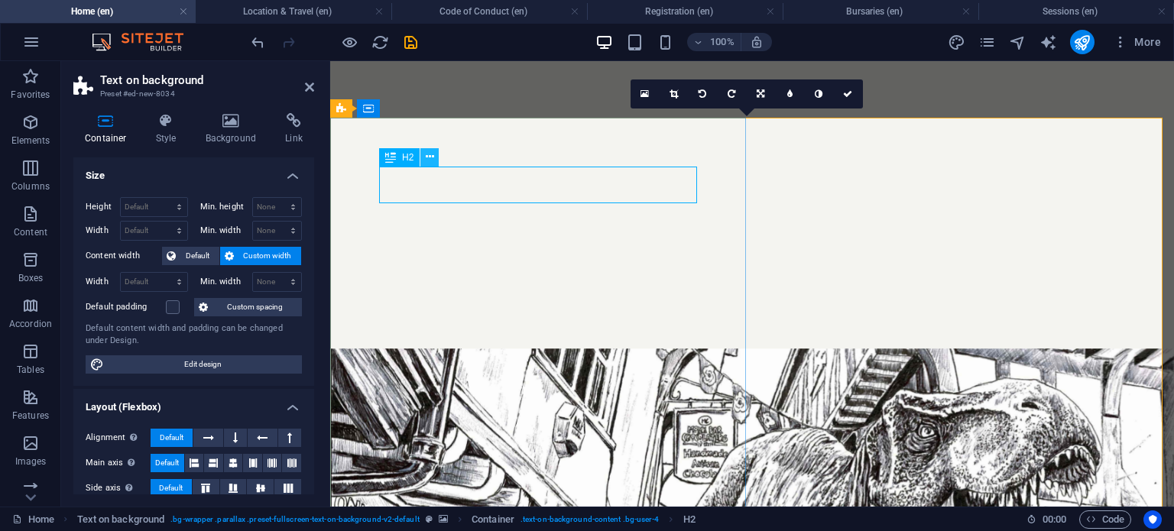
click at [428, 157] on icon at bounding box center [430, 157] width 8 height 16
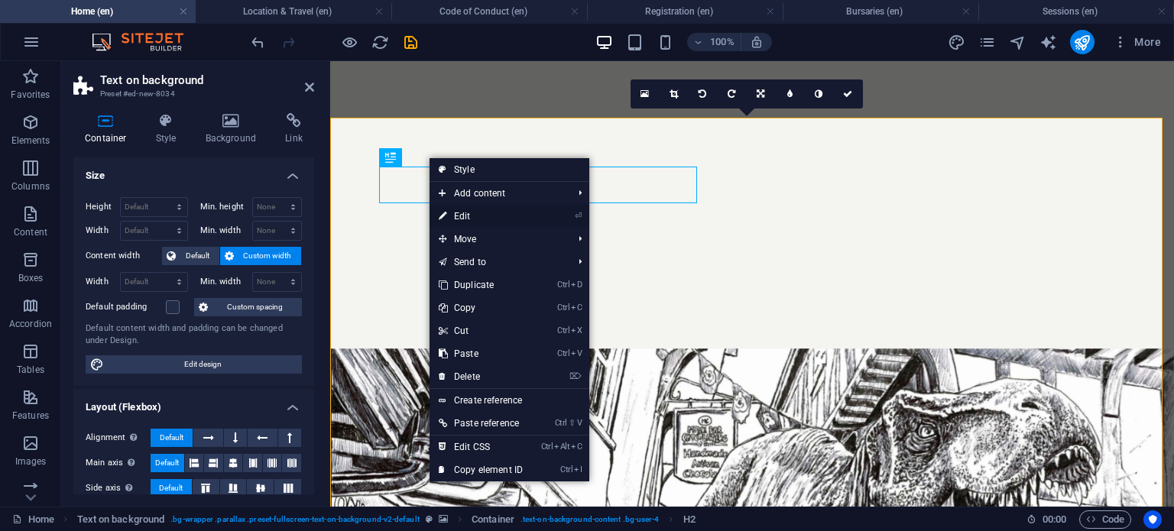
click at [452, 207] on link "⏎ Edit" at bounding box center [480, 216] width 102 height 23
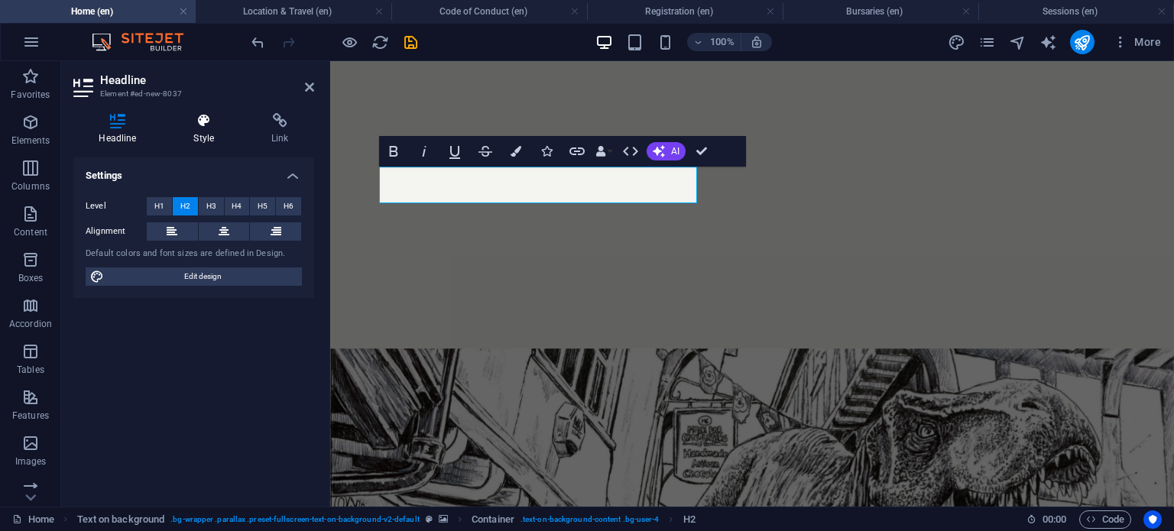
click at [206, 134] on h4 "Style" at bounding box center [207, 129] width 78 height 32
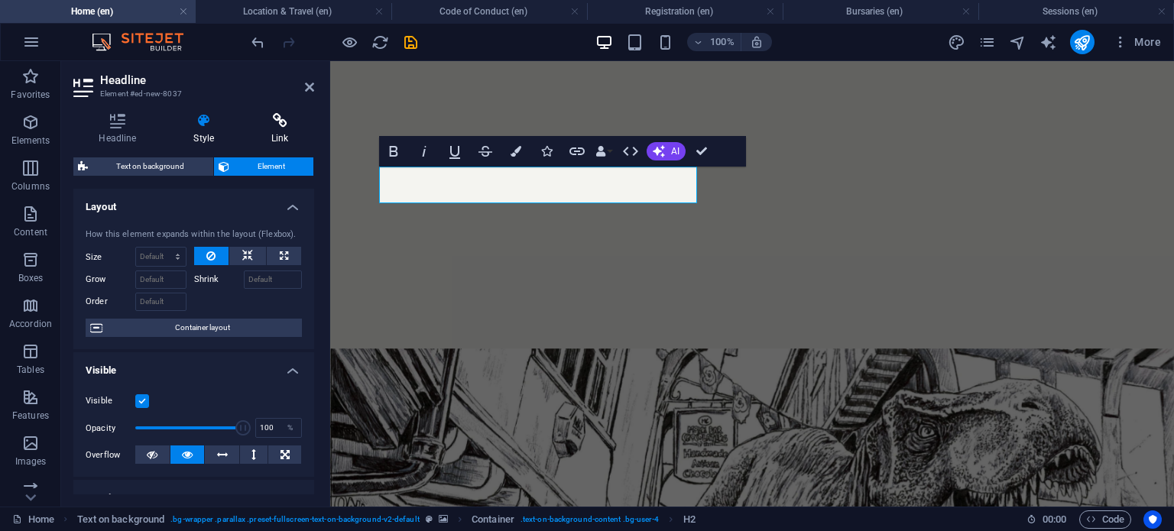
click at [251, 125] on icon at bounding box center [280, 120] width 68 height 15
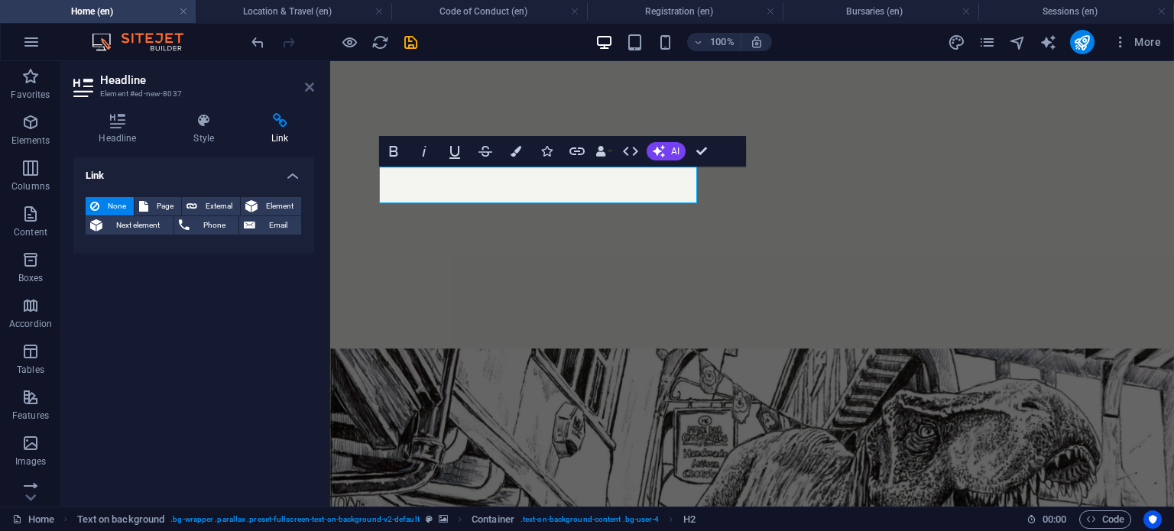
click at [310, 82] on icon at bounding box center [309, 87] width 9 height 12
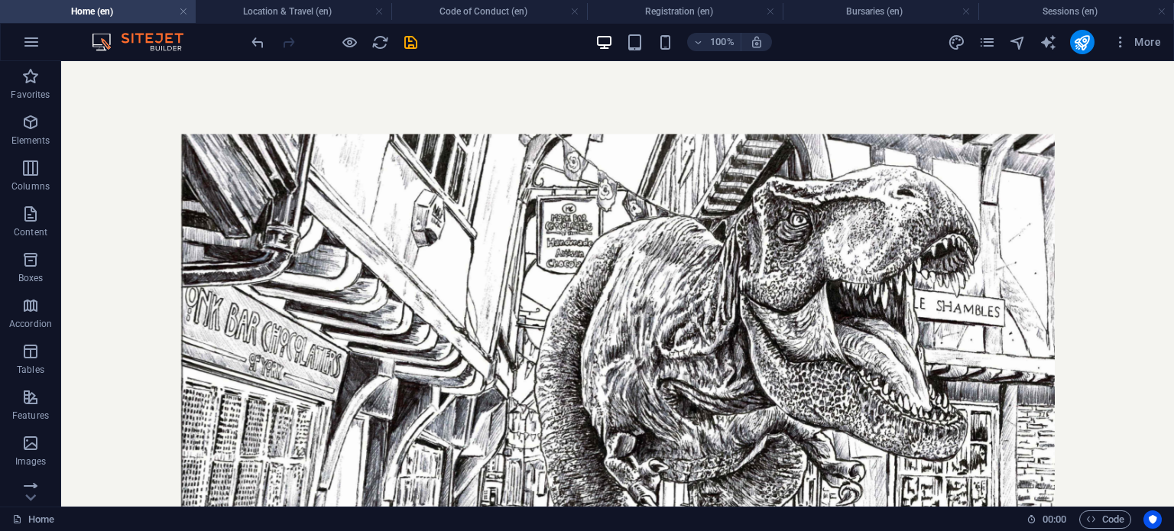
scroll to position [1990, 0]
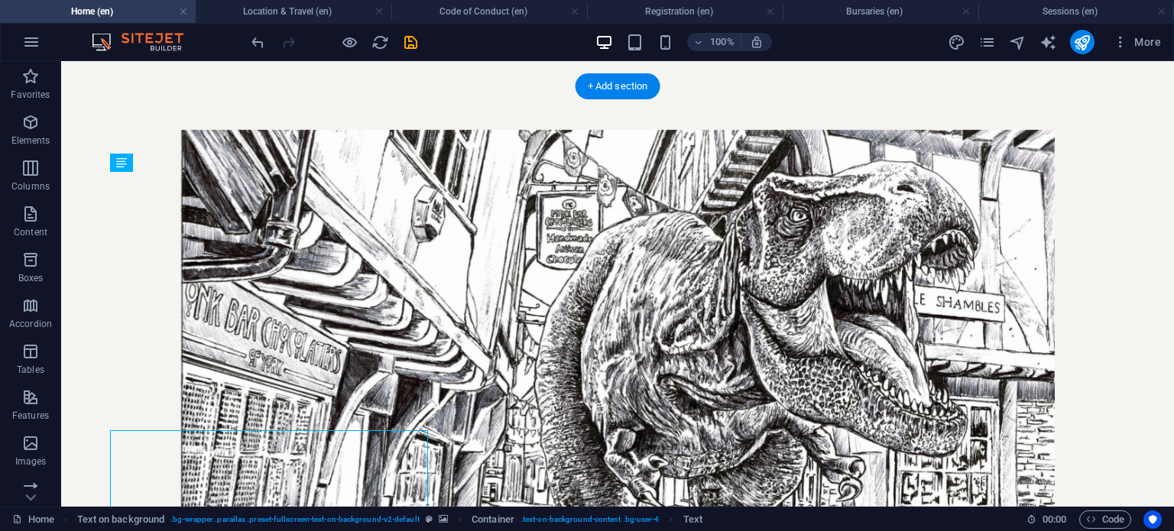
scroll to position [1732, 0]
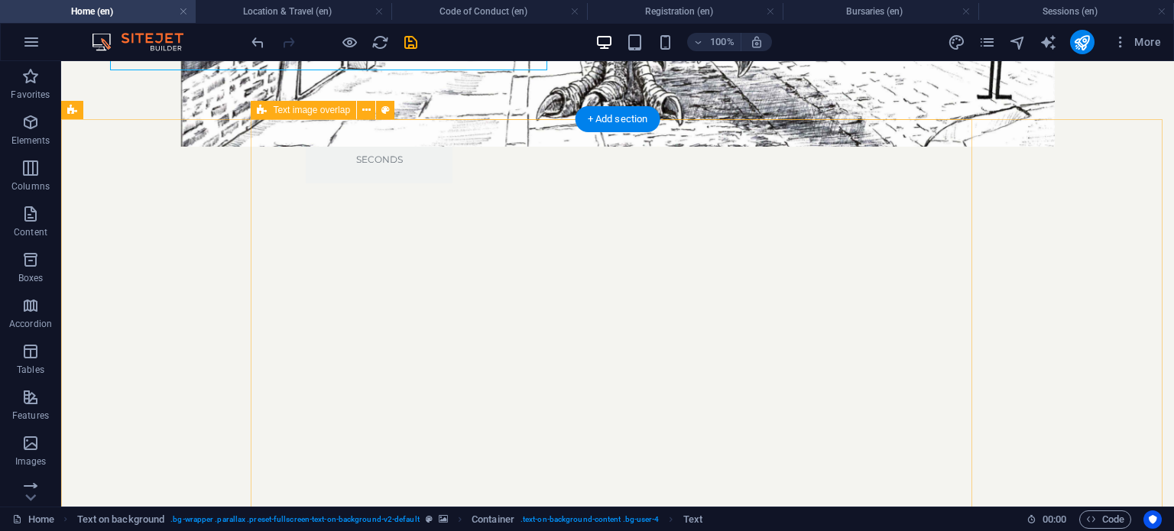
scroll to position [2591, 0]
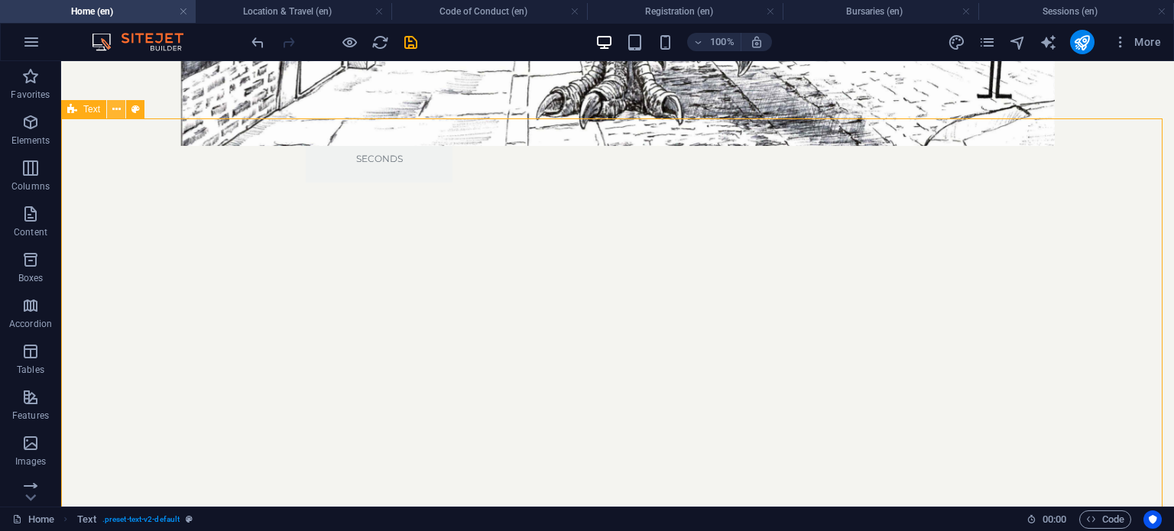
click at [116, 111] on icon at bounding box center [116, 110] width 8 height 16
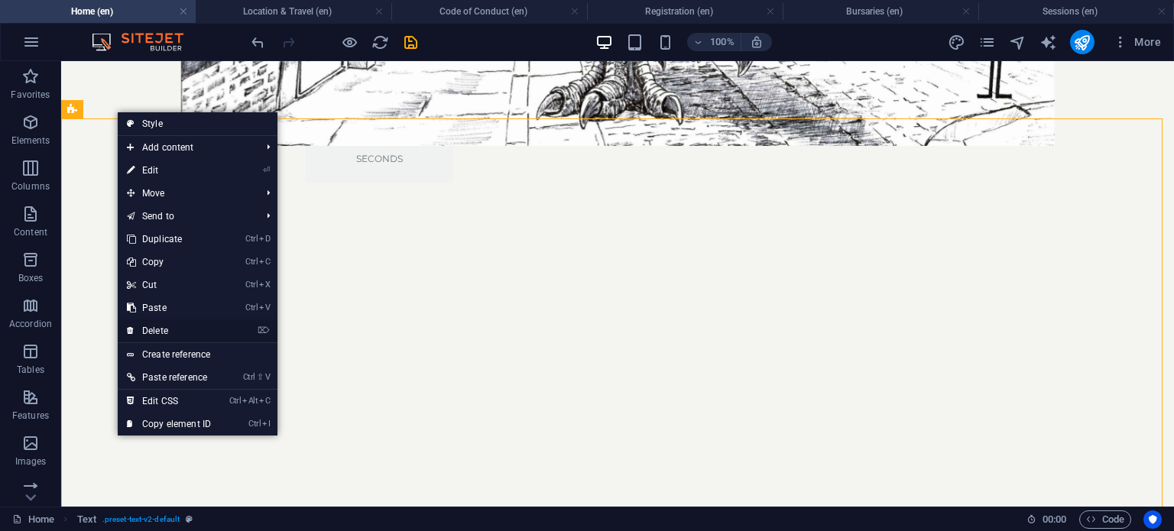
click at [196, 326] on link "⌦ Delete" at bounding box center [169, 330] width 102 height 23
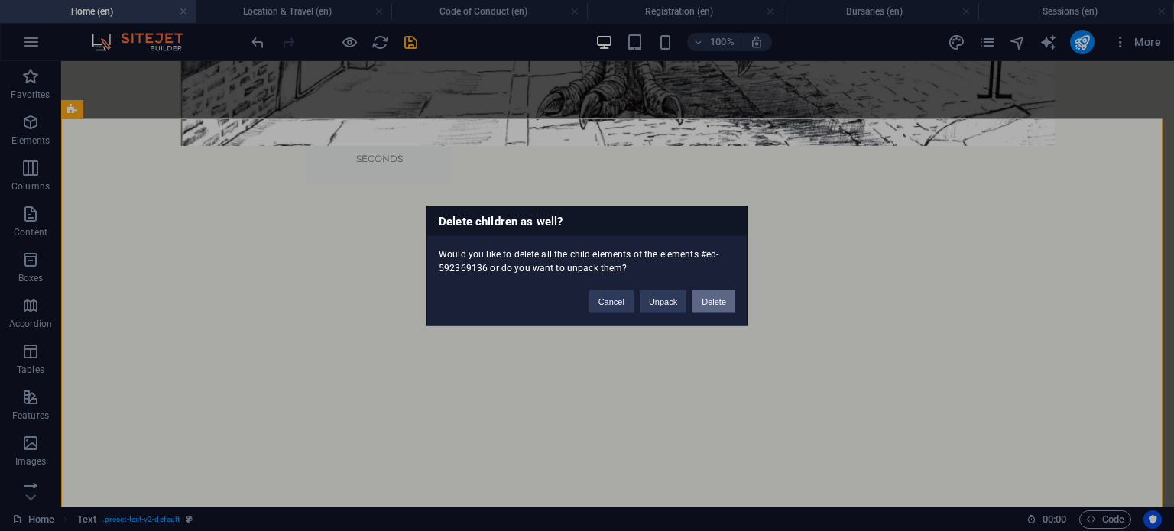
click at [709, 308] on button "Delete" at bounding box center [713, 301] width 43 height 23
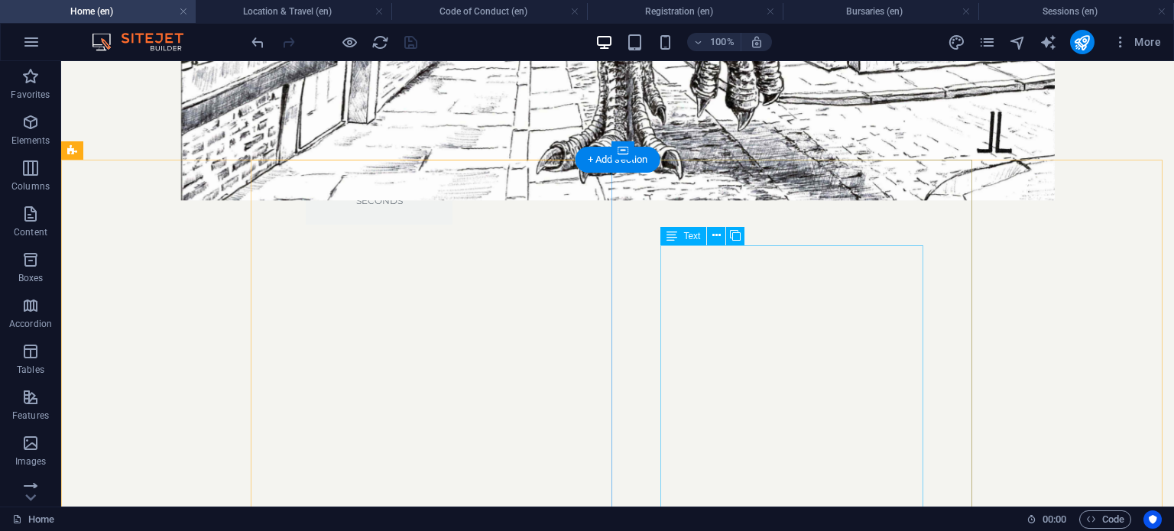
scroll to position [2550, 0]
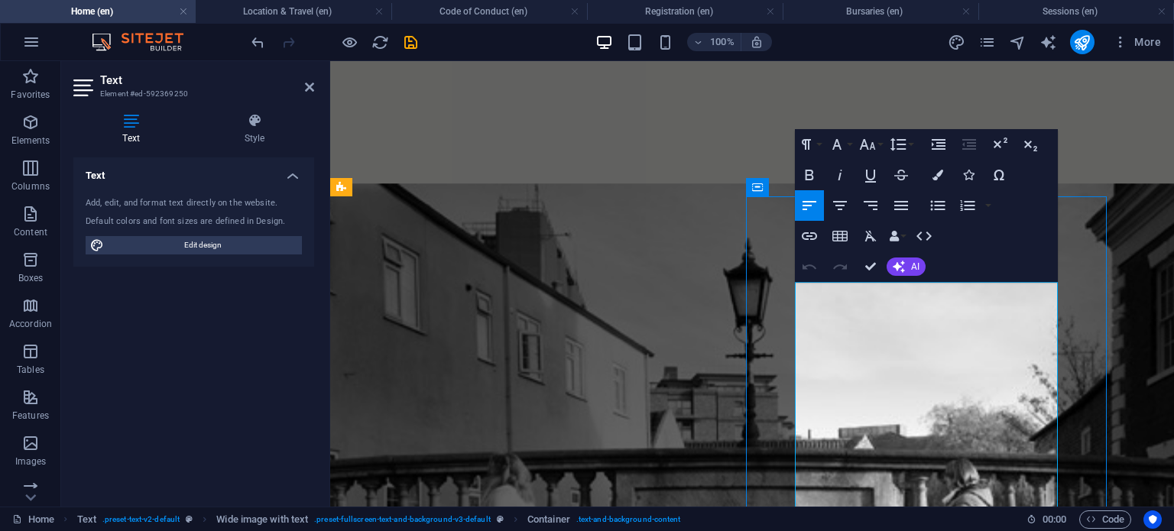
scroll to position [2512, 0]
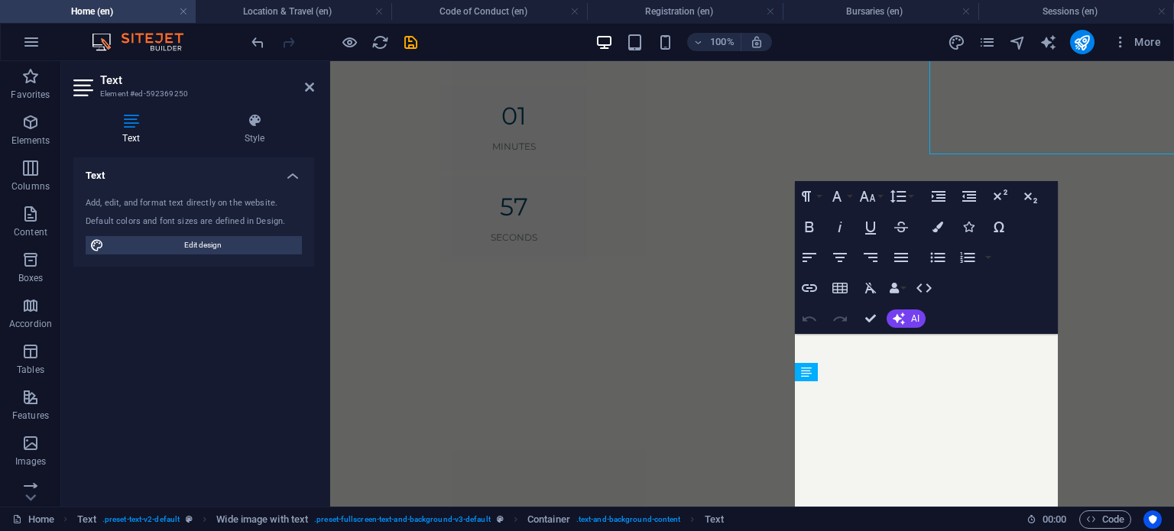
scroll to position [2977, 0]
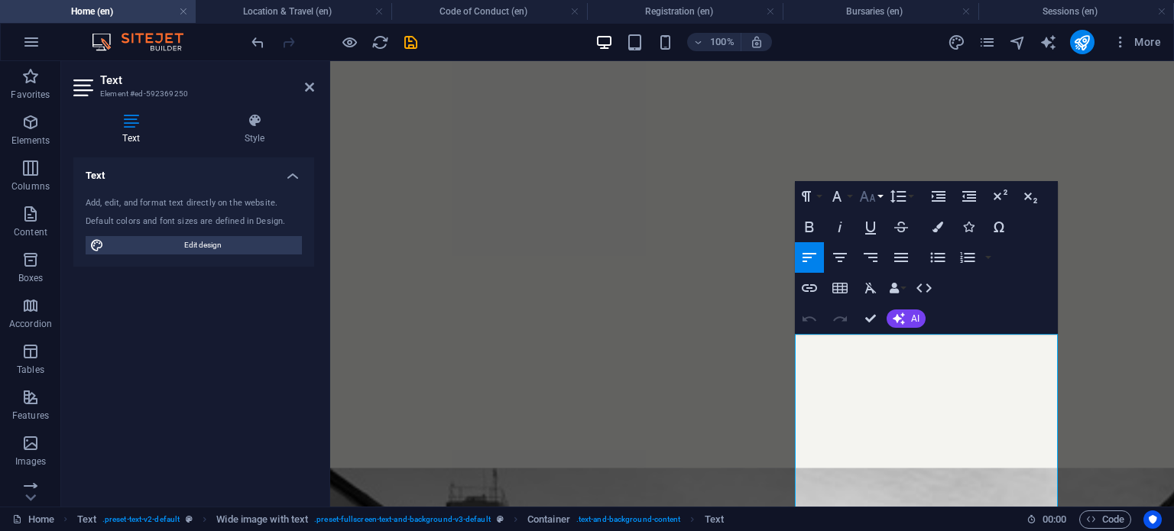
click at [871, 201] on icon "button" at bounding box center [867, 196] width 18 height 18
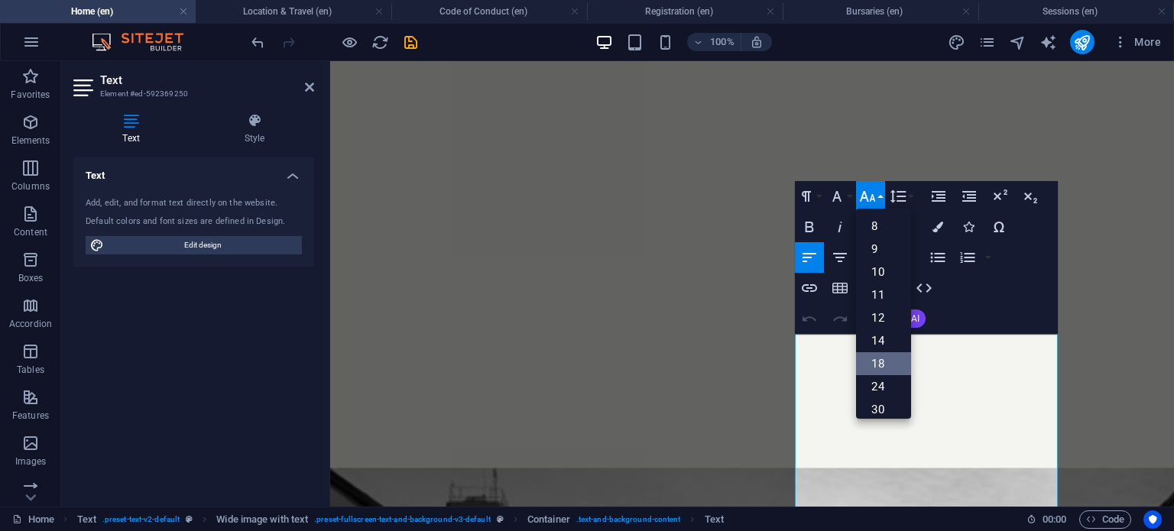
click at [880, 358] on link "18" at bounding box center [883, 363] width 55 height 23
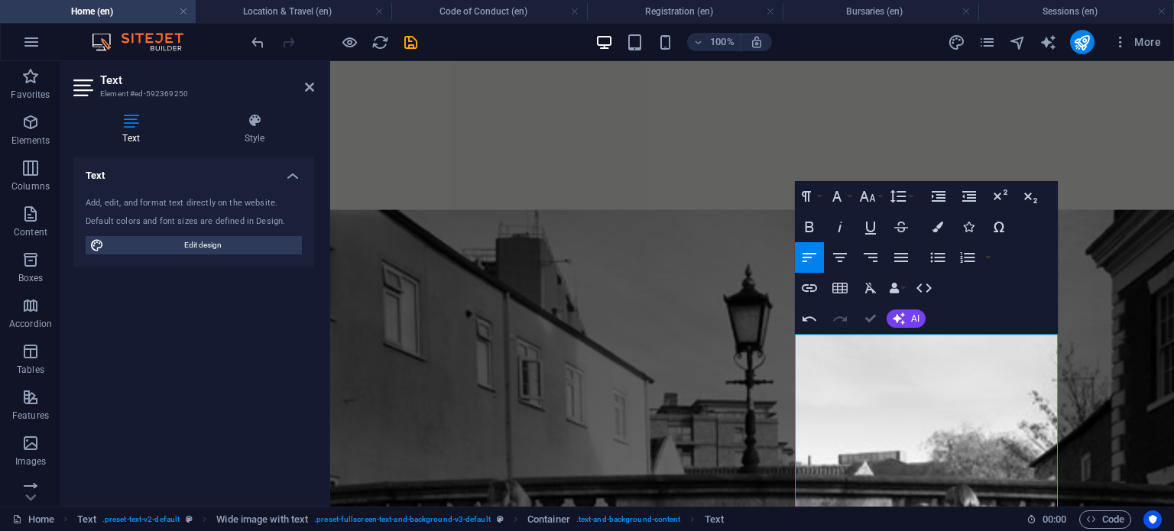
scroll to position [2461, 0]
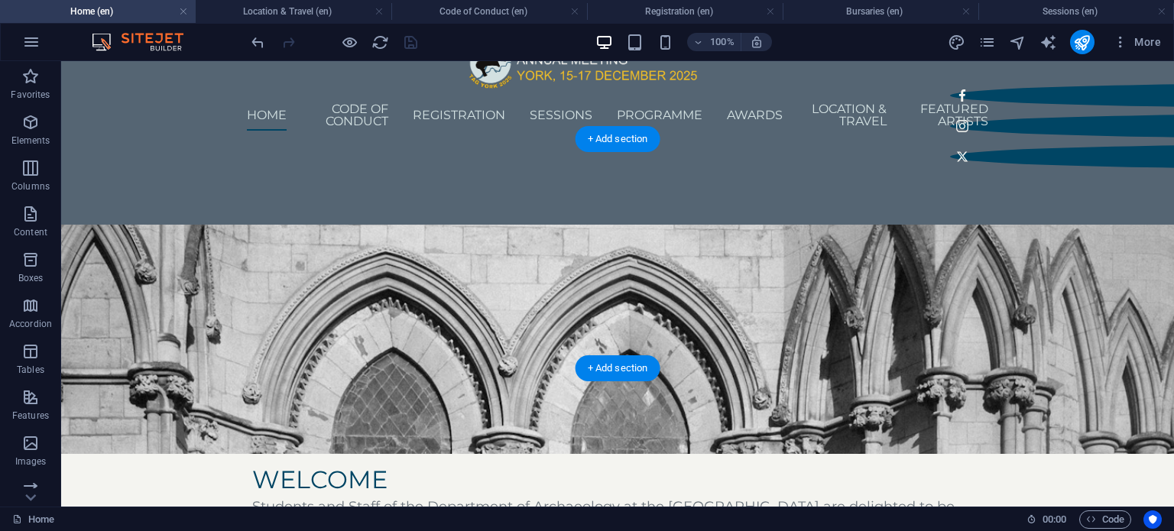
scroll to position [0, 0]
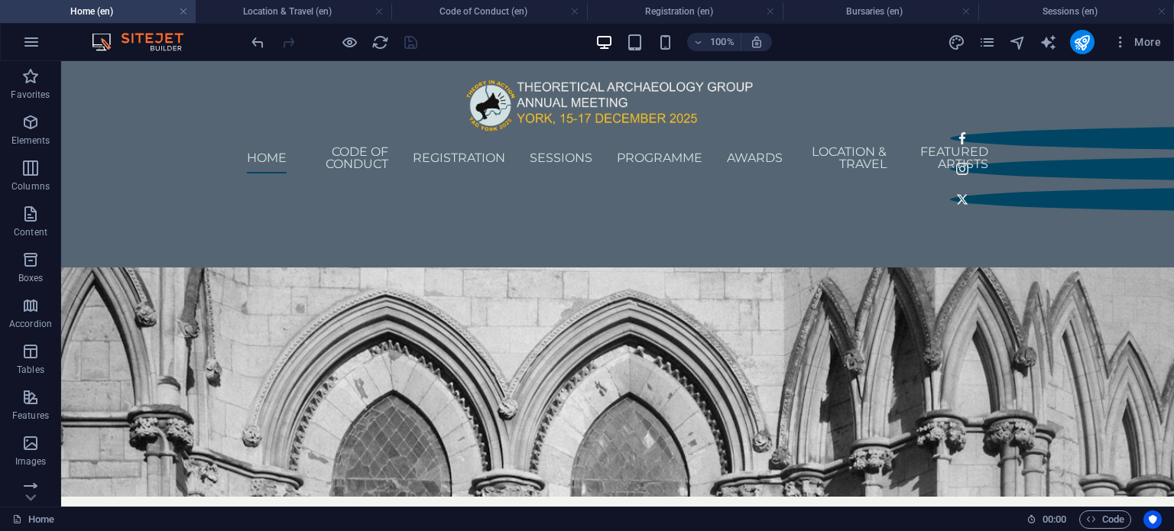
click at [358, 45] on div at bounding box center [333, 42] width 171 height 24
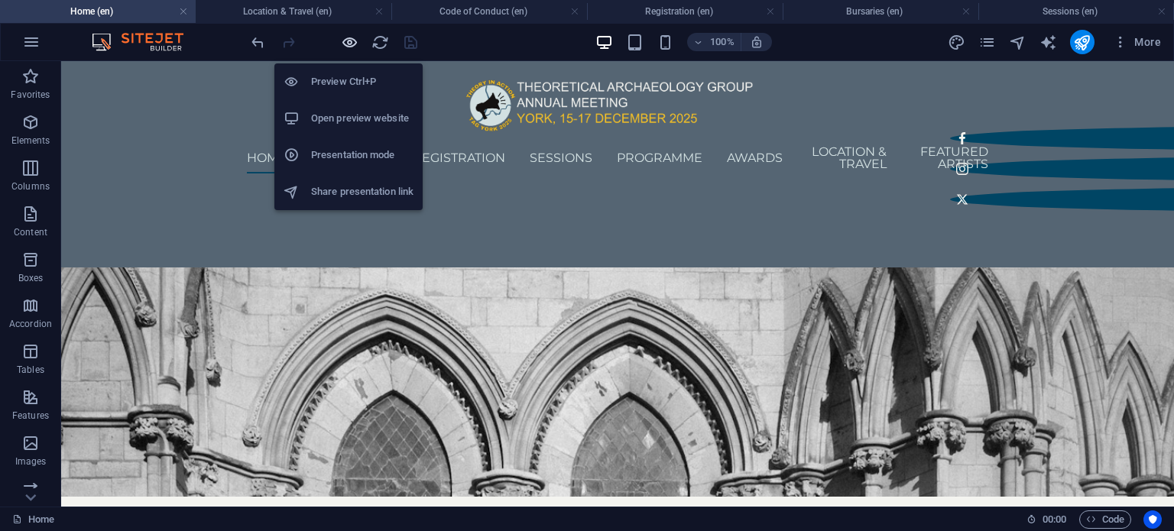
click at [350, 43] on icon "button" at bounding box center [350, 43] width 18 height 18
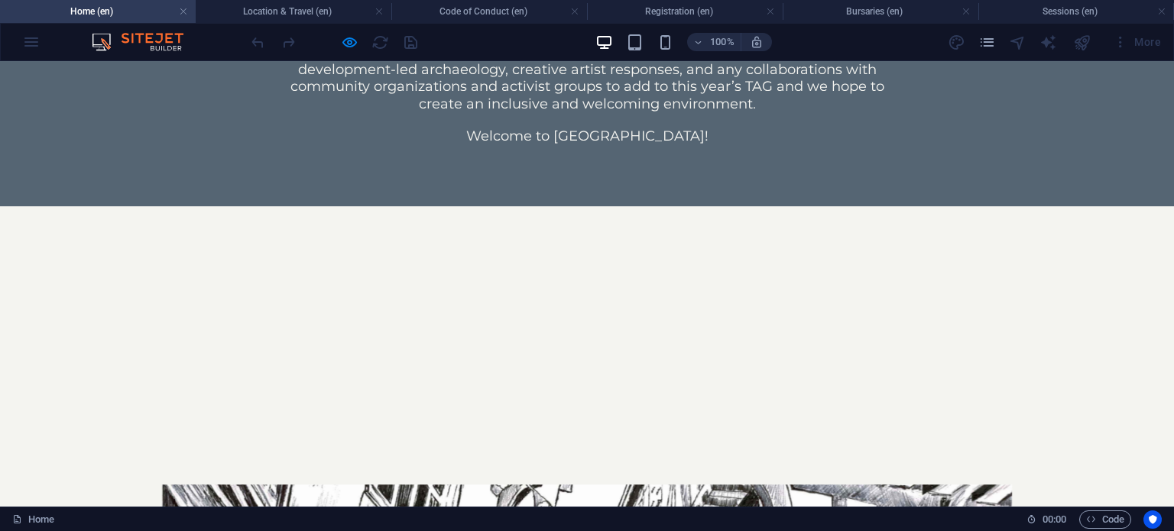
scroll to position [1525, 0]
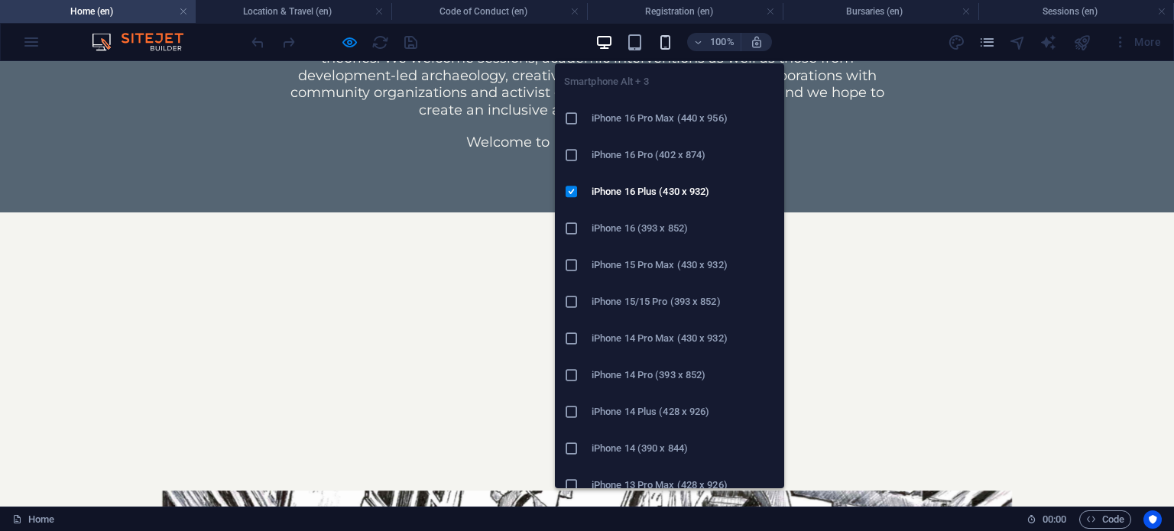
click at [662, 42] on icon "button" at bounding box center [665, 43] width 18 height 18
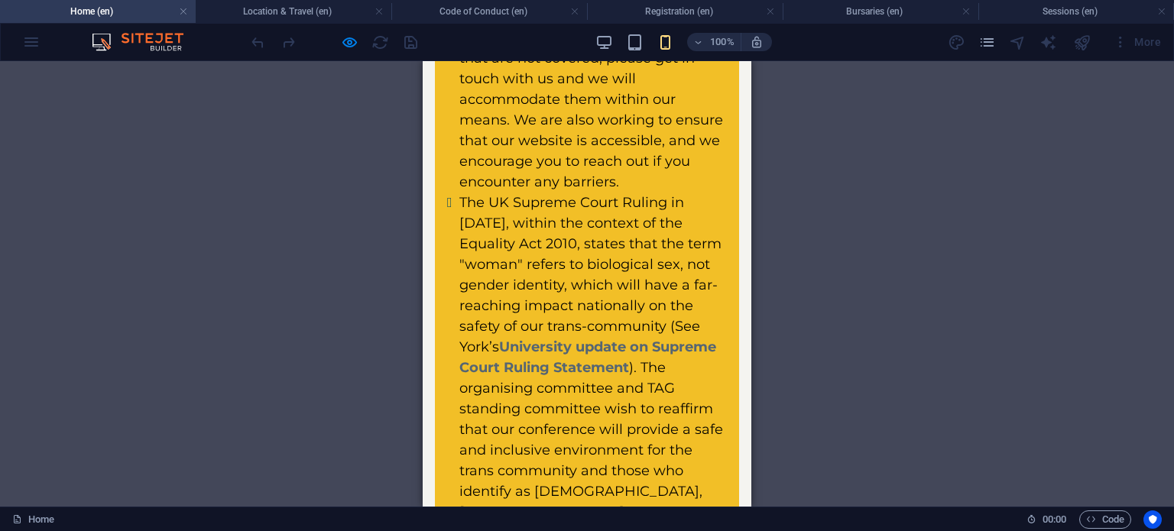
scroll to position [5471, 0]
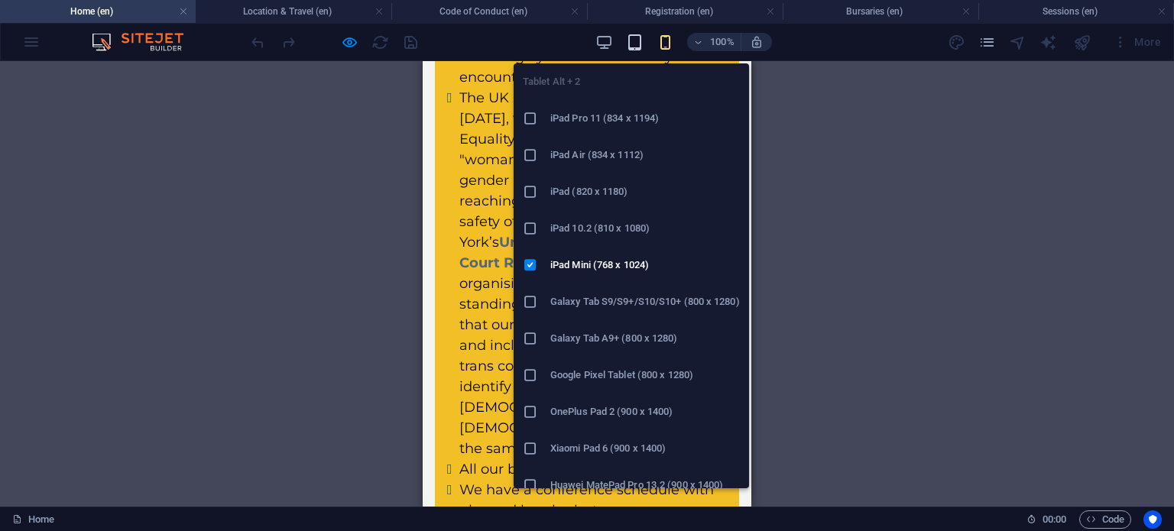
click at [640, 44] on icon "button" at bounding box center [635, 43] width 18 height 18
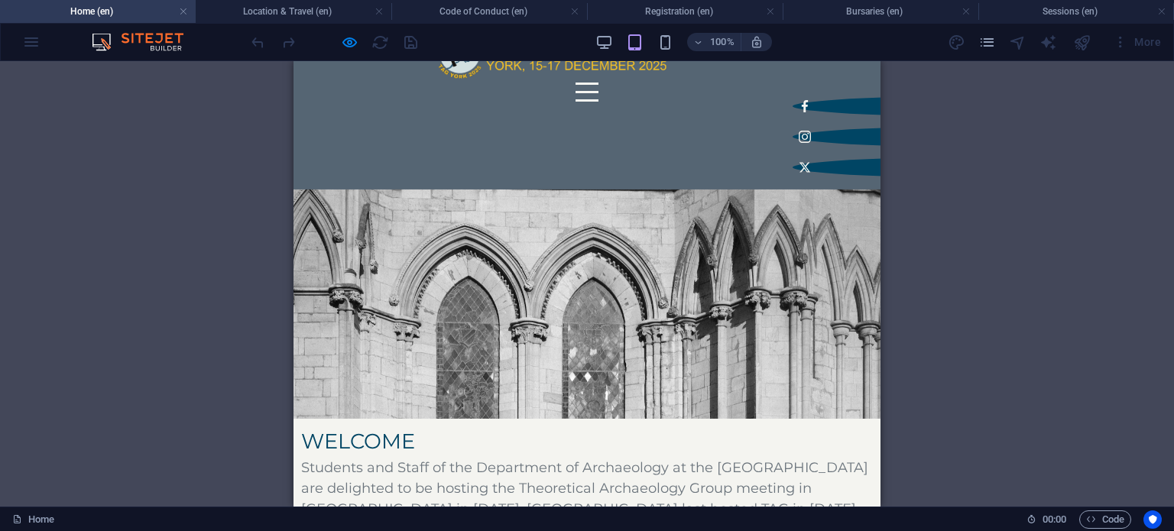
scroll to position [0, 0]
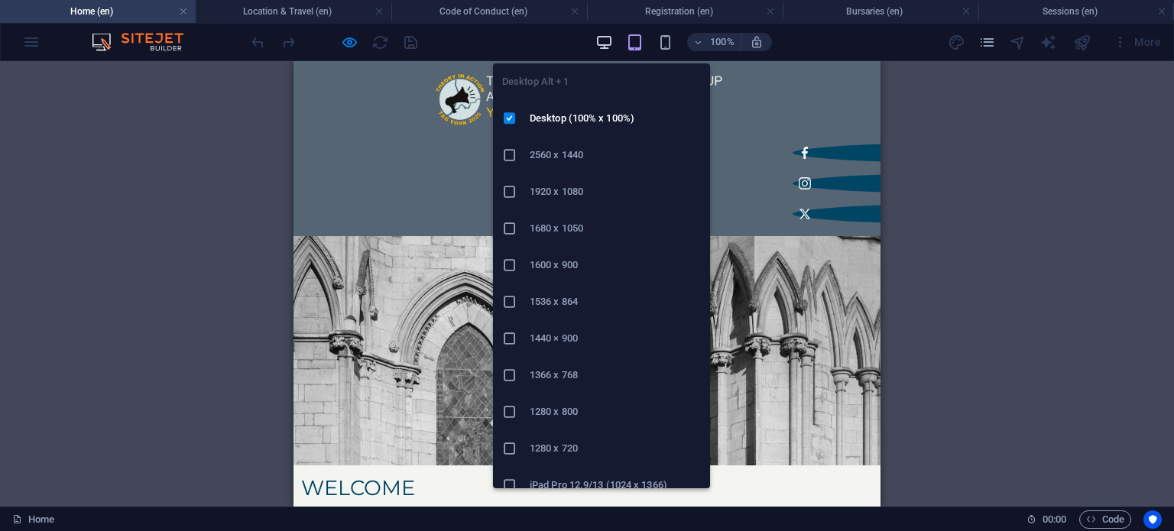
click at [597, 44] on icon "button" at bounding box center [604, 43] width 18 height 18
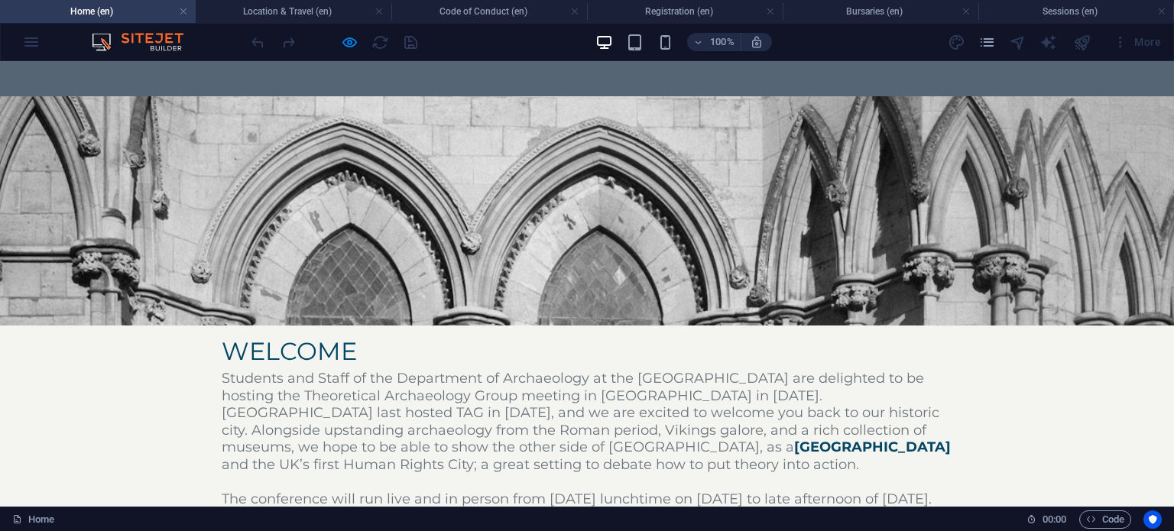
scroll to position [154, 0]
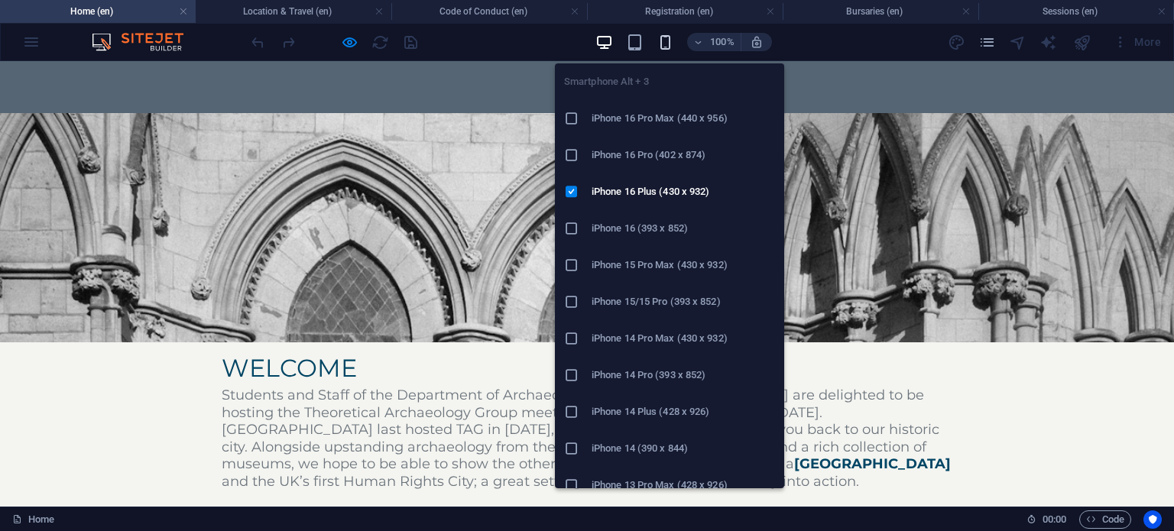
click at [668, 44] on icon "button" at bounding box center [665, 43] width 18 height 18
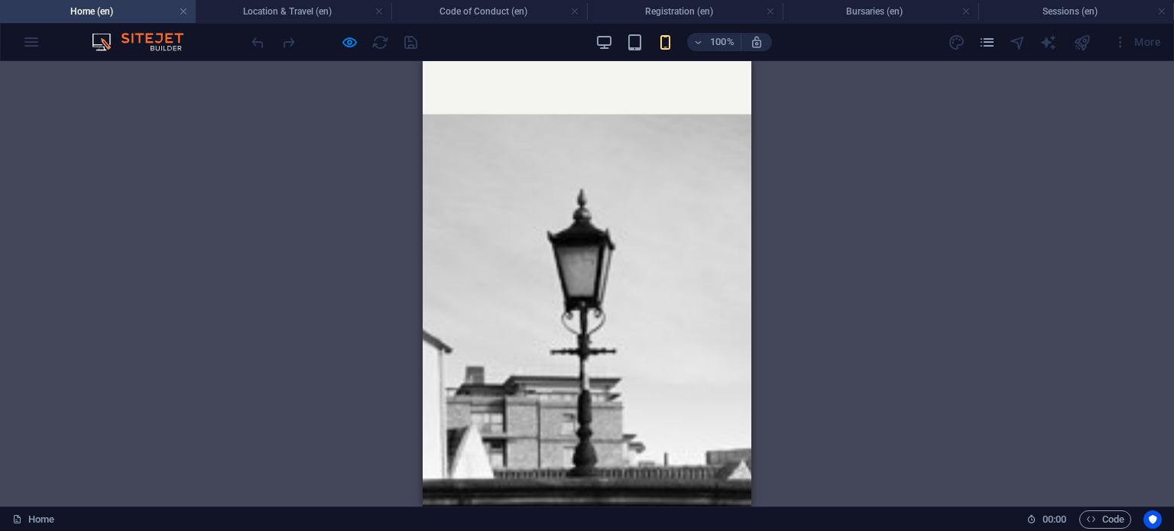
scroll to position [4223, 0]
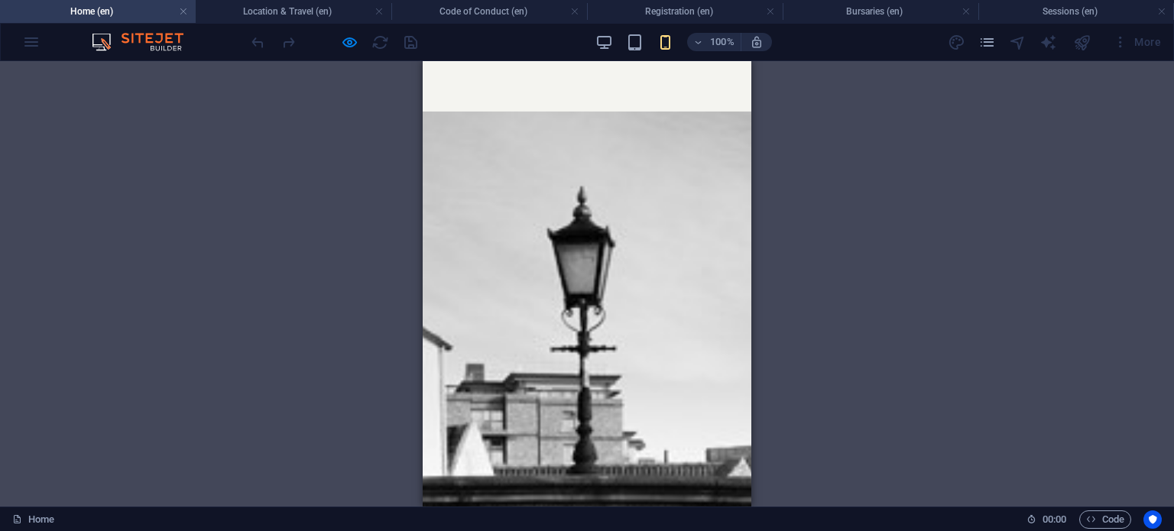
click at [614, 37] on div "100%" at bounding box center [683, 42] width 176 height 24
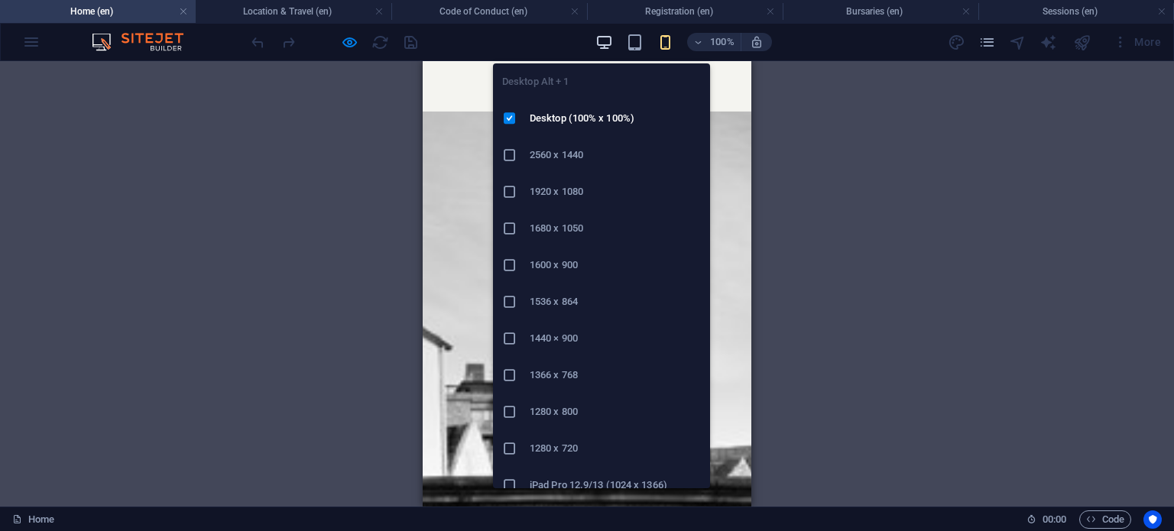
click at [608, 39] on icon "button" at bounding box center [604, 43] width 18 height 18
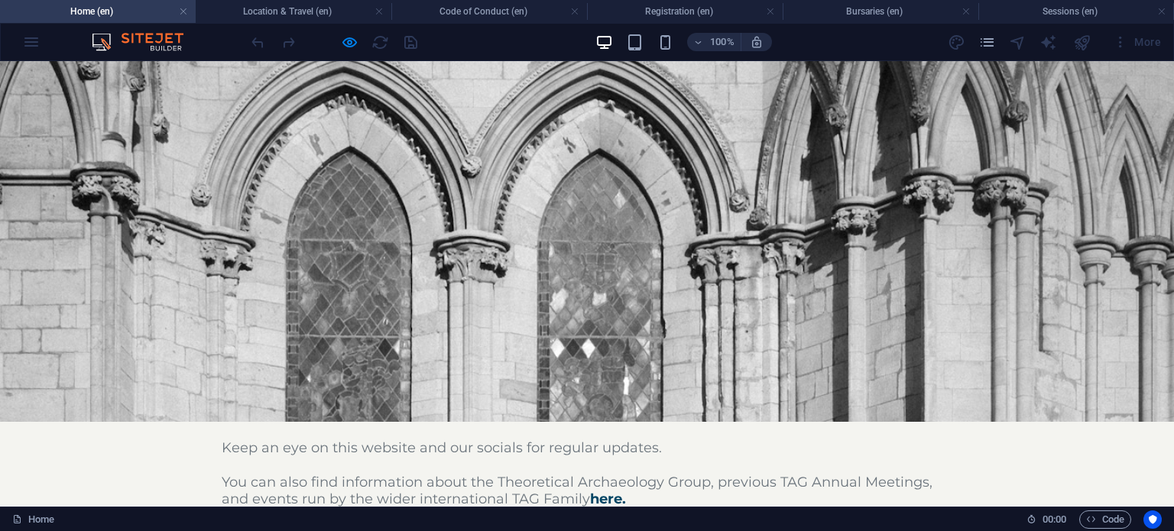
scroll to position [0, 0]
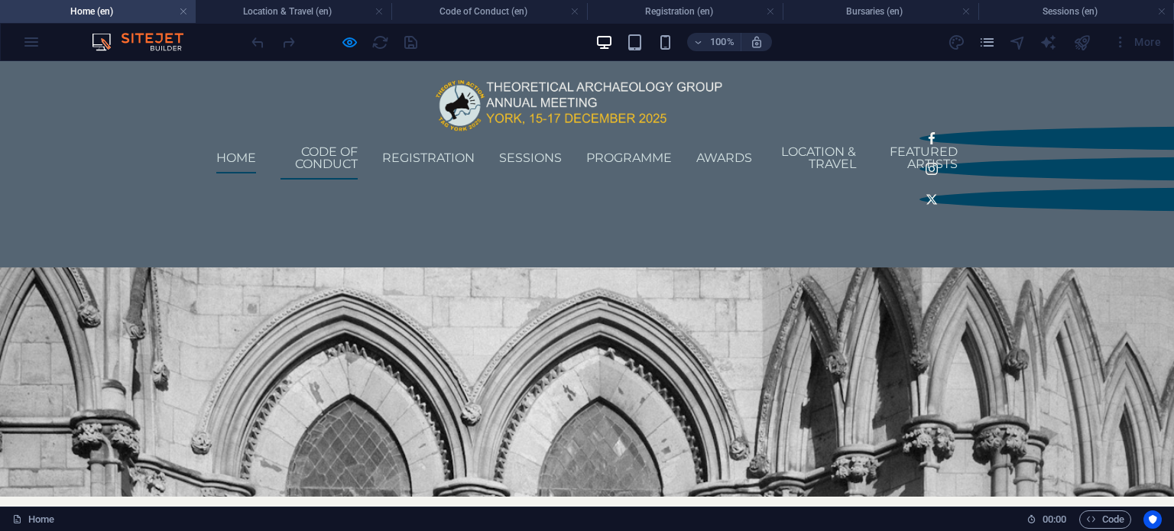
click at [355, 147] on link "Code of Conduct" at bounding box center [318, 158] width 77 height 43
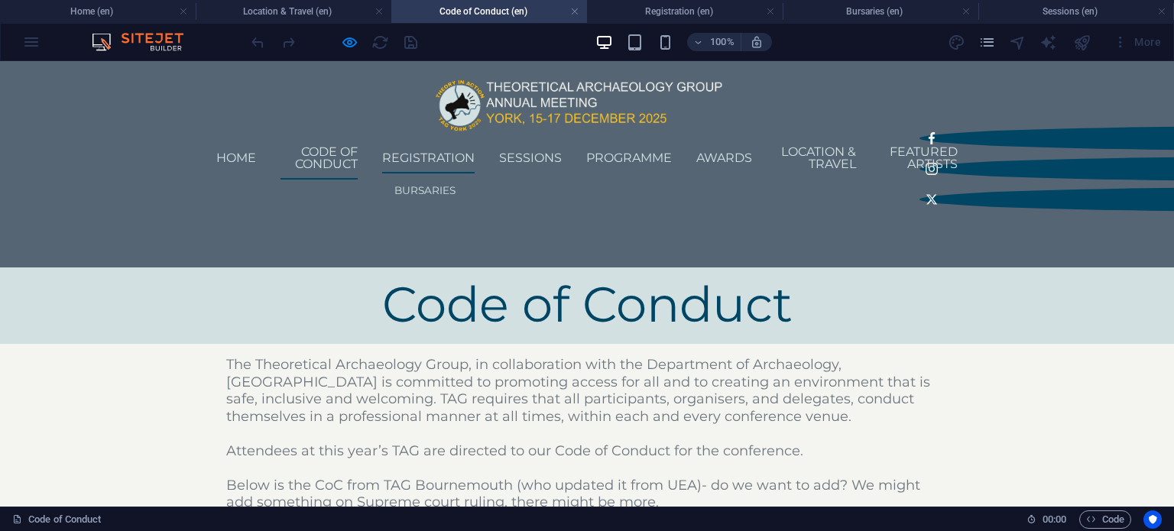
click at [452, 153] on link "Registration" at bounding box center [428, 158] width 92 height 31
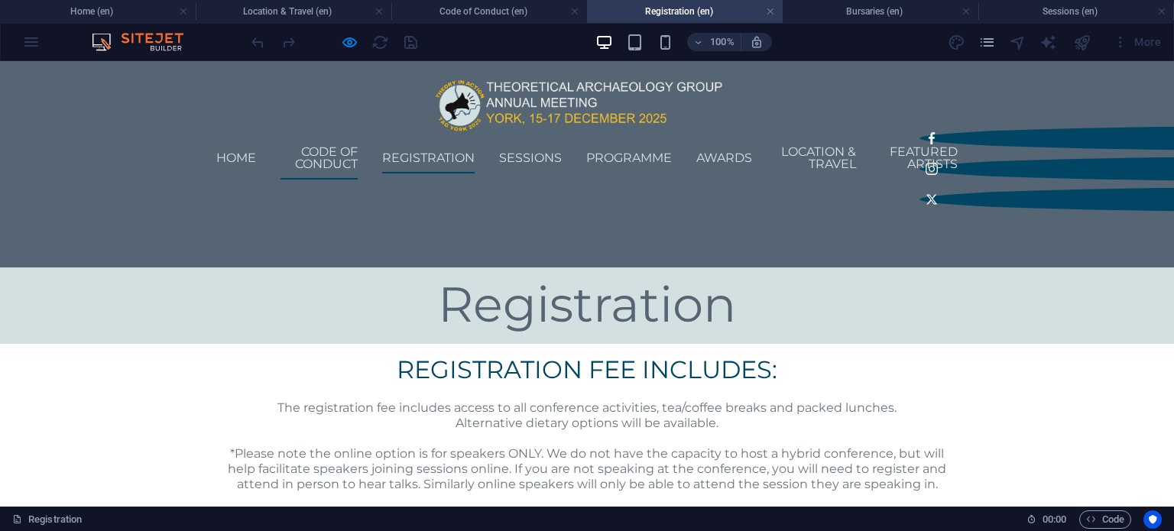
click at [358, 141] on link "Code of Conduct" at bounding box center [318, 158] width 77 height 43
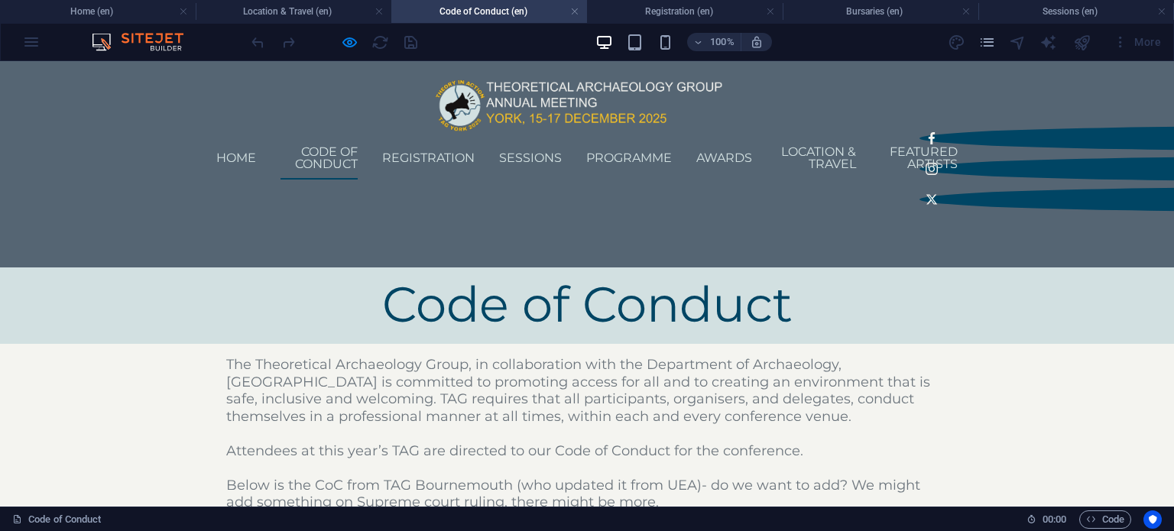
click at [475, 136] on h1 at bounding box center [586, 99] width 741 height 73
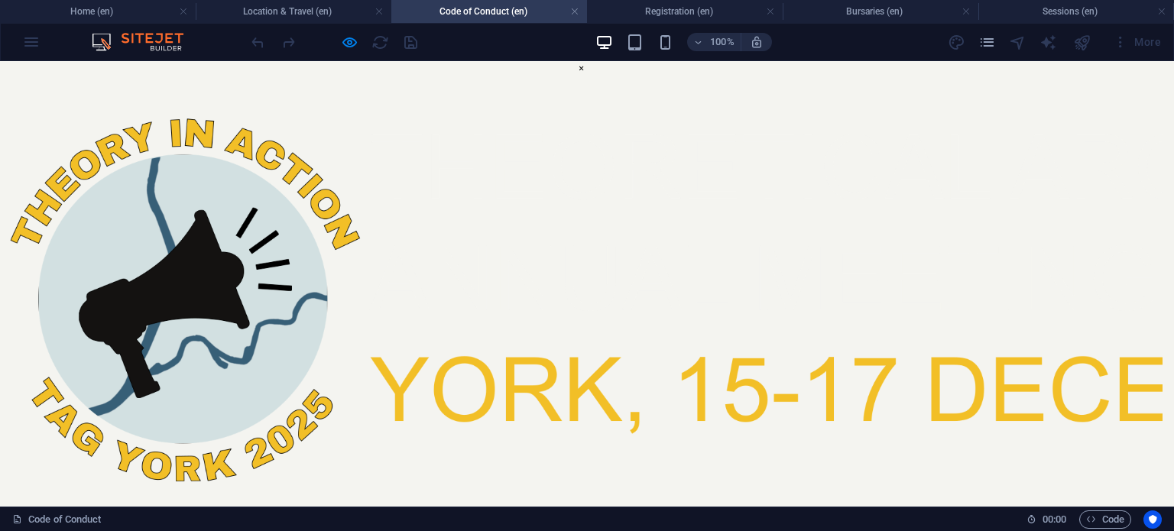
click at [630, 412] on img at bounding box center [1085, 293] width 2171 height 434
click at [584, 76] on button "×" at bounding box center [581, 68] width 7 height 15
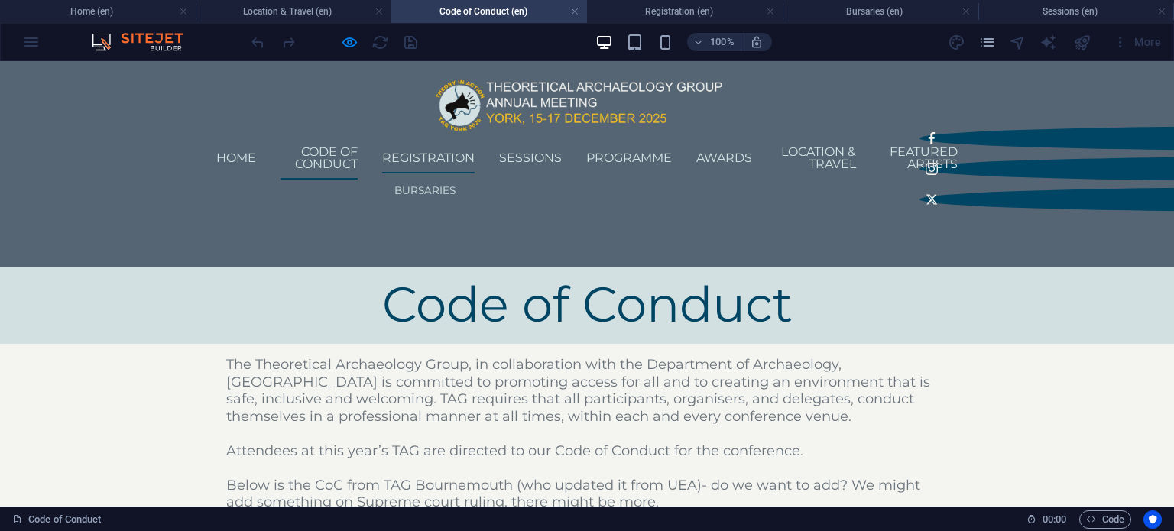
click at [471, 157] on link "Registration" at bounding box center [428, 158] width 92 height 31
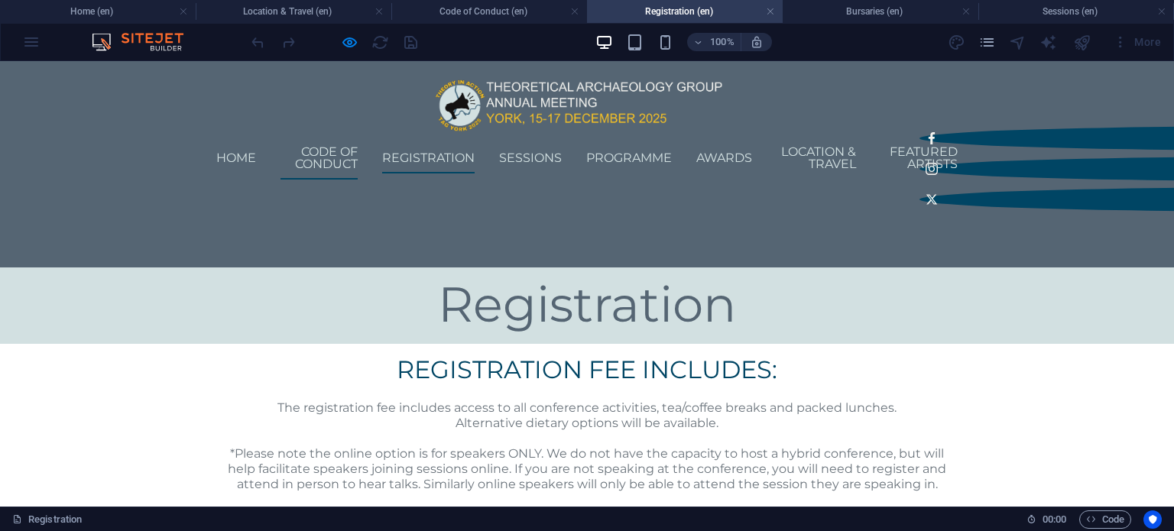
click at [358, 150] on link "Code of Conduct" at bounding box center [318, 158] width 77 height 43
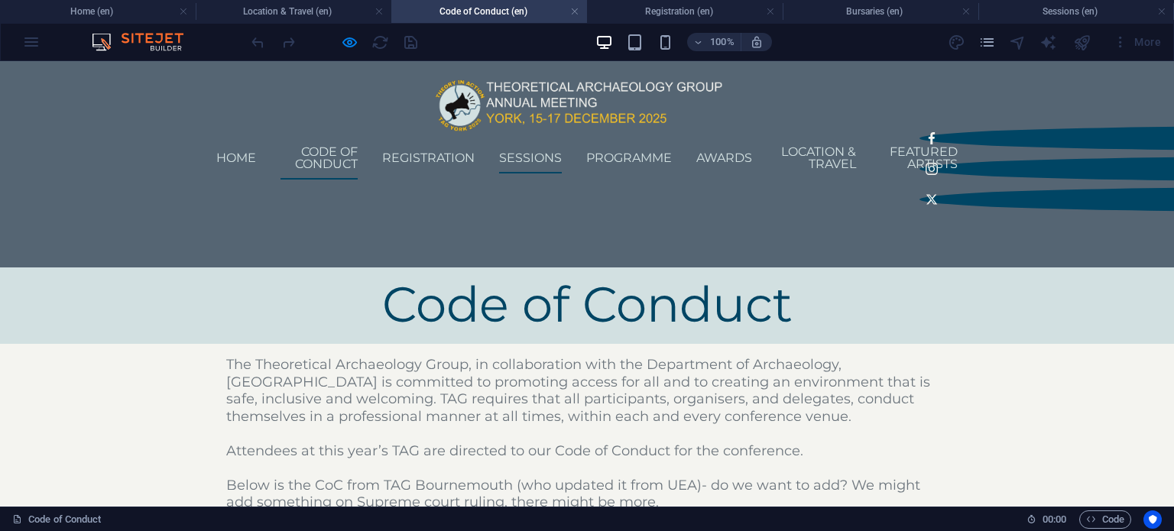
click at [562, 144] on link "Sessions" at bounding box center [530, 158] width 63 height 31
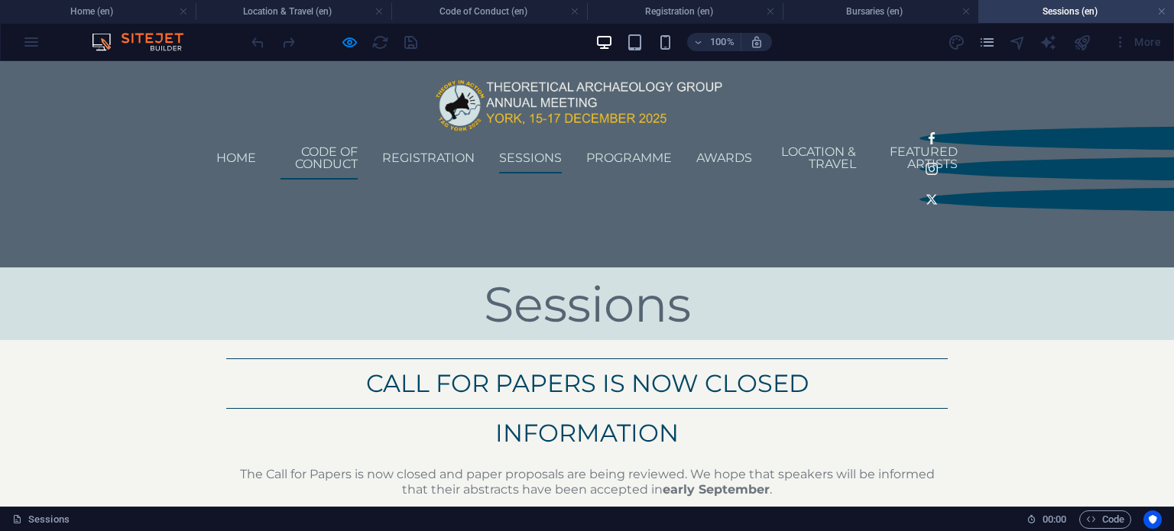
click at [358, 146] on link "Code of Conduct" at bounding box center [318, 158] width 77 height 43
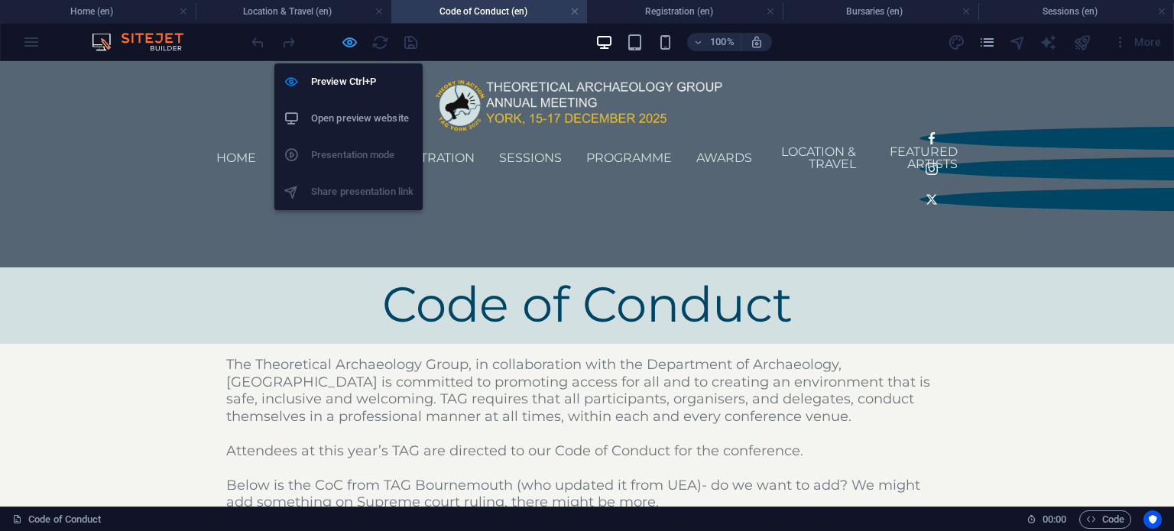
click at [342, 48] on icon "button" at bounding box center [350, 43] width 18 height 18
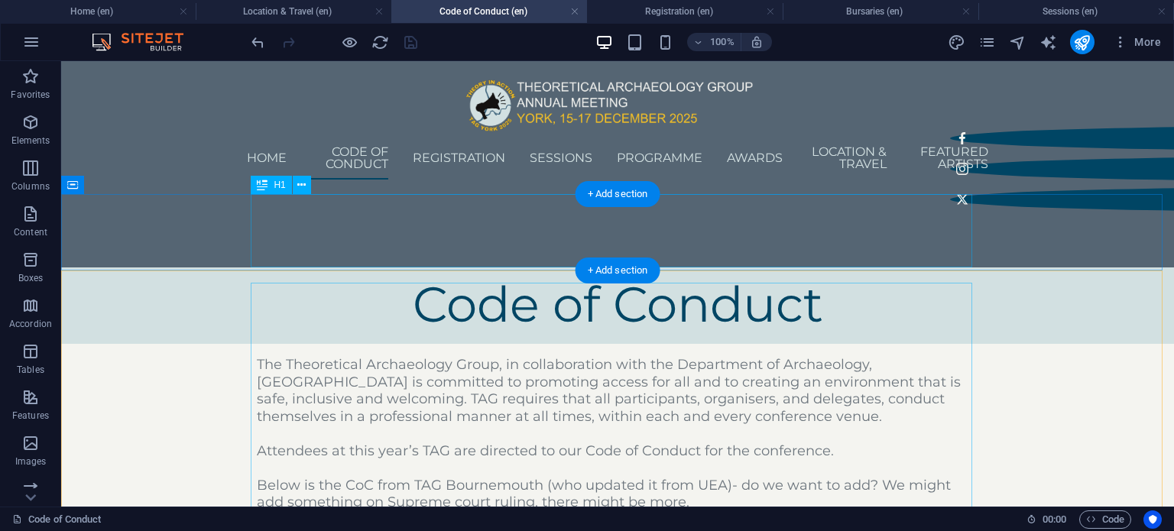
click at [552, 267] on div "Code of Conduct" at bounding box center [617, 303] width 721 height 73
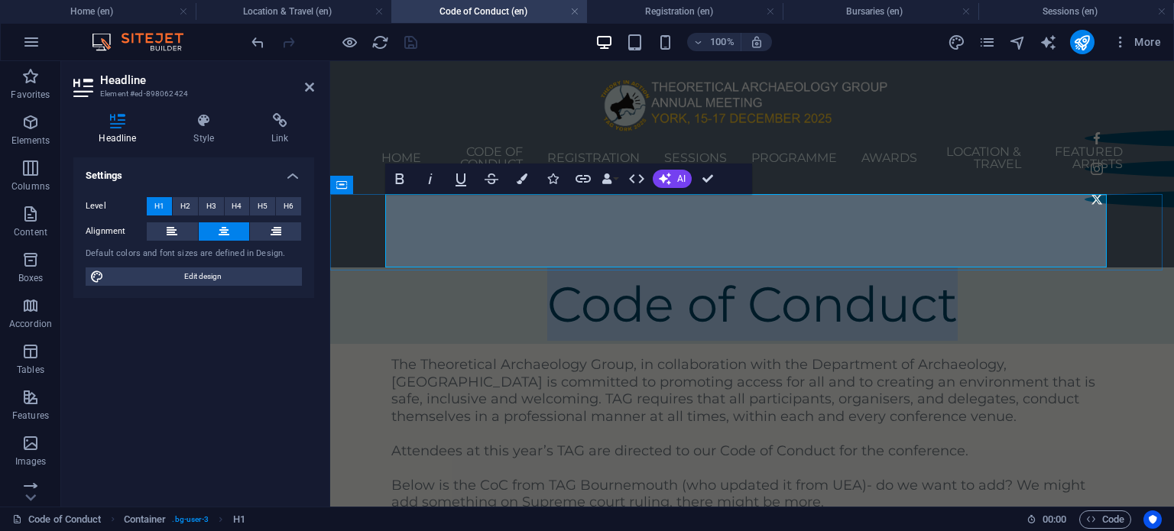
click at [552, 267] on div "Code of Conduct" at bounding box center [751, 305] width 843 height 76
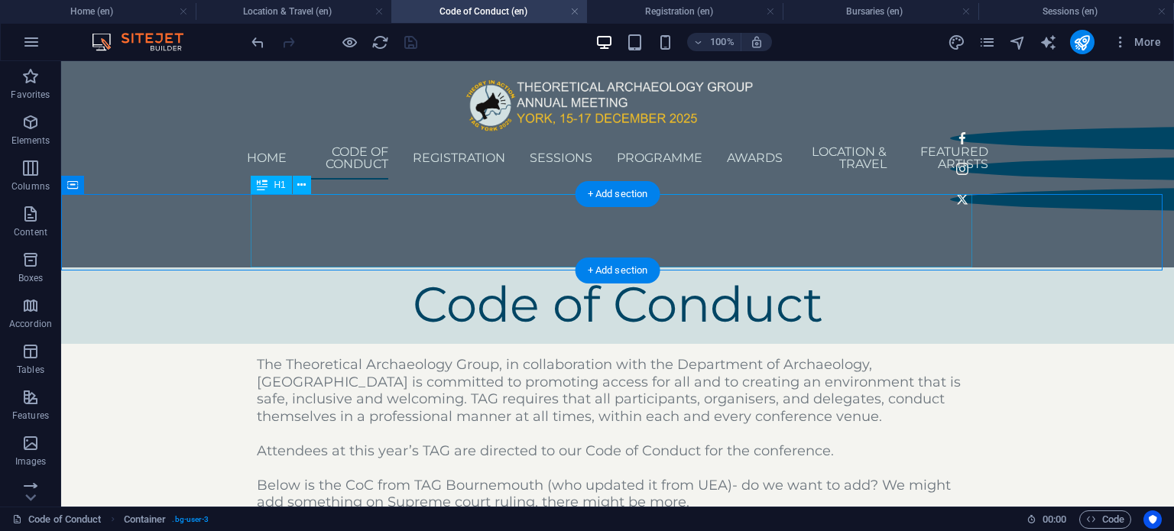
click at [461, 267] on div "Code of Conduct" at bounding box center [617, 303] width 721 height 73
click at [480, 267] on div "Code of Conduct" at bounding box center [617, 303] width 721 height 73
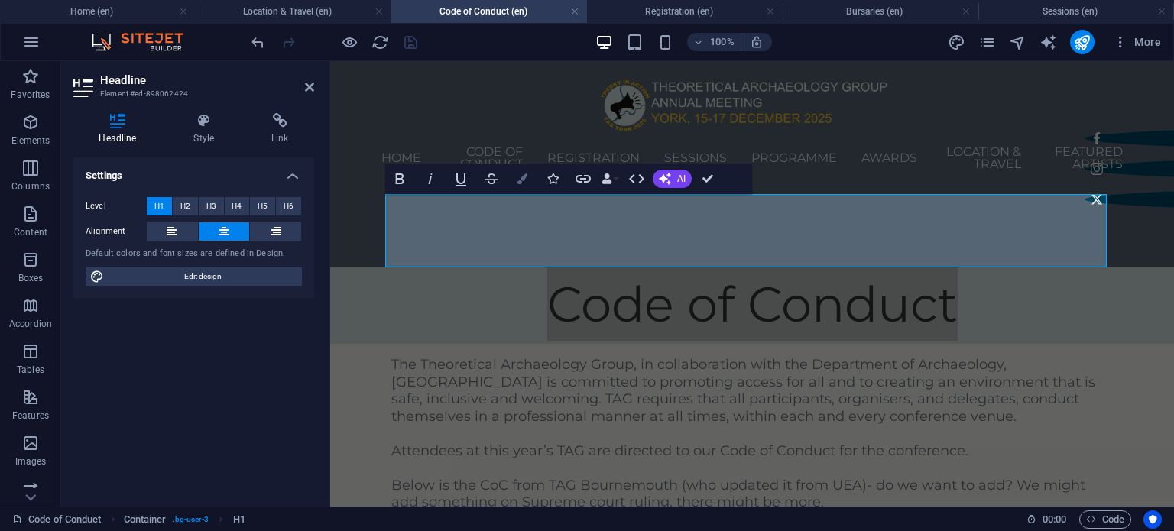
click at [523, 182] on icon "button" at bounding box center [521, 178] width 11 height 11
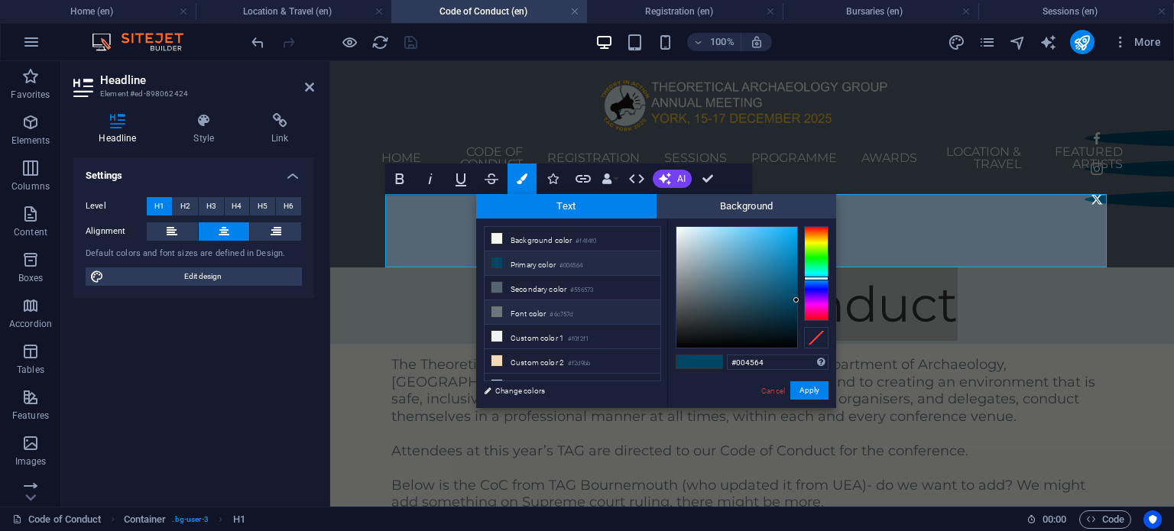
click at [549, 305] on li "Font color #6c757d" at bounding box center [572, 312] width 176 height 24
type input "#6c757d"
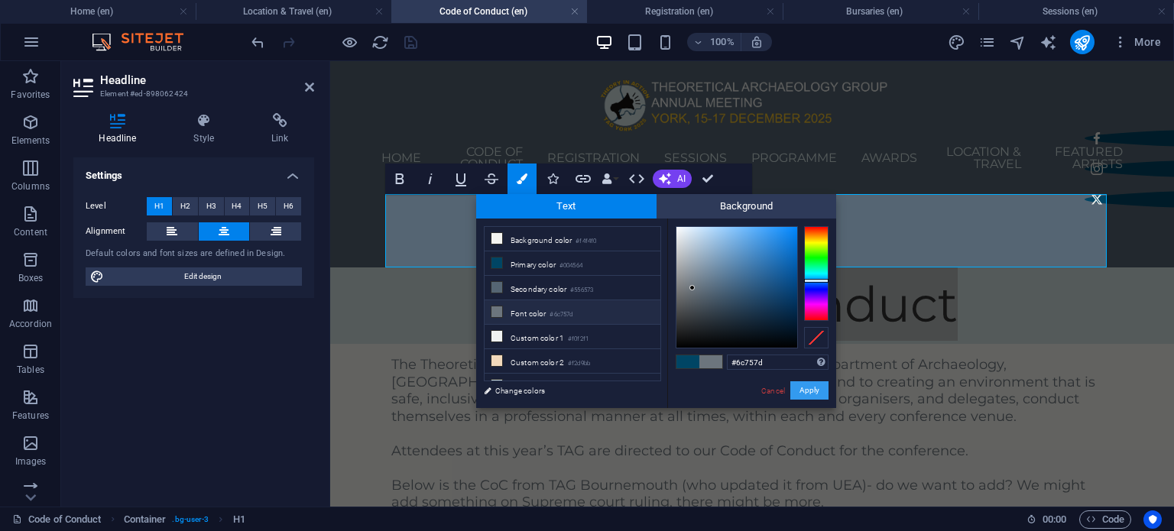
click at [808, 384] on button "Apply" at bounding box center [809, 390] width 38 height 18
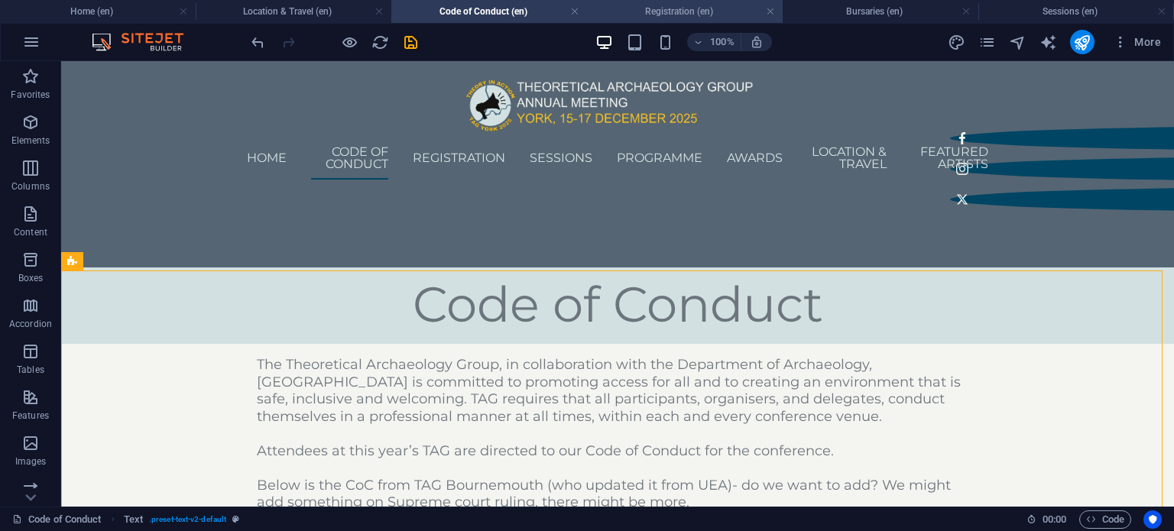
click at [649, 5] on h4 "Registration (en)" at bounding box center [685, 11] width 196 height 17
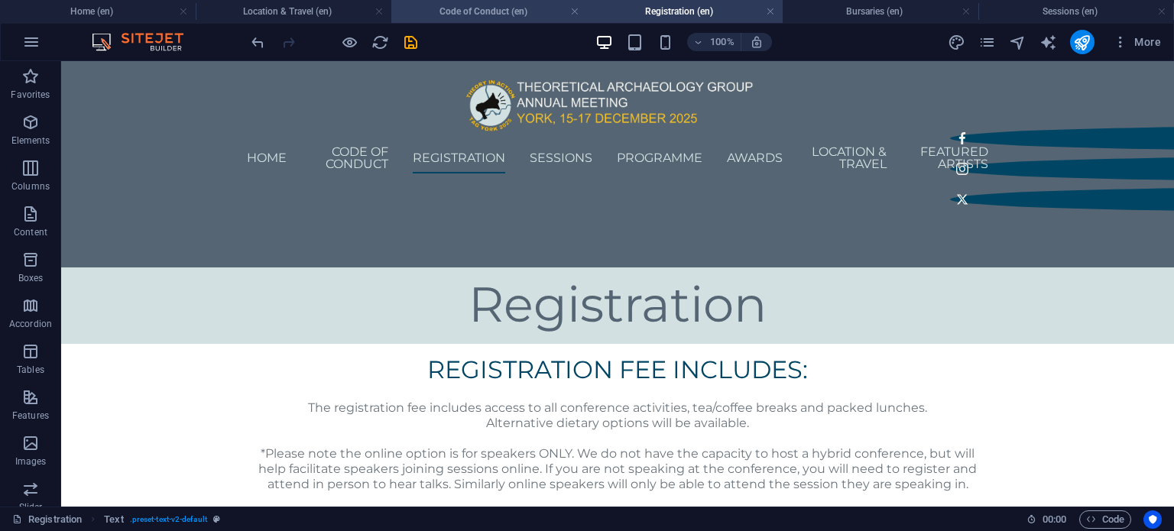
click at [481, 9] on h4 "Code of Conduct (en)" at bounding box center [489, 11] width 196 height 17
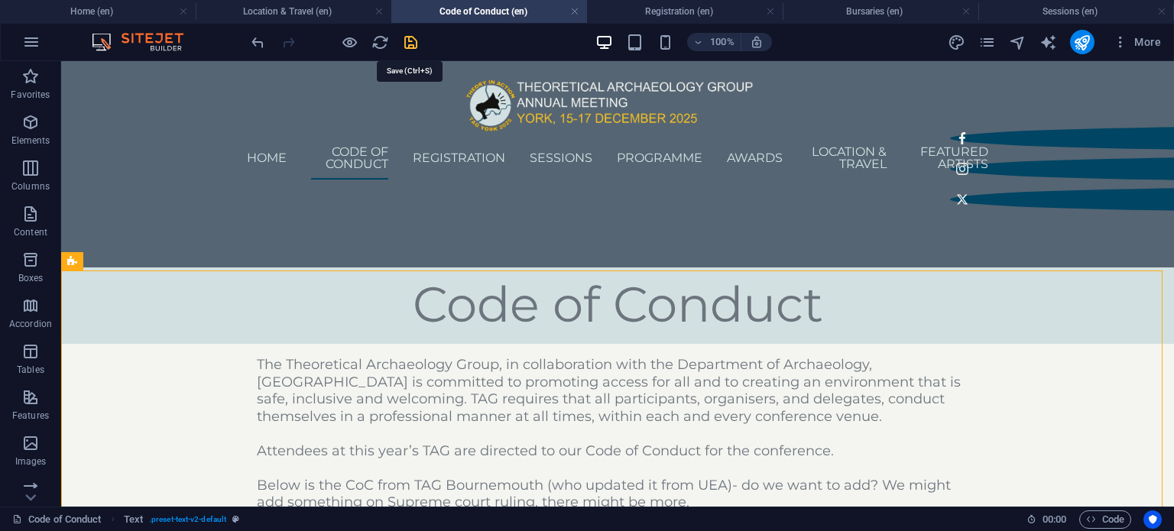
click at [406, 38] on icon "save" at bounding box center [411, 43] width 18 height 18
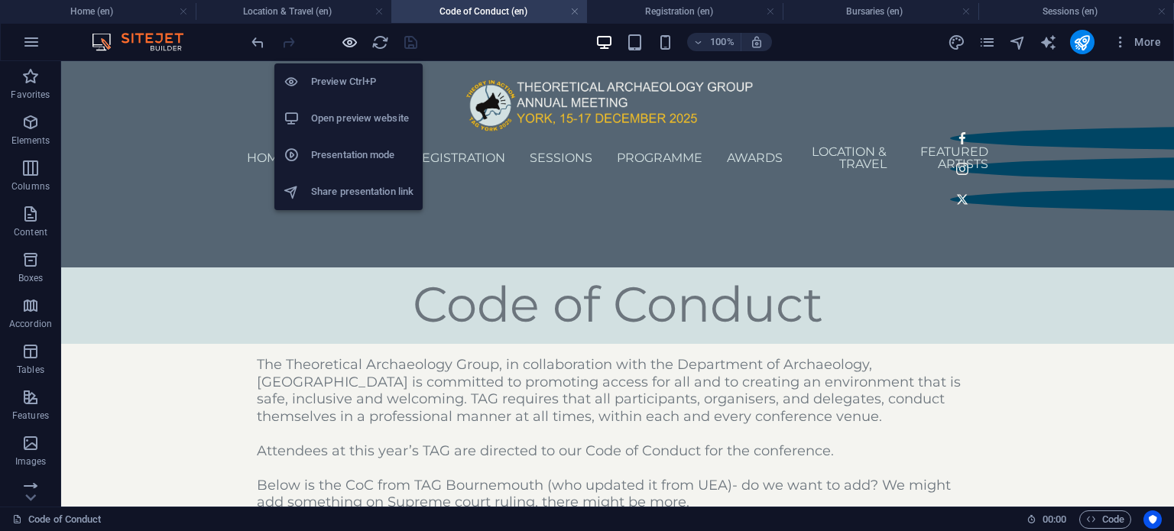
click at [343, 45] on icon "button" at bounding box center [350, 43] width 18 height 18
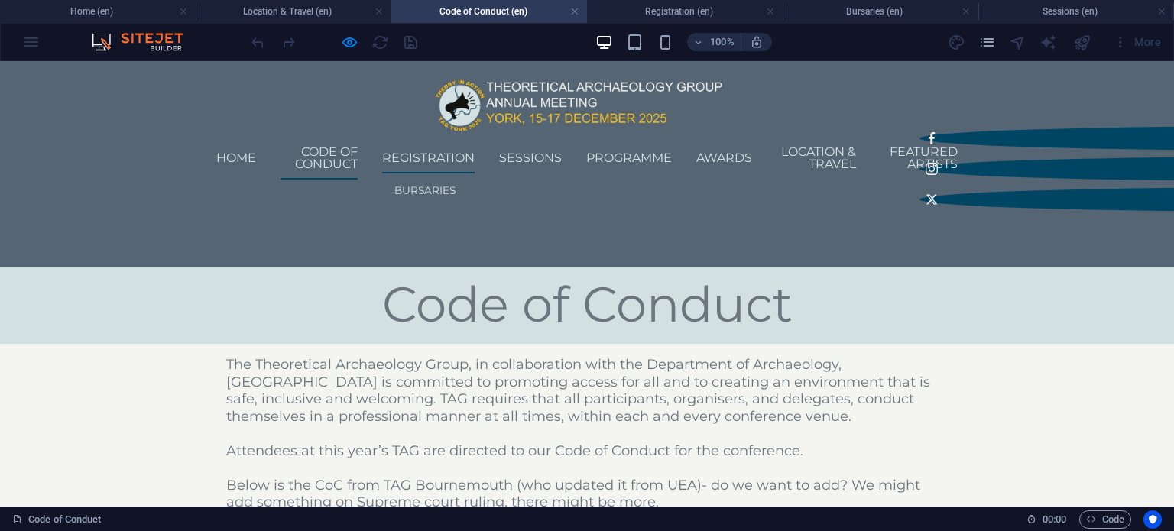
click at [474, 151] on link "Registration" at bounding box center [428, 158] width 92 height 31
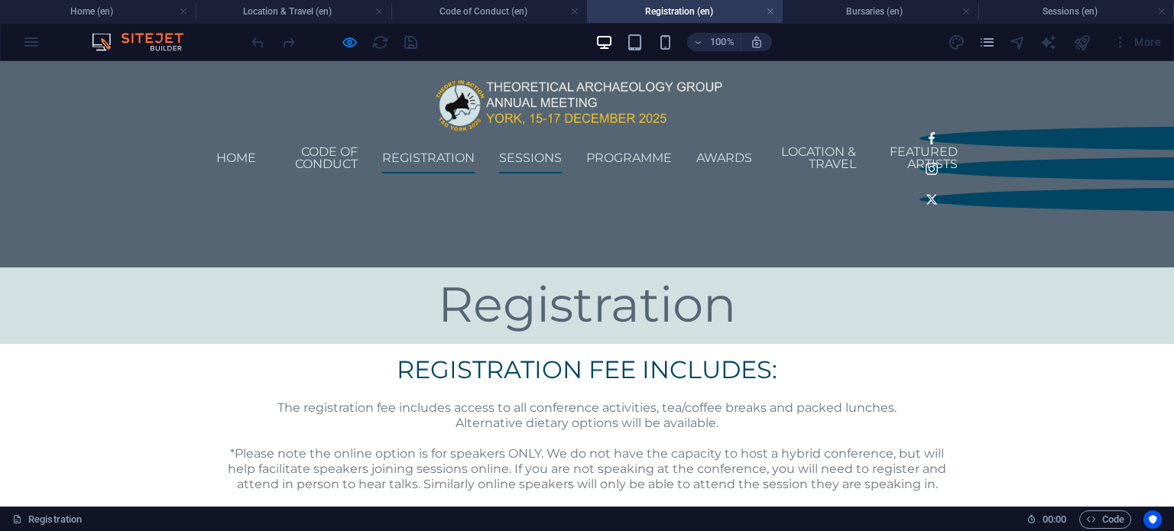
click at [550, 155] on link "Sessions" at bounding box center [530, 158] width 63 height 31
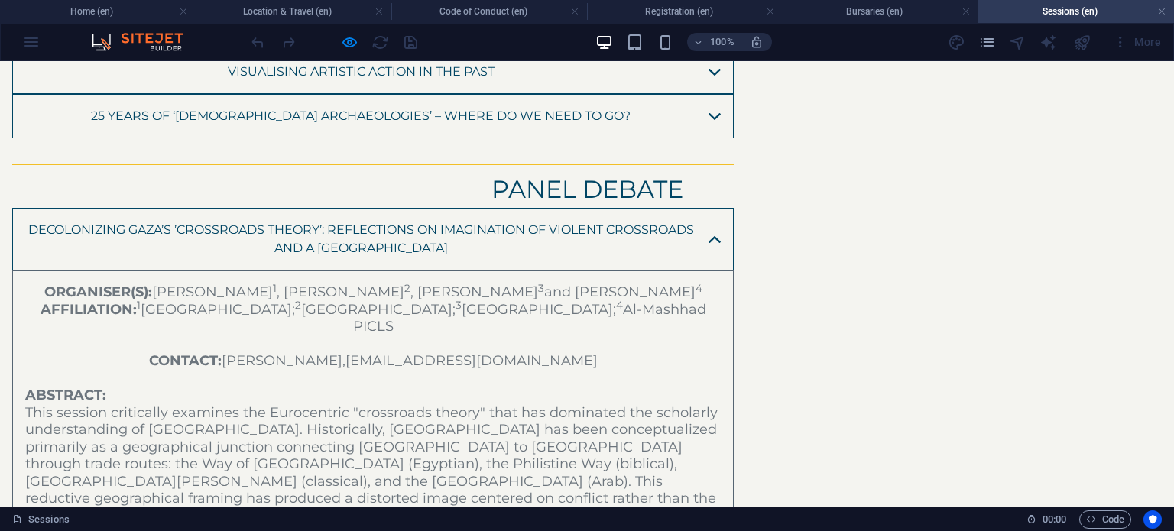
scroll to position [2226, 0]
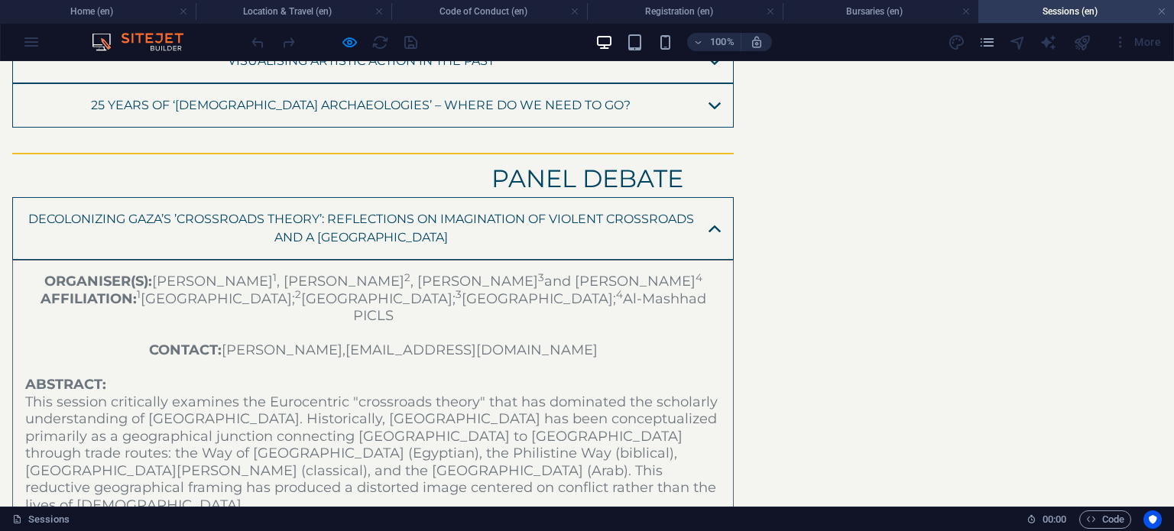
click at [598, 197] on link "Decolonizing Gaza’s ’Crossroads Theory’: Reflections on Imagination of Violent …" at bounding box center [372, 228] width 721 height 63
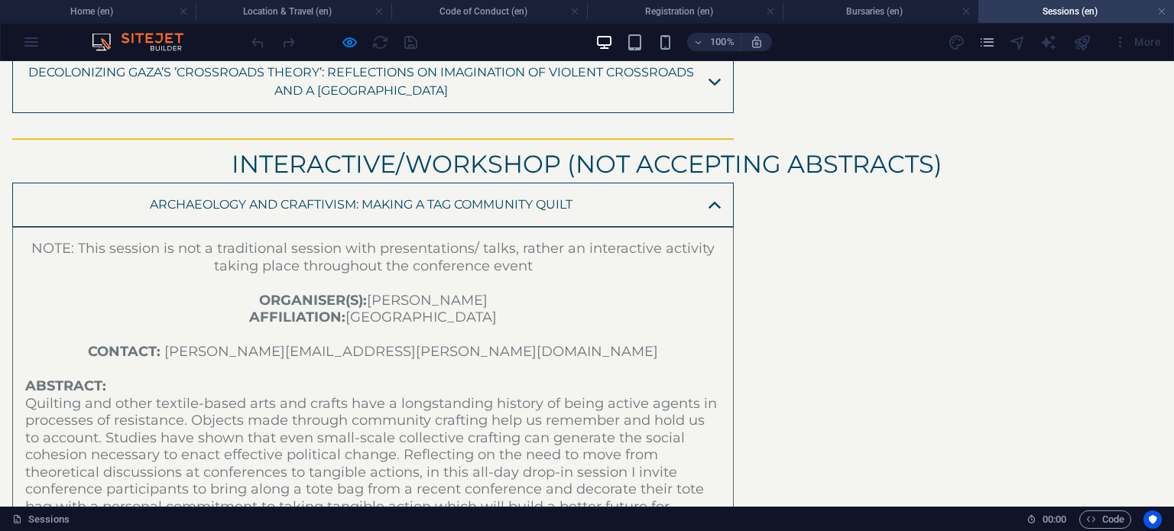
scroll to position [2358, 0]
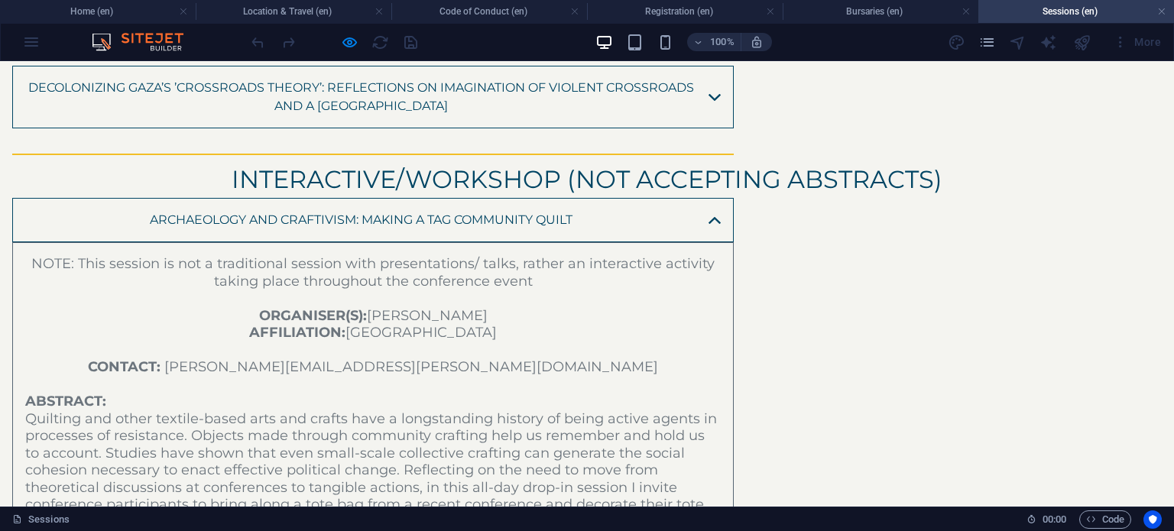
click at [611, 198] on link "Archaeology and Craftivism: Making a TAG Community Quilt" at bounding box center [372, 220] width 721 height 44
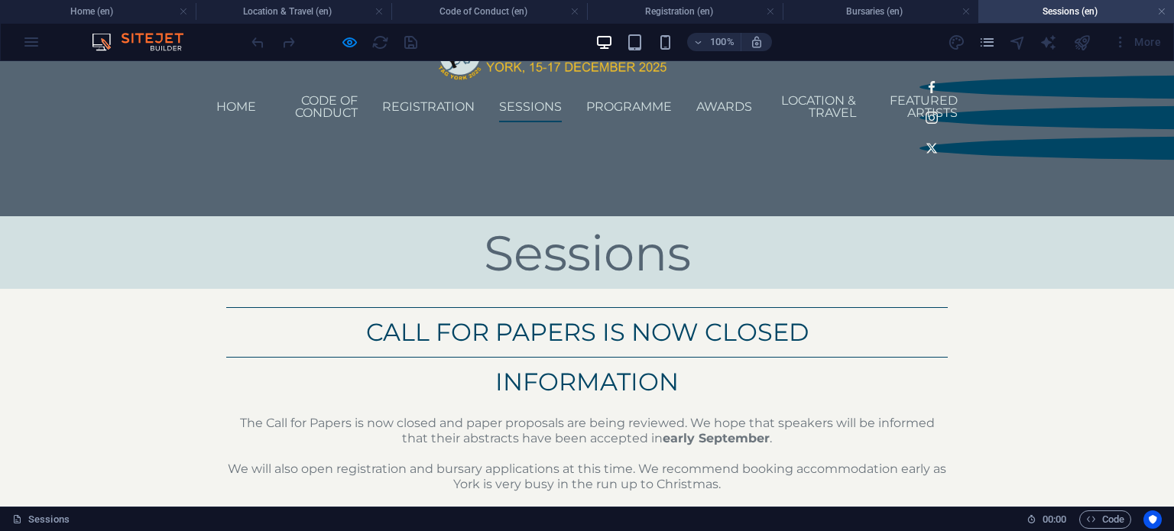
scroll to position [0, 0]
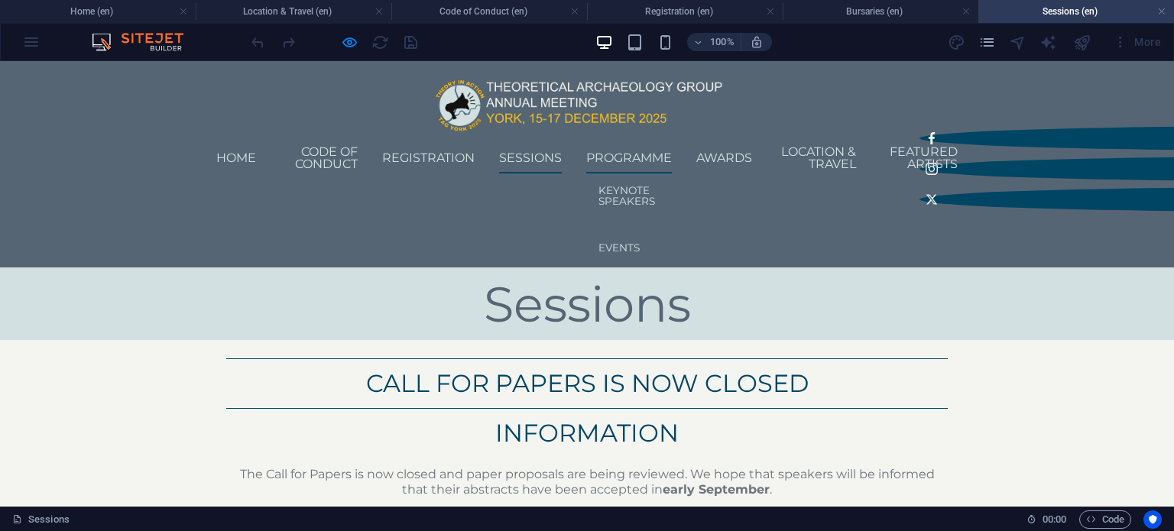
click at [634, 164] on link "Programme" at bounding box center [629, 158] width 86 height 31
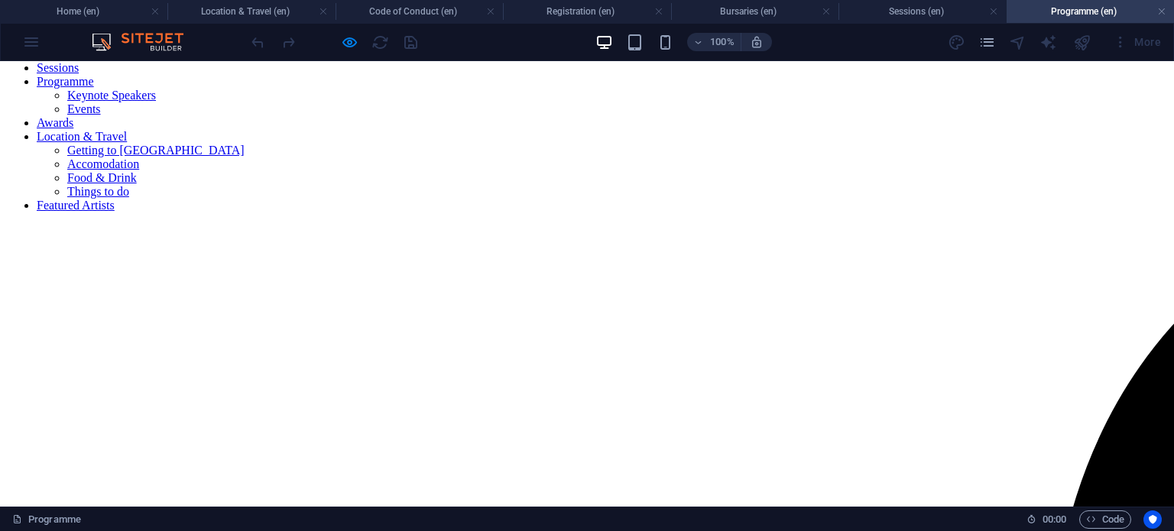
scroll to position [154, 0]
click at [547, 11] on h4 "Registration (en)" at bounding box center [586, 11] width 167 height 17
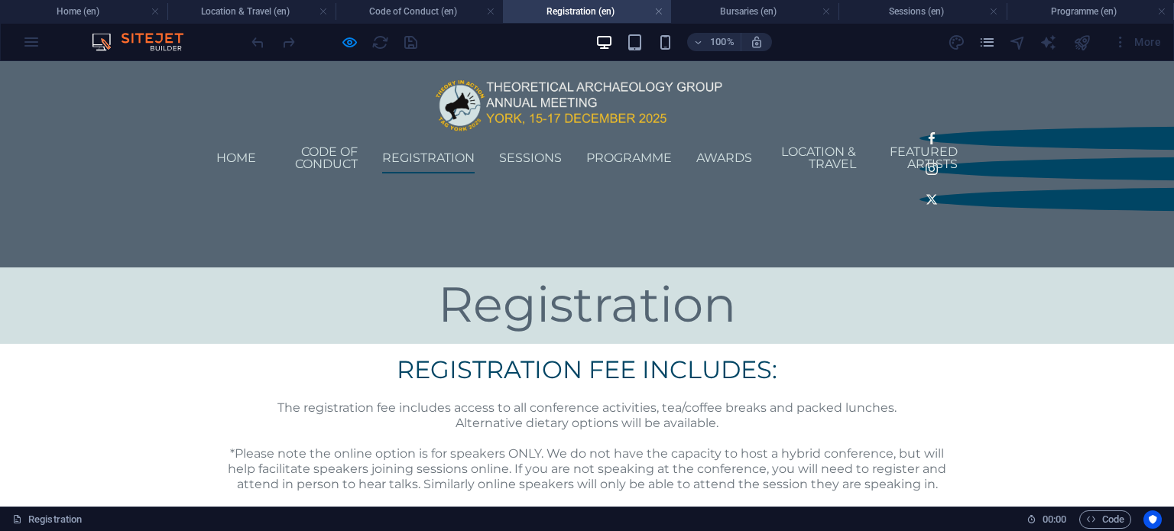
scroll to position [0, 0]
click at [454, 388] on div at bounding box center [587, 394] width 730 height 12
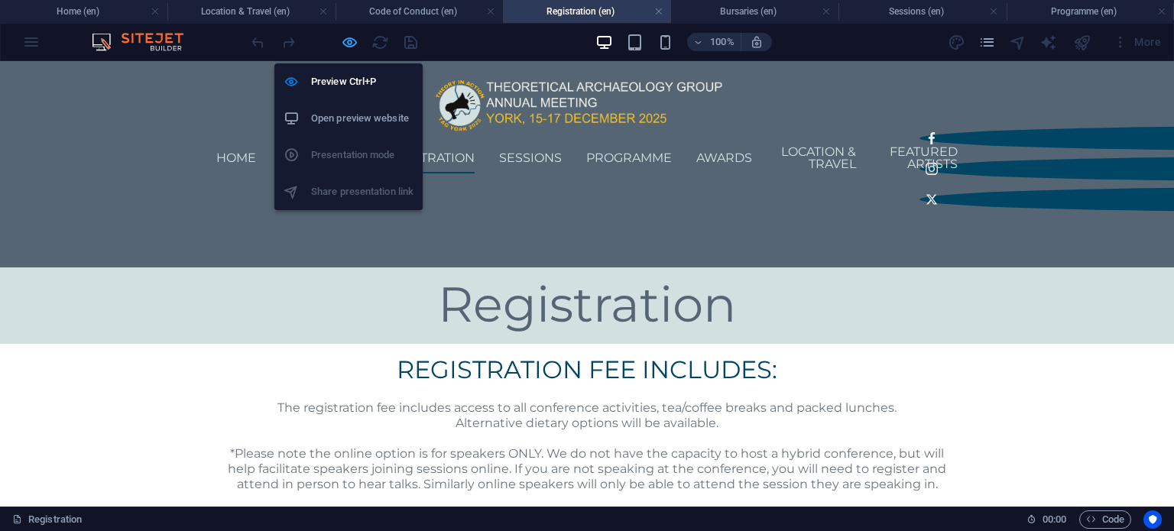
click at [350, 41] on icon "button" at bounding box center [350, 43] width 18 height 18
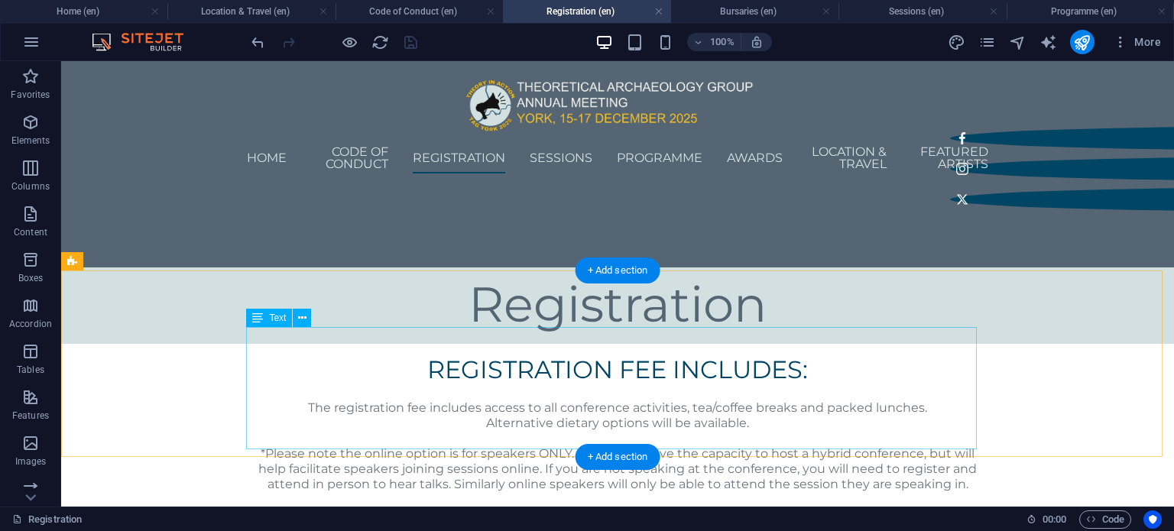
click at [563, 400] on div "The registration fee includes access to all conference activities, tea/coffee b…" at bounding box center [617, 461] width 730 height 122
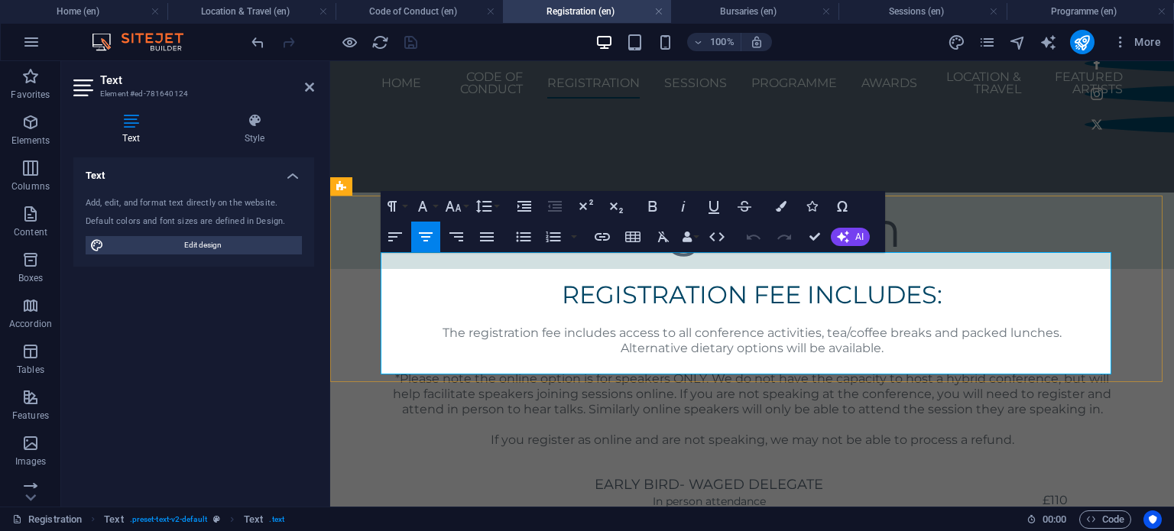
scroll to position [98, 0]
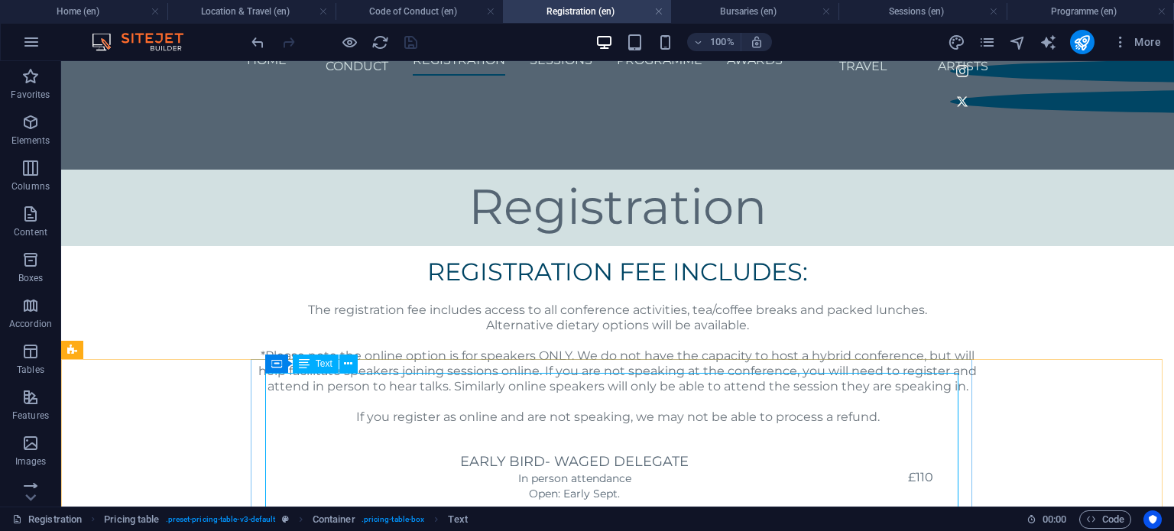
click at [318, 366] on span "Text" at bounding box center [324, 363] width 17 height 9
click at [342, 366] on button at bounding box center [348, 364] width 18 height 18
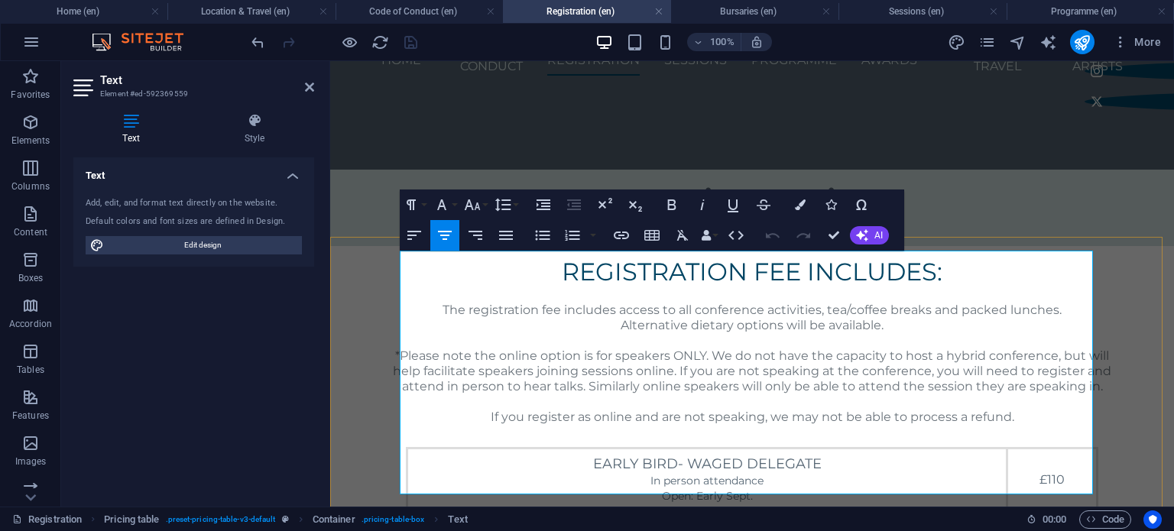
scroll to position [220, 0]
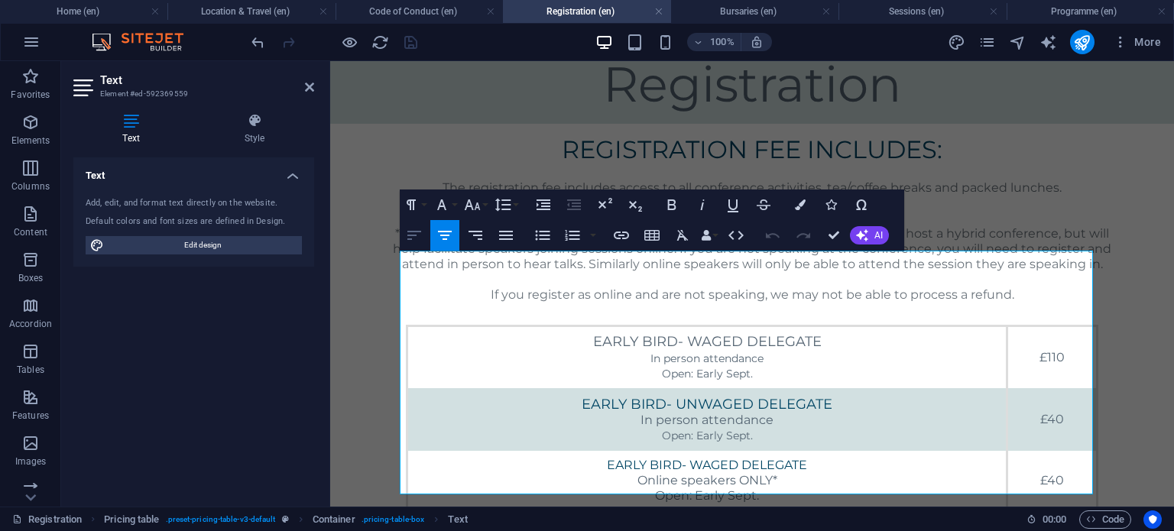
click at [419, 235] on icon "button" at bounding box center [414, 235] width 18 height 18
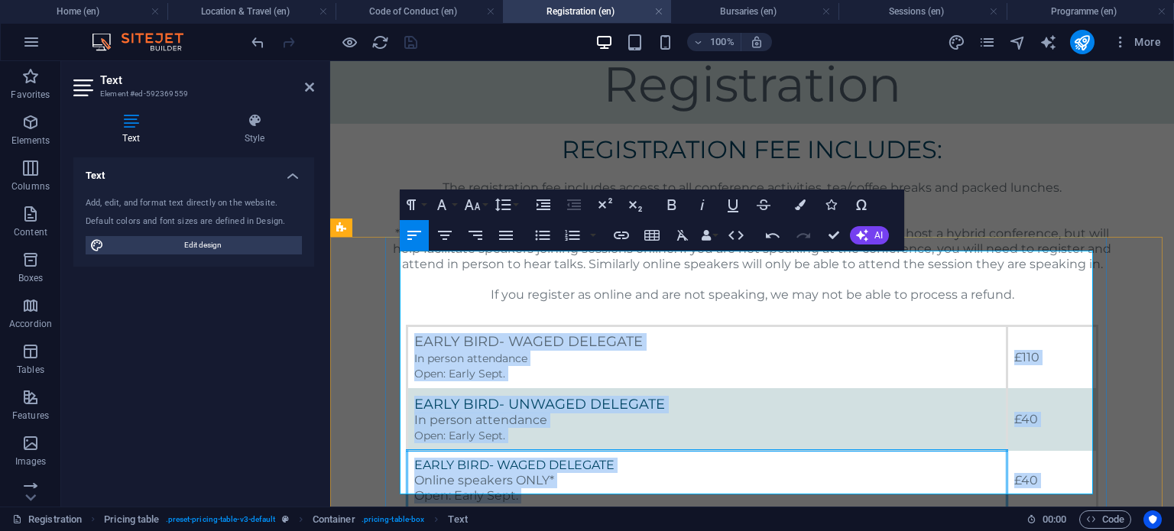
click at [930, 458] on div "EARLY BIRD- WAGED DELEGATE Online speakers ONLY* Open: Early Sept." at bounding box center [706, 481] width 585 height 46
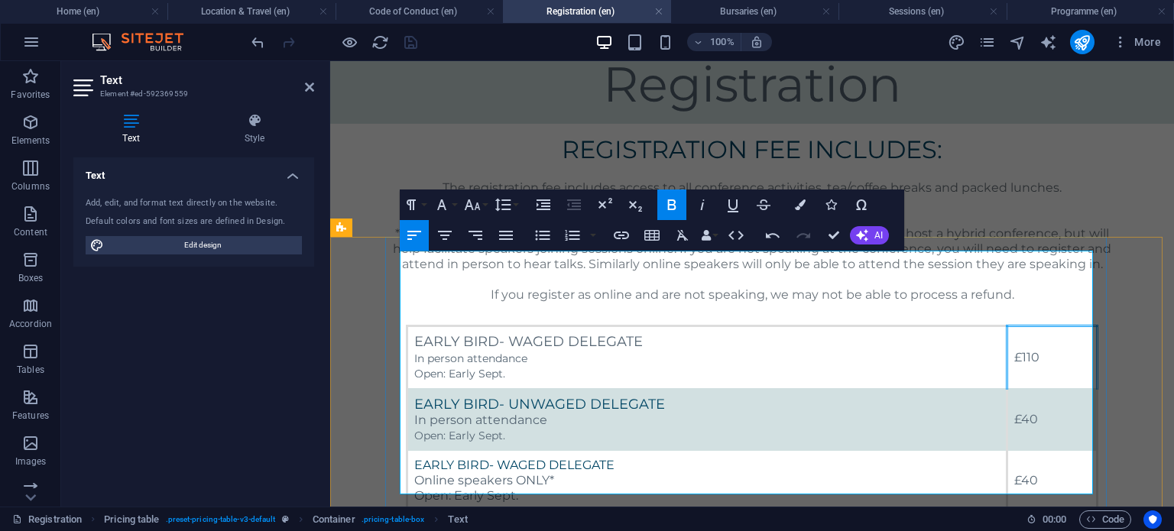
click at [1034, 350] on span "£110" at bounding box center [1026, 357] width 25 height 15
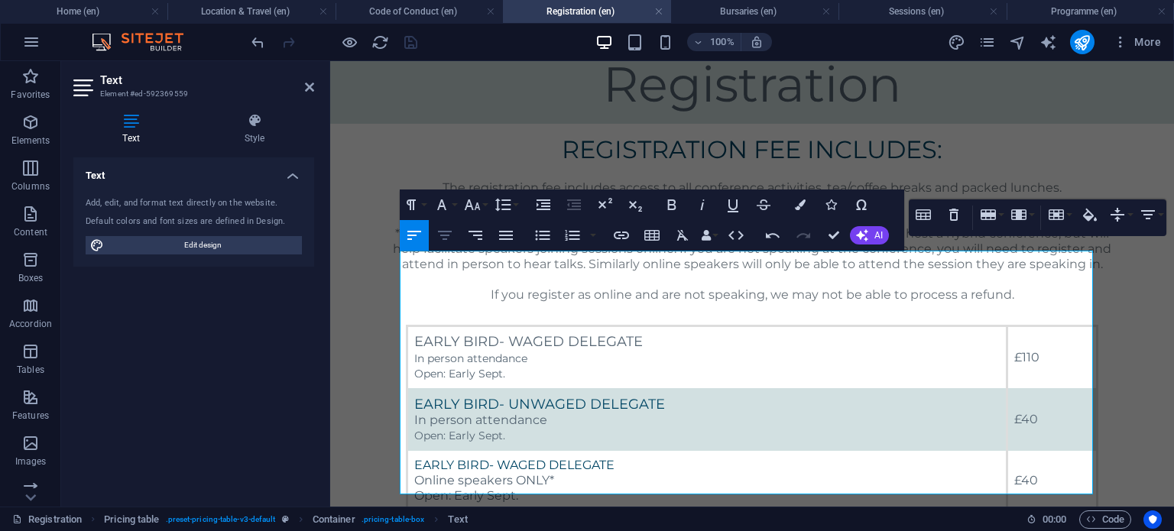
click at [441, 226] on icon "button" at bounding box center [444, 235] width 18 height 18
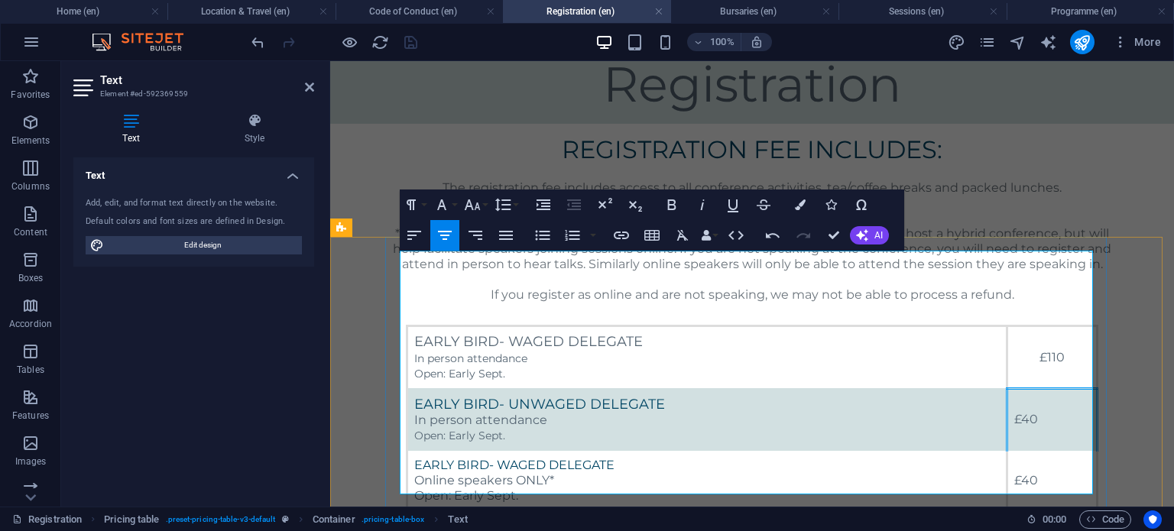
click at [1021, 412] on span "£40" at bounding box center [1026, 419] width 24 height 15
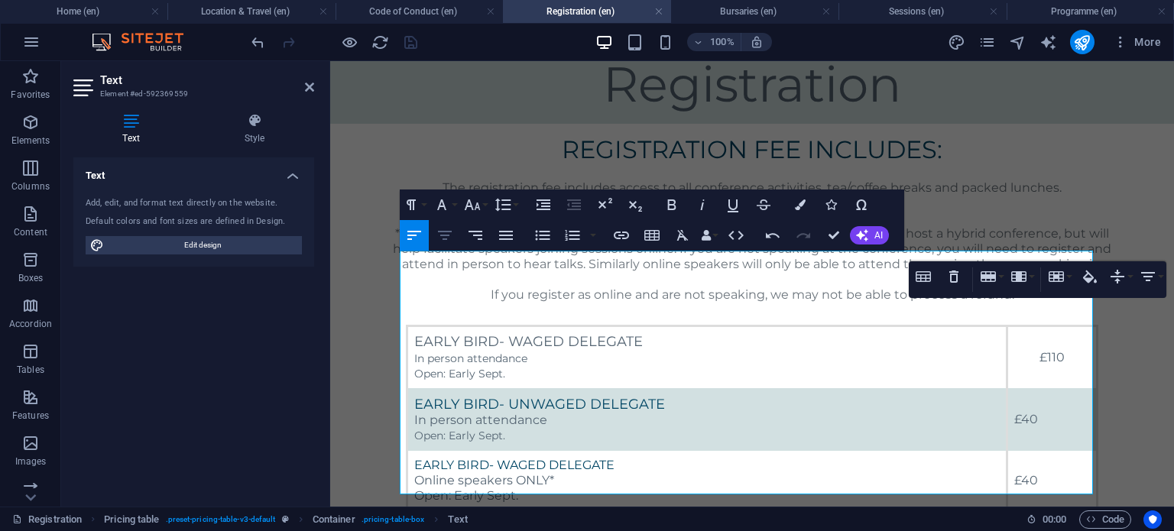
click at [455, 227] on button "Align Center" at bounding box center [444, 235] width 29 height 31
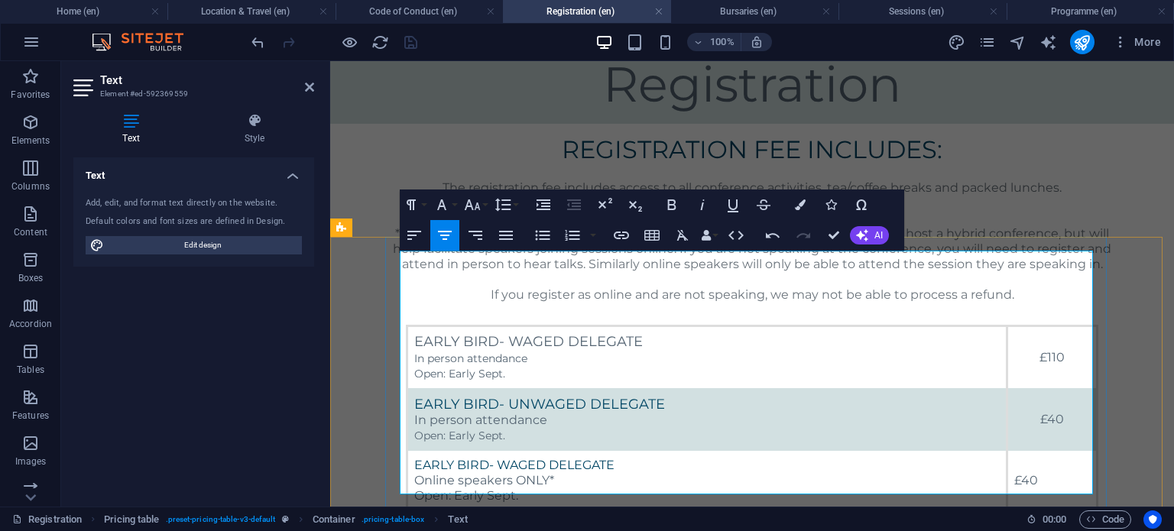
click at [1028, 473] on span "£40" at bounding box center [1026, 480] width 24 height 15
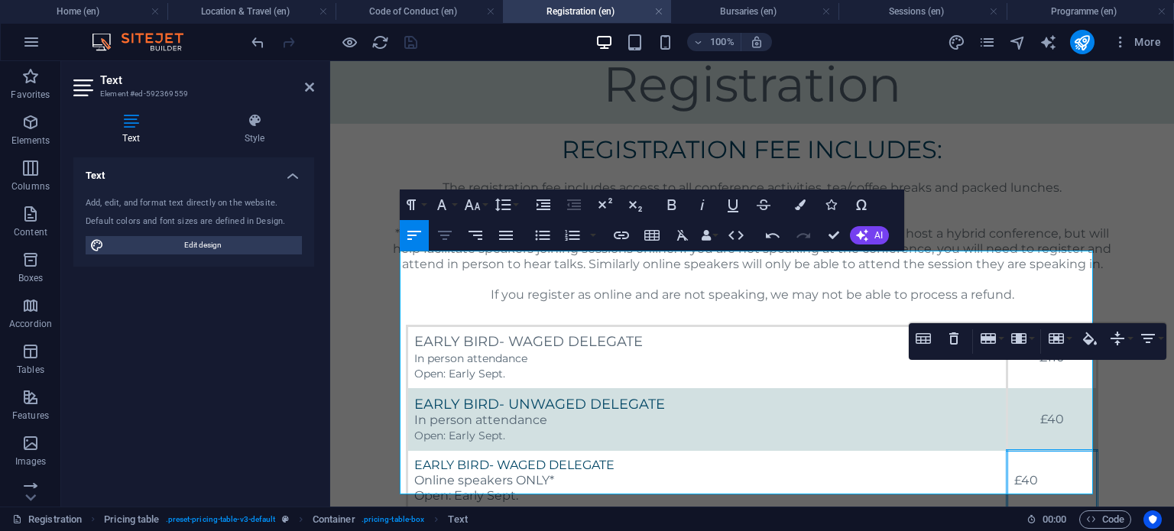
click at [449, 241] on icon "button" at bounding box center [444, 235] width 18 height 18
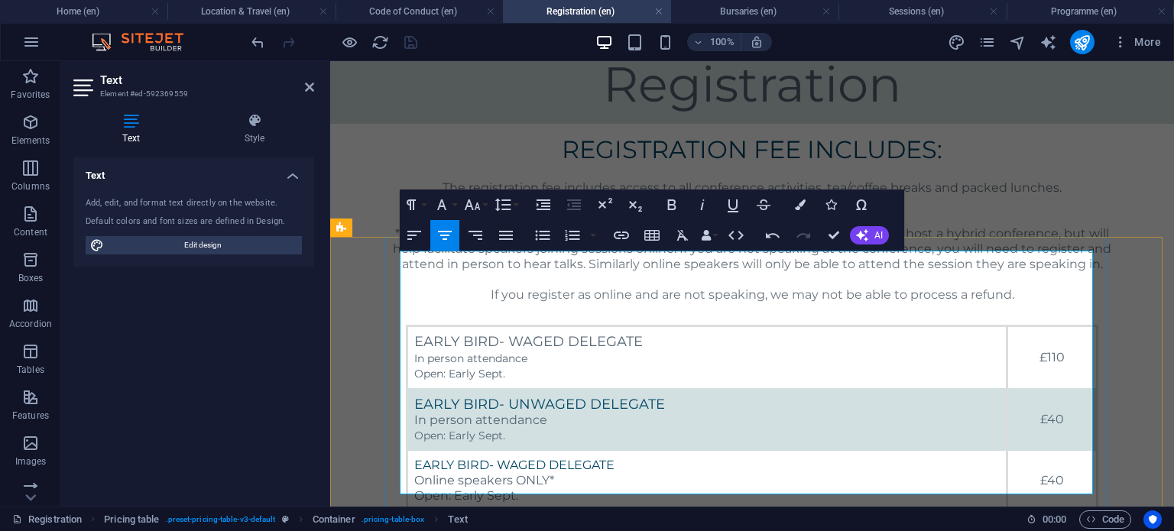
click at [1015, 530] on span "£20" at bounding box center [1024, 540] width 23 height 15
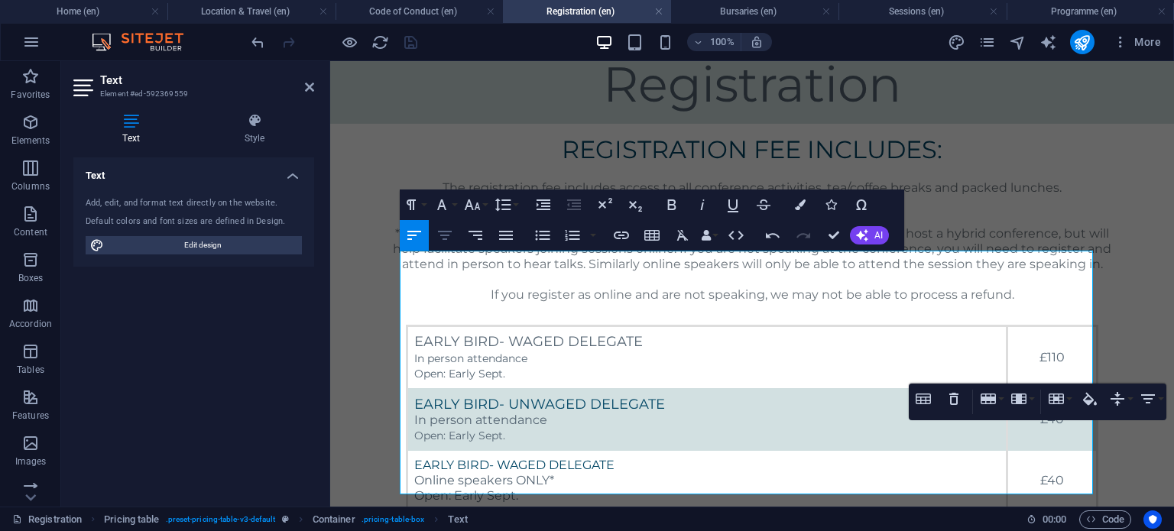
click at [437, 230] on icon "button" at bounding box center [444, 235] width 18 height 18
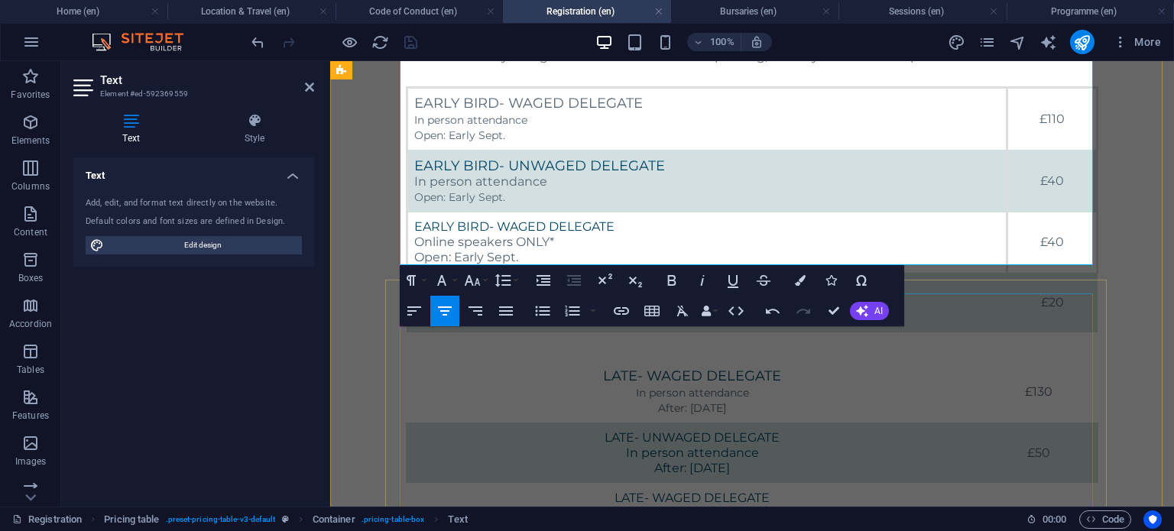
scroll to position [501, 0]
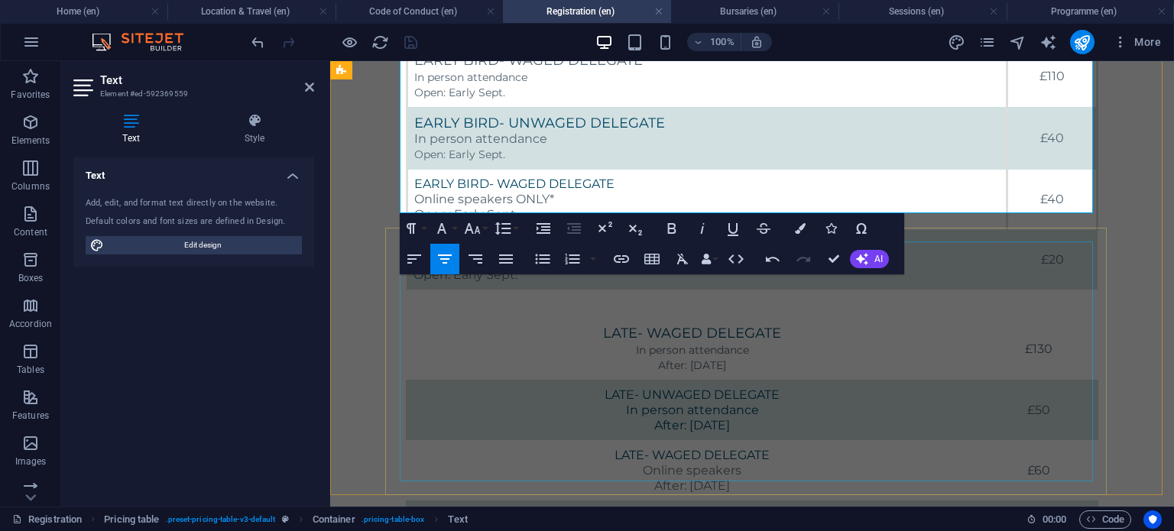
click at [582, 350] on div "lATE- WAGED DELEGATE In person attendance After: November 1 £130 LATE- UNWAGED …" at bounding box center [752, 439] width 692 height 241
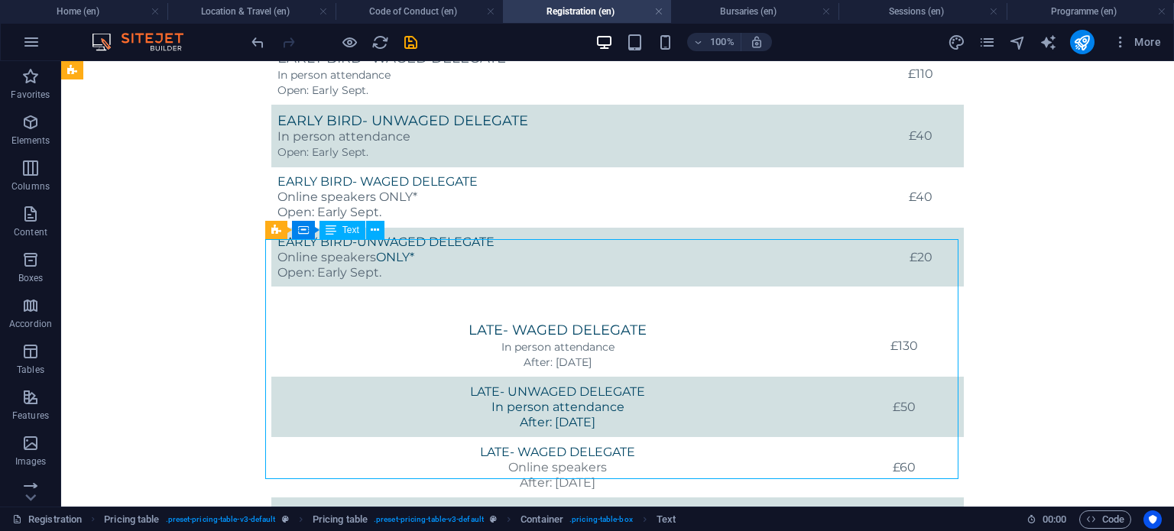
click at [562, 316] on div "lATE- WAGED DELEGATE In person attendance After: November 1 £130 LATE- UNWAGED …" at bounding box center [617, 436] width 692 height 241
click at [293, 257] on div "Home Code of Conduct Registration Bursaries Sessions Programme Keynote Speakers…" at bounding box center [617, 184] width 1112 height 1248
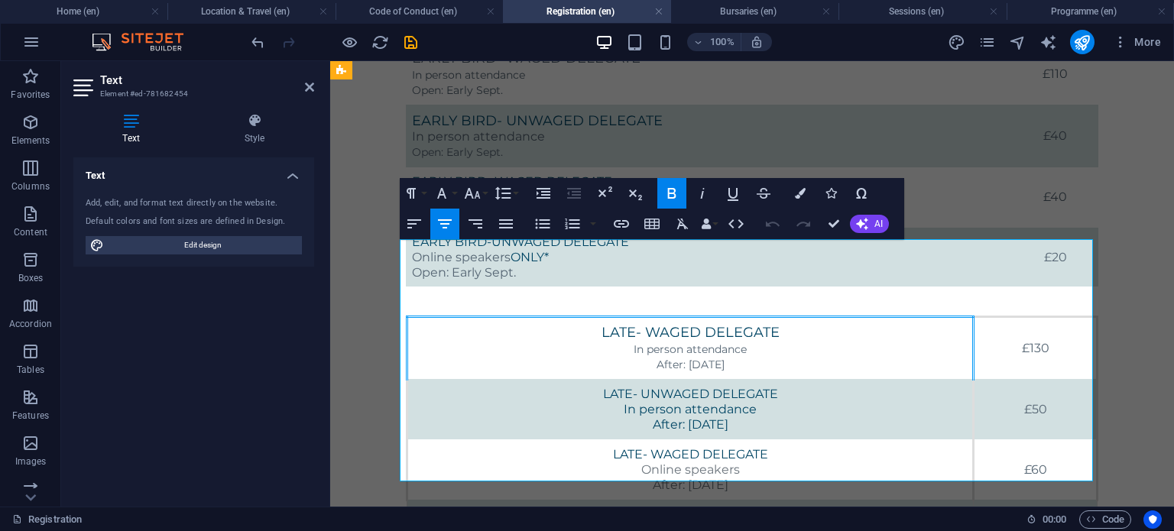
click at [562, 317] on td "lATE- WAGED DELEGATE In person attendance After: November 1" at bounding box center [690, 348] width 566 height 63
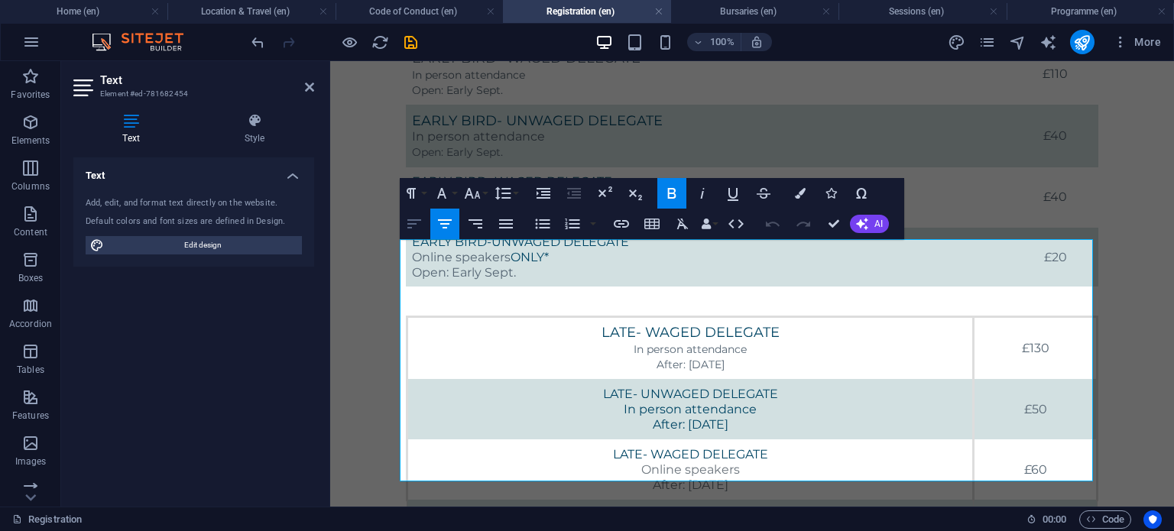
click at [408, 227] on icon "button" at bounding box center [414, 223] width 14 height 9
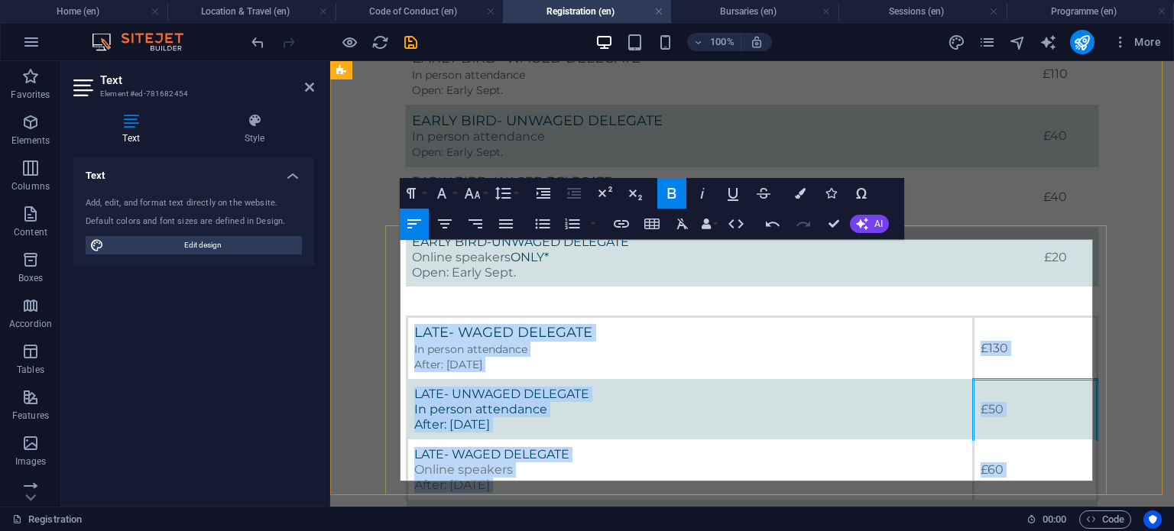
click at [1058, 379] on td "£50" at bounding box center [1035, 409] width 124 height 60
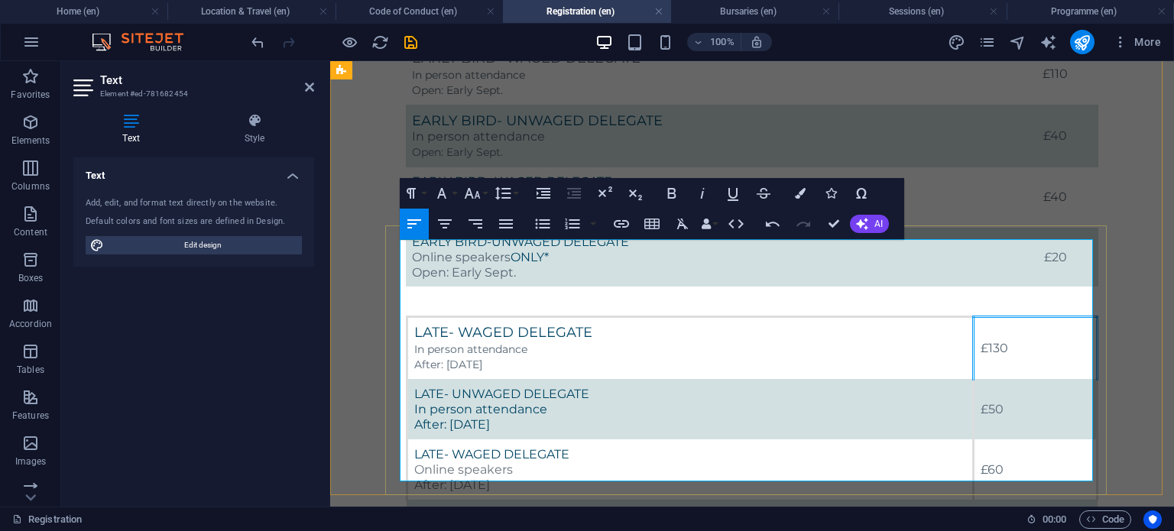
click at [1022, 341] on div "£130" at bounding box center [1034, 348] width 109 height 15
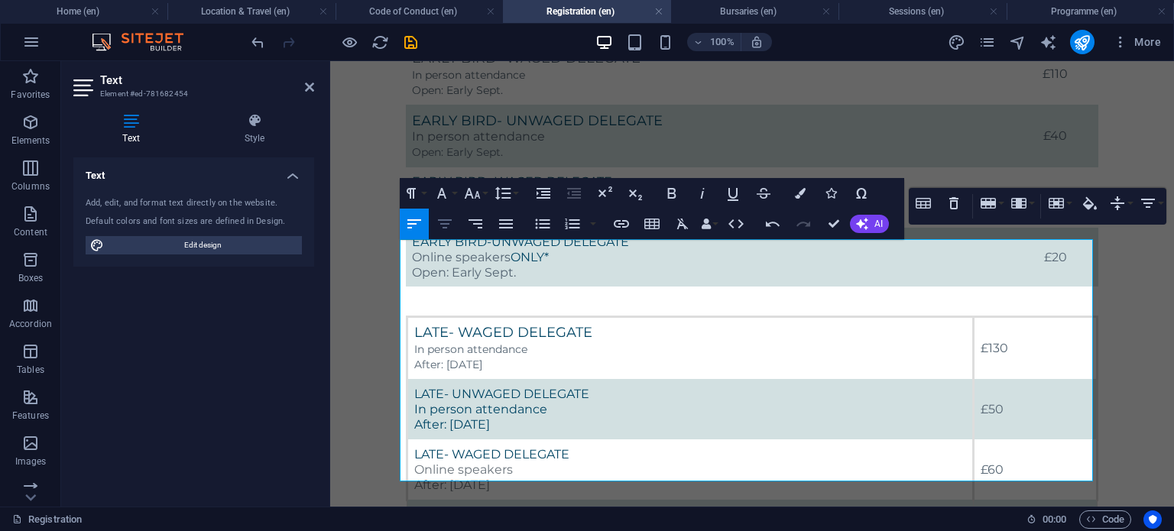
click at [447, 229] on icon "button" at bounding box center [444, 224] width 18 height 18
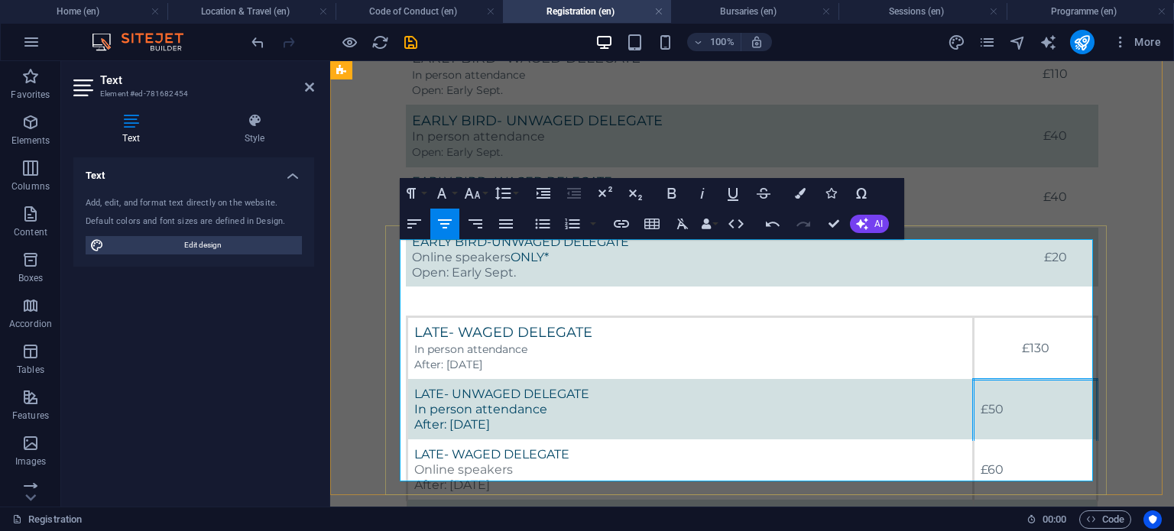
click at [996, 402] on span "£50" at bounding box center [991, 409] width 23 height 15
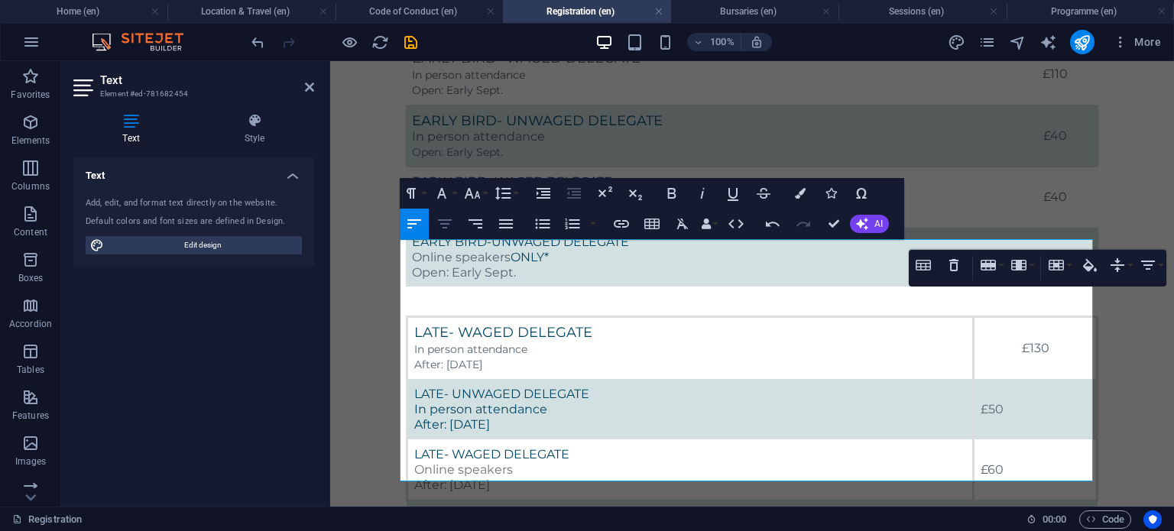
click at [436, 231] on icon "button" at bounding box center [444, 224] width 18 height 18
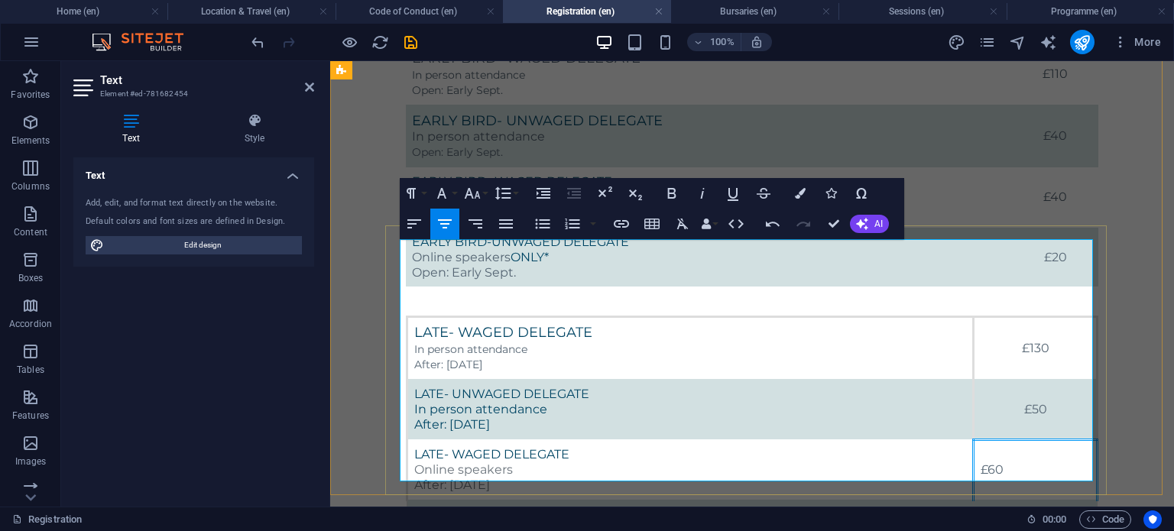
click at [989, 439] on td "£60" at bounding box center [1035, 469] width 124 height 60
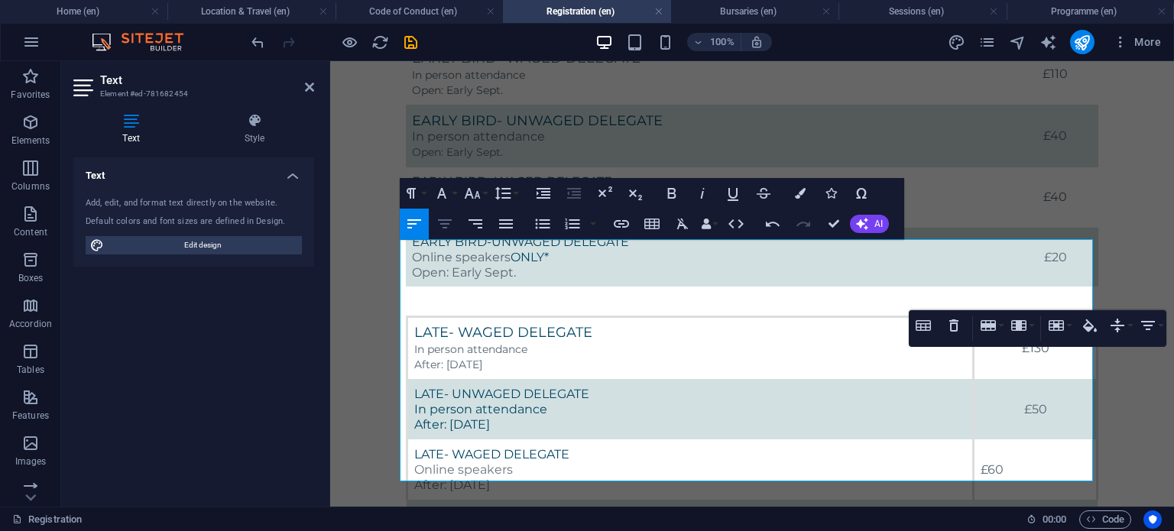
drag, startPoint x: 445, startPoint y: 234, endPoint x: 396, endPoint y: 275, distance: 64.6
click at [445, 234] on button "Align Center" at bounding box center [444, 224] width 29 height 31
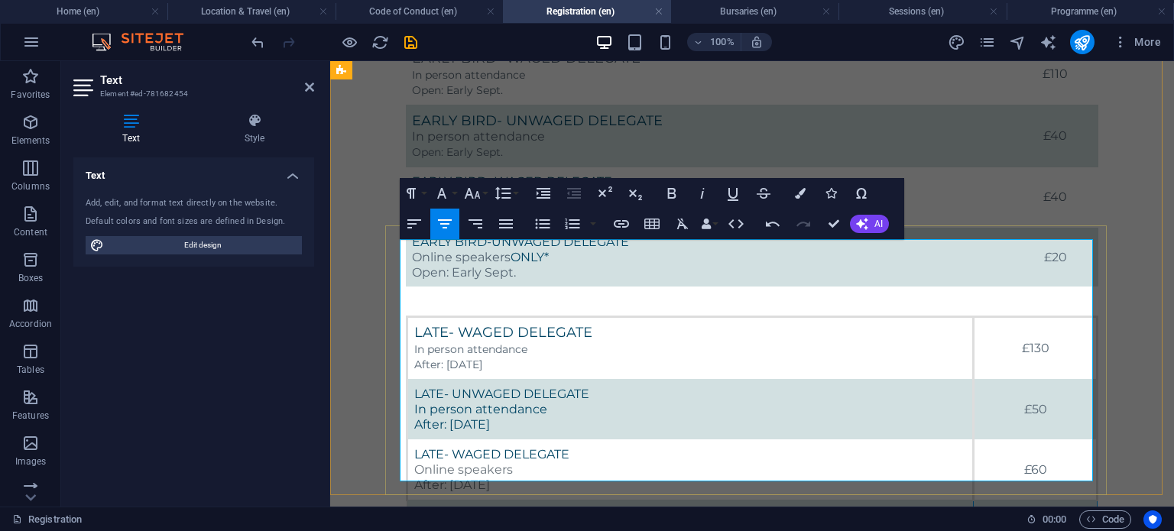
click at [999, 523] on div "£30" at bounding box center [1034, 530] width 111 height 15
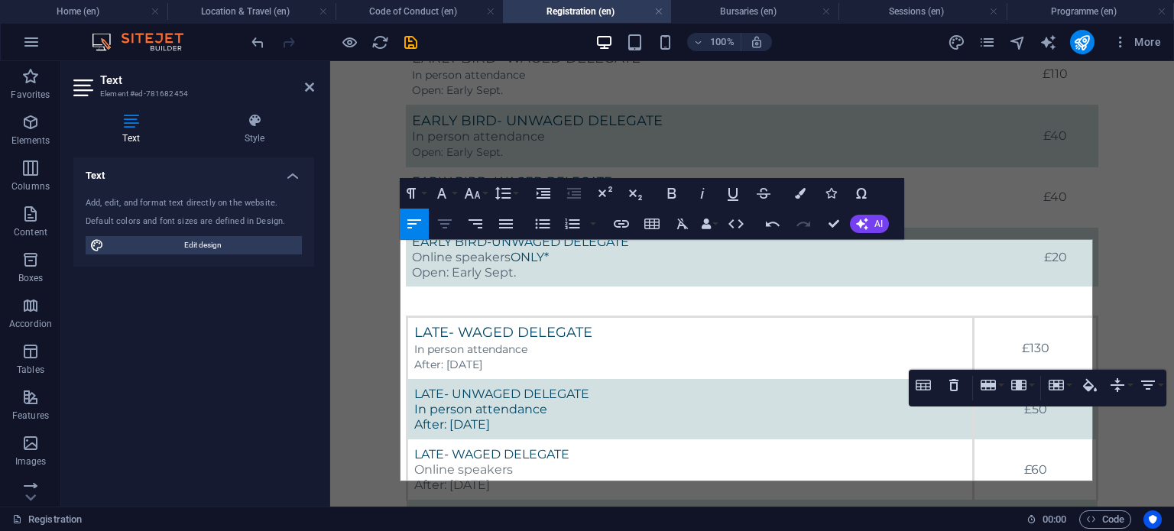
click at [442, 224] on icon "button" at bounding box center [445, 223] width 14 height 9
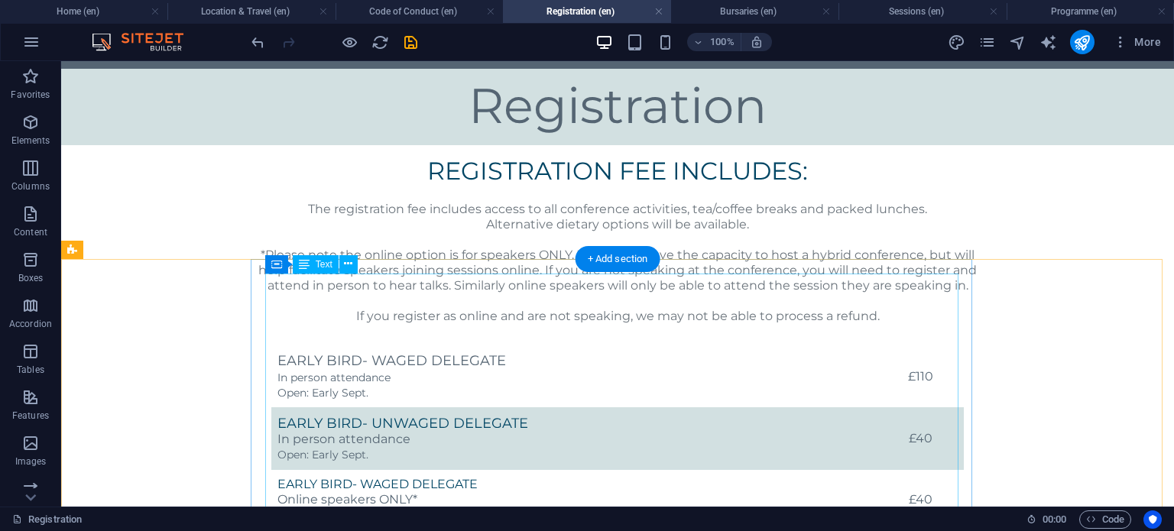
scroll to position [196, 0]
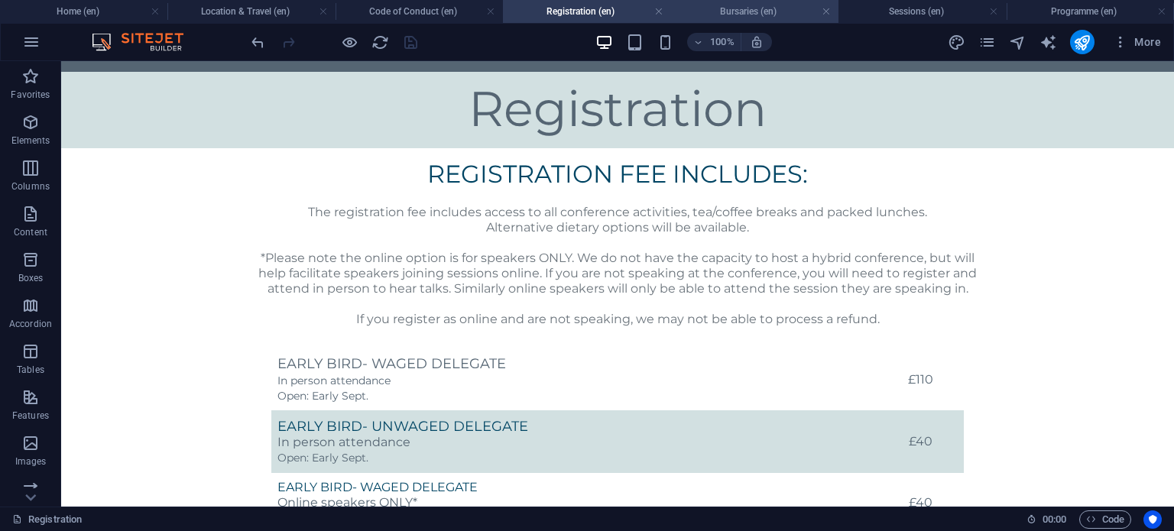
click at [696, 16] on h4 "Bursaries (en)" at bounding box center [754, 11] width 167 height 17
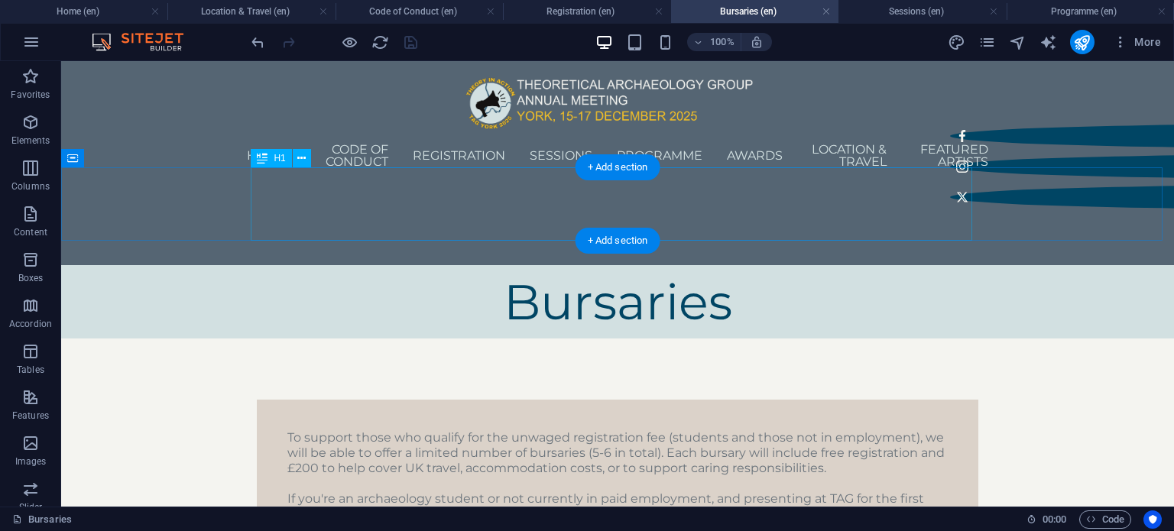
scroll to position [0, 0]
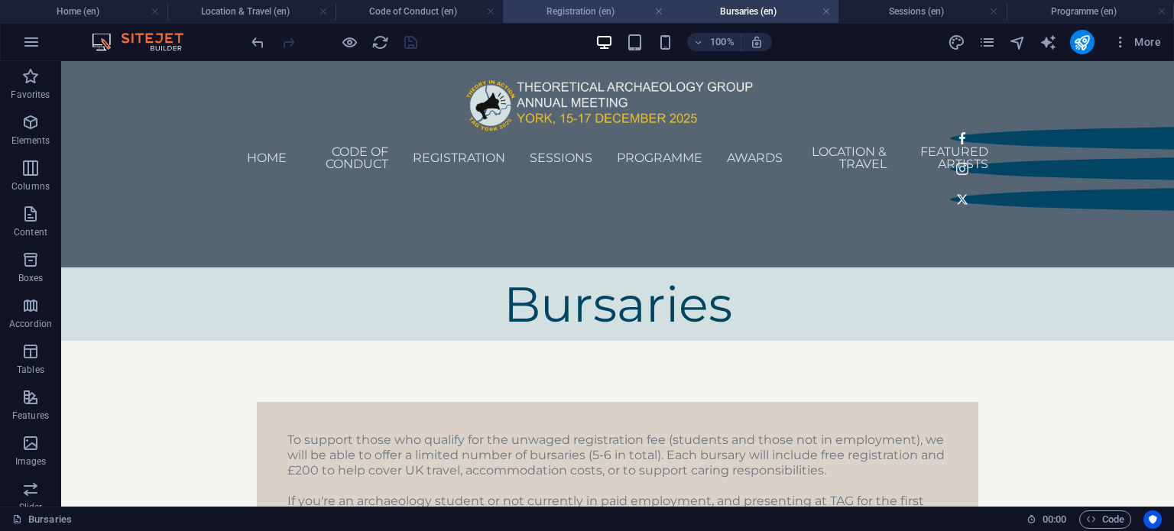
click at [601, 12] on h4 "Registration (en)" at bounding box center [586, 11] width 167 height 17
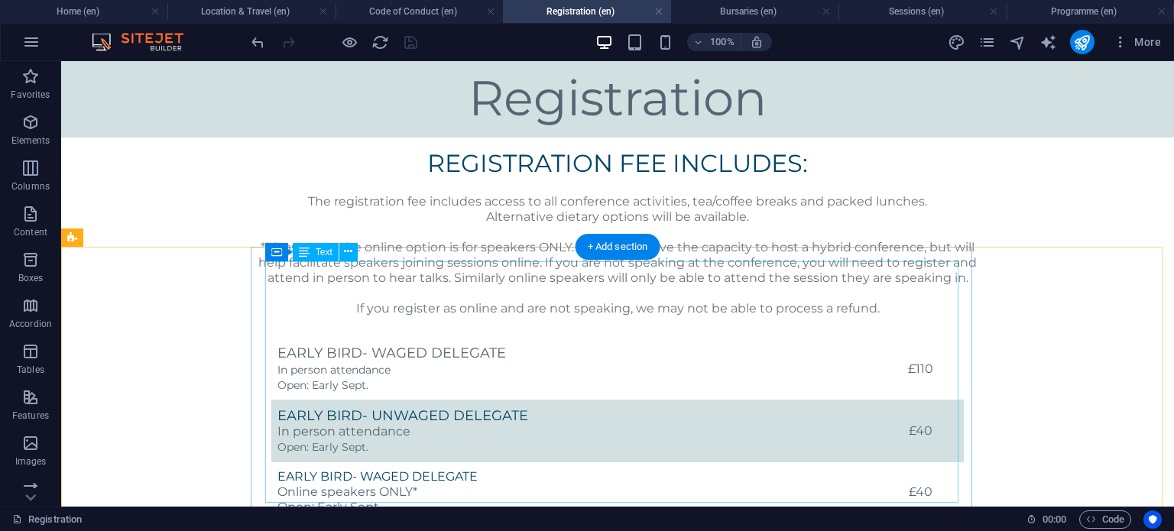
scroll to position [205, 0]
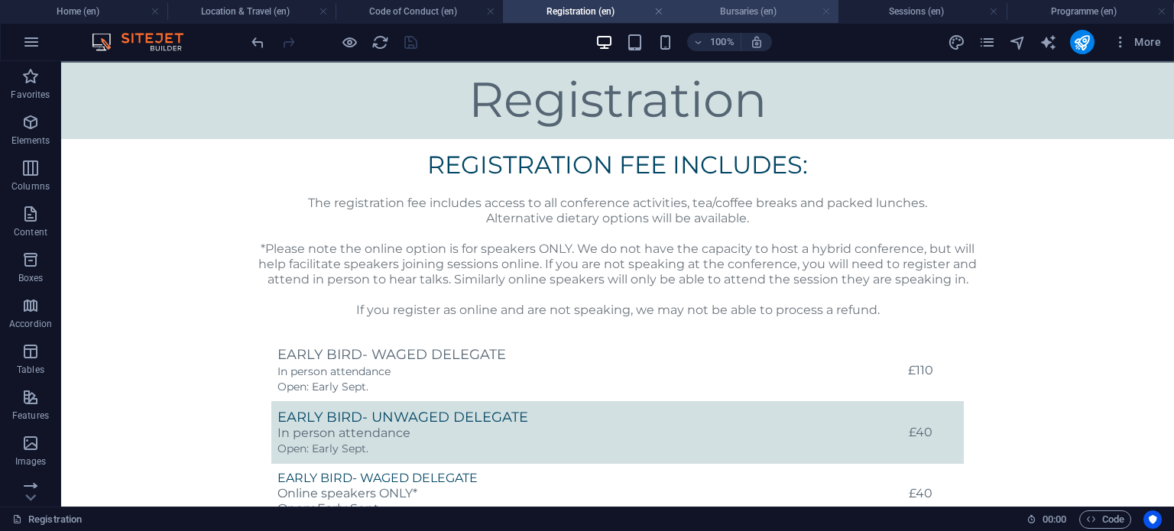
click at [824, 13] on link at bounding box center [825, 12] width 9 height 15
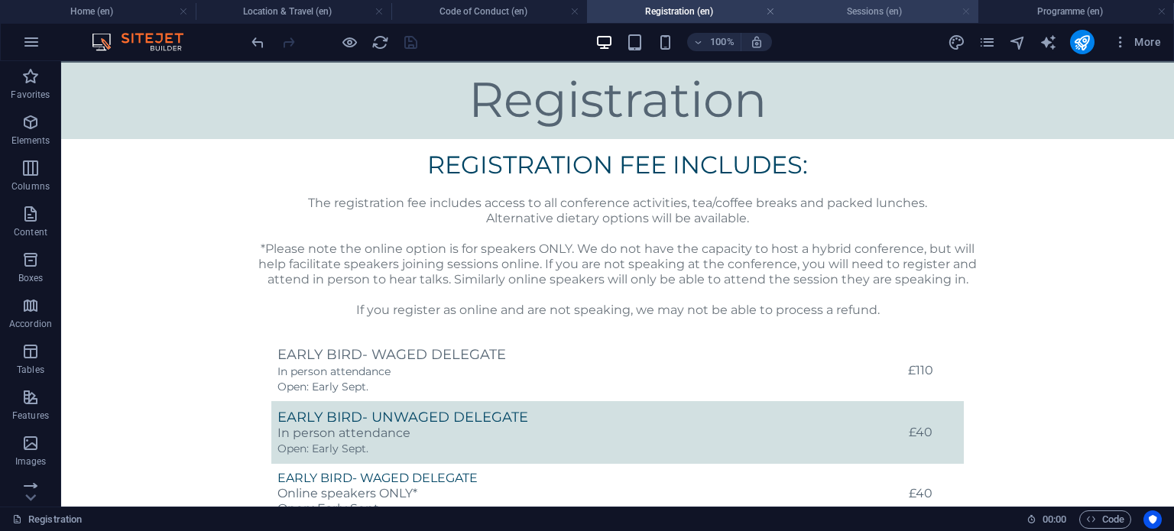
click at [969, 12] on link at bounding box center [965, 12] width 9 height 15
click at [1024, 15] on ul "Home (en) Location & Travel (en) Code of Conduct (en) Registration (en) Session…" at bounding box center [587, 11] width 1174 height 23
click at [897, 14] on h4 "Programme (en)" at bounding box center [914, 11] width 203 height 17
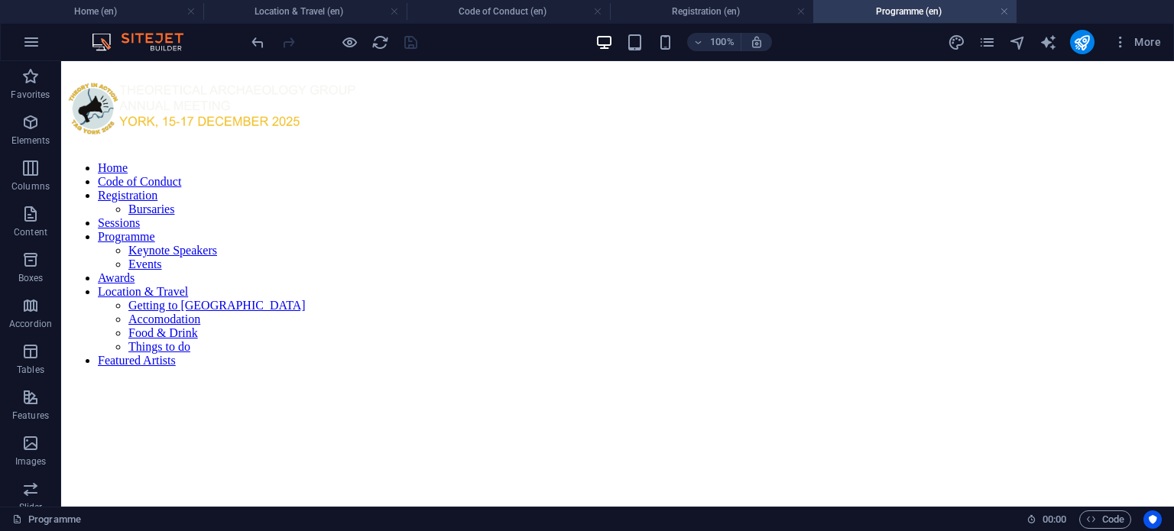
scroll to position [154, 0]
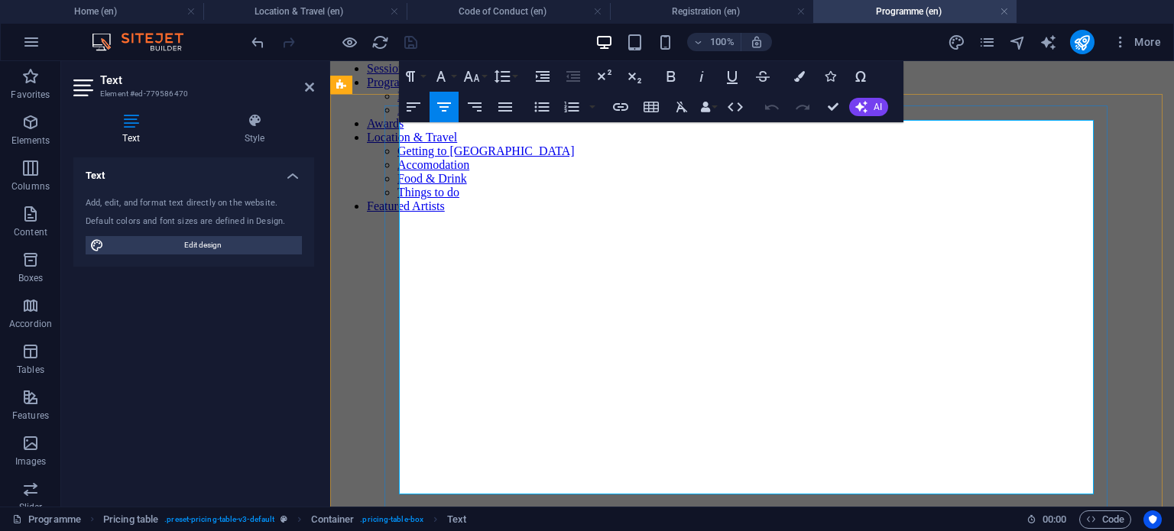
scroll to position [296, 0]
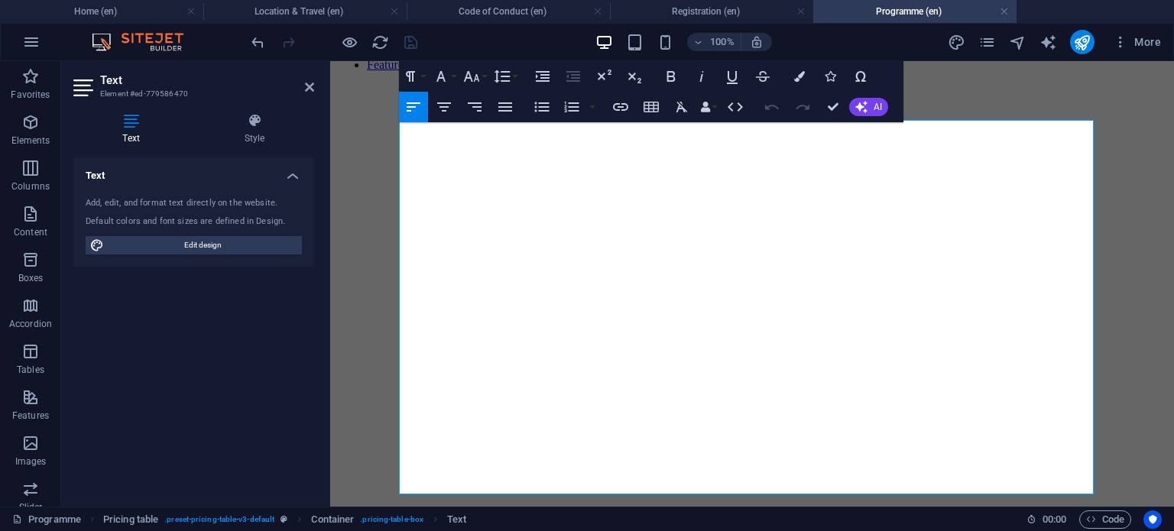
click at [408, 105] on icon "button" at bounding box center [413, 107] width 18 height 18
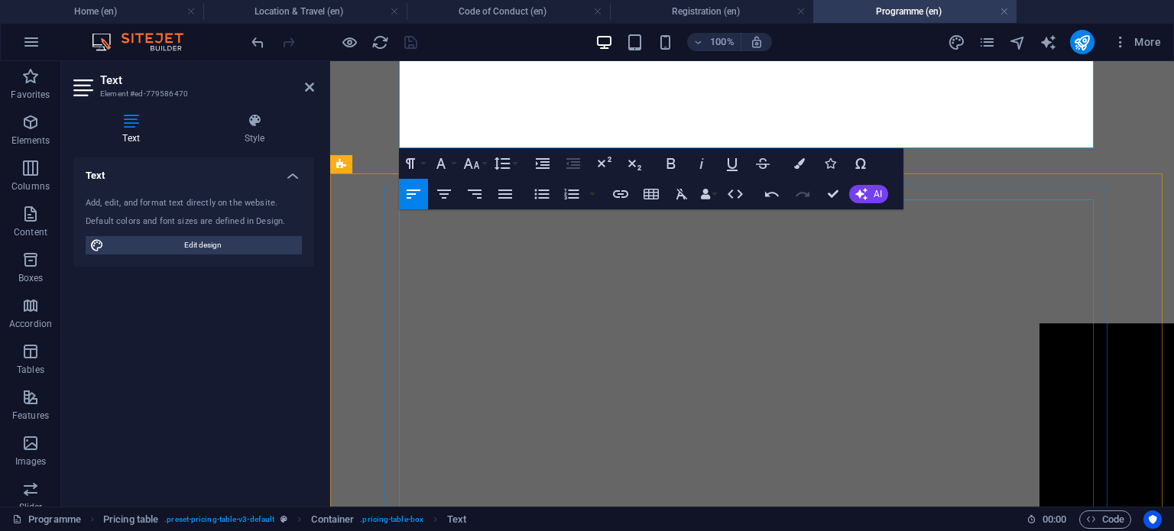
scroll to position [661, 0]
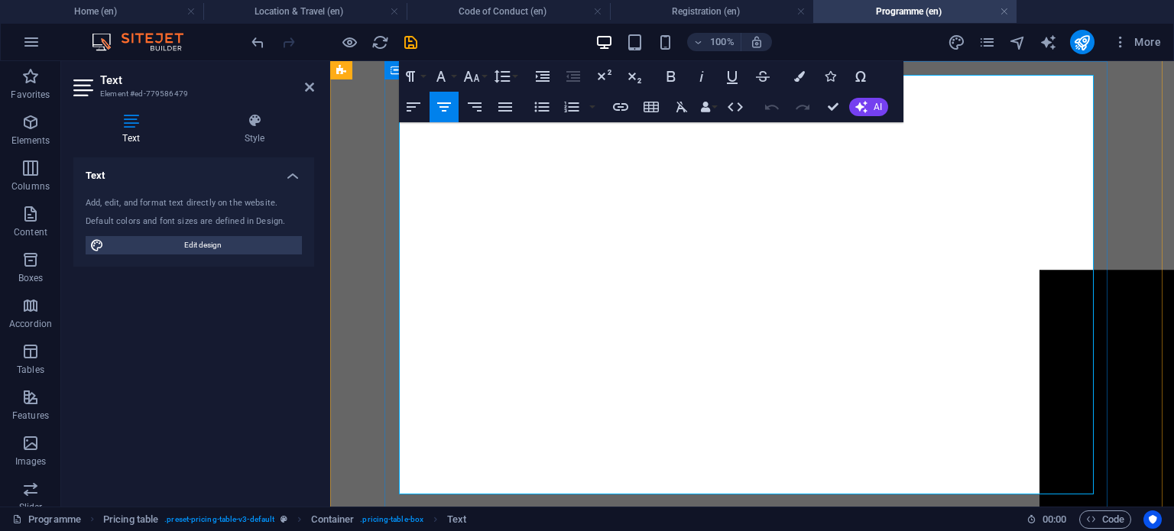
scroll to position [763, 0]
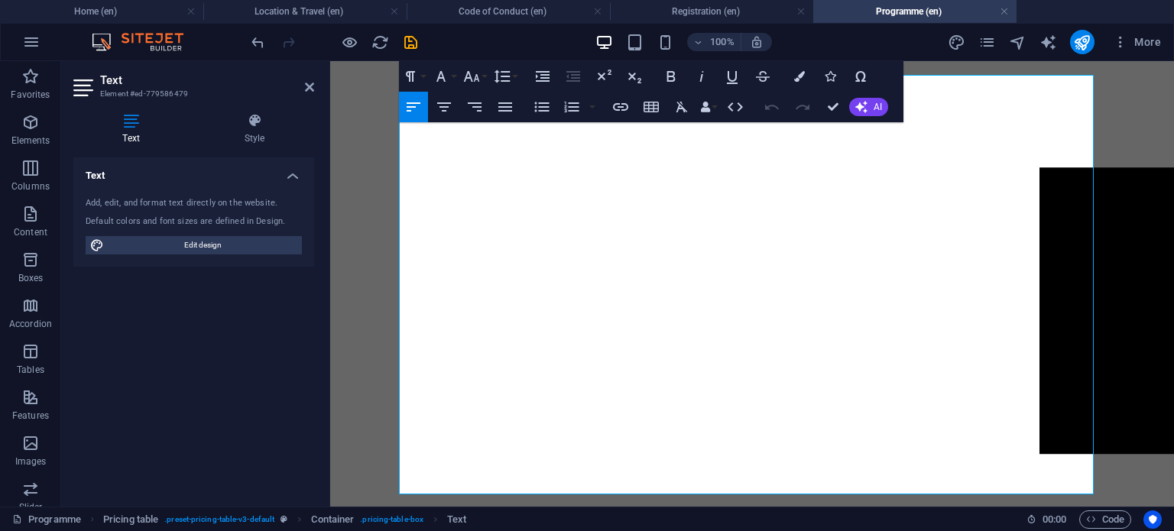
click at [406, 99] on icon "button" at bounding box center [413, 107] width 18 height 18
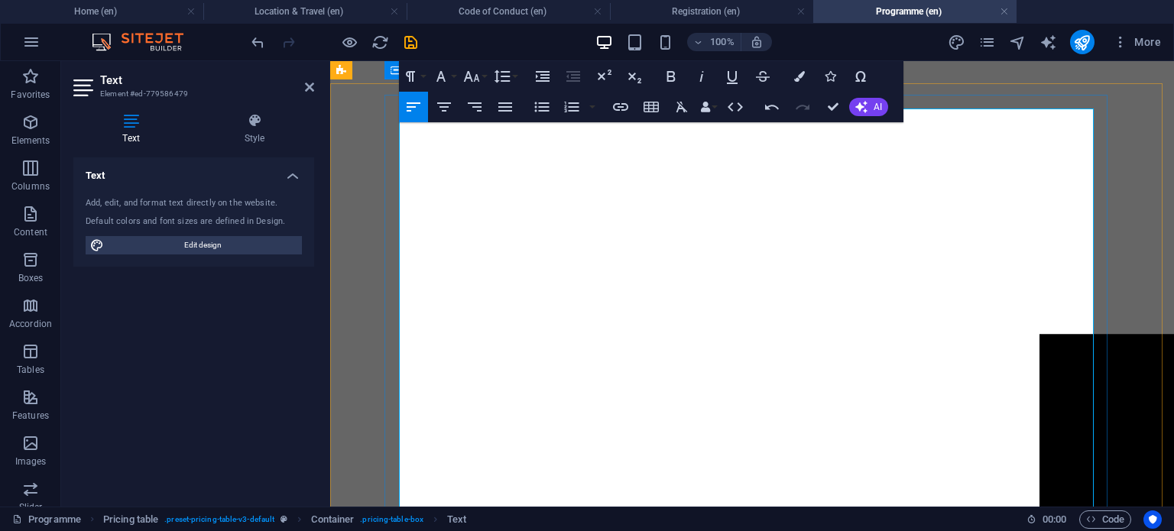
scroll to position [589, 0]
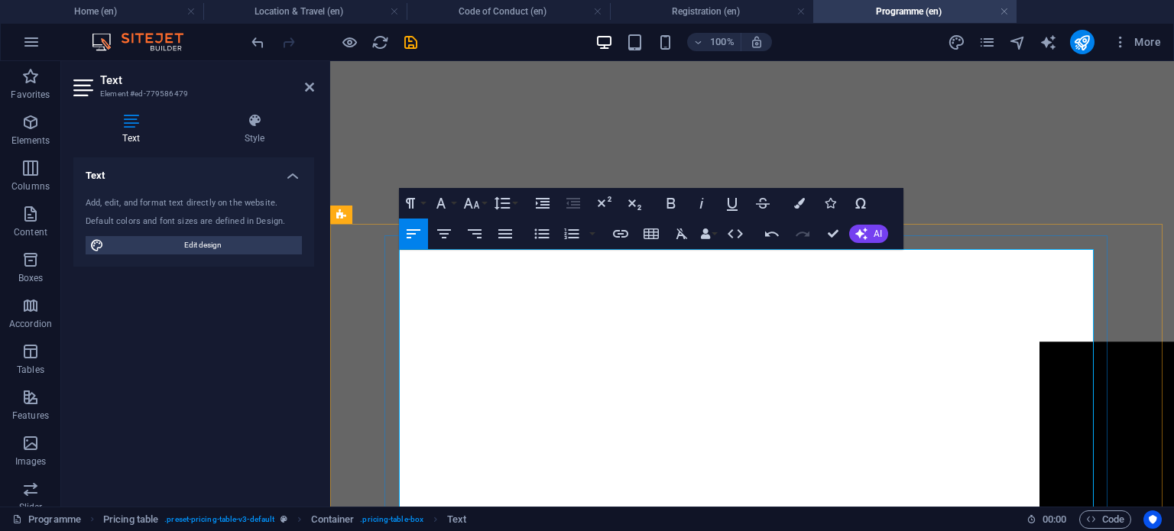
click at [445, 242] on icon "button" at bounding box center [444, 234] width 18 height 18
click at [478, 203] on icon "button" at bounding box center [471, 203] width 18 height 18
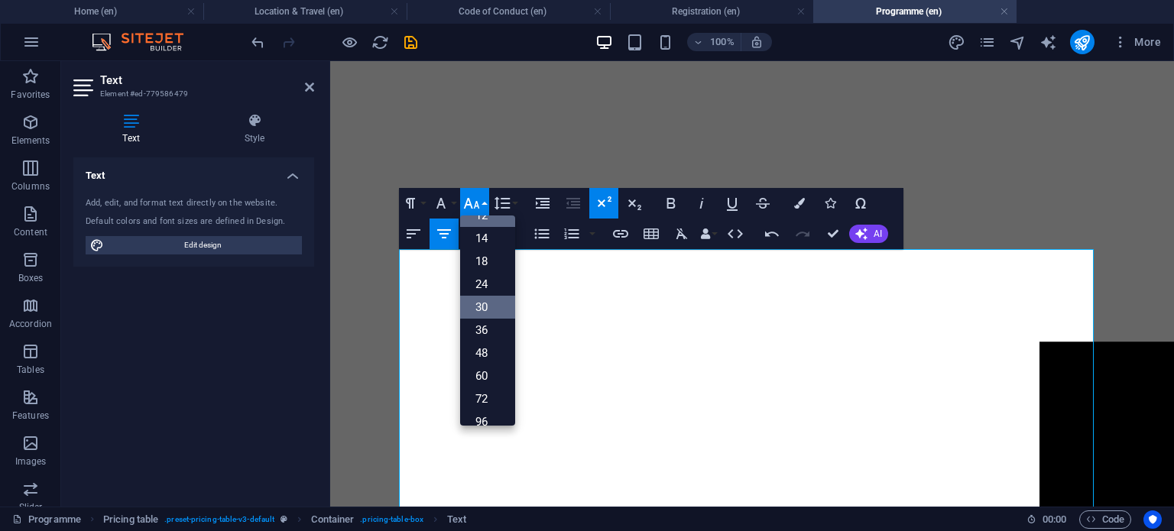
click at [494, 296] on link "30" at bounding box center [487, 307] width 55 height 23
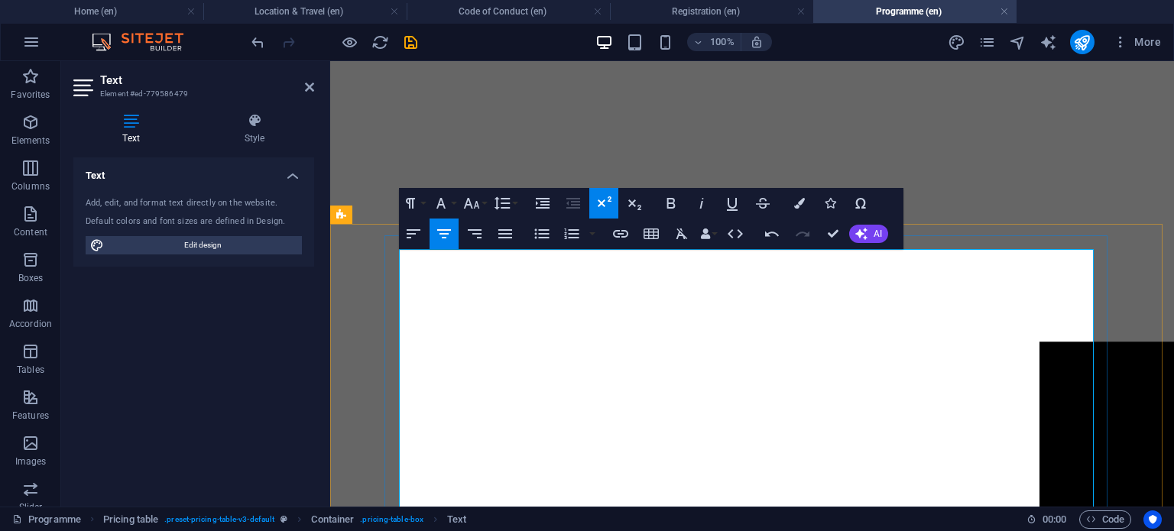
click at [482, 201] on button "Font Size" at bounding box center [474, 203] width 29 height 31
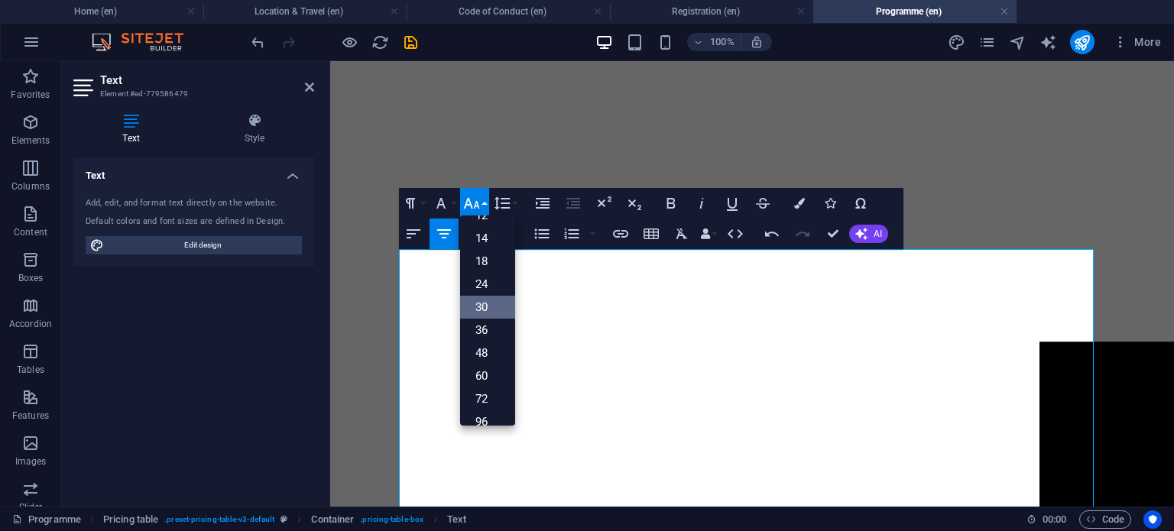
click at [486, 296] on link "30" at bounding box center [487, 307] width 55 height 23
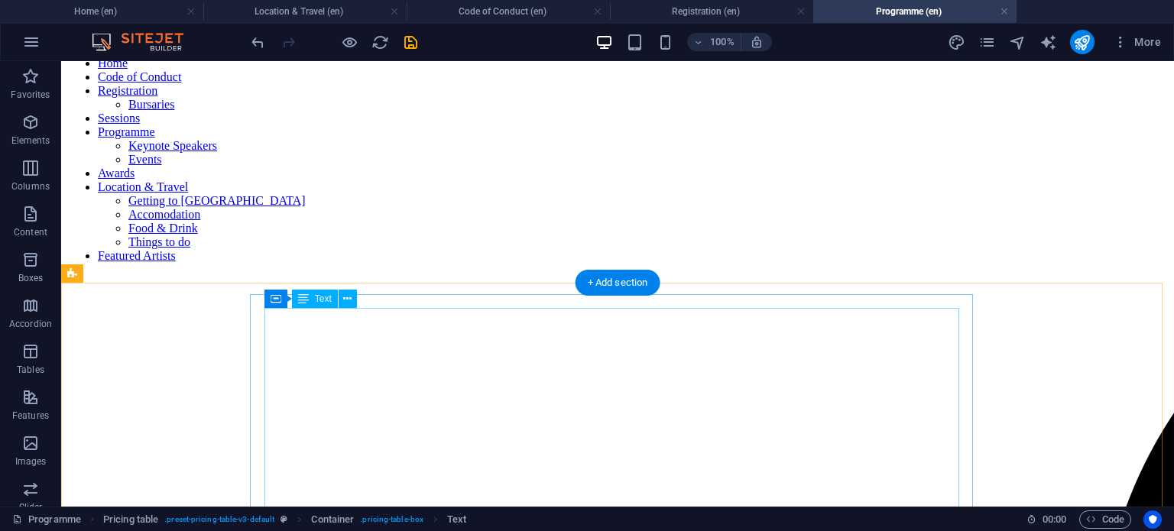
scroll to position [105, 0]
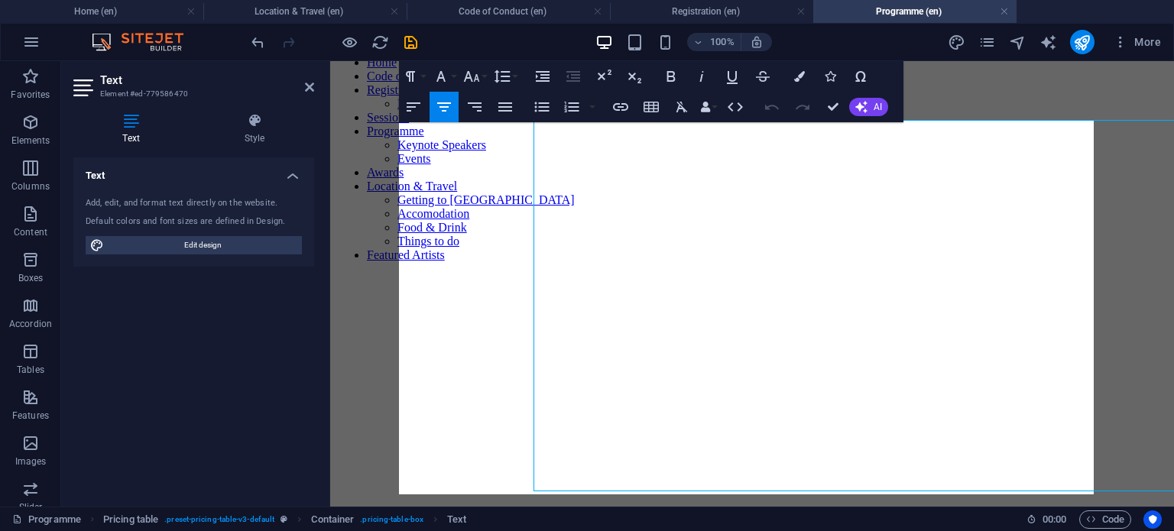
scroll to position [296, 0]
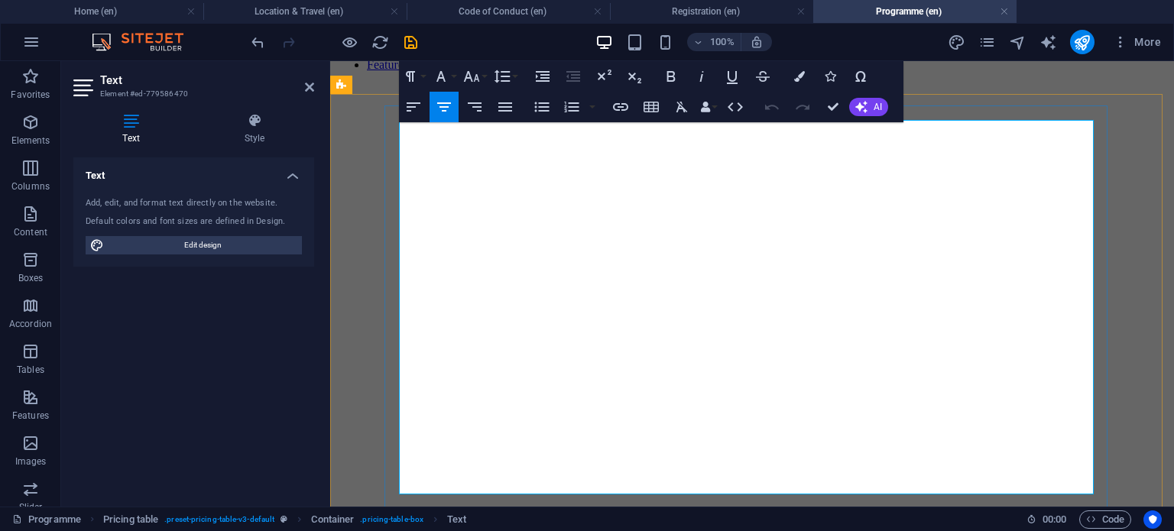
click at [449, 118] on button "Align Center" at bounding box center [443, 107] width 29 height 31
click at [475, 79] on icon "button" at bounding box center [472, 76] width 16 height 11
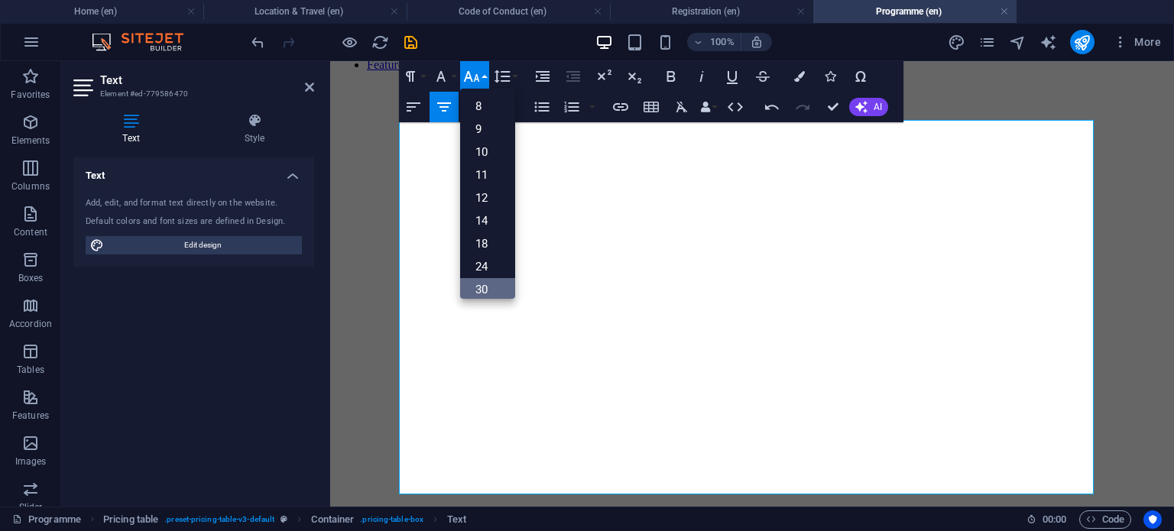
click at [491, 280] on link "30" at bounding box center [487, 289] width 55 height 23
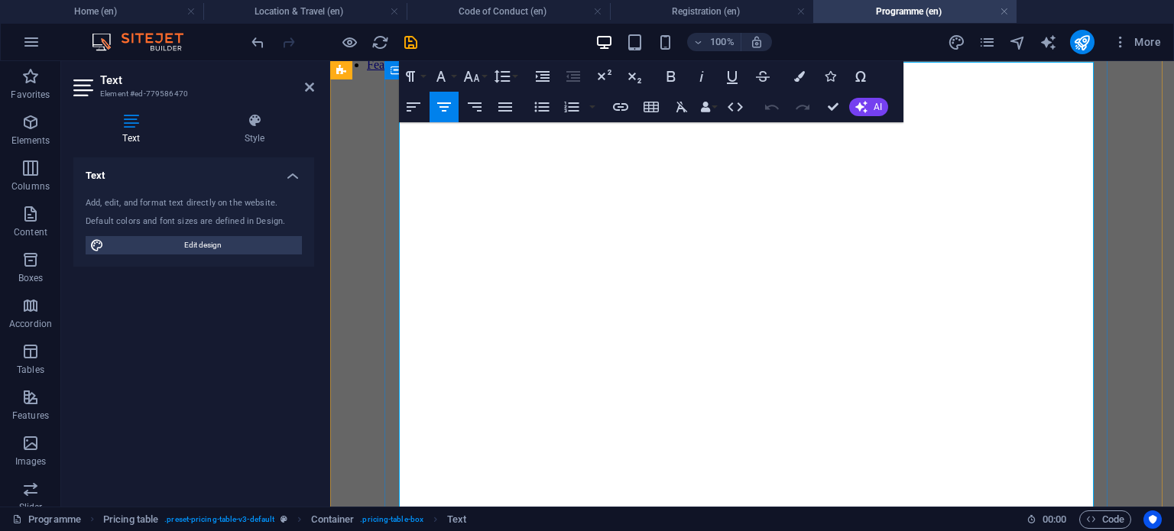
scroll to position [354, 0]
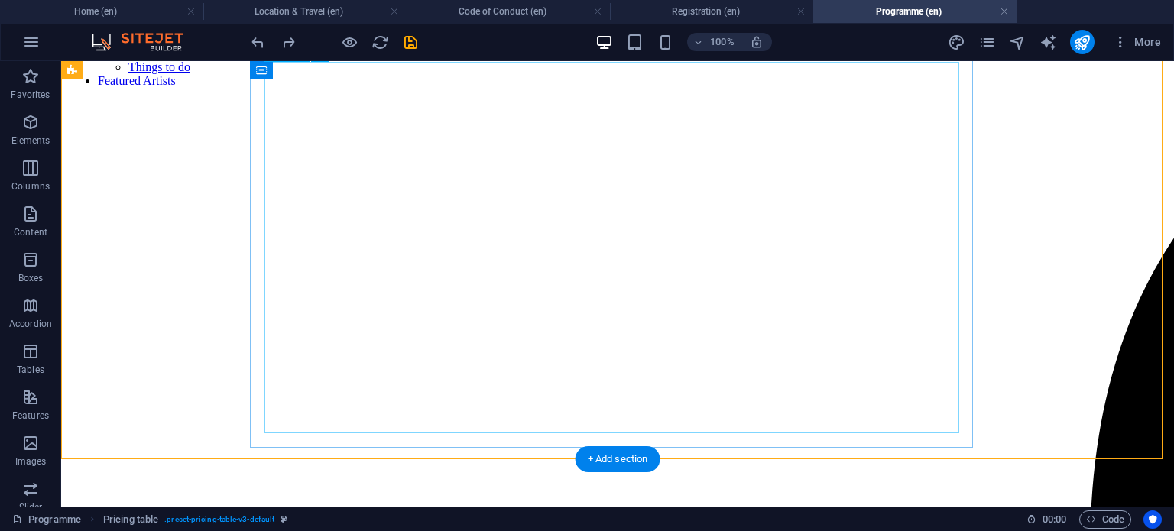
scroll to position [270, 0]
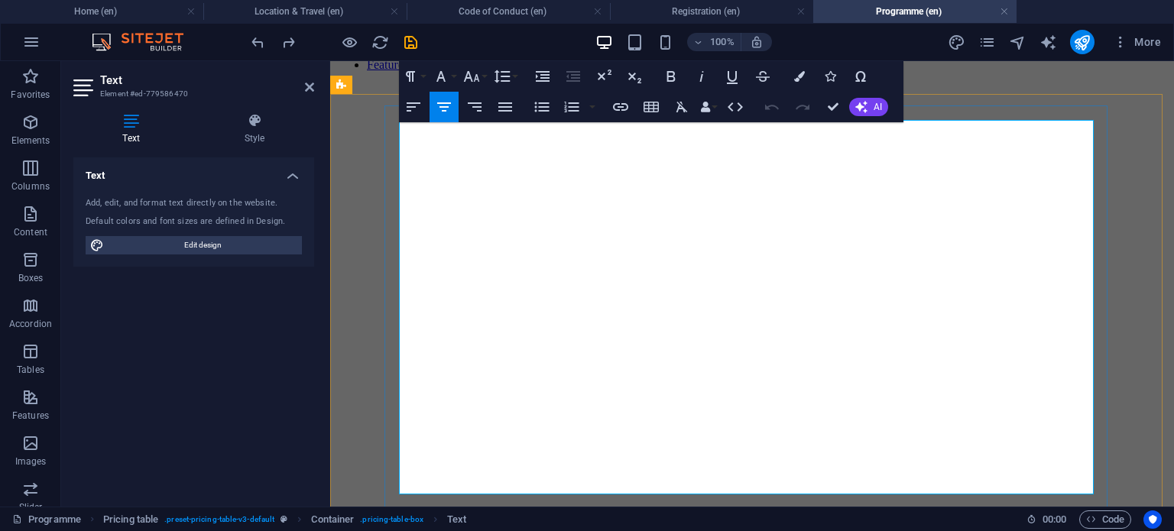
drag, startPoint x: 491, startPoint y: 131, endPoint x: 400, endPoint y: 130, distance: 90.9
click at [440, 106] on icon "button" at bounding box center [444, 106] width 14 height 9
click at [478, 79] on icon "button" at bounding box center [471, 76] width 18 height 18
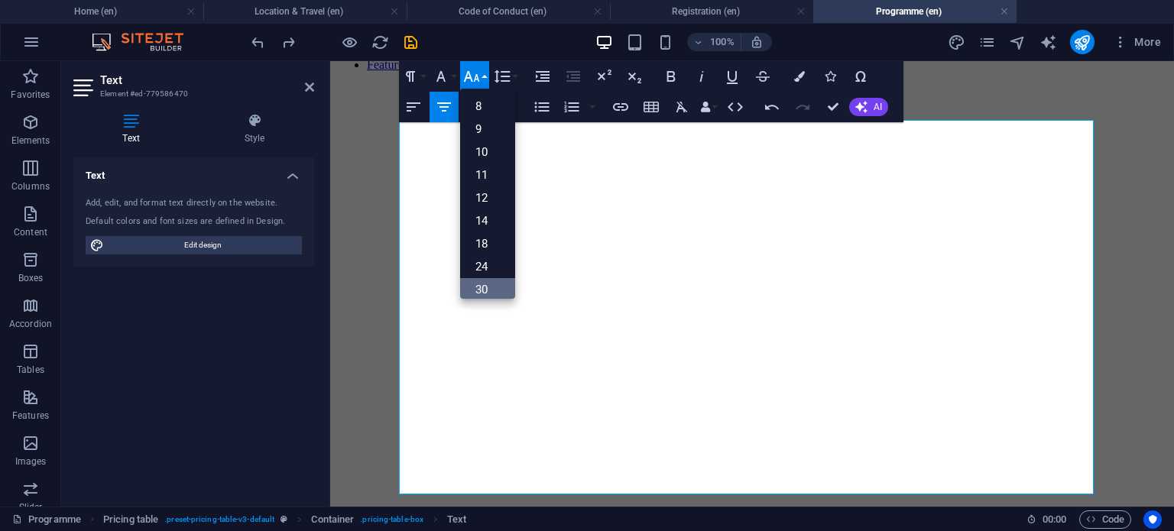
click at [474, 283] on link "30" at bounding box center [487, 289] width 55 height 23
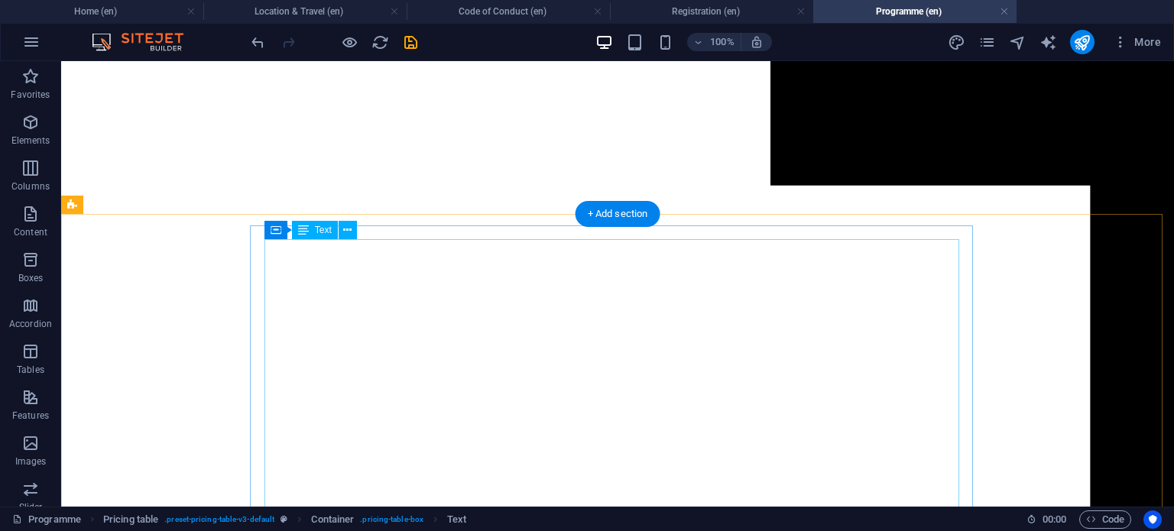
scroll to position [1372, 0]
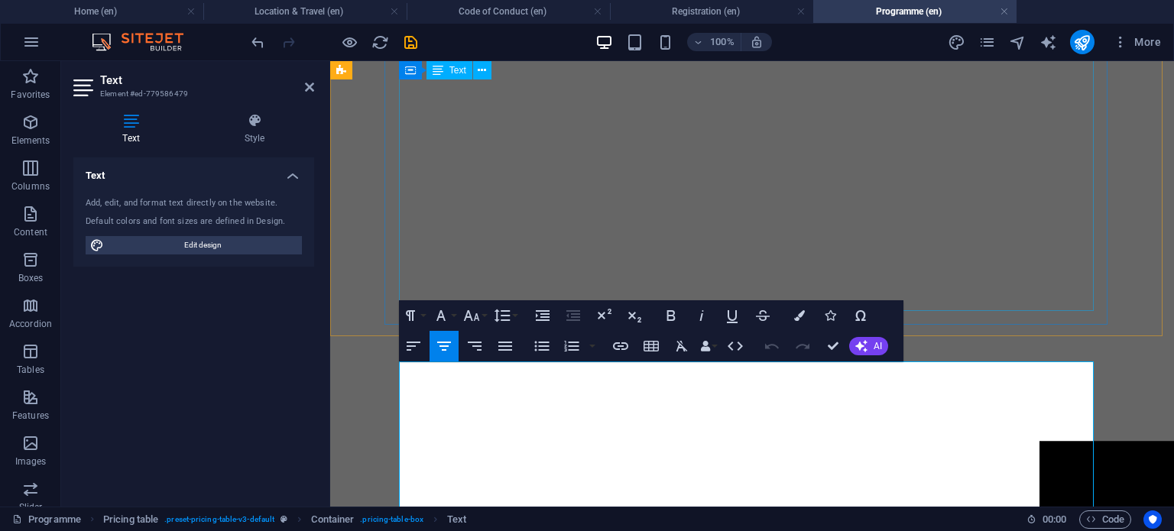
scroll to position [491, 0]
click at [478, 317] on icon "button" at bounding box center [471, 315] width 18 height 18
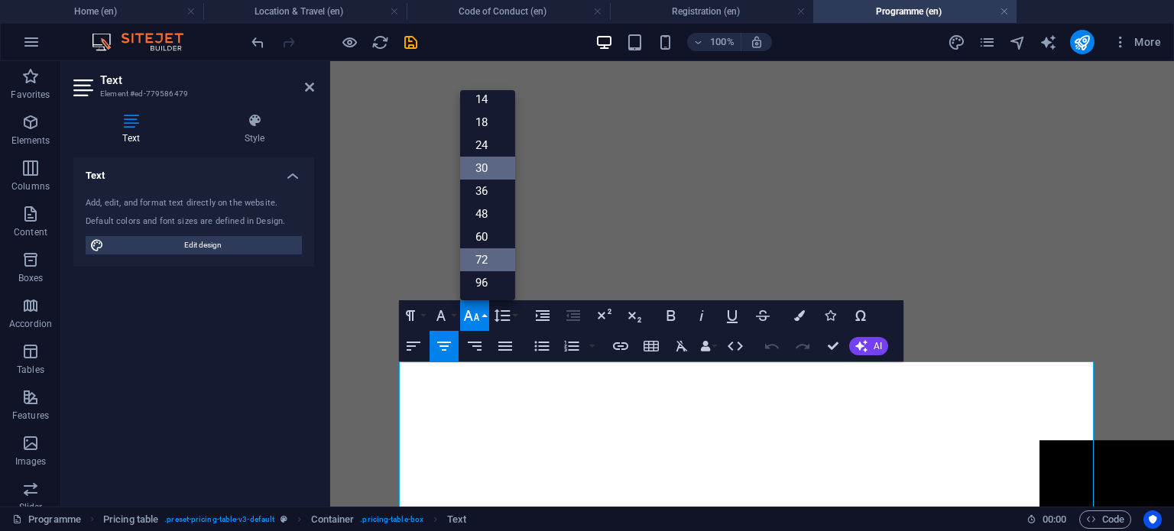
scroll to position [122, 0]
click at [485, 128] on link "18" at bounding box center [487, 123] width 55 height 23
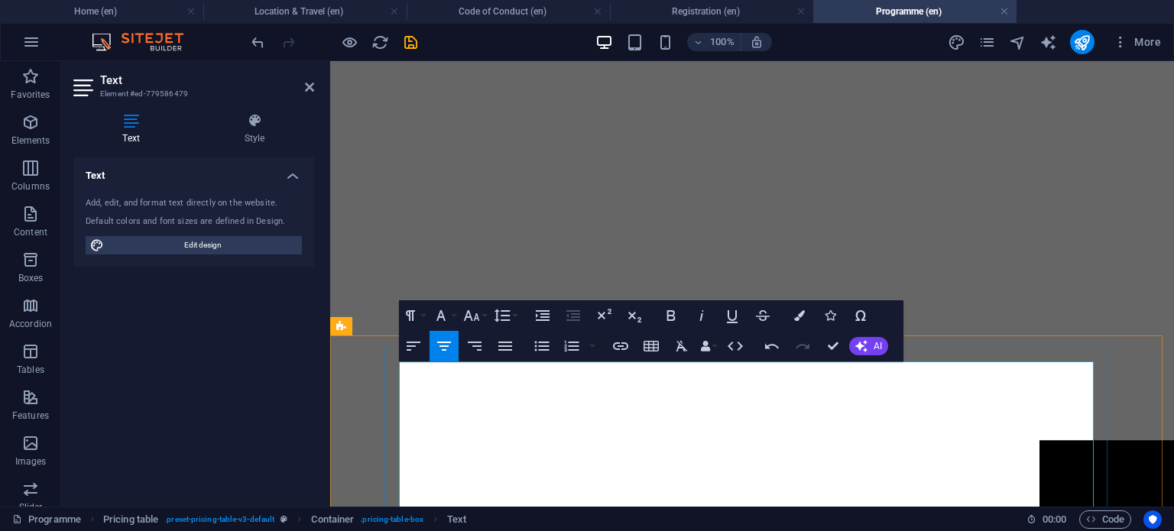
click at [478, 312] on icon "button" at bounding box center [471, 315] width 18 height 18
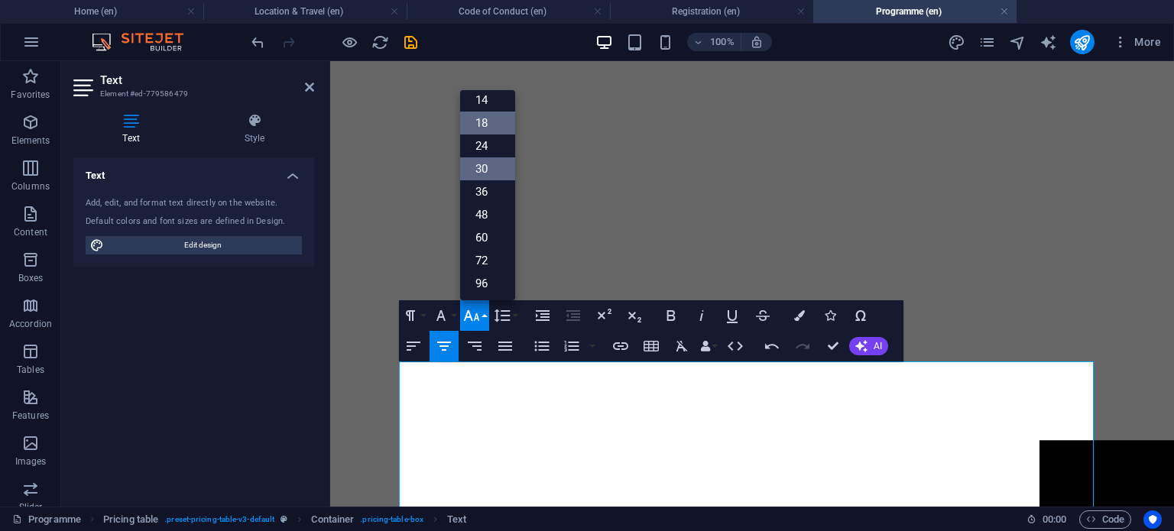
click at [490, 173] on link "30" at bounding box center [487, 168] width 55 height 23
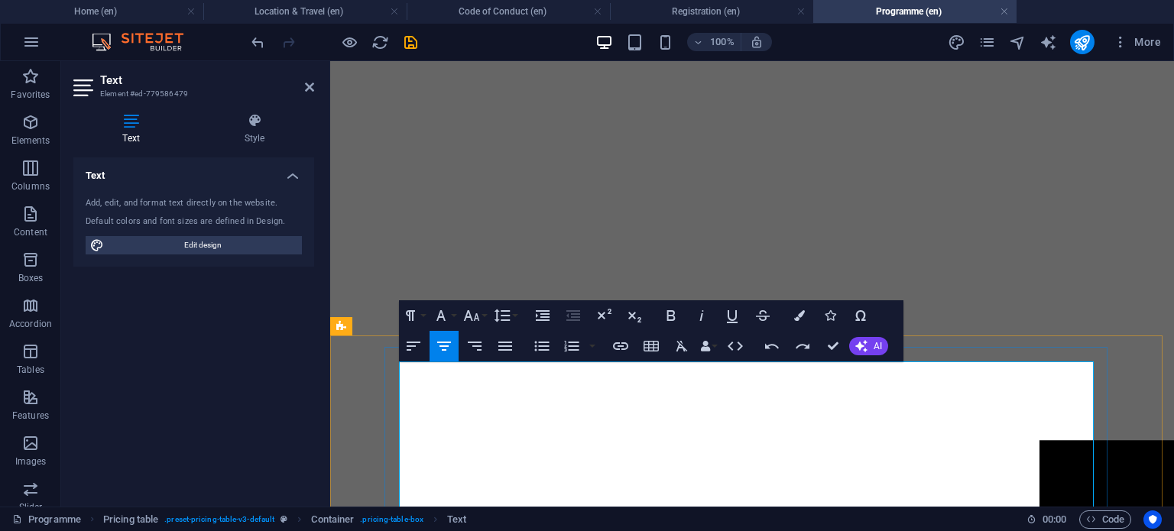
drag, startPoint x: 797, startPoint y: 374, endPoint x: 701, endPoint y: 367, distance: 96.5
click at [474, 314] on icon "button" at bounding box center [471, 315] width 18 height 18
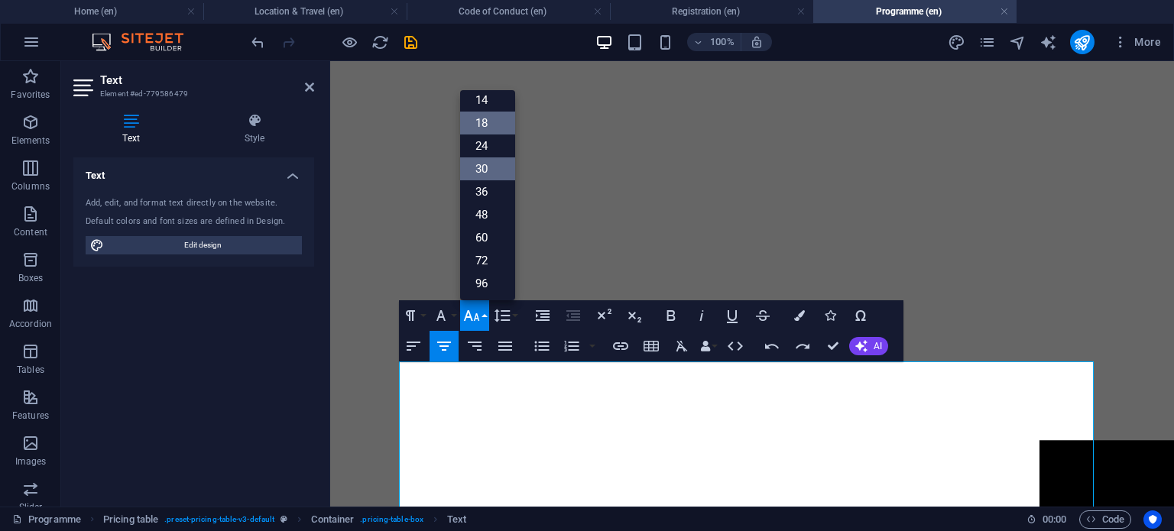
click at [478, 167] on link "30" at bounding box center [487, 168] width 55 height 23
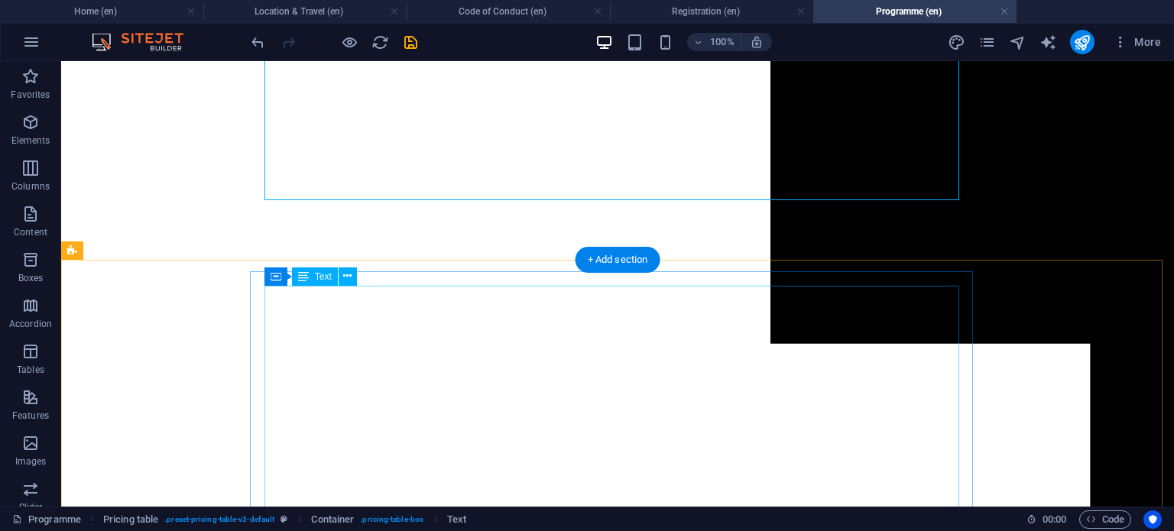
scroll to position [1163, 0]
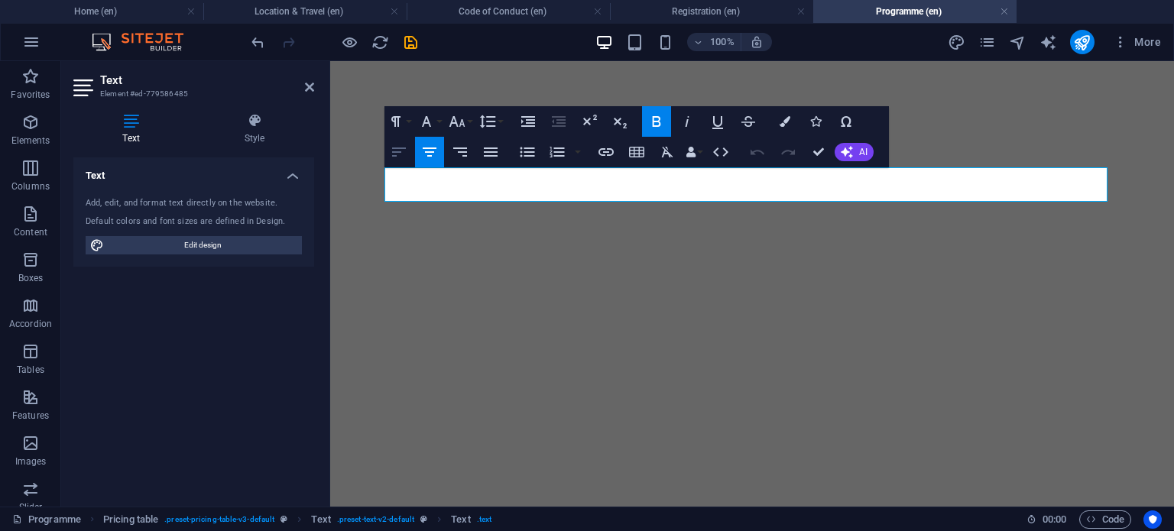
click at [386, 149] on button "Align Left" at bounding box center [398, 152] width 29 height 31
click at [397, 149] on icon "button" at bounding box center [399, 152] width 18 height 18
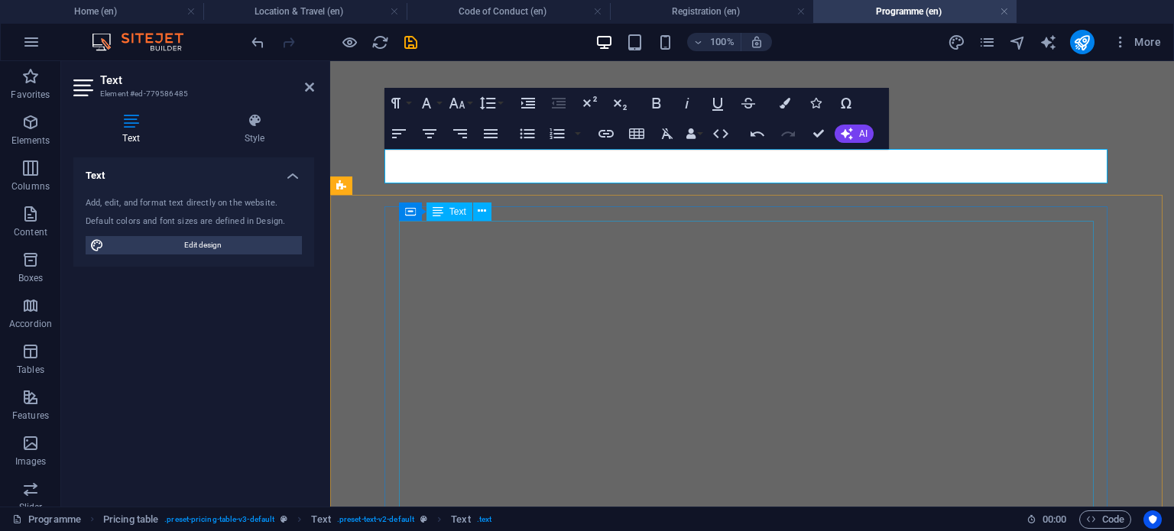
scroll to position [1180, 0]
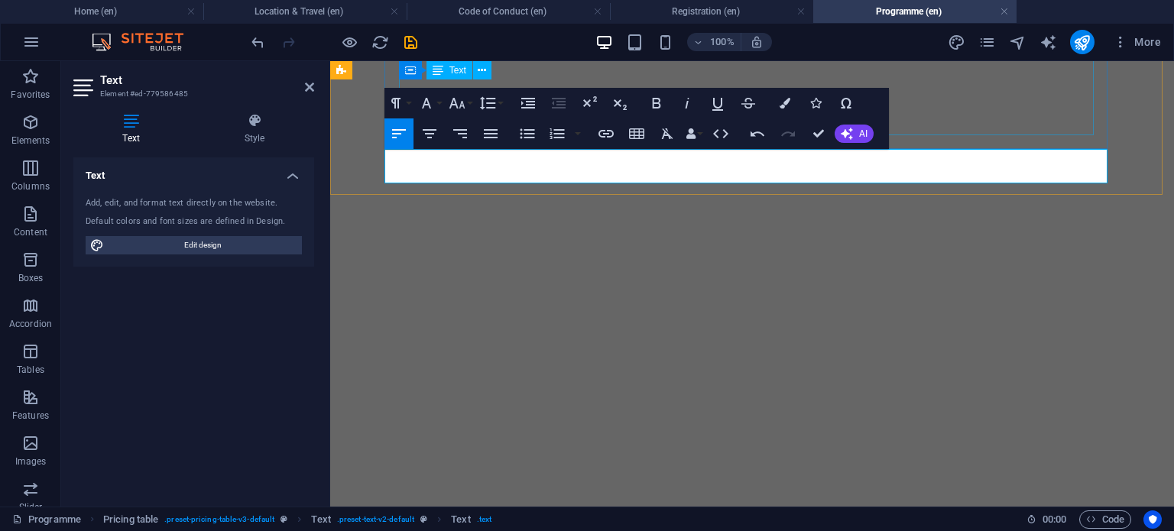
drag, startPoint x: 735, startPoint y: 155, endPoint x: 722, endPoint y: 196, distance: 42.5
click at [464, 103] on icon "button" at bounding box center [457, 103] width 18 height 18
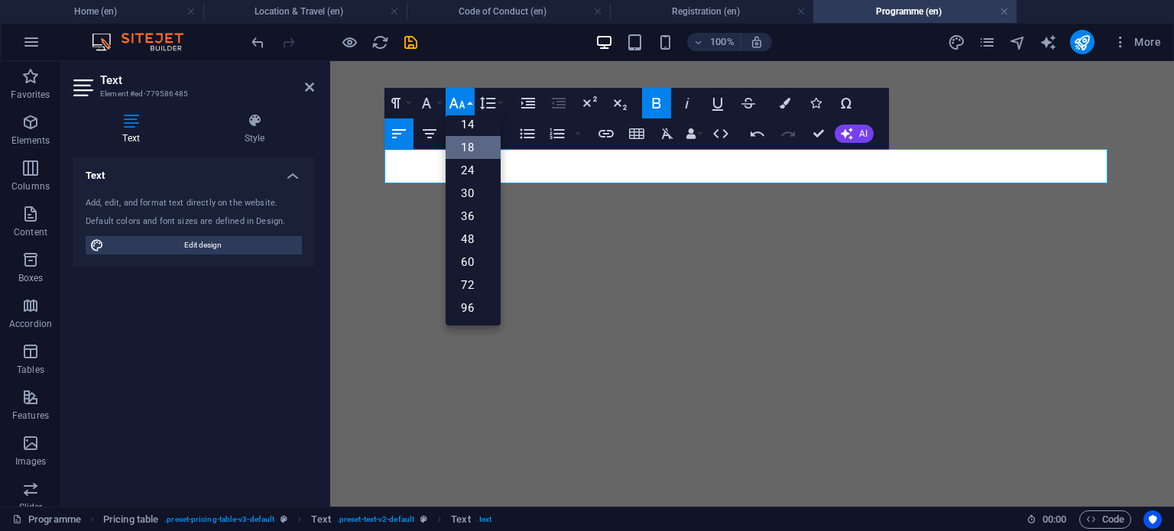
scroll to position [122, 0]
click at [489, 175] on link "24" at bounding box center [472, 171] width 55 height 23
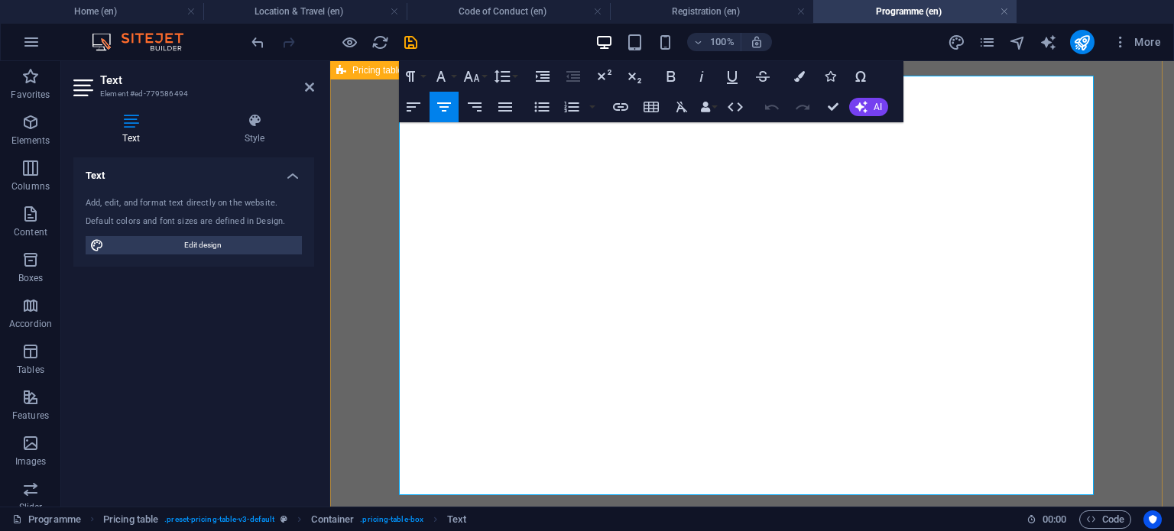
scroll to position [1332, 0]
click at [406, 108] on icon "button" at bounding box center [413, 107] width 18 height 18
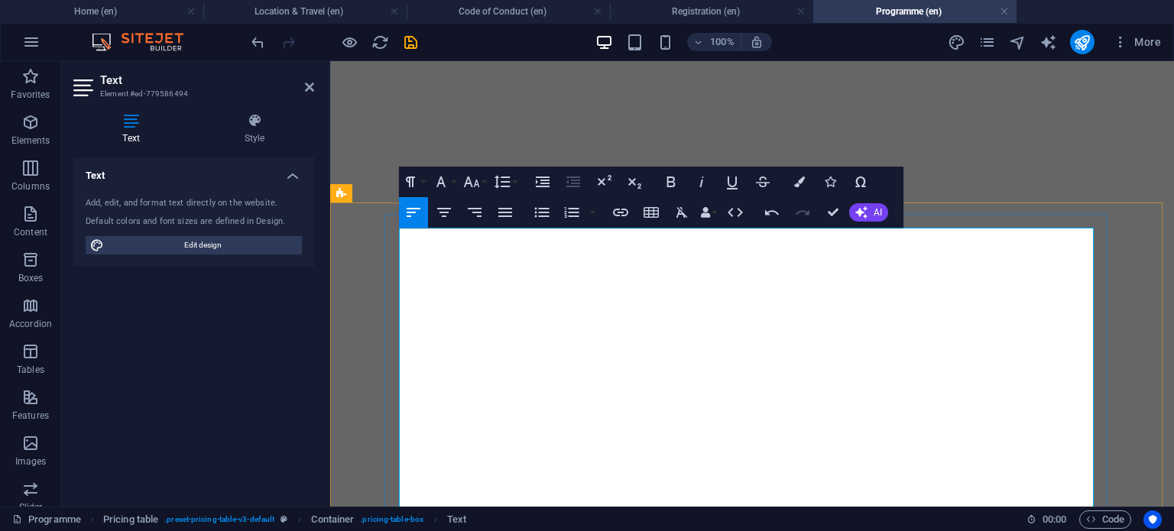
scroll to position [1172, 0]
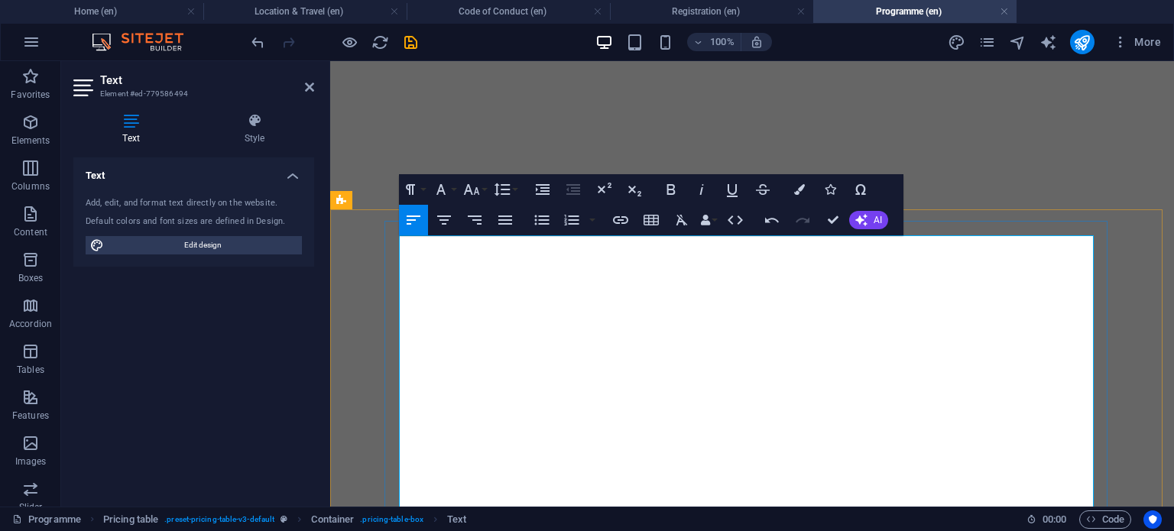
drag, startPoint x: 518, startPoint y: 247, endPoint x: 402, endPoint y: 238, distance: 116.4
click at [442, 225] on icon "button" at bounding box center [444, 220] width 18 height 18
click at [466, 188] on icon "button" at bounding box center [472, 189] width 16 height 11
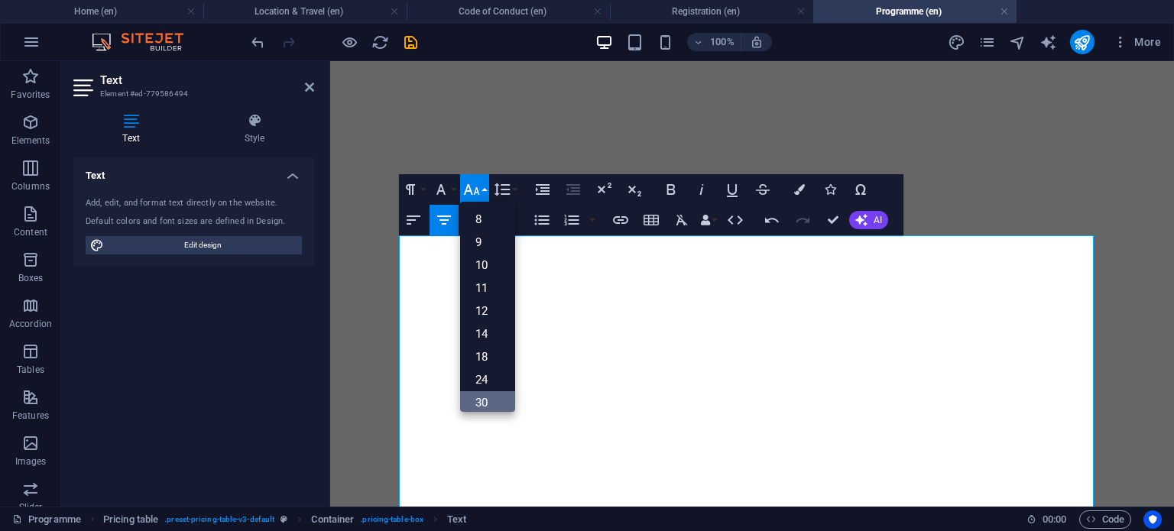
click at [486, 398] on link "30" at bounding box center [487, 402] width 55 height 23
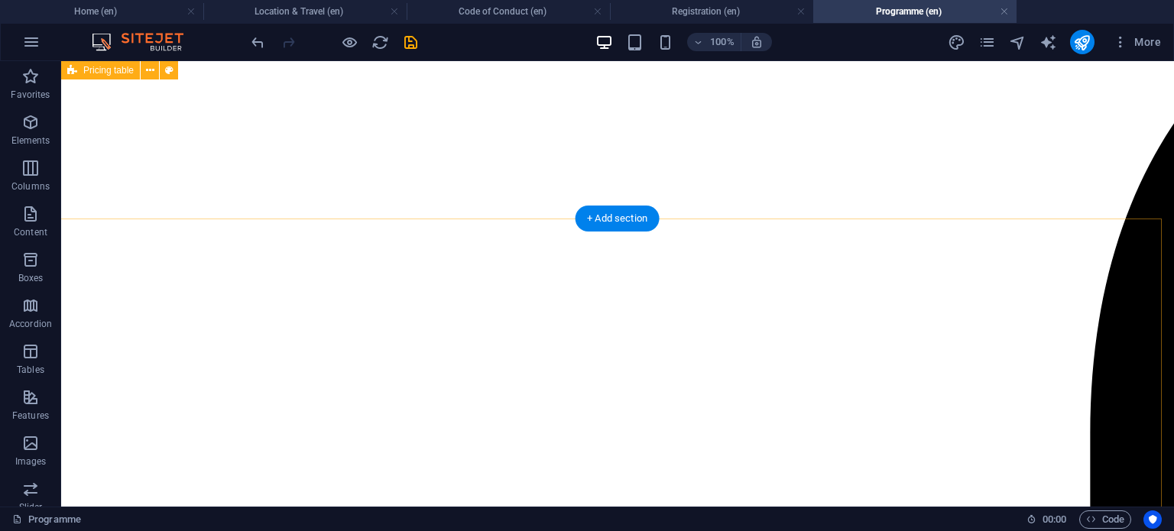
scroll to position [0, 0]
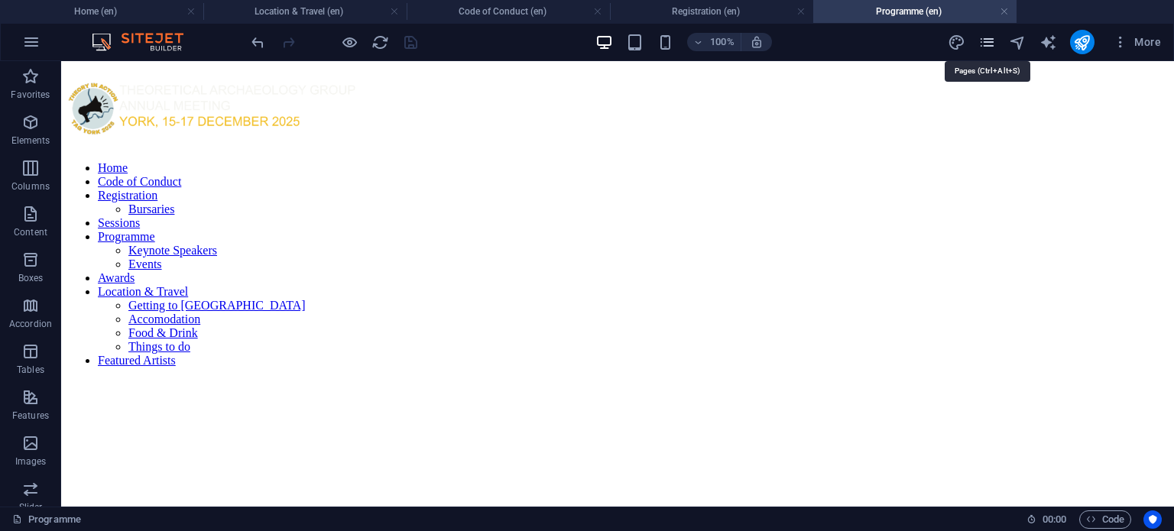
click at [985, 44] on icon "pages" at bounding box center [987, 43] width 18 height 18
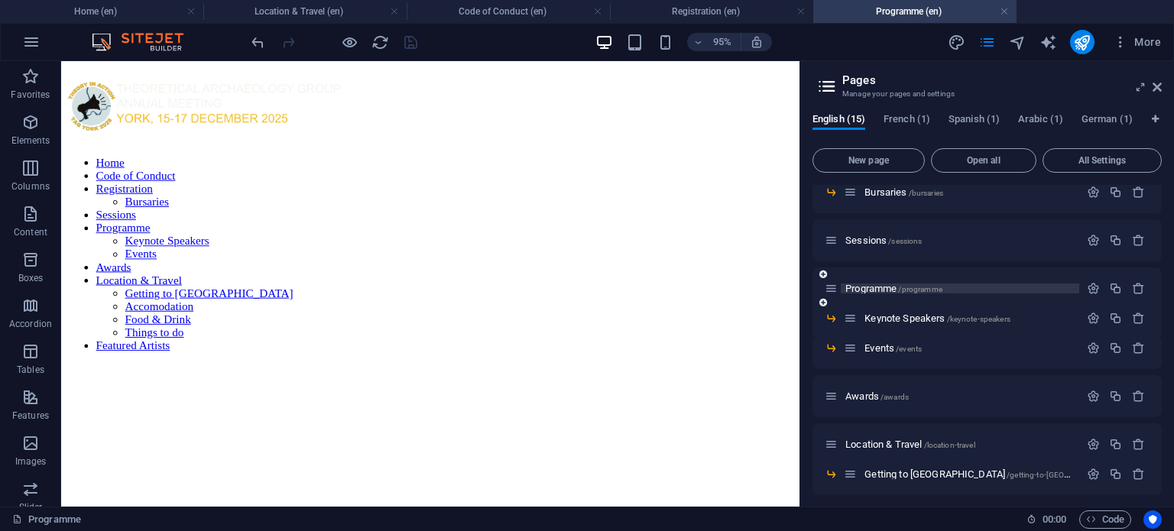
scroll to position [144, 0]
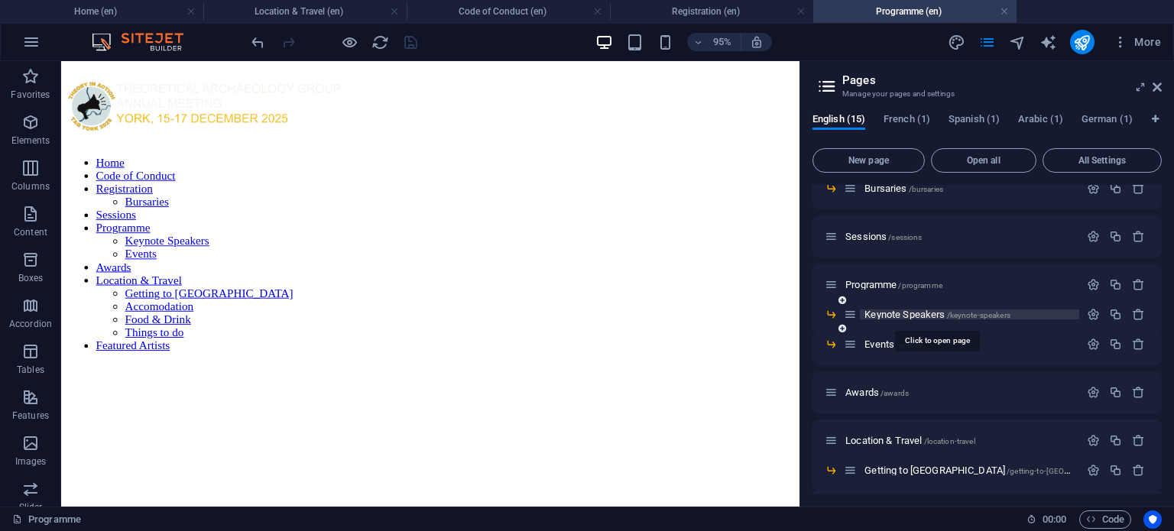
click at [902, 310] on span "Keynote Speakers /keynote-speakers" at bounding box center [937, 314] width 146 height 11
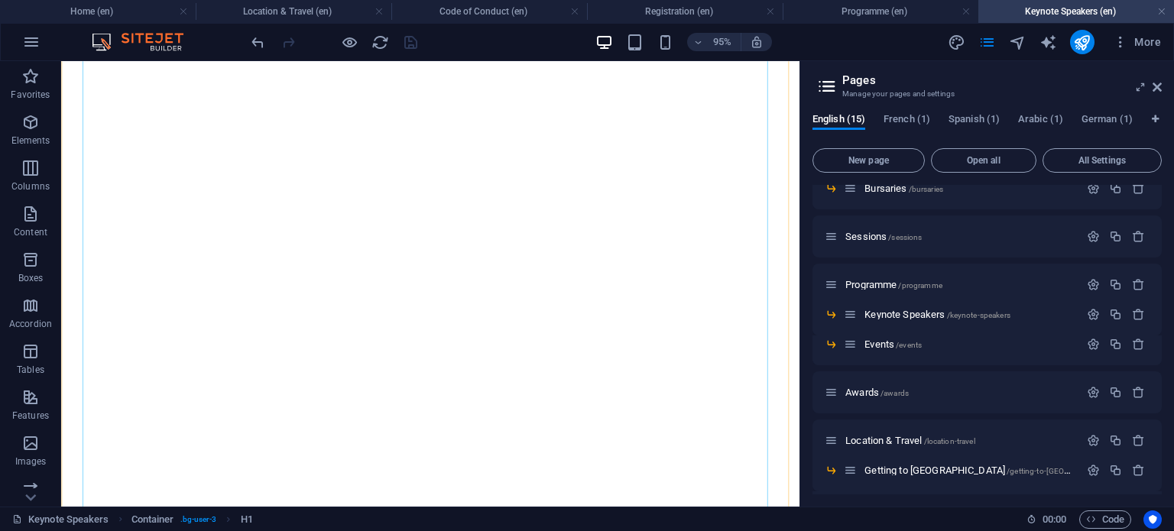
scroll to position [325, 0]
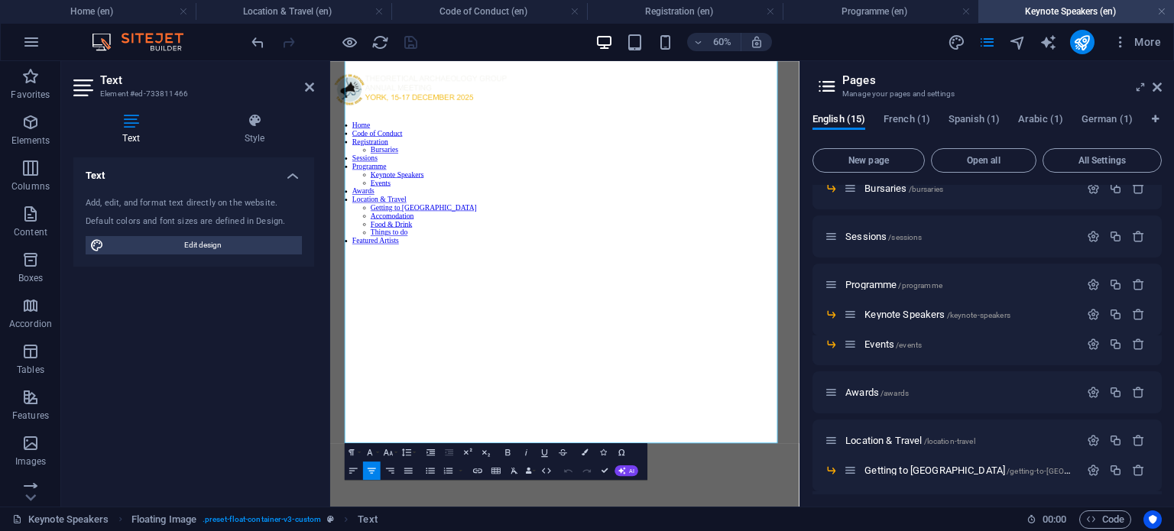
scroll to position [587, 0]
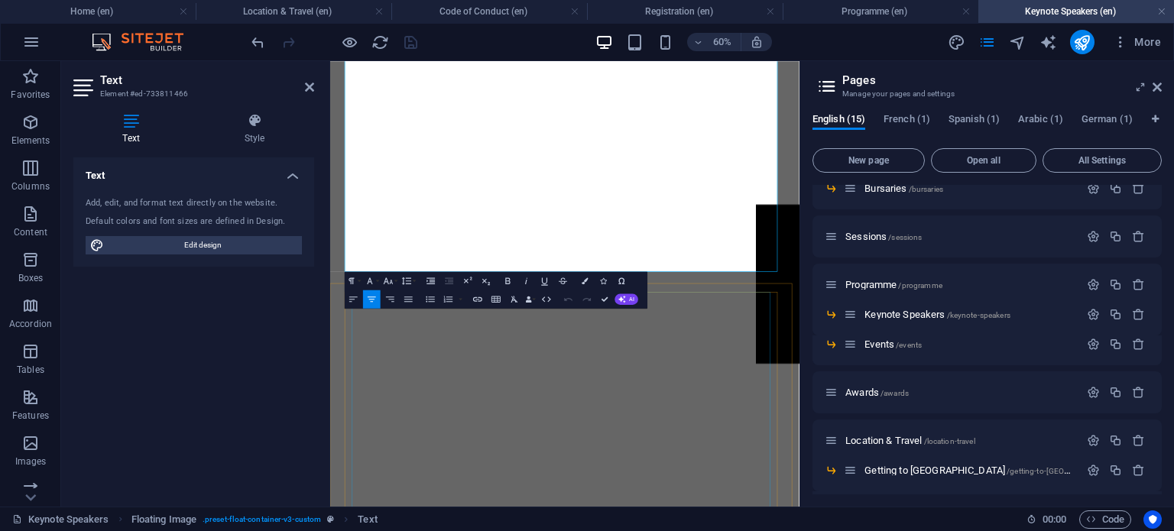
drag, startPoint x: 552, startPoint y: 543, endPoint x: 620, endPoint y: 756, distance: 223.5
click at [351, 299] on icon "button" at bounding box center [353, 298] width 8 height 5
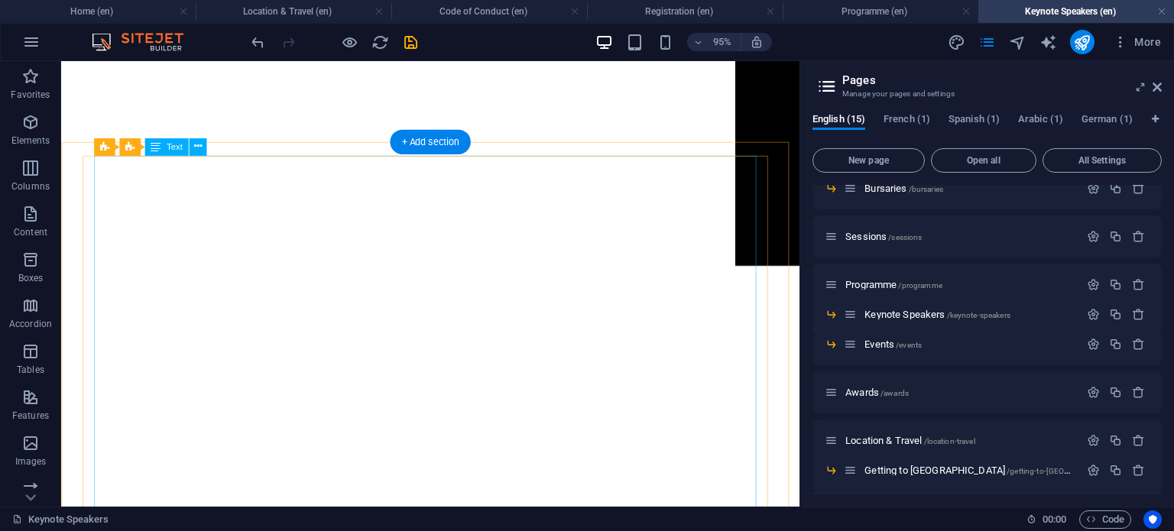
scroll to position [877, 0]
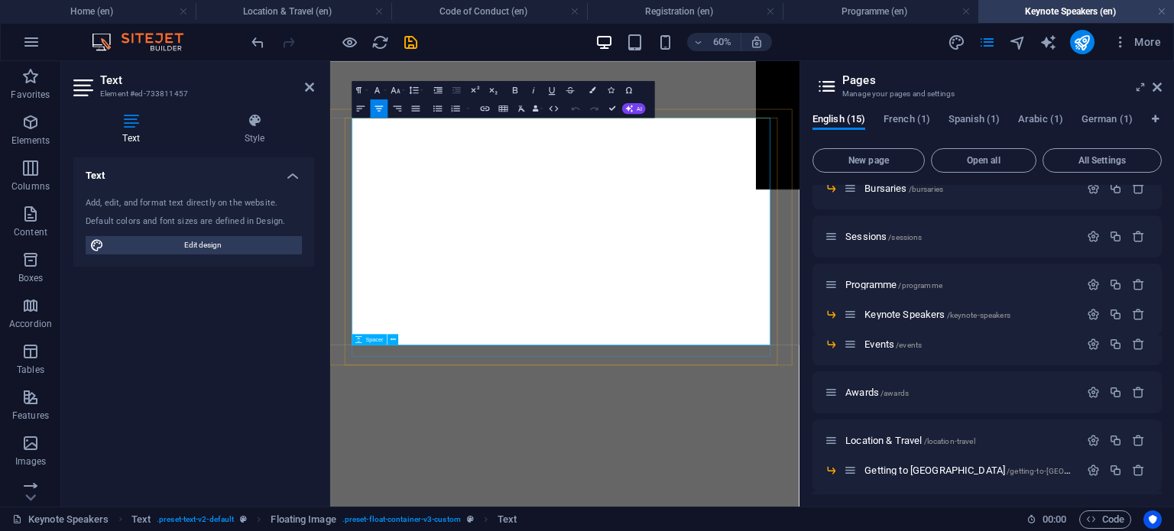
drag, startPoint x: 467, startPoint y: 390, endPoint x: 500, endPoint y: 555, distance: 167.5
click at [359, 104] on icon "button" at bounding box center [360, 108] width 11 height 11
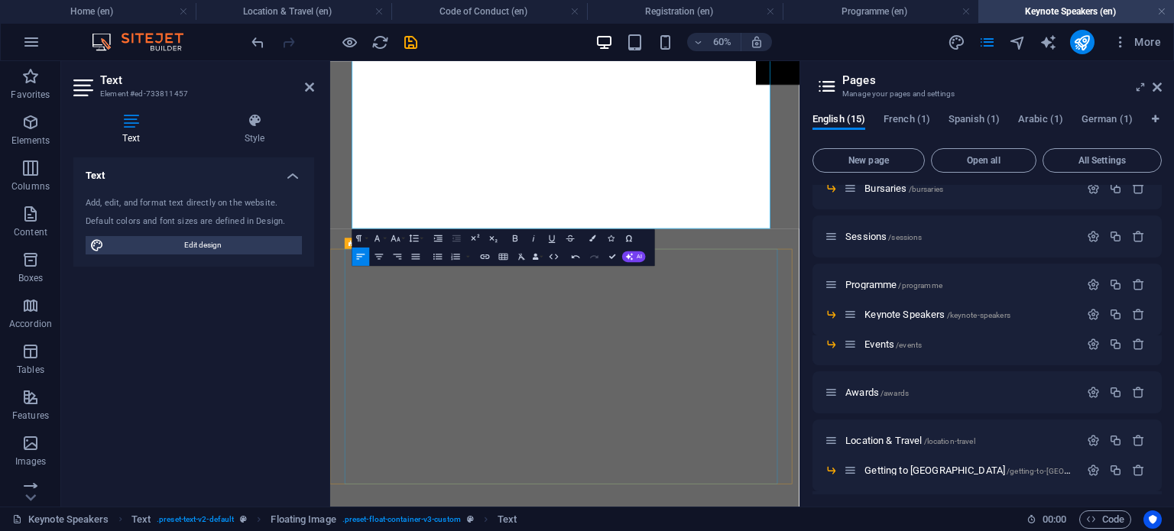
scroll to position [1161, 0]
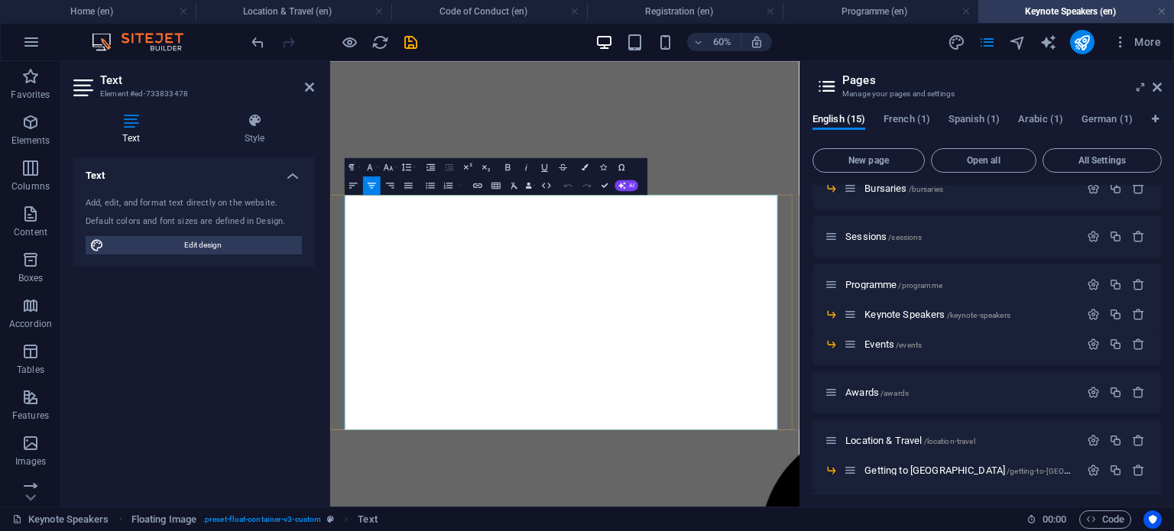
drag, startPoint x: 577, startPoint y: 499, endPoint x: 604, endPoint y: 671, distance: 174.0
click at [352, 180] on icon "button" at bounding box center [353, 185] width 11 height 11
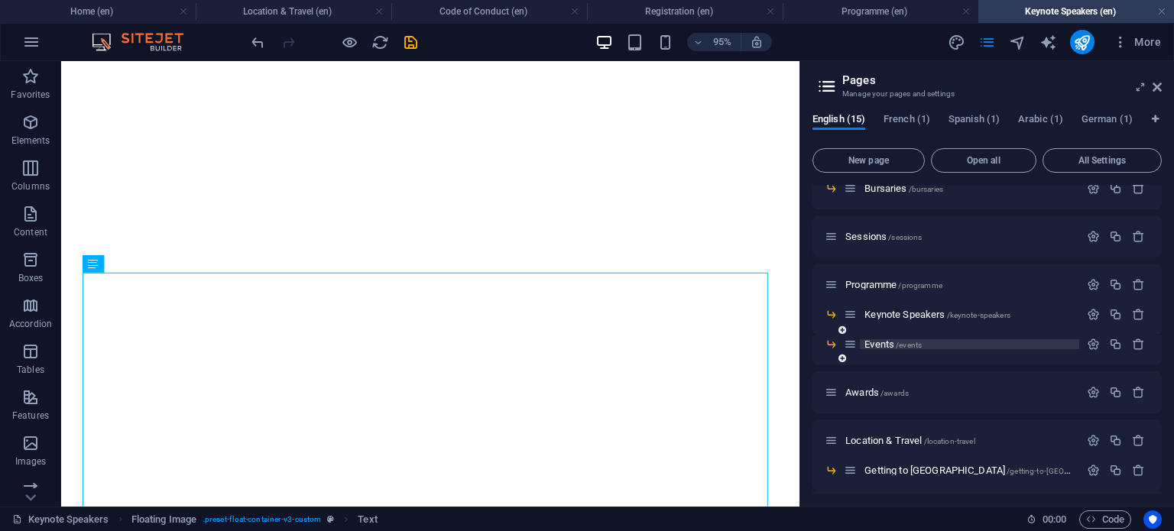
click at [878, 342] on span "Events /events" at bounding box center [892, 343] width 57 height 11
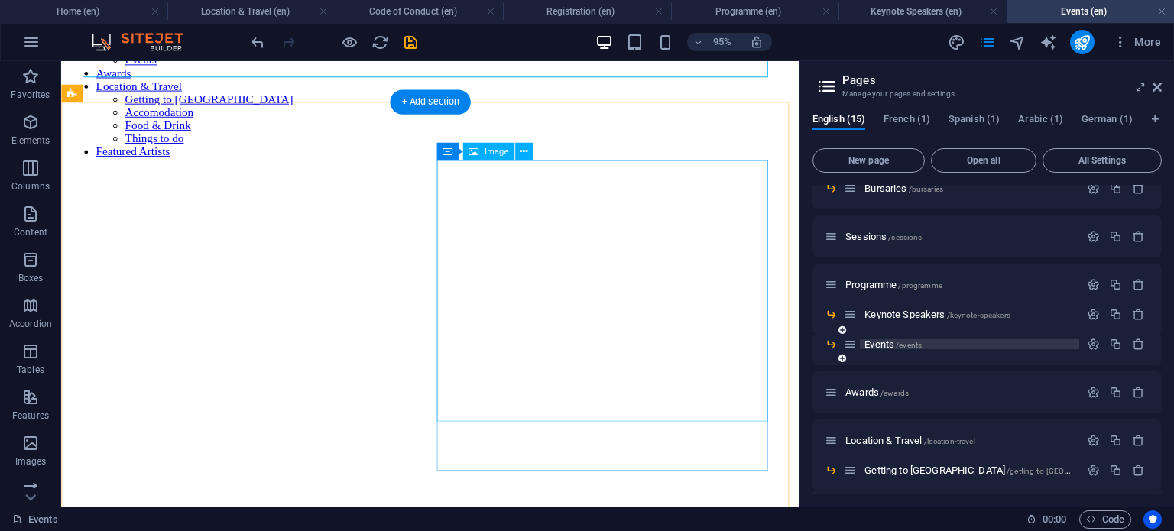
scroll to position [208, 0]
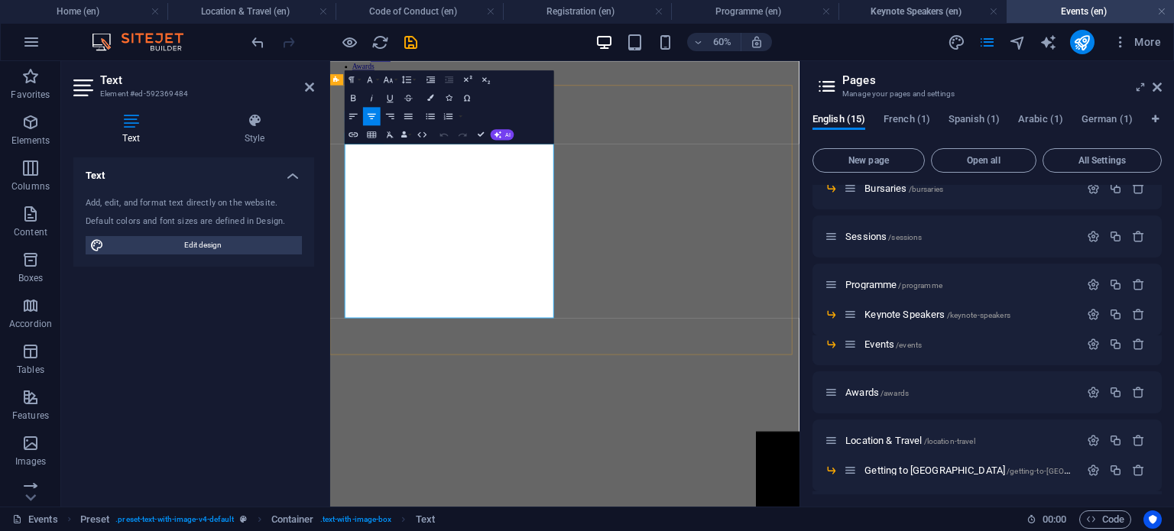
click at [355, 121] on icon "button" at bounding box center [353, 116] width 11 height 11
drag, startPoint x: 479, startPoint y: 138, endPoint x: 439, endPoint y: 84, distance: 66.6
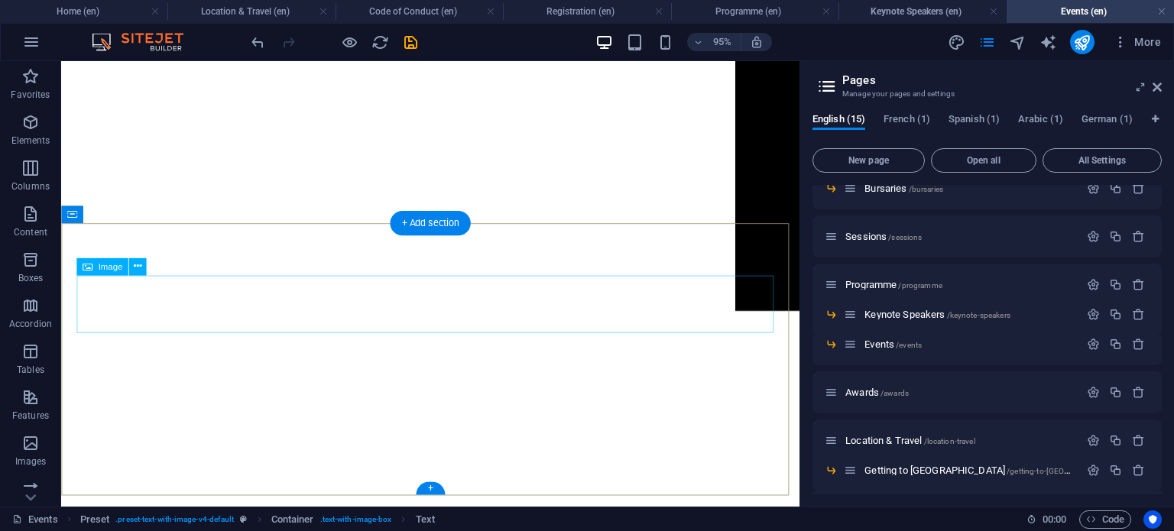
scroll to position [947, 0]
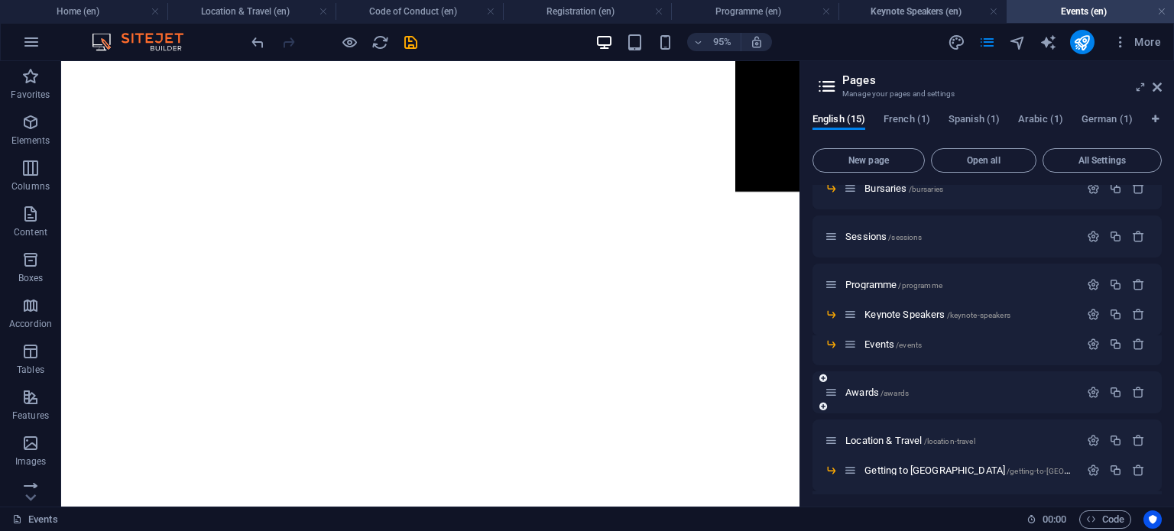
click at [869, 400] on div "Awards /awards" at bounding box center [951, 393] width 254 height 18
click at [862, 391] on span "Awards /awards" at bounding box center [876, 392] width 63 height 11
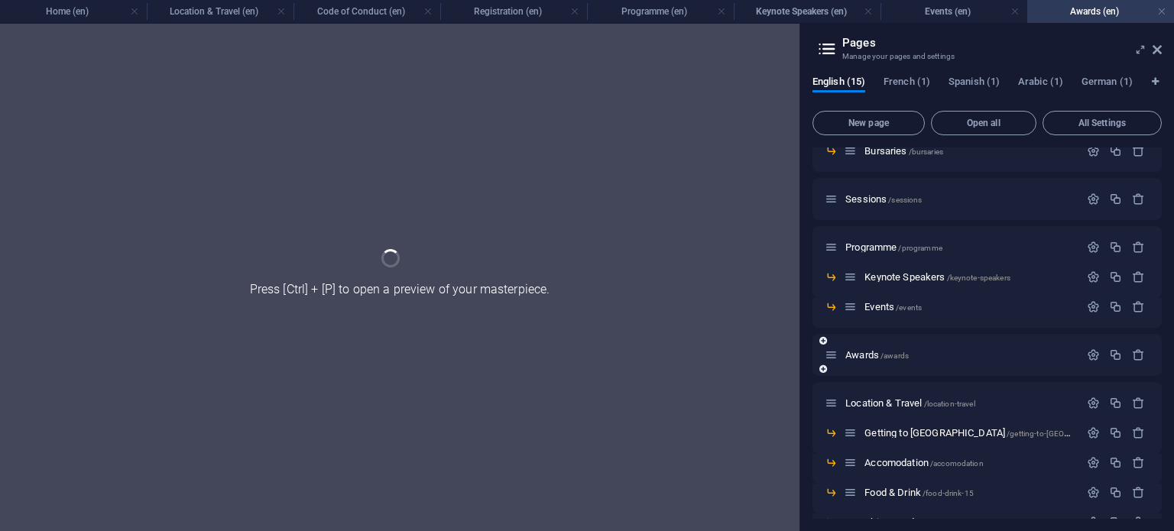
click at [882, 364] on div "Awards /awards" at bounding box center [951, 355] width 254 height 18
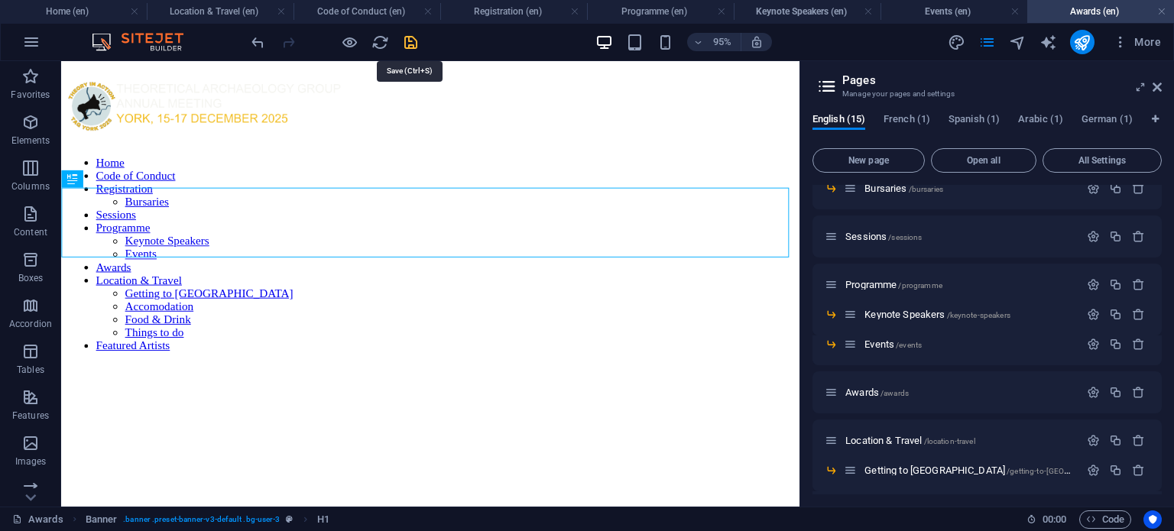
click at [406, 40] on icon "save" at bounding box center [411, 43] width 18 height 18
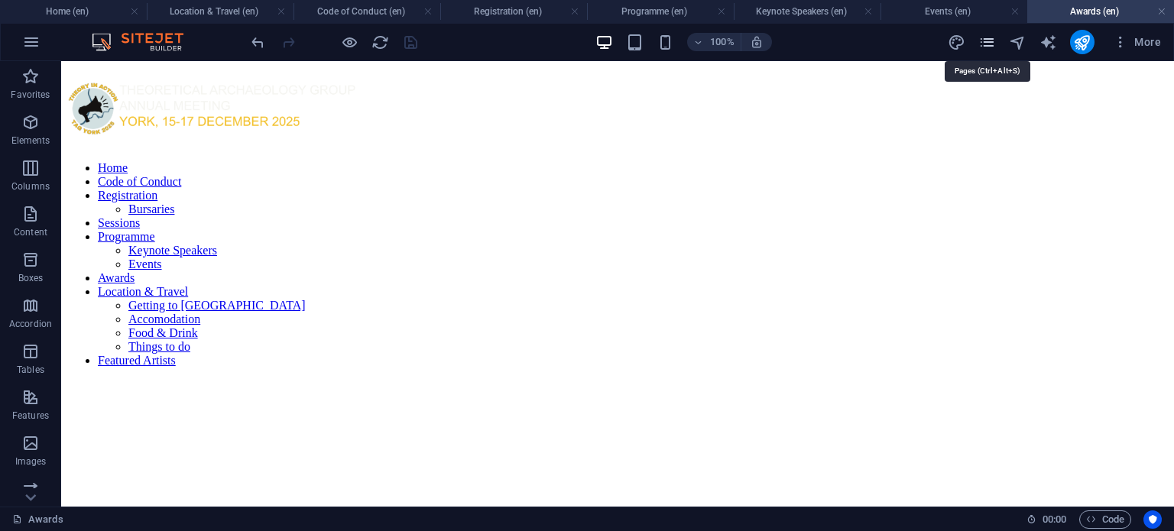
click at [990, 45] on icon "pages" at bounding box center [987, 43] width 18 height 18
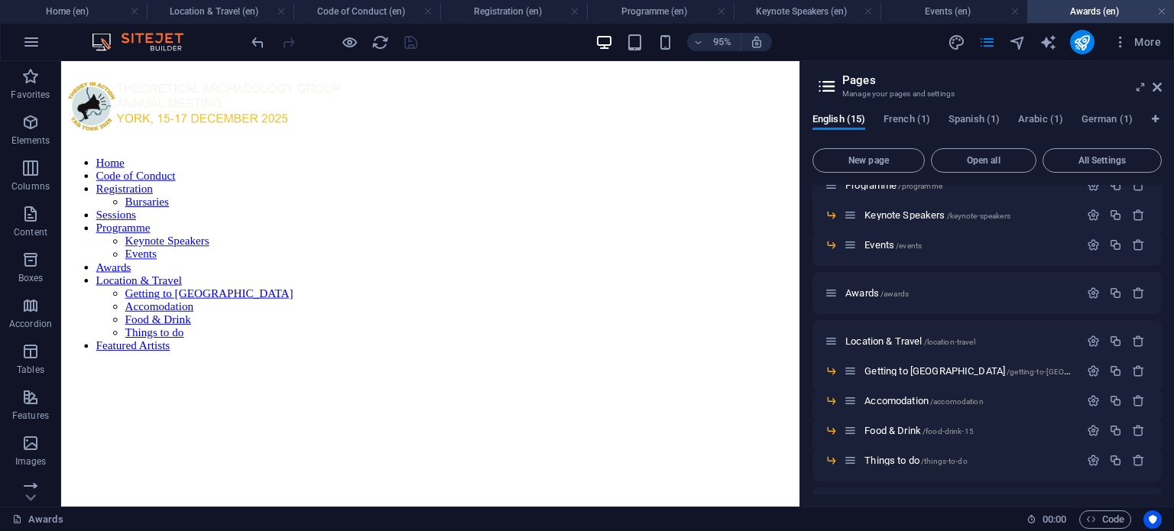
scroll to position [252, 0]
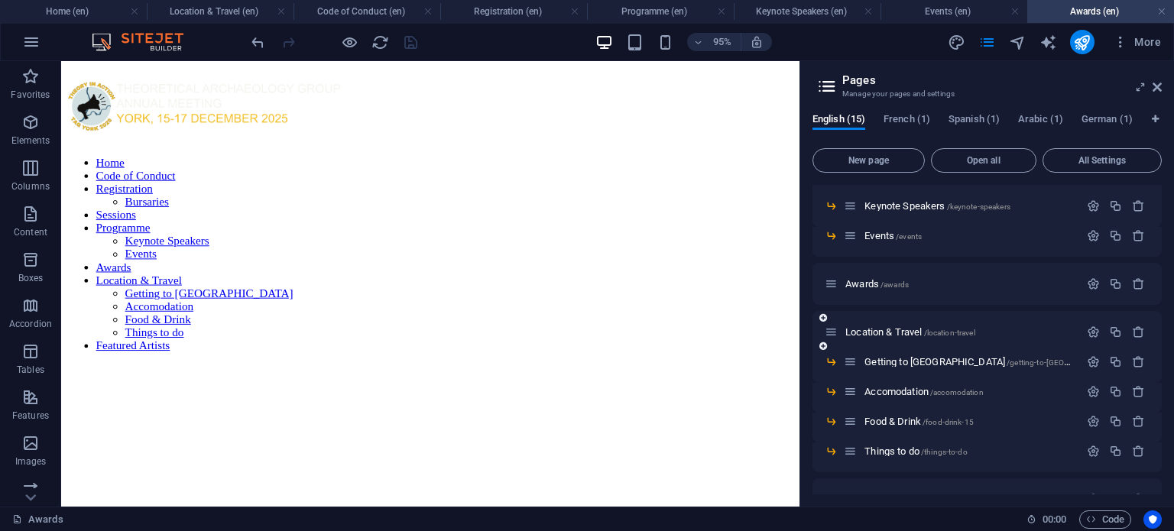
click at [882, 325] on div "Location & Travel /location-travel" at bounding box center [951, 332] width 254 height 18
click at [889, 332] on span "Location & Travel /location-travel" at bounding box center [910, 331] width 130 height 11
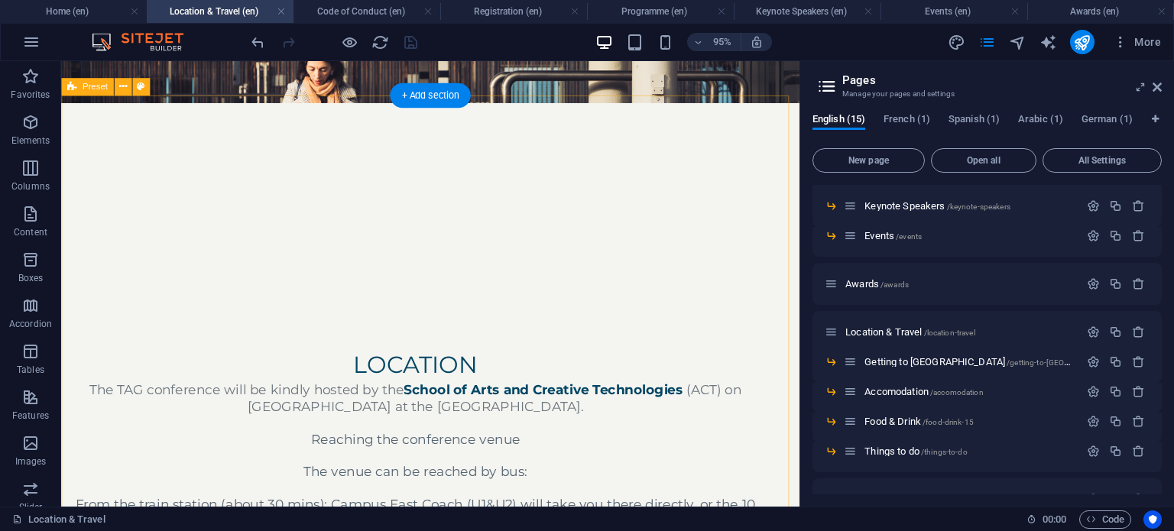
scroll to position [263, 0]
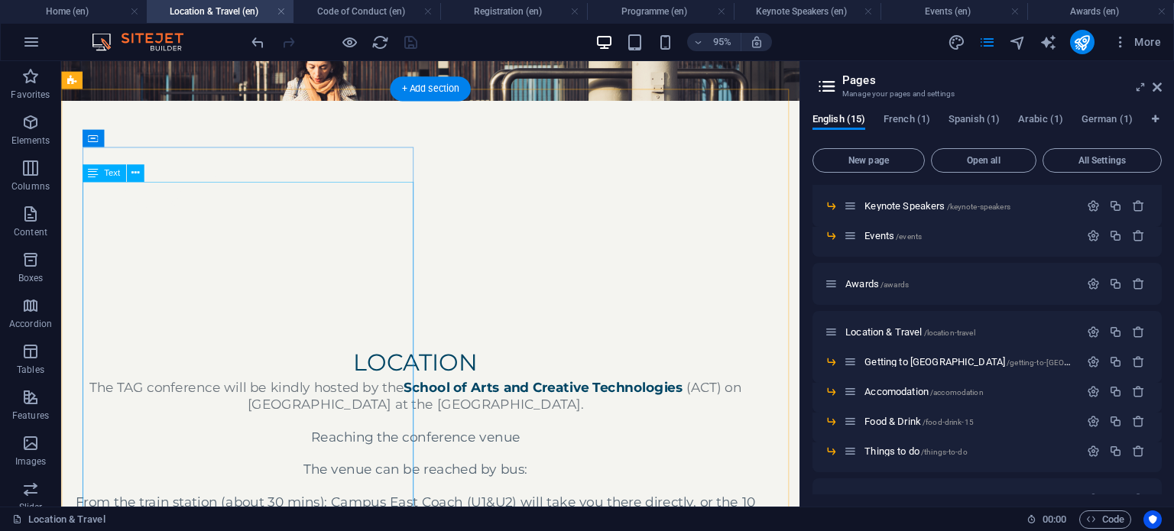
click at [342, 396] on div "The TAG conference will be kindly hosted by the School of Arts and Creative Tec…" at bounding box center [433, 525] width 721 height 258
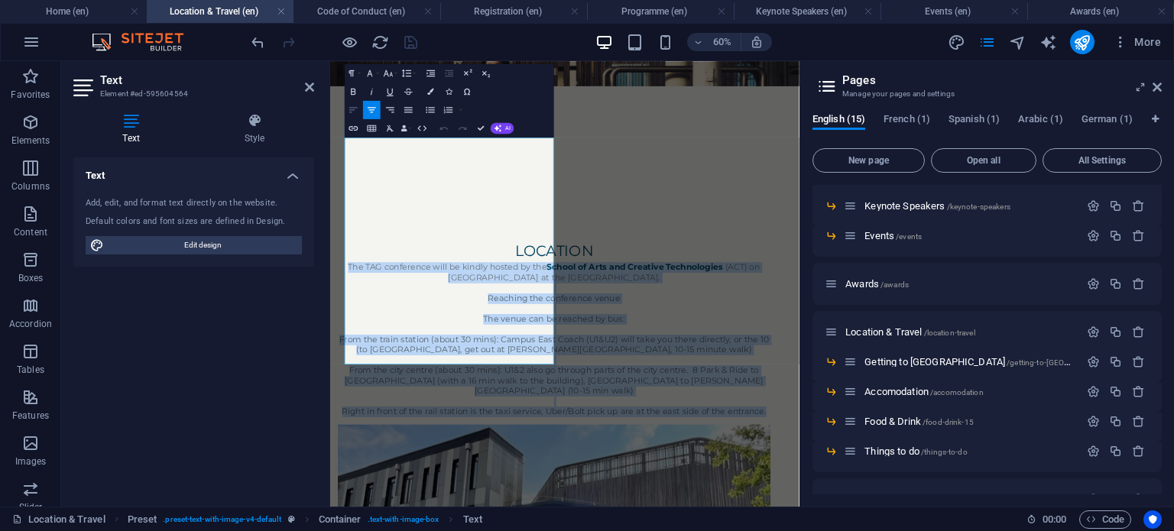
click at [355, 110] on icon "button" at bounding box center [353, 110] width 11 height 11
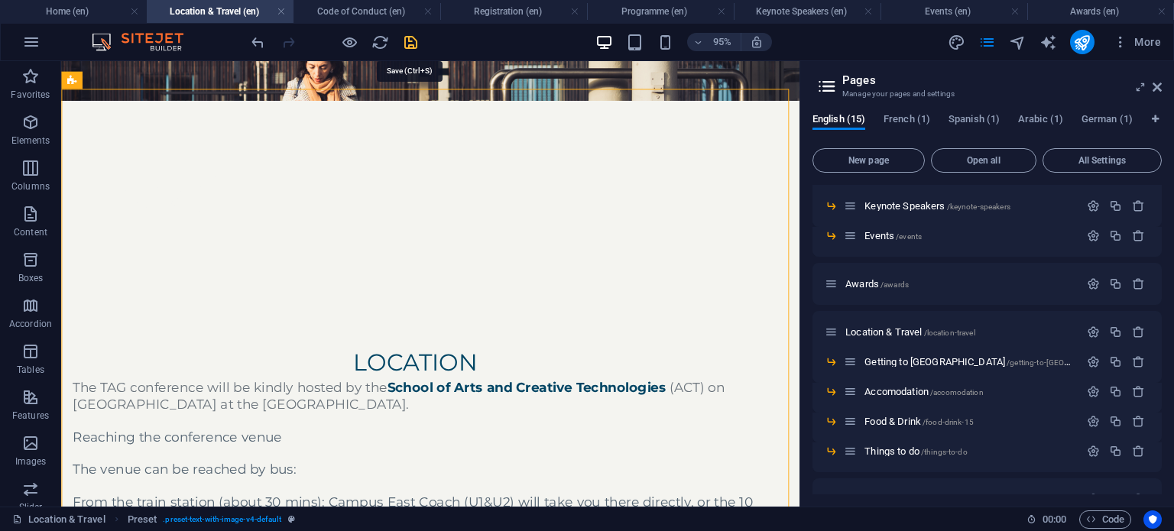
click at [413, 39] on icon "save" at bounding box center [411, 43] width 18 height 18
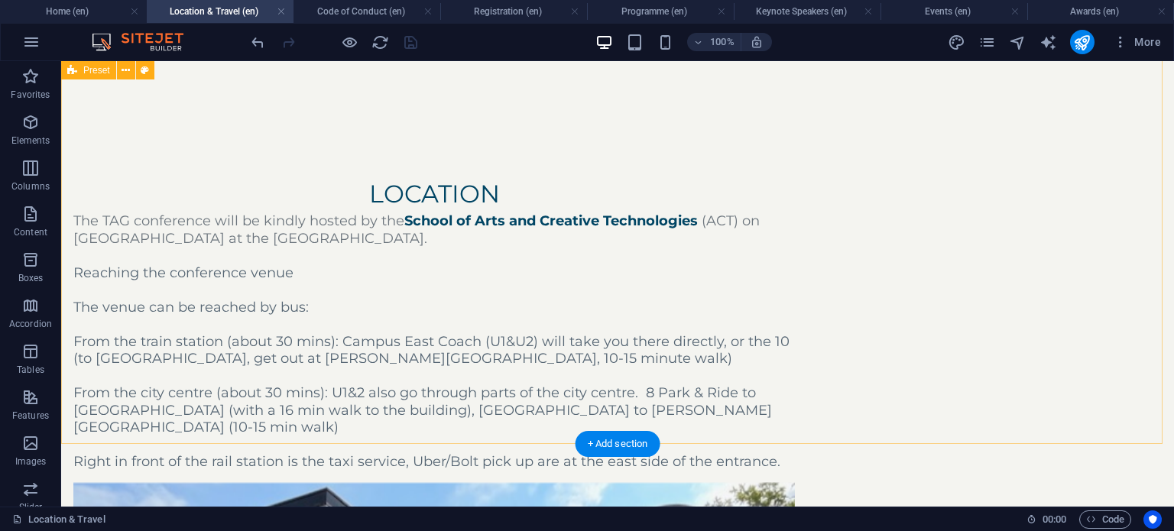
scroll to position [0, 0]
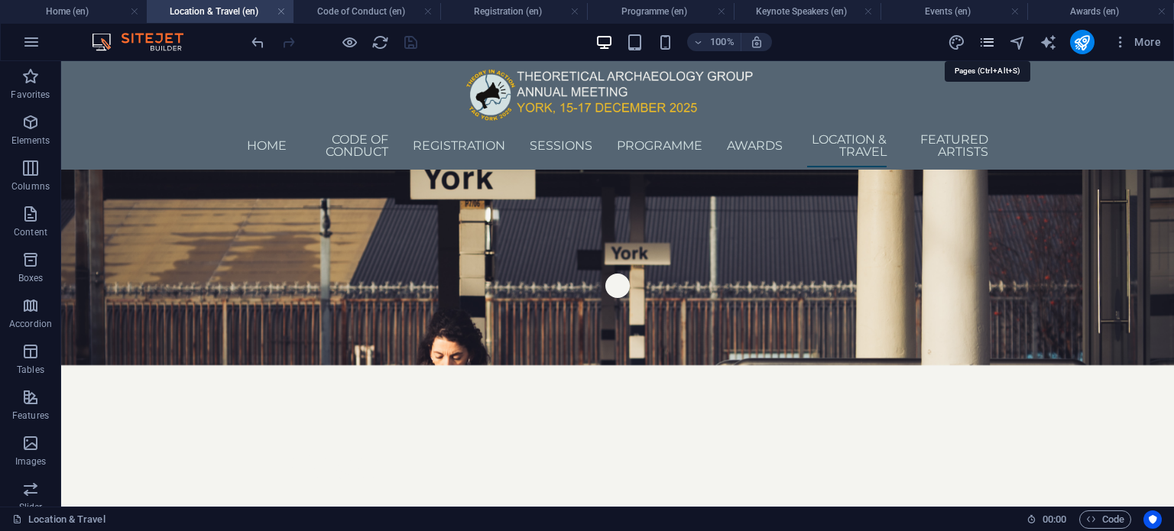
click at [990, 43] on icon "pages" at bounding box center [987, 43] width 18 height 18
click at [493, 24] on div "100% More" at bounding box center [587, 42] width 1172 height 37
